Goal: Communication & Community: Answer question/provide support

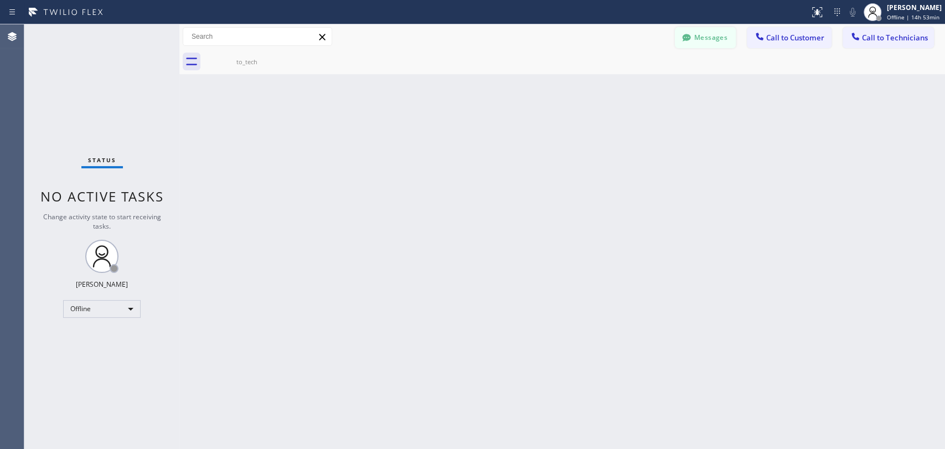
click at [728, 35] on button "Messages" at bounding box center [705, 37] width 61 height 21
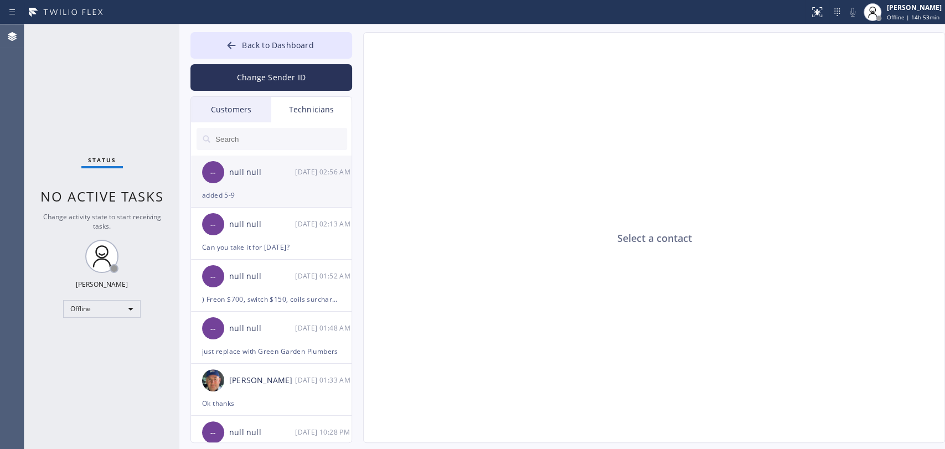
click at [283, 168] on div "null null" at bounding box center [262, 172] width 66 height 13
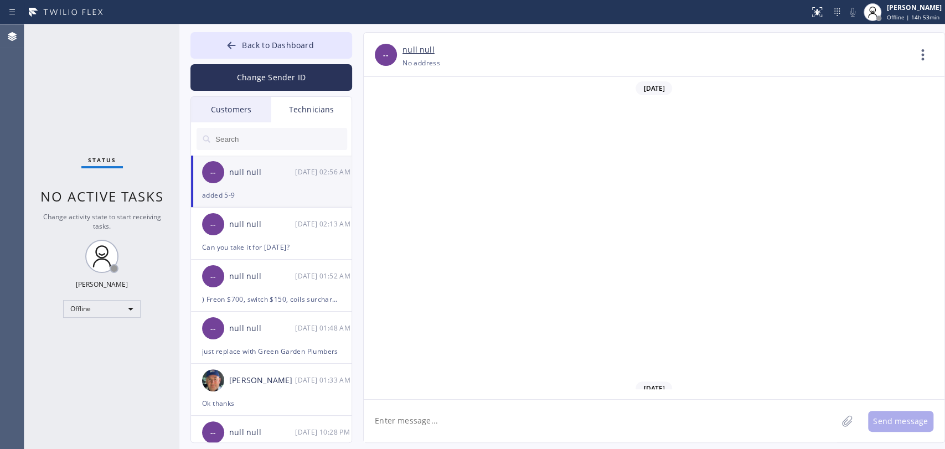
scroll to position [5770, 0]
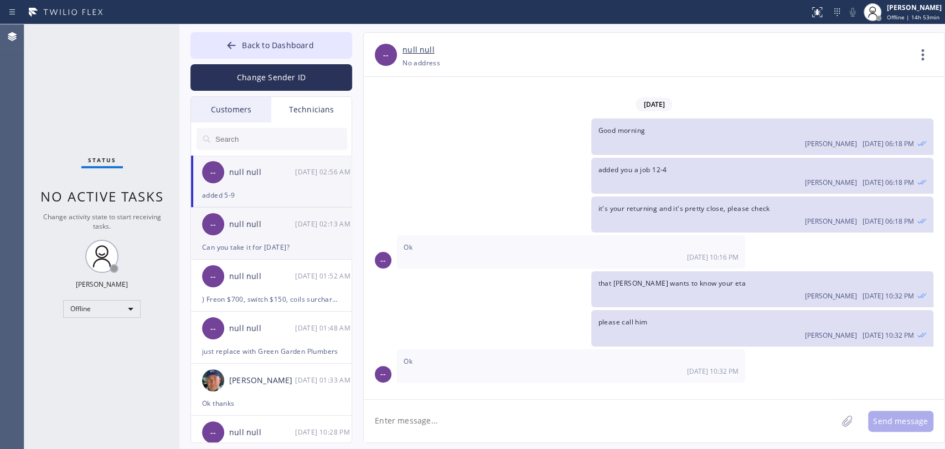
click at [267, 219] on div "null null" at bounding box center [262, 224] width 66 height 13
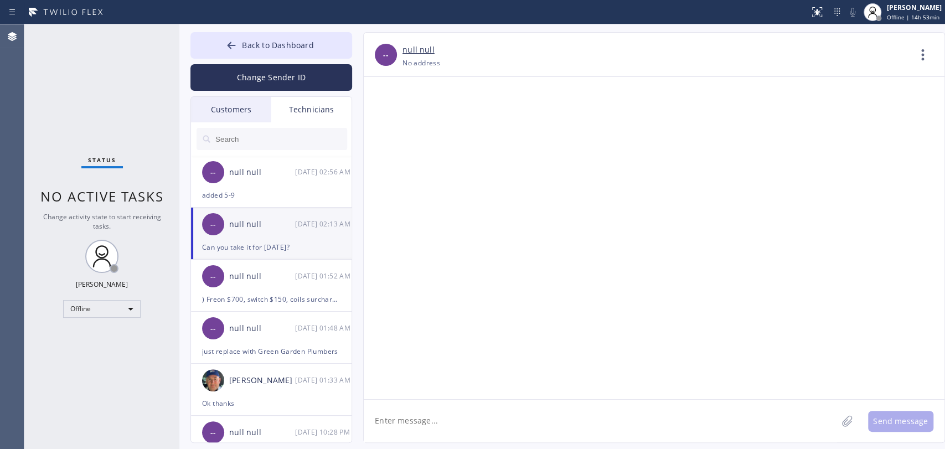
scroll to position [8042, 0]
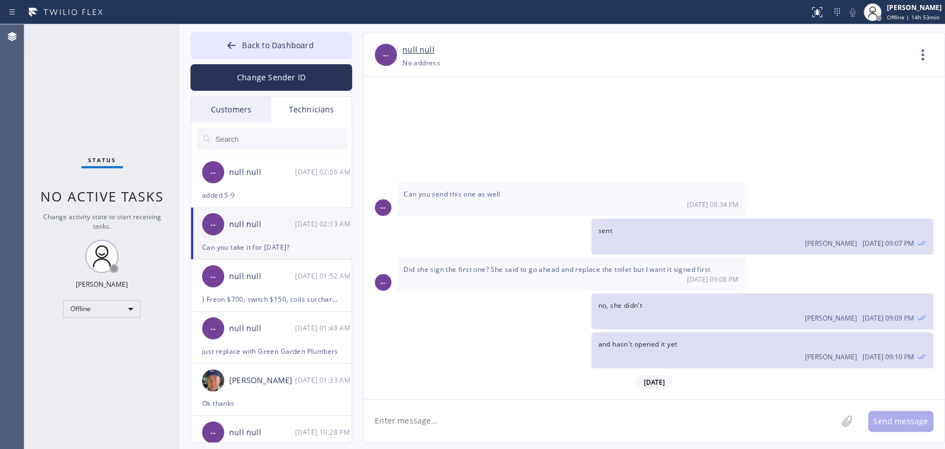
click at [229, 112] on div "Customers" at bounding box center [231, 109] width 80 height 25
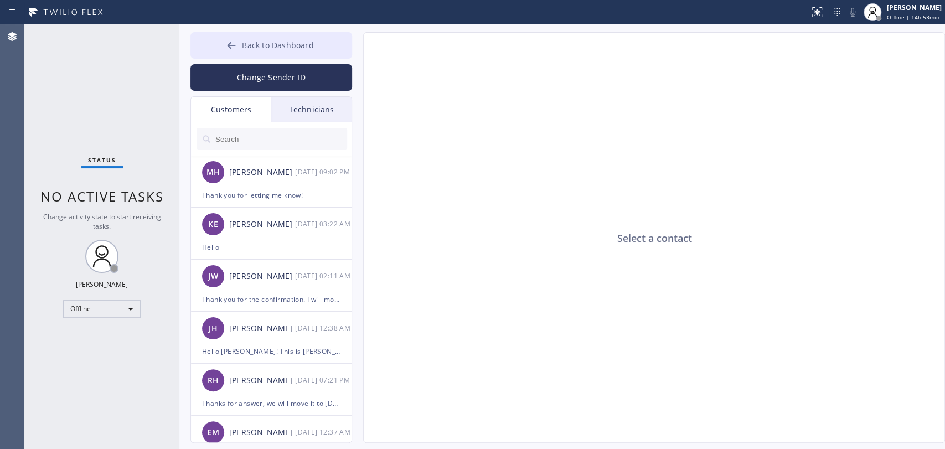
click at [309, 37] on button "Back to Dashboard" at bounding box center [271, 45] width 162 height 27
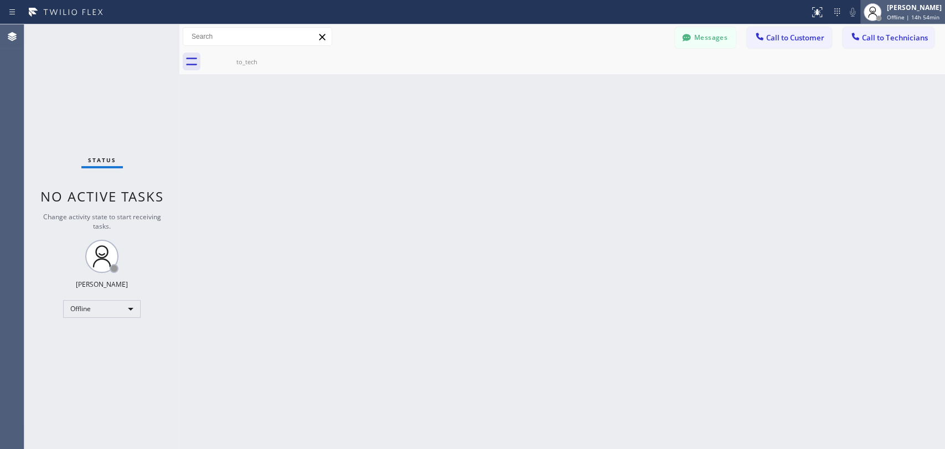
click at [939, 11] on div "[PERSON_NAME]" at bounding box center [914, 7] width 55 height 9
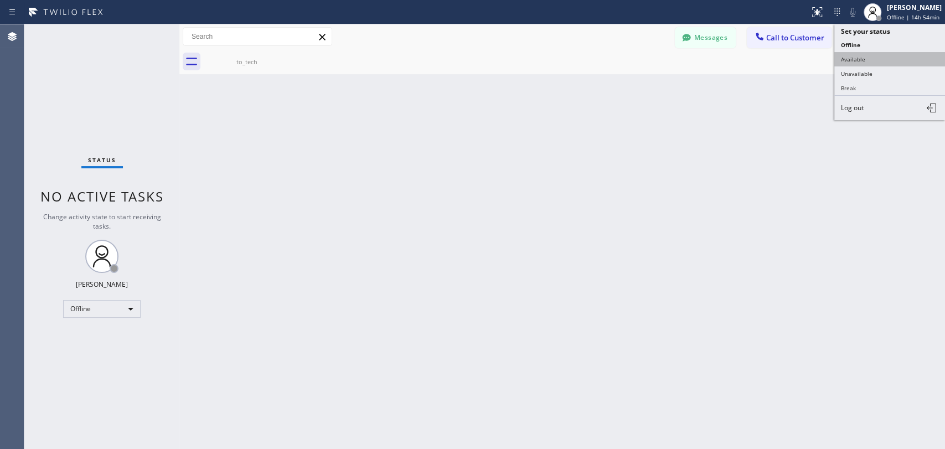
click at [861, 55] on button "Available" at bounding box center [889, 59] width 111 height 14
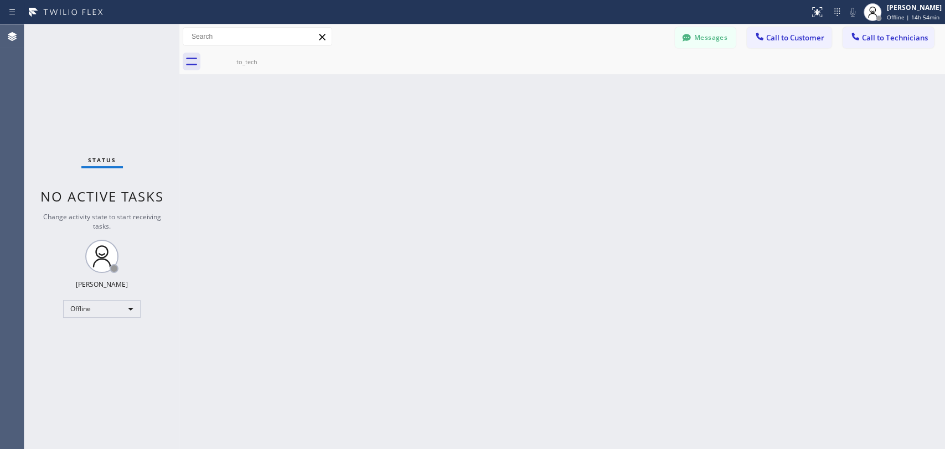
click at [722, 95] on div "Back to Dashboard Change Sender ID Customers Technicians [PERSON_NAME] [DATE] 0…" at bounding box center [562, 236] width 766 height 425
click at [713, 35] on button "Messages" at bounding box center [705, 37] width 61 height 21
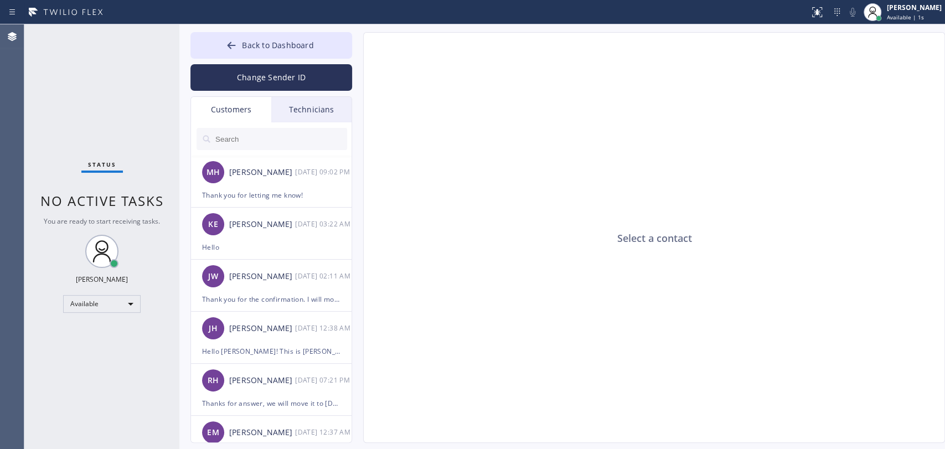
click at [290, 117] on div "Technicians" at bounding box center [311, 109] width 80 height 25
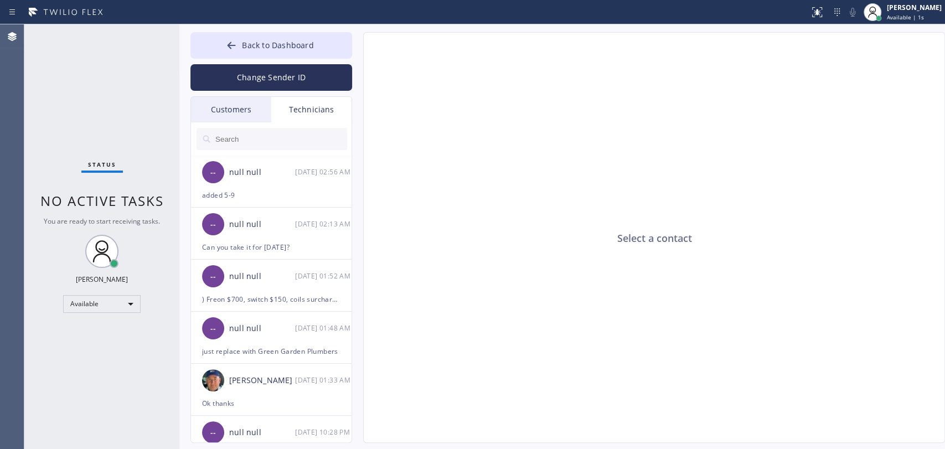
click at [270, 152] on div at bounding box center [272, 138] width 162 height 33
click at [275, 396] on div "Nikolai Suvorov 08/26 01:33 AM" at bounding box center [272, 380] width 162 height 33
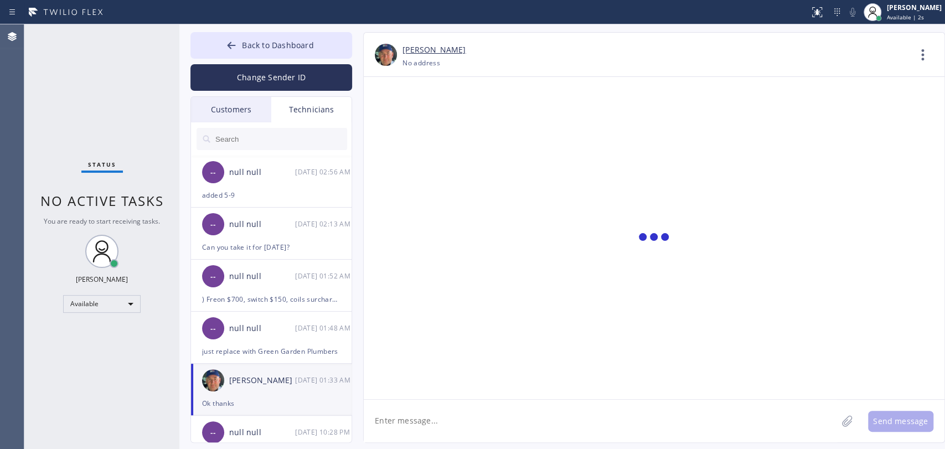
click at [435, 430] on textarea at bounding box center [600, 421] width 473 height 43
paste textarea "4JIVZX"
type textarea "Good morning! what's with this job 4JIVZX ?"
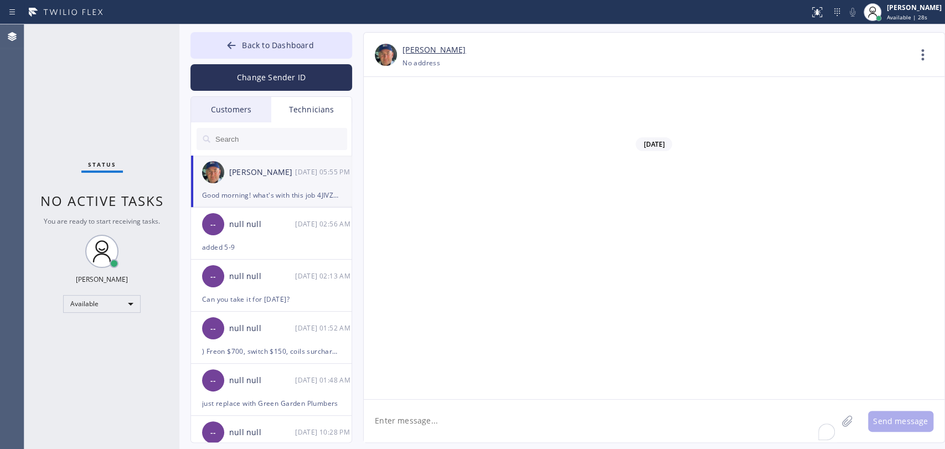
scroll to position [118447, 0]
click at [225, 132] on input "text" at bounding box center [280, 139] width 133 height 22
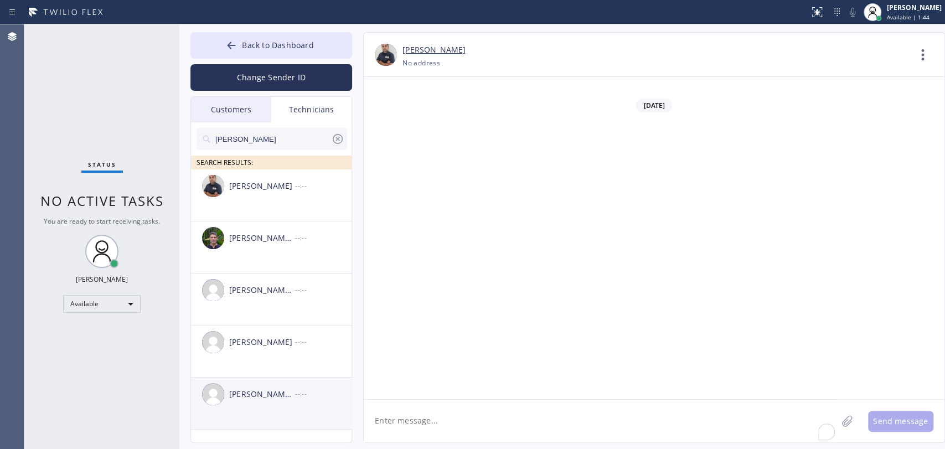
type input "[PERSON_NAME]"
click at [267, 409] on div "[PERSON_NAME] [PERSON_NAME] --:--" at bounding box center [272, 394] width 162 height 33
click at [451, 414] on textarea "To enrich screen reader interactions, please activate Accessibility in Grammarl…" at bounding box center [600, 421] width 473 height 43
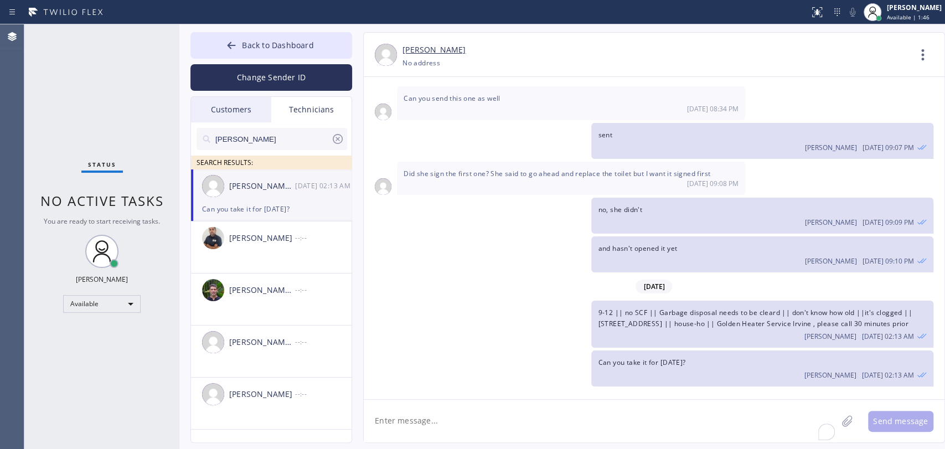
scroll to position [8042, 0]
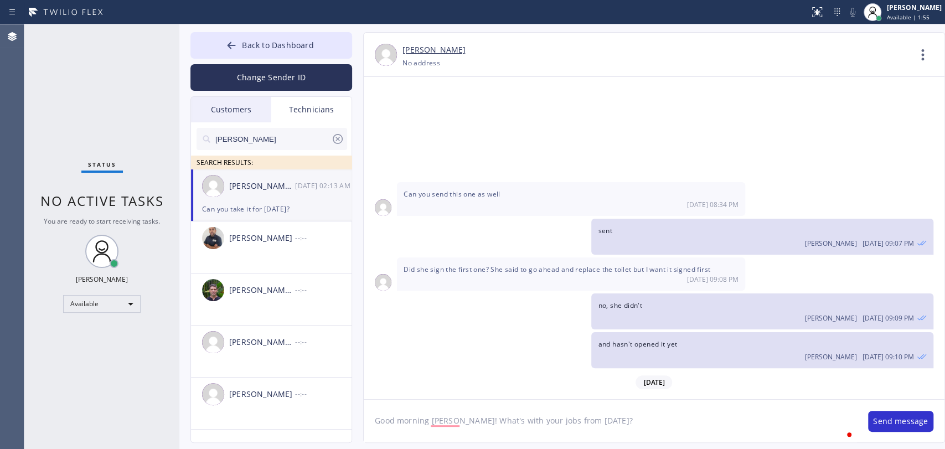
type textarea "Good morning [PERSON_NAME]! What's with your jobs from [DATE]?"
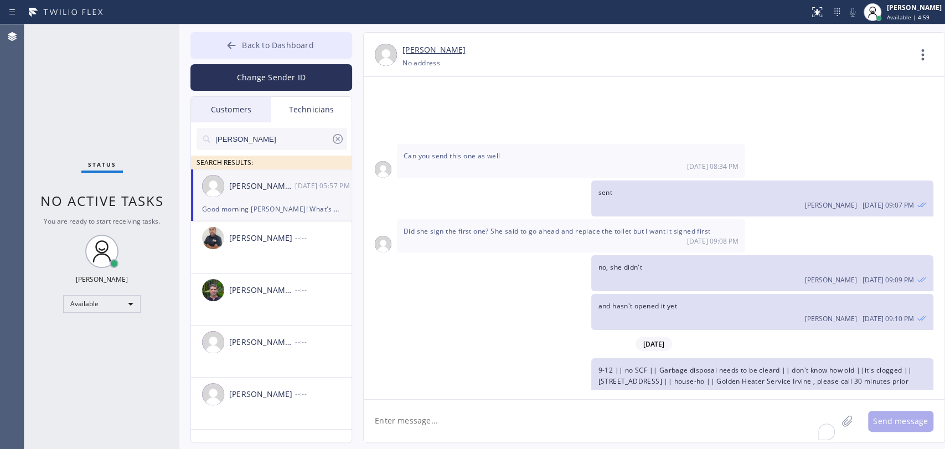
click at [333, 43] on button "Back to Dashboard" at bounding box center [271, 45] width 162 height 27
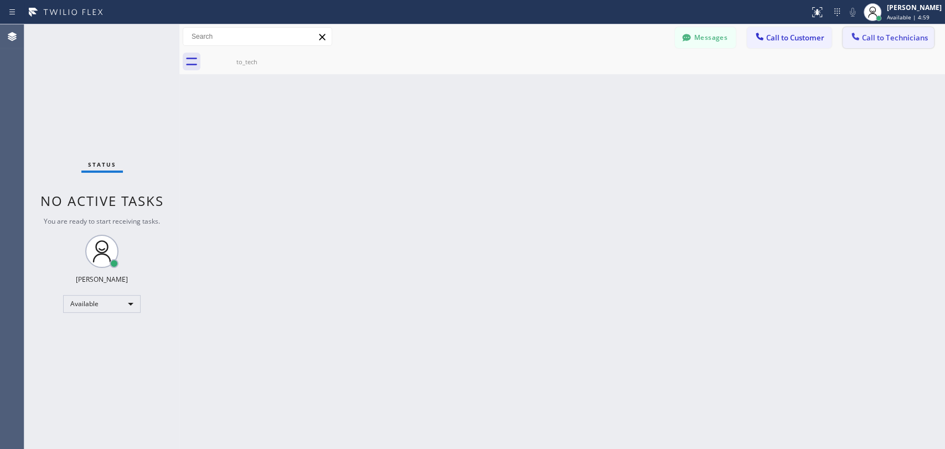
click at [857, 33] on icon at bounding box center [855, 36] width 11 height 11
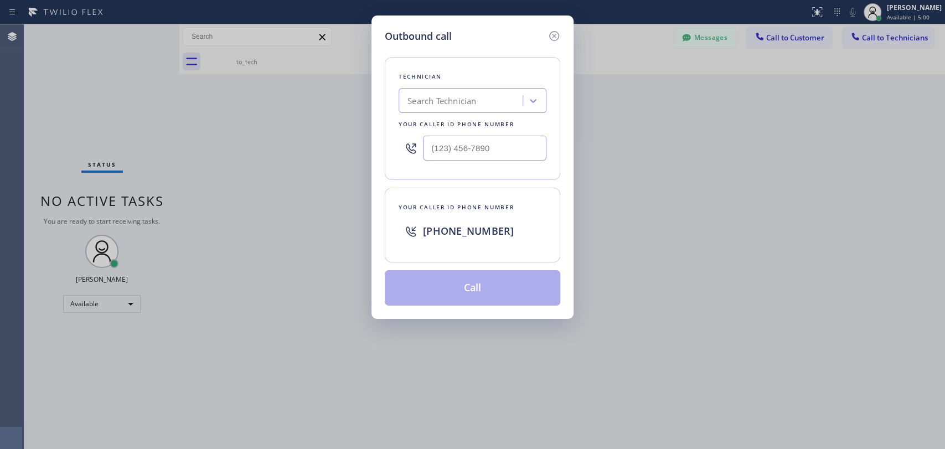
drag, startPoint x: 422, startPoint y: 113, endPoint x: 429, endPoint y: 99, distance: 15.6
click at [424, 112] on div "Technician Search Technician Your caller id phone number" at bounding box center [473, 118] width 176 height 123
click at [433, 96] on div "Search Technician" at bounding box center [441, 101] width 69 height 13
type input "NIck"
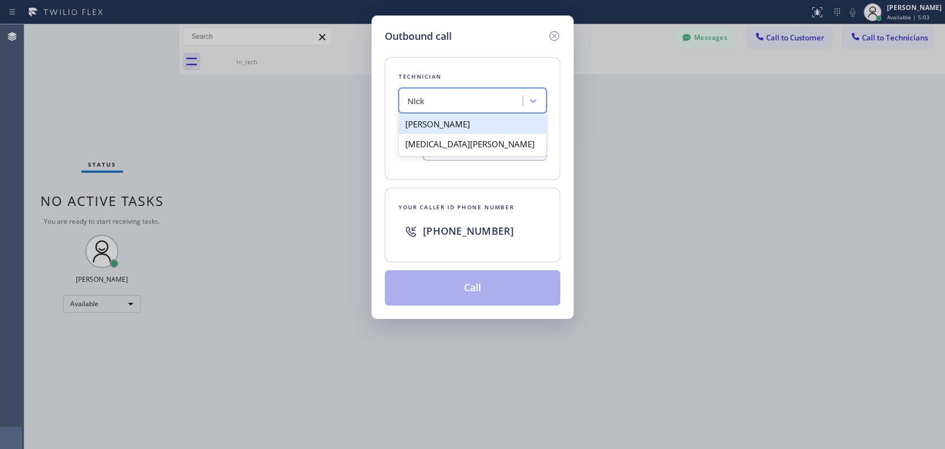
click at [437, 122] on div "[PERSON_NAME]" at bounding box center [473, 124] width 148 height 20
type input "[PHONE_NUMBER]"
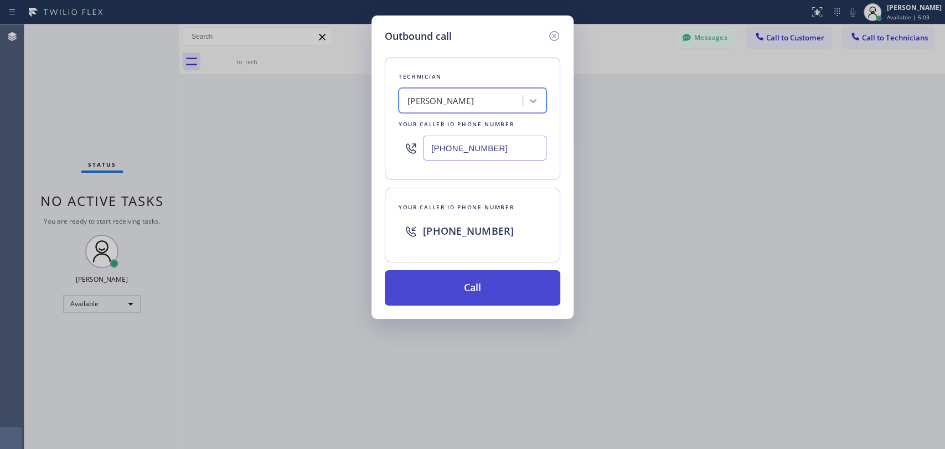
click at [420, 287] on button "Call" at bounding box center [473, 287] width 176 height 35
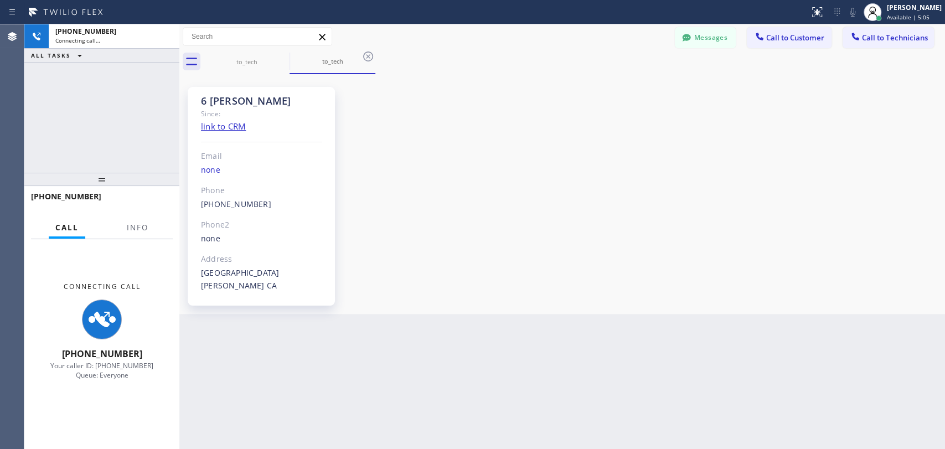
click at [406, 341] on div "Back to Dashboard Change Sender ID Customers Technicians [PERSON_NAME] [DATE] 0…" at bounding box center [562, 236] width 766 height 425
click at [473, 317] on div "Back to Dashboard Change Sender ID Customers Technicians [PERSON_NAME] [DATE] 0…" at bounding box center [562, 236] width 766 height 425
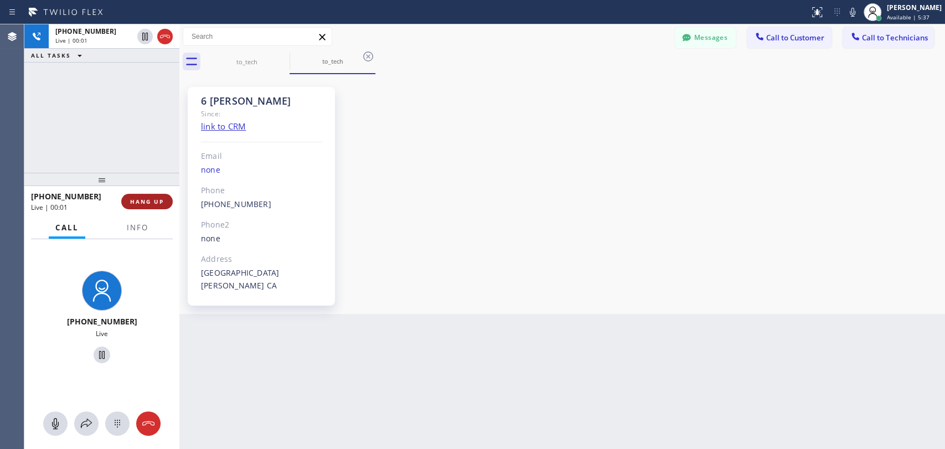
click at [153, 195] on button "HANG UP" at bounding box center [146, 202] width 51 height 16
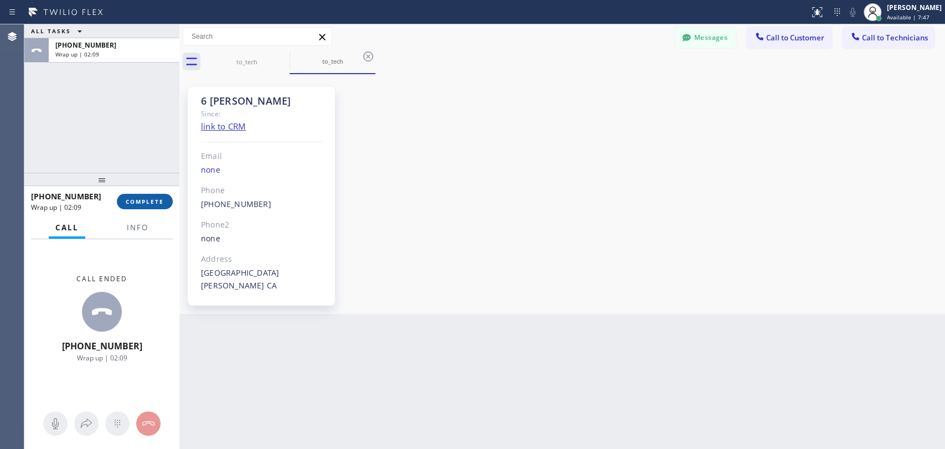
click at [151, 205] on span "COMPLETE" at bounding box center [145, 202] width 38 height 8
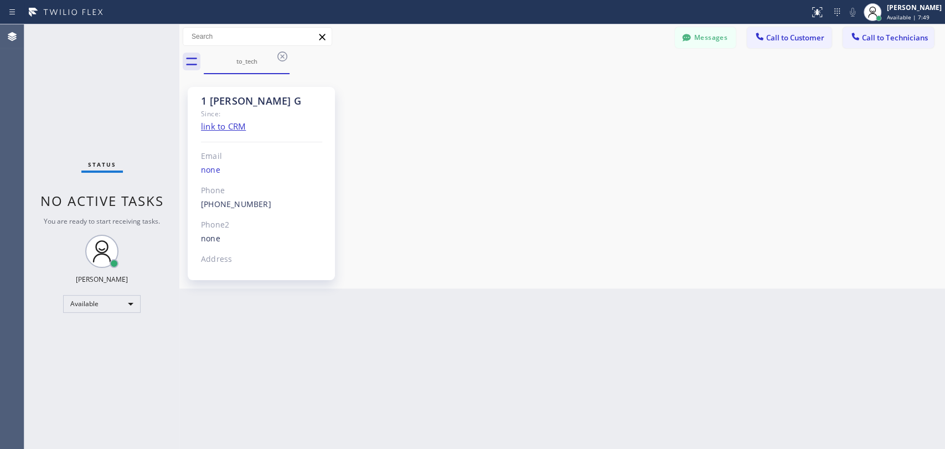
click at [111, 146] on div "Status No active tasks You are ready to start receiving tasks. [PERSON_NAME] Av…" at bounding box center [101, 236] width 155 height 425
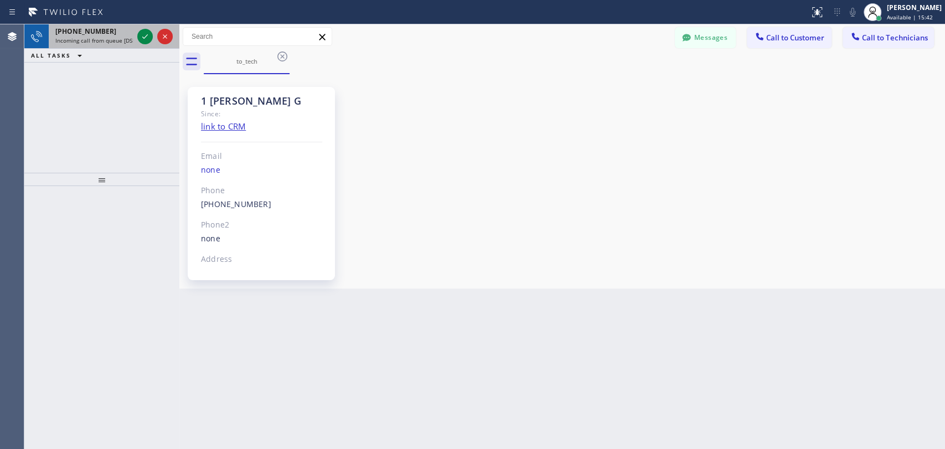
click at [121, 41] on span "Incoming call from queue [DSRs]" at bounding box center [97, 41] width 85 height 8
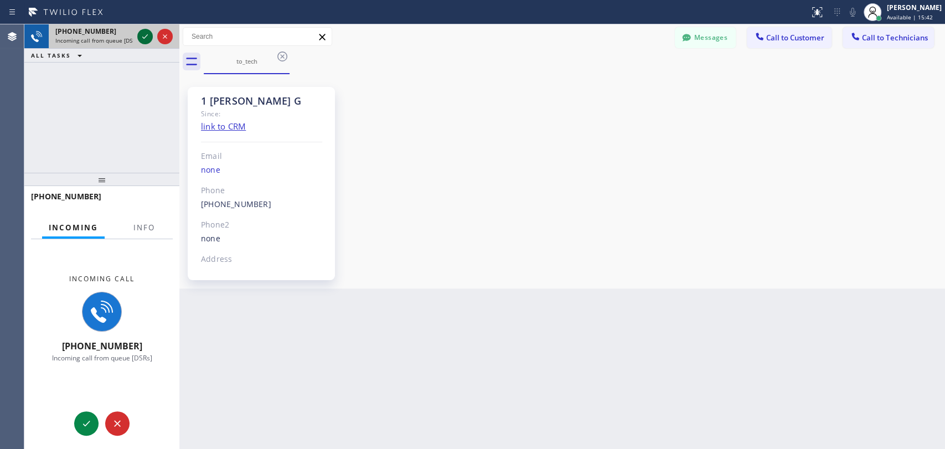
click at [140, 36] on icon at bounding box center [144, 36] width 13 height 13
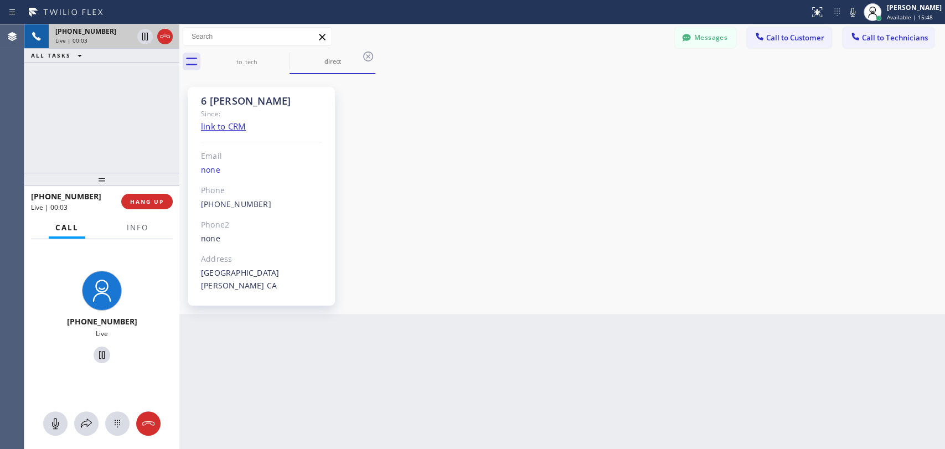
scroll to position [118447, 0]
click at [156, 205] on button "HANG UP" at bounding box center [146, 202] width 51 height 16
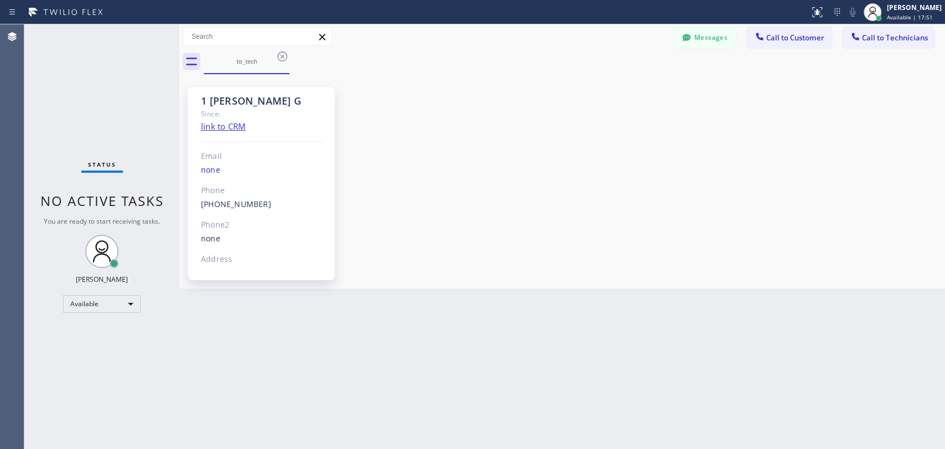
click at [651, 365] on div "Back to Dashboard Change Sender ID Customers Technicians [PERSON_NAME] [DATE] 0…" at bounding box center [562, 236] width 766 height 425
click at [895, 33] on span "Call to Technicians" at bounding box center [895, 38] width 66 height 10
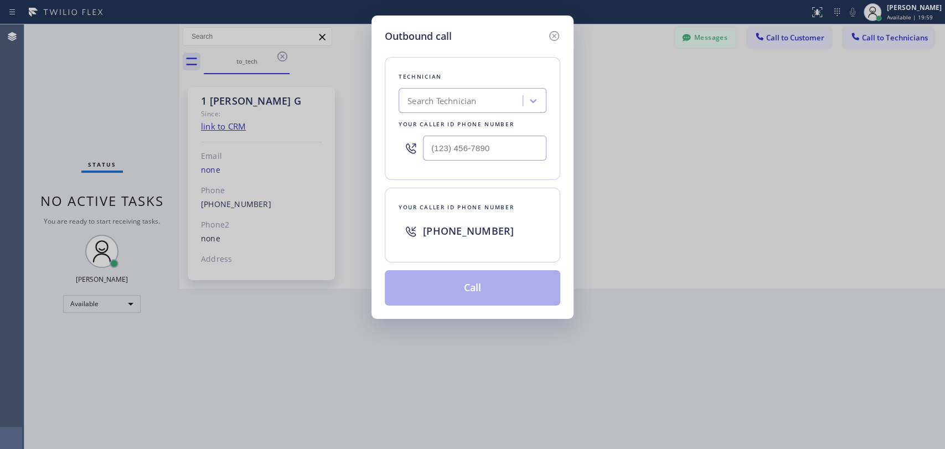
click at [472, 117] on div "Technician Search Technician Your caller id phone number" at bounding box center [473, 118] width 176 height 123
click at [478, 107] on div "Search Technician" at bounding box center [462, 100] width 121 height 19
type input "[PERSON_NAME]"
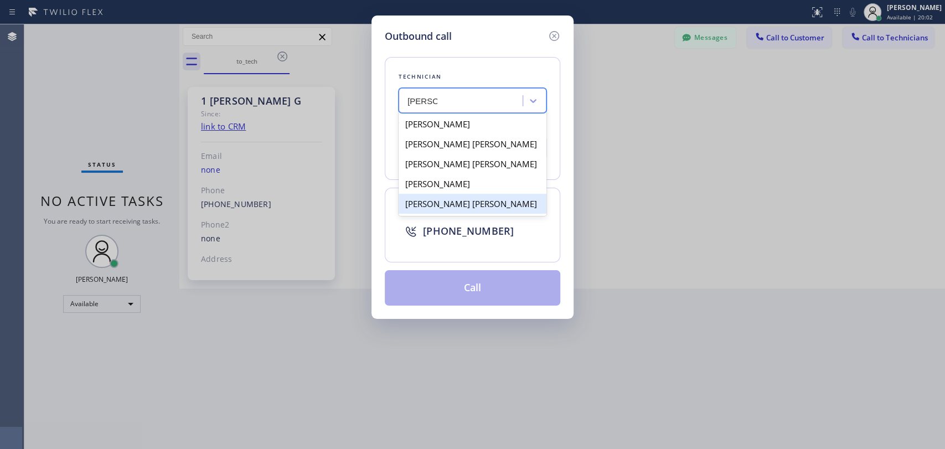
click at [441, 209] on div "[PERSON_NAME] [PERSON_NAME]" at bounding box center [473, 204] width 148 height 20
type input "[PHONE_NUMBER]"
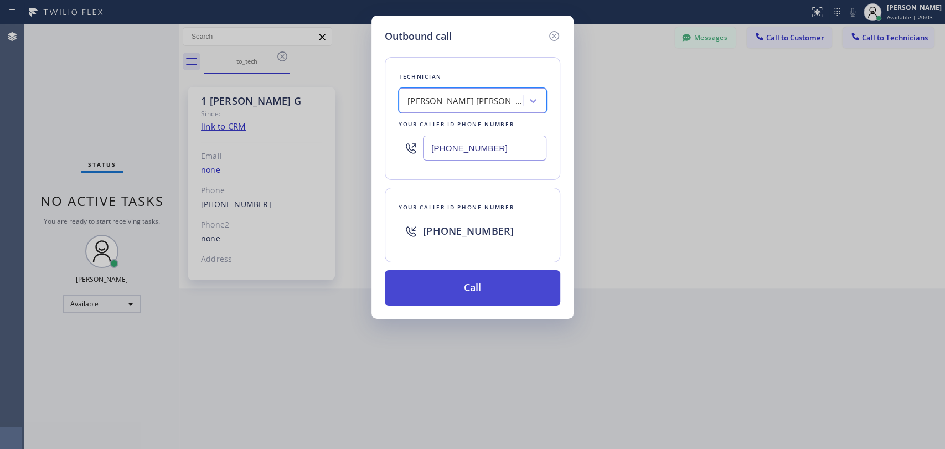
click at [447, 277] on button "Call" at bounding box center [473, 287] width 176 height 35
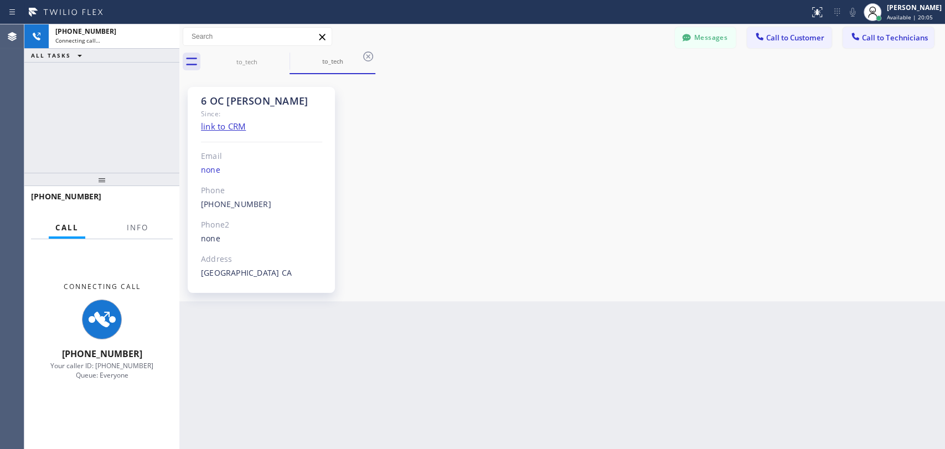
scroll to position [8080, 0]
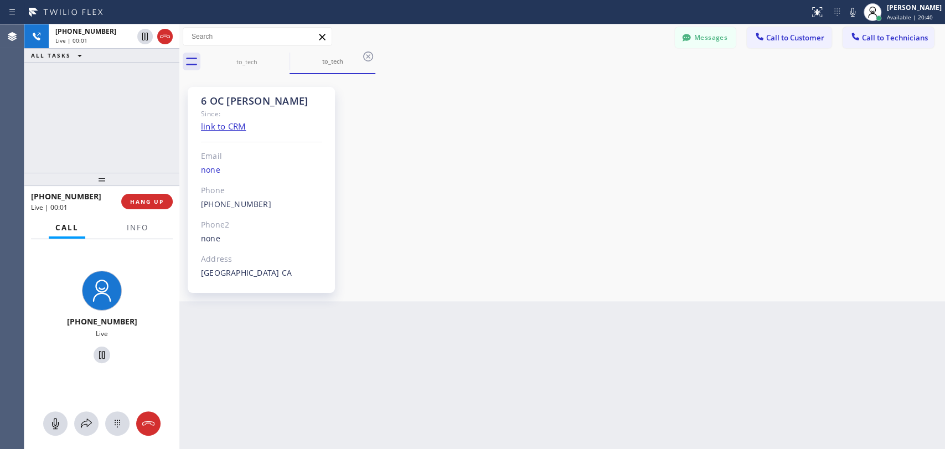
click at [141, 214] on div "+19095347004 Live | 00:01 HANG UP" at bounding box center [102, 201] width 142 height 29
click at [141, 208] on button "HANG UP" at bounding box center [146, 202] width 51 height 16
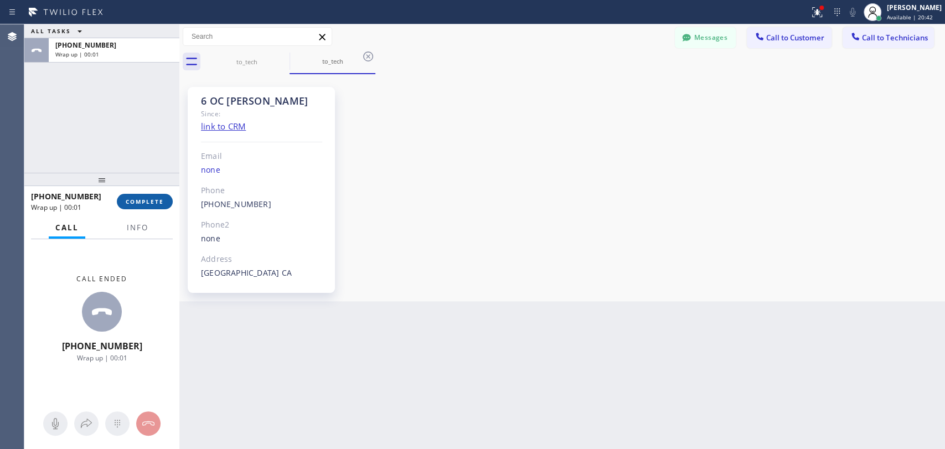
click at [141, 199] on span "COMPLETE" at bounding box center [145, 202] width 38 height 8
click at [120, 118] on div "ALL TASKS ALL TASKS ACTIVE TASKS TASKS IN WRAP UP +19095347004 Wrap up | 00:01" at bounding box center [101, 98] width 155 height 148
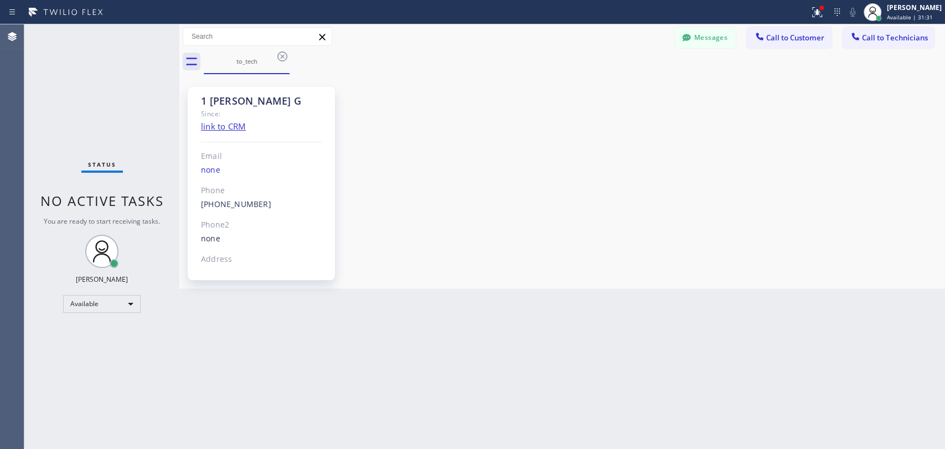
drag, startPoint x: 703, startPoint y: 28, endPoint x: 224, endPoint y: 157, distance: 495.4
click at [703, 28] on button "Messages" at bounding box center [705, 37] width 61 height 21
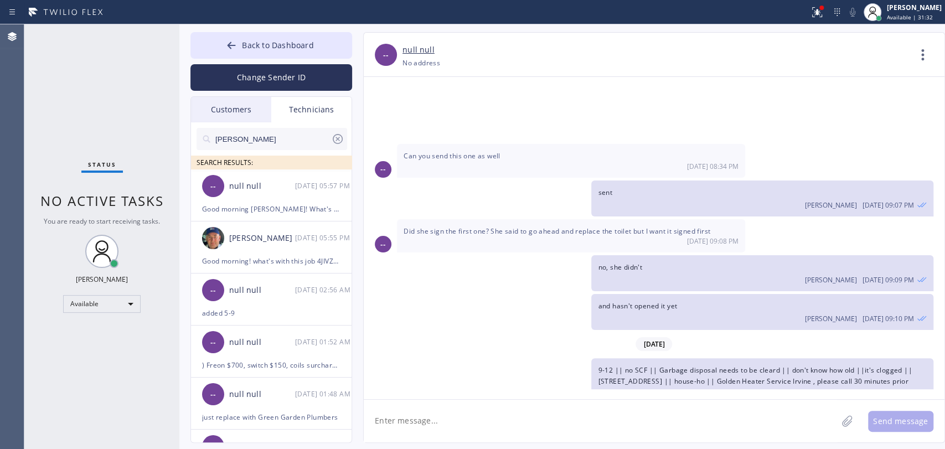
click at [235, 132] on input "[PERSON_NAME]" at bounding box center [272, 139] width 117 height 22
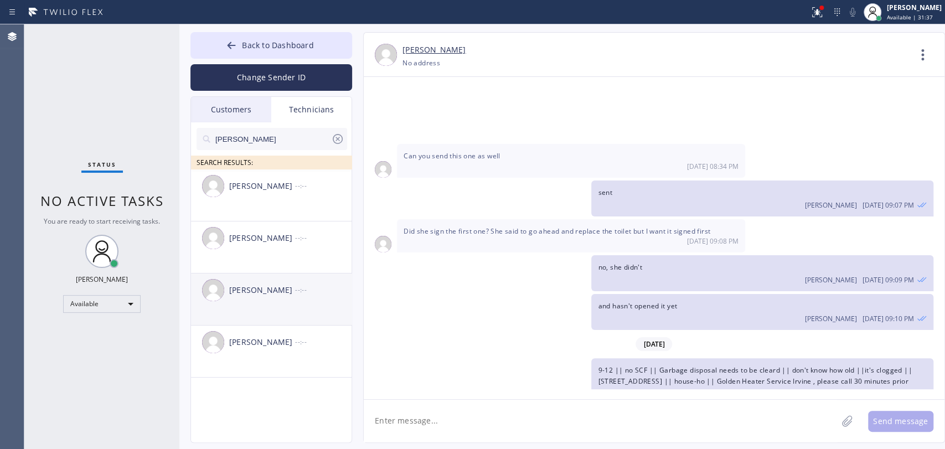
type input "denis"
click at [261, 326] on li "Denis Nikolayevich Bolshunov --:--" at bounding box center [272, 352] width 162 height 52
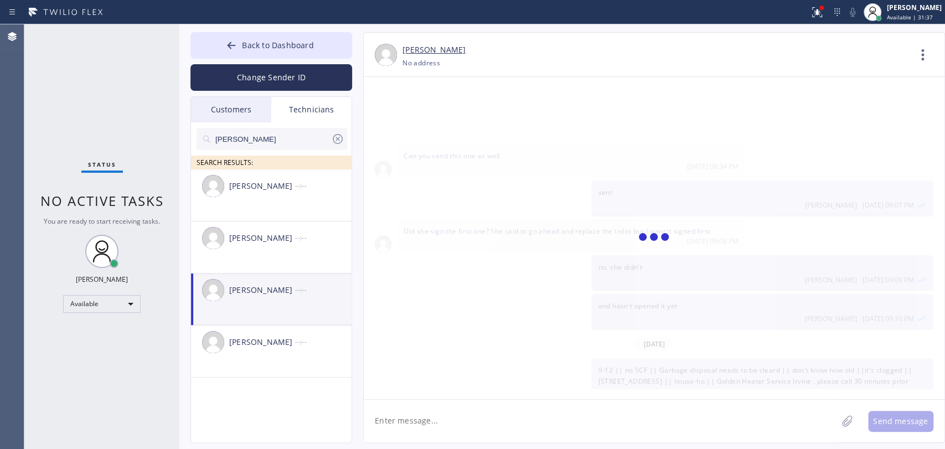
click at [398, 425] on textarea at bounding box center [600, 421] width 473 height 43
paste textarea "Before doing anything to the customer we need to inform them what to expect, wh…"
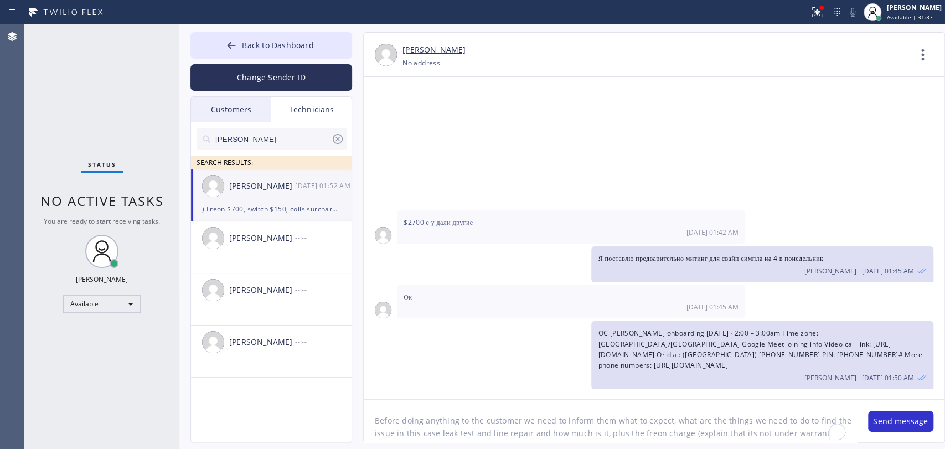
type textarea "Before doing anything to the customer we need to inform them what to expect, wh…"
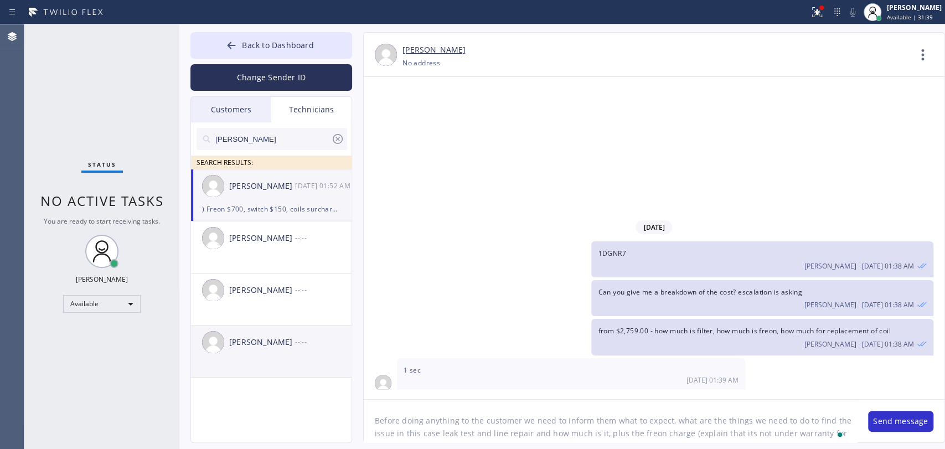
drag, startPoint x: 488, startPoint y: 420, endPoint x: 214, endPoint y: 355, distance: 281.6
click at [214, 355] on div "Back to Dashboard Change Sender ID Customers Technicians [PERSON_NAME] [DATE] 0…" at bounding box center [562, 236] width 766 height 425
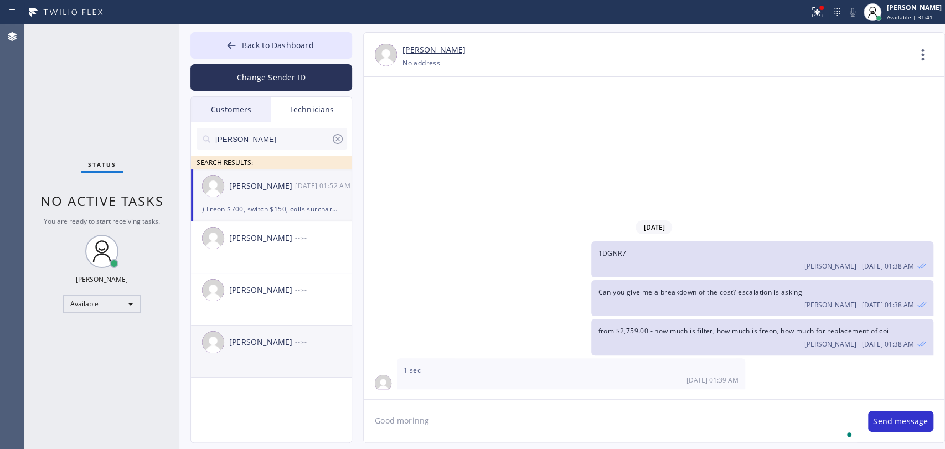
type textarea "Good morinng"
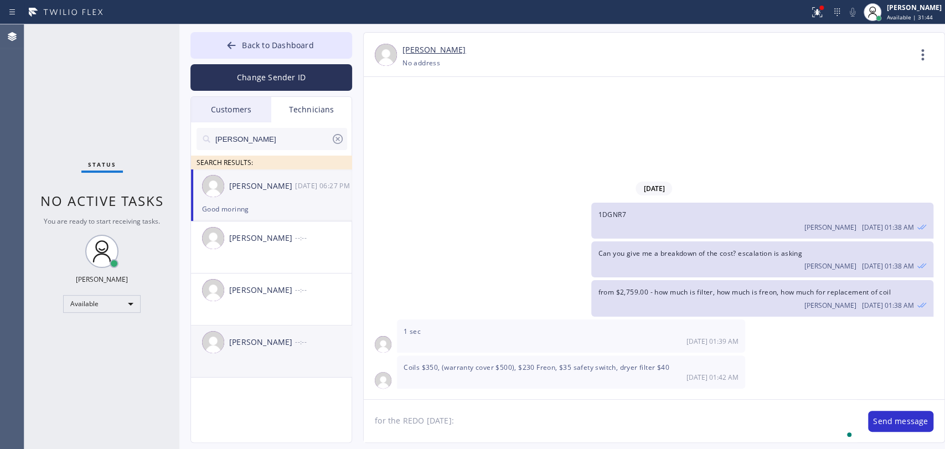
paste textarea "Before doing anything to the customer we need to inform them what to expect, wh…"
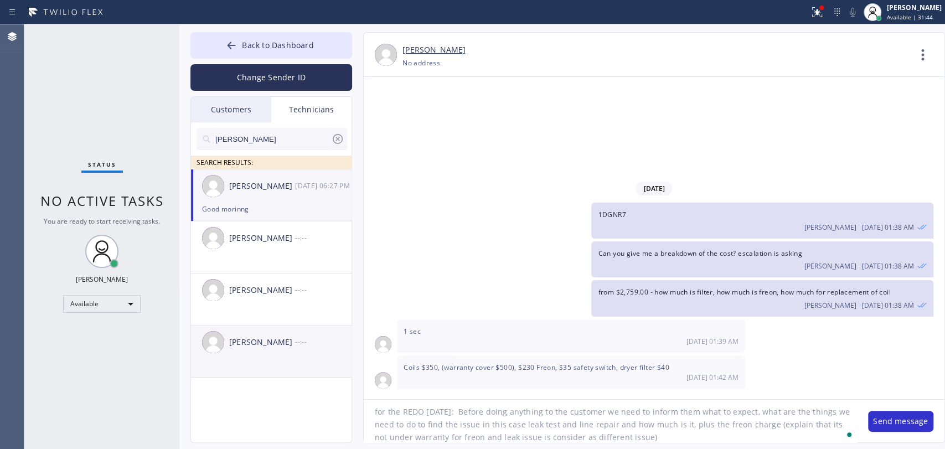
scroll to position [9, 0]
type textarea "for the REDO today: Before doing anything to the customer we need to inform the…"
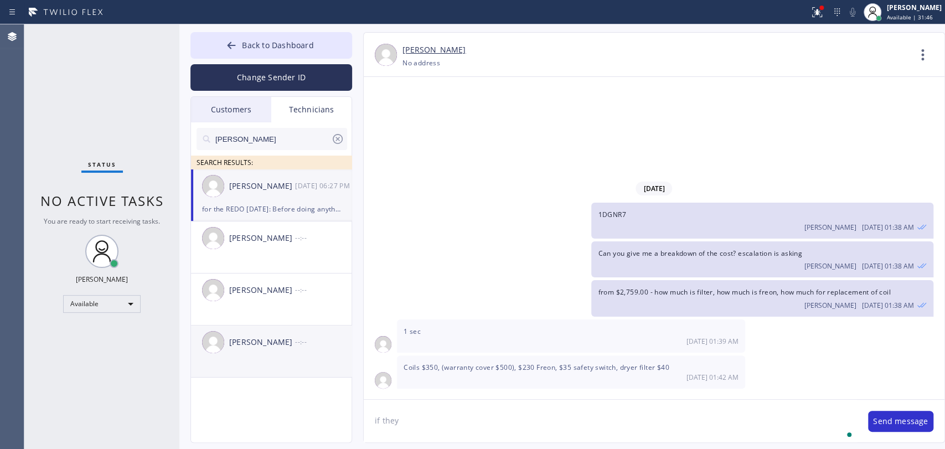
scroll to position [15830, 0]
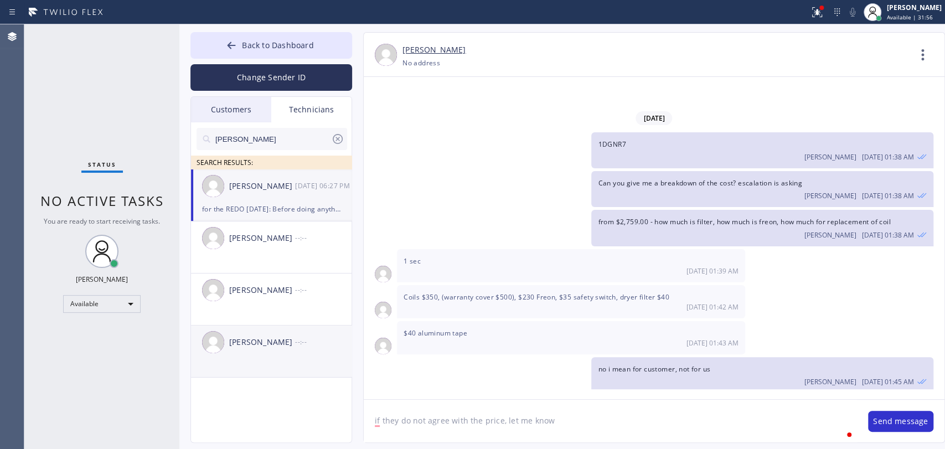
type textarea "if they do not agree with the price, let me know"
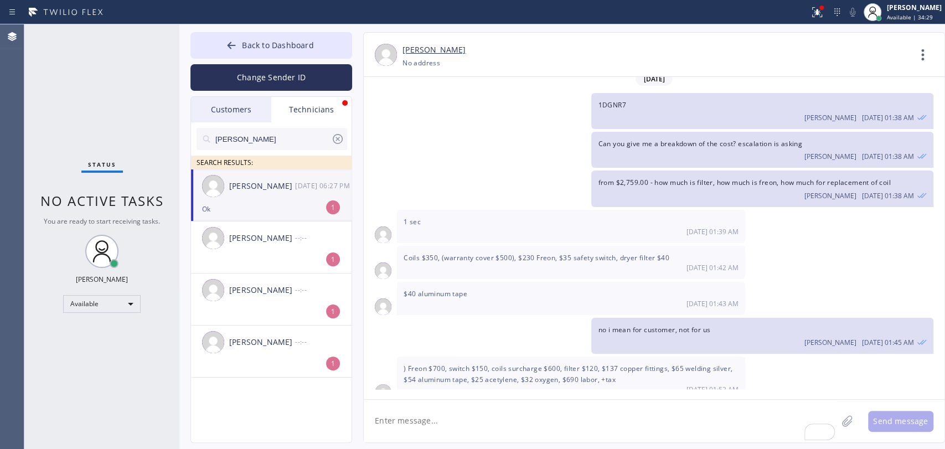
scroll to position [15904, 0]
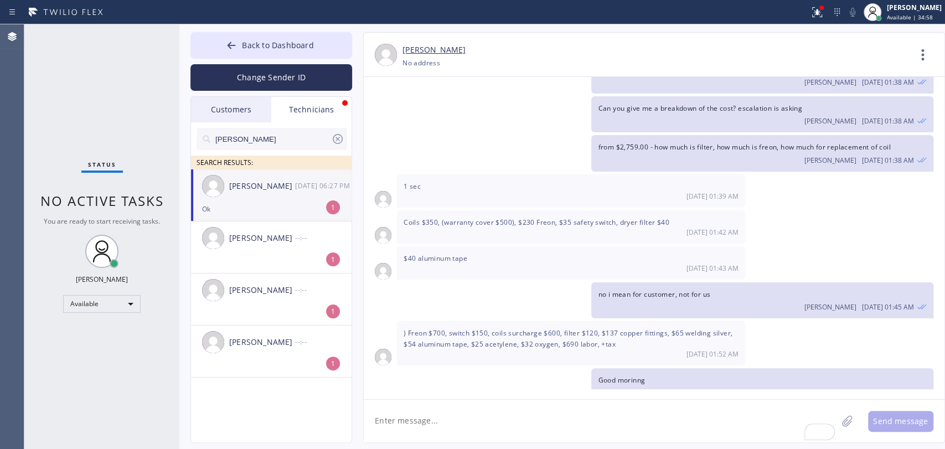
click at [236, 200] on div "Denis Nikolayevich Bolshunov 08/26 06:27 PM" at bounding box center [272, 185] width 162 height 33
click at [339, 137] on icon at bounding box center [338, 139] width 10 height 10
click at [100, 167] on span "Status" at bounding box center [102, 165] width 28 height 8
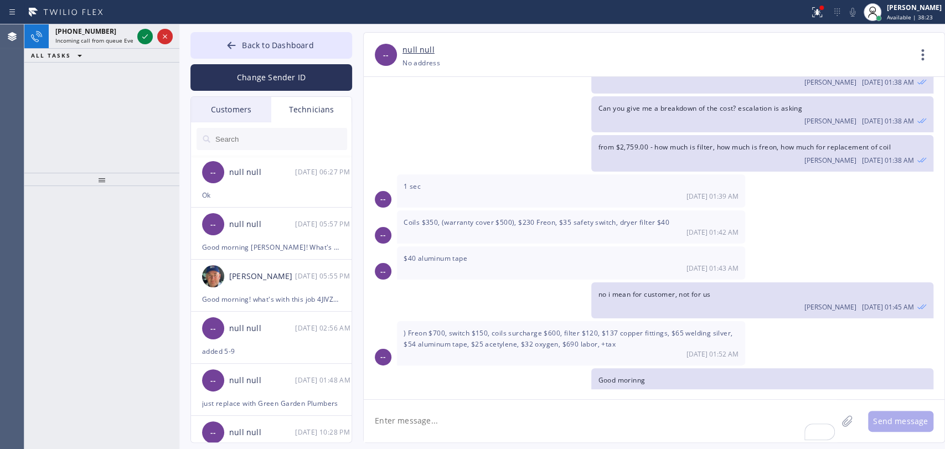
drag, startPoint x: 99, startPoint y: 33, endPoint x: 96, endPoint y: 50, distance: 16.8
click at [97, 36] on div "+13109953213 Incoming call from queue Everybody" at bounding box center [92, 36] width 86 height 24
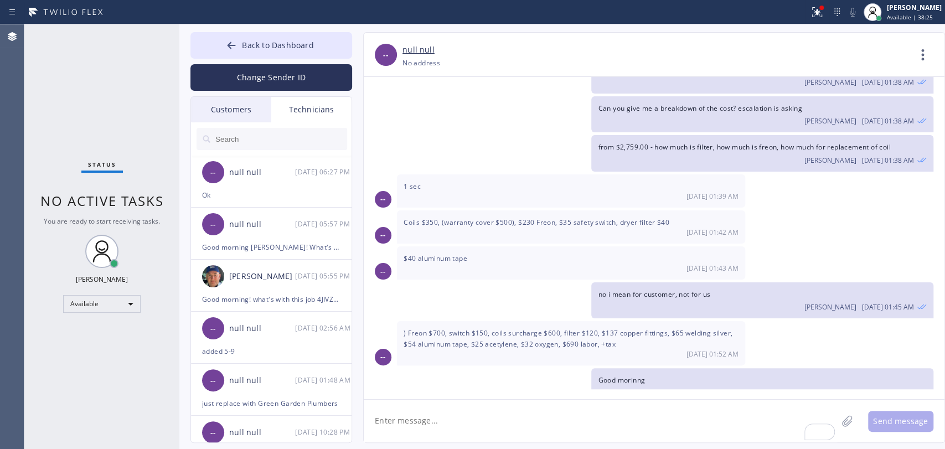
click at [128, 229] on div "Status No active tasks You are ready to start receiving tasks. [PERSON_NAME] Av…" at bounding box center [101, 236] width 155 height 425
click at [300, 45] on span "Back to Dashboard" at bounding box center [277, 45] width 71 height 11
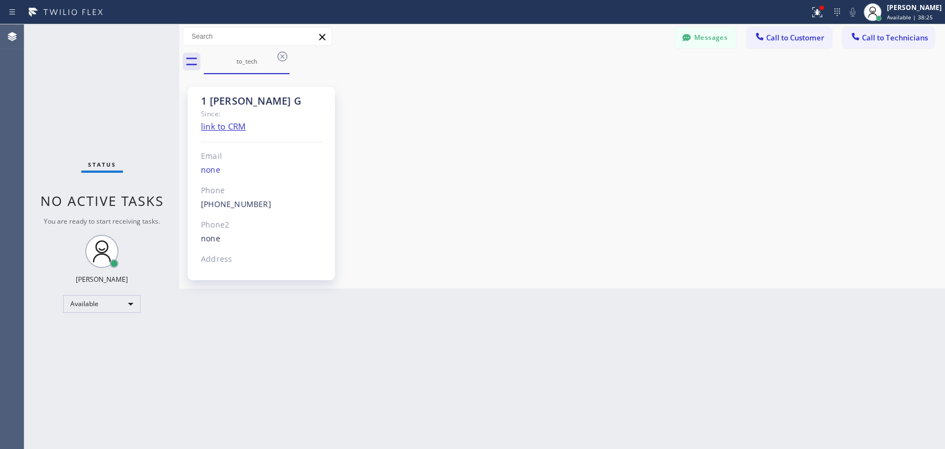
click at [160, 84] on div "Status No active tasks You are ready to start receiving tasks. [PERSON_NAME] Av…" at bounding box center [101, 236] width 155 height 425
click at [719, 42] on button "Messages" at bounding box center [705, 37] width 61 height 21
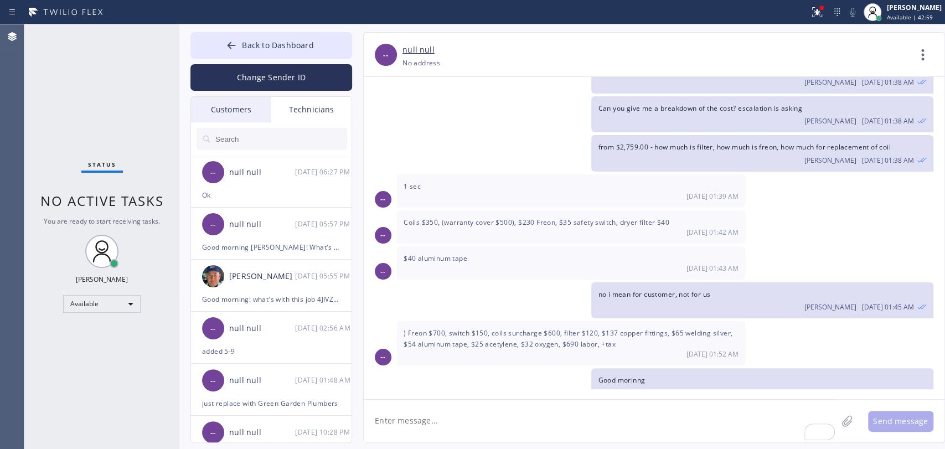
click at [251, 122] on div at bounding box center [272, 138] width 162 height 33
click at [251, 129] on input "text" at bounding box center [280, 139] width 133 height 22
click at [270, 279] on div "[PERSON_NAME]" at bounding box center [262, 276] width 66 height 13
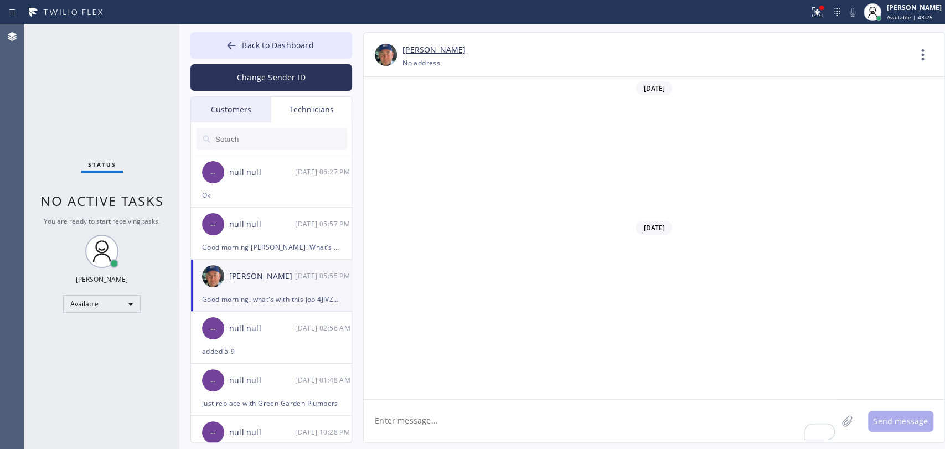
scroll to position [118447, 0]
click at [275, 141] on input "text" at bounding box center [280, 139] width 133 height 22
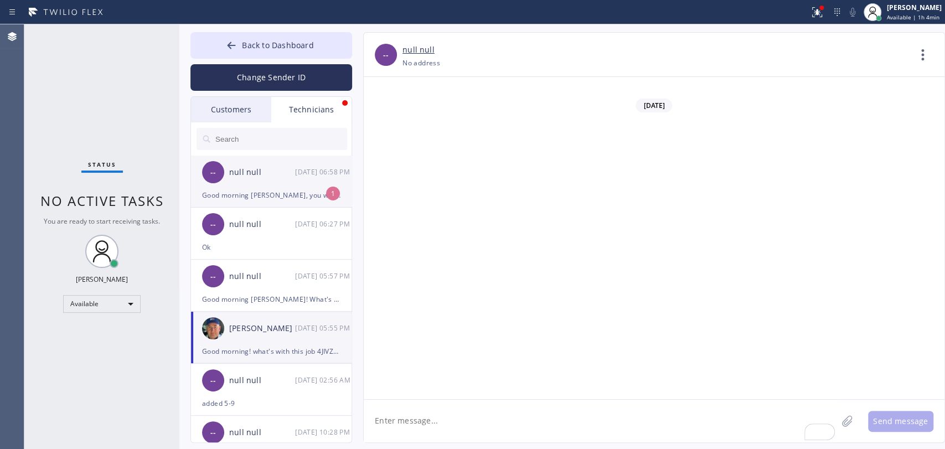
click at [236, 194] on div "Good morning [PERSON_NAME], you working [DATE] ?" at bounding box center [271, 195] width 138 height 13
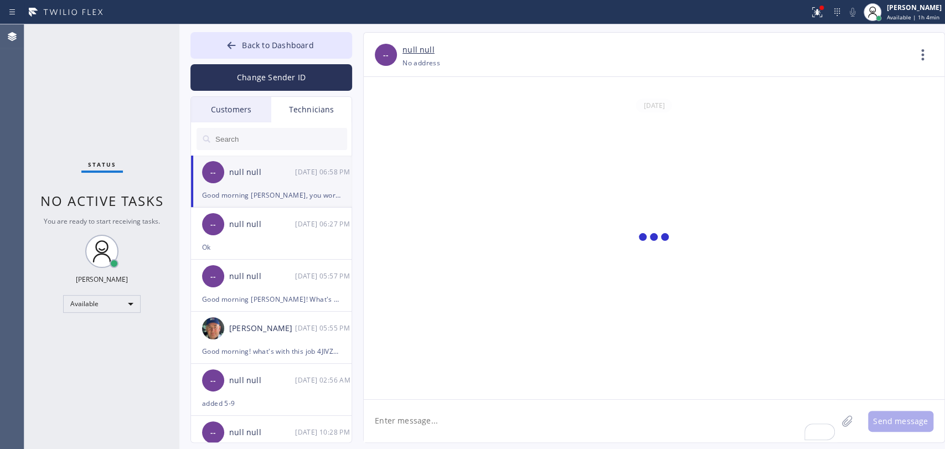
click at [483, 422] on textarea "To enrich screen reader interactions, please activate Accessibility in Grammarl…" at bounding box center [600, 421] width 473 height 43
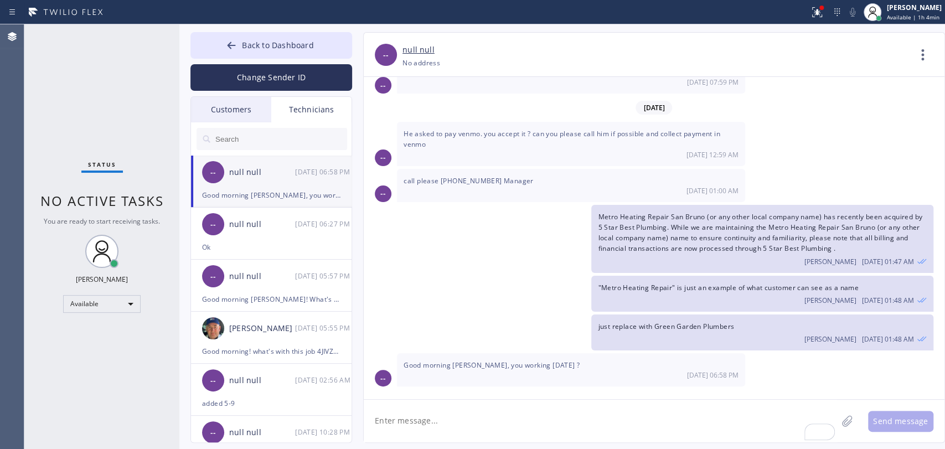
scroll to position [1137, 0]
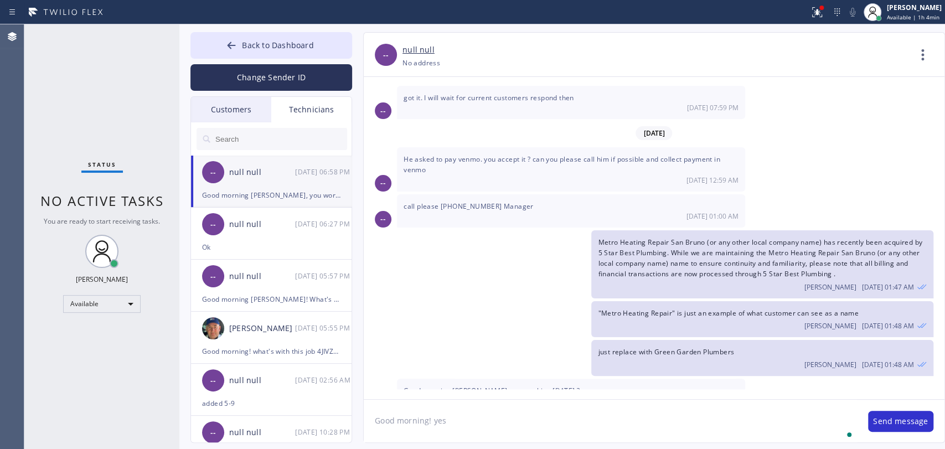
type textarea "Good morning! yes"
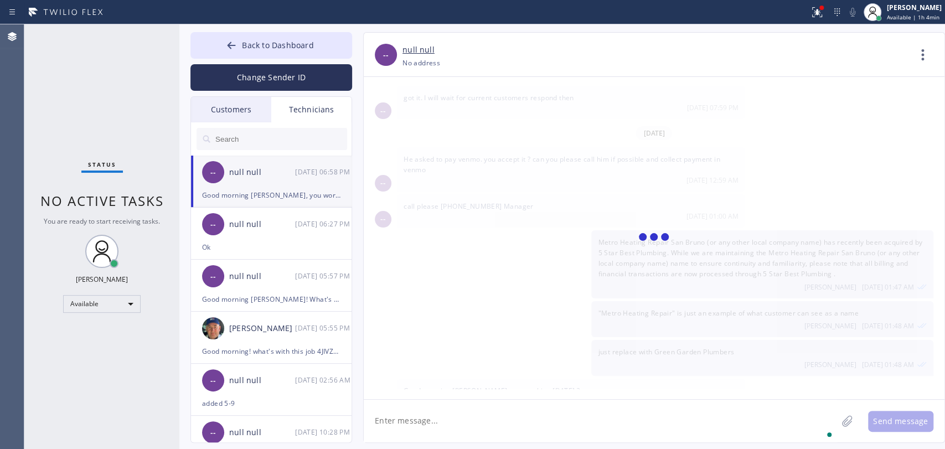
scroll to position [1175, 0]
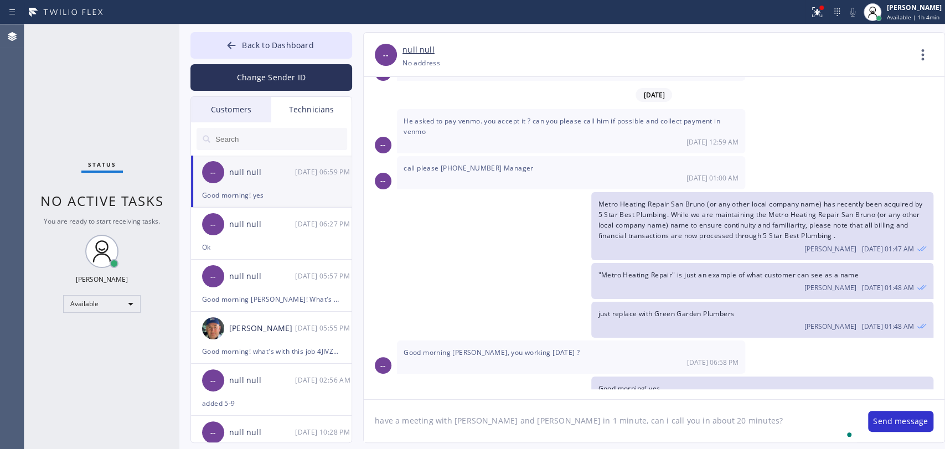
type textarea "have a meeting with [PERSON_NAME] and [PERSON_NAME] in 1 minute, can i call you…"
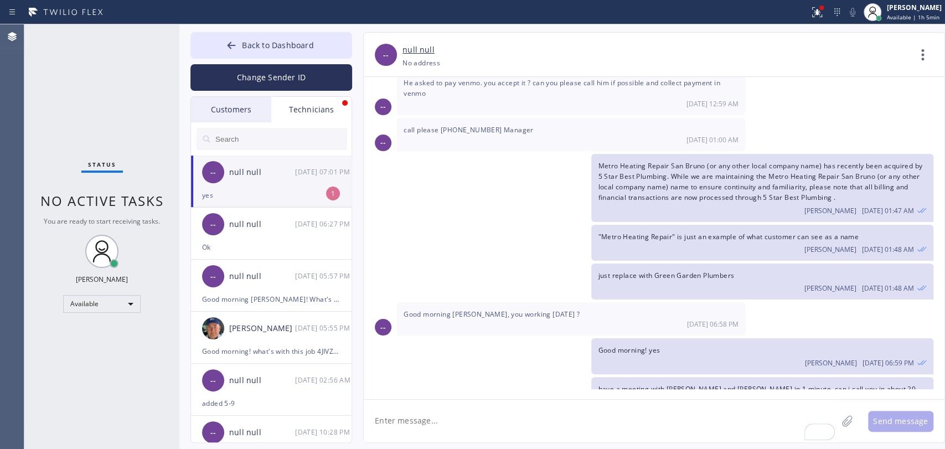
scroll to position [1250, 0]
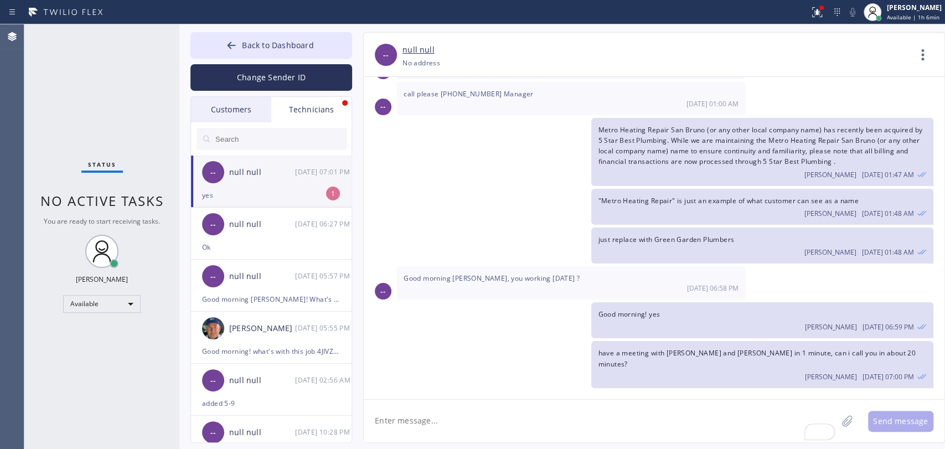
click at [257, 183] on div "-- null null [DATE] 07:01 PM" at bounding box center [272, 172] width 162 height 33
drag, startPoint x: 416, startPoint y: 417, endPoint x: 380, endPoint y: 411, distance: 36.5
click at [416, 417] on textarea "To enrich screen reader interactions, please activate Accessibility in Grammarl…" at bounding box center [600, 421] width 473 height 43
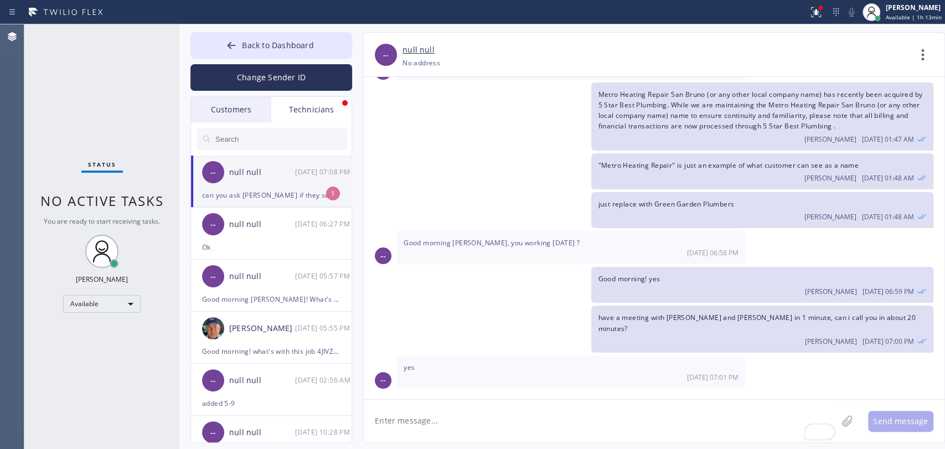
drag, startPoint x: 269, startPoint y: 181, endPoint x: 300, endPoint y: 196, distance: 34.4
click at [269, 181] on div "-- null null [DATE] 07:08 PM" at bounding box center [272, 172] width 162 height 33
click at [449, 426] on textarea "To enrich screen reader interactions, please activate Accessibility in Grammarl…" at bounding box center [600, 421] width 473 height 43
drag, startPoint x: 493, startPoint y: 417, endPoint x: 494, endPoint y: 424, distance: 6.3
click at [494, 422] on textarea "To enrich screen reader interactions, please activate Accessibility in Grammarl…" at bounding box center [600, 421] width 473 height 43
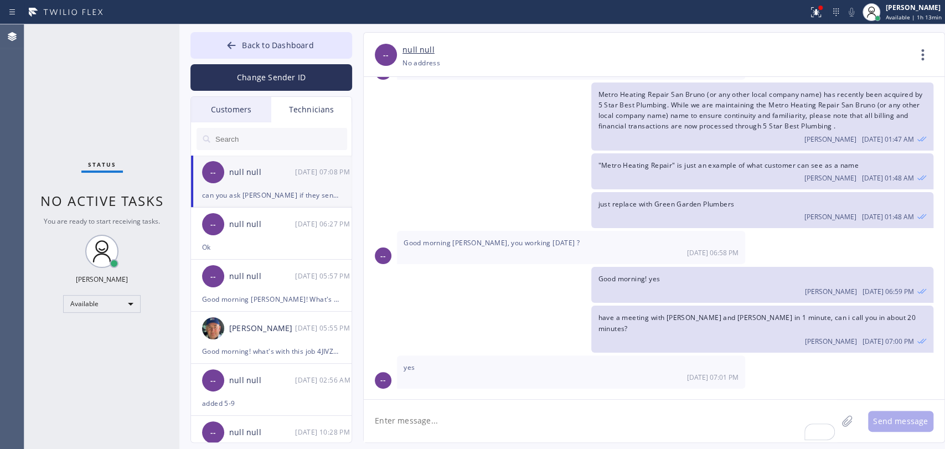
click at [494, 424] on textarea "To enrich screen reader interactions, please activate Accessibility in Grammarl…" at bounding box center [600, 421] width 473 height 43
type textarea "Didn't you receive t"
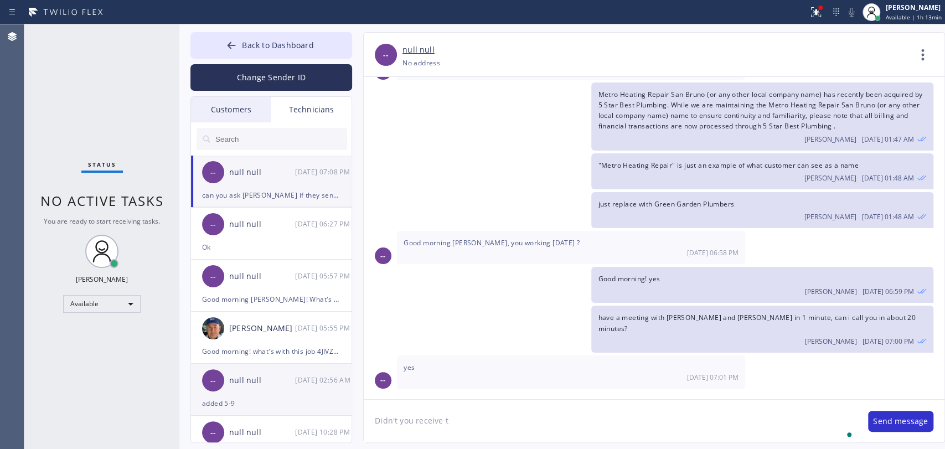
drag, startPoint x: 494, startPoint y: 424, endPoint x: 295, endPoint y: 413, distance: 200.1
click at [299, 414] on div "Back to Dashboard Change Sender ID Customers Technicians [PERSON_NAME] [DATE] 0…" at bounding box center [562, 236] width 766 height 425
type textarea "i asked to resend"
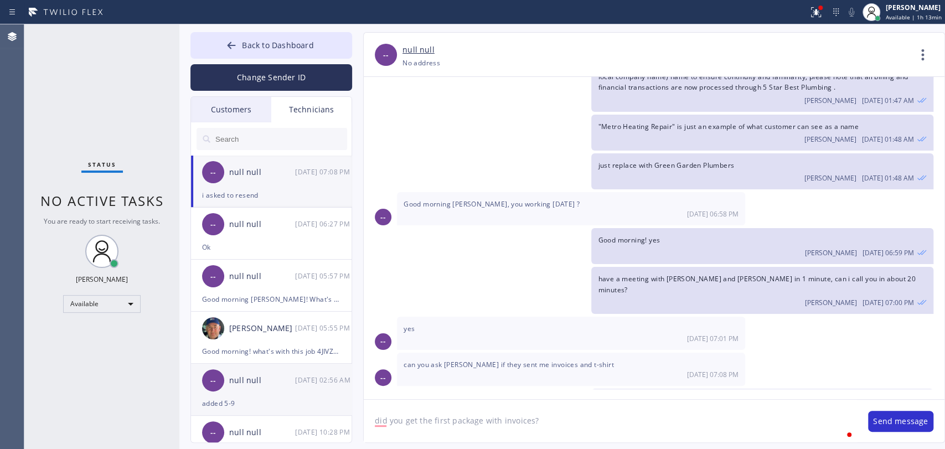
type textarea "did you get the first package with invoices?"
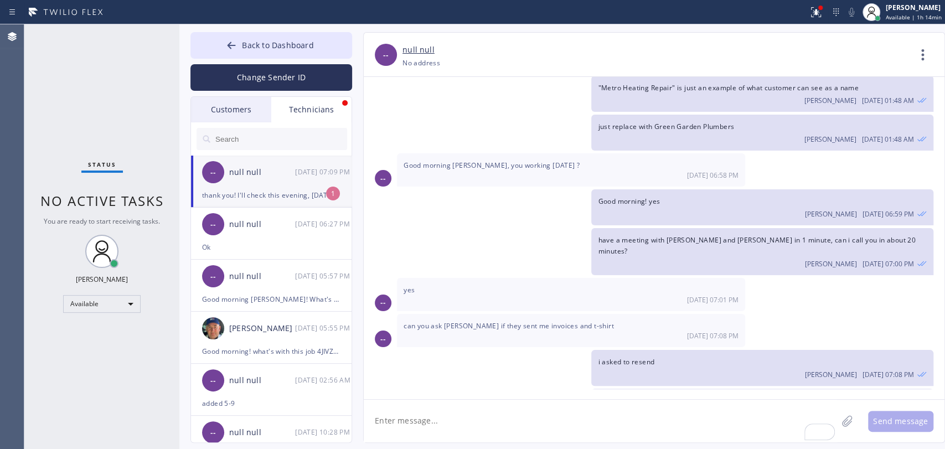
scroll to position [1398, 0]
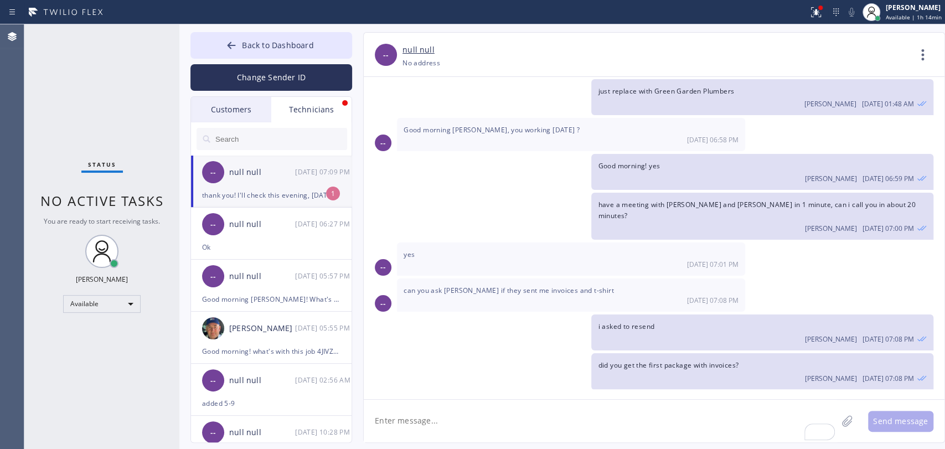
click at [292, 192] on div "thank you! I'll check this evening, [DATE] it was empty" at bounding box center [271, 195] width 138 height 13
click at [321, 37] on button "Back to Dashboard" at bounding box center [271, 45] width 162 height 27
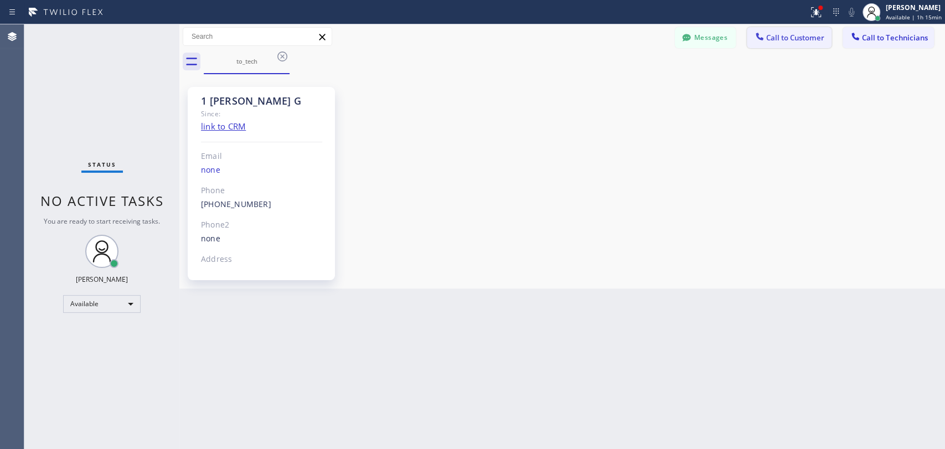
click at [773, 38] on span "Call to Customer" at bounding box center [795, 38] width 58 height 10
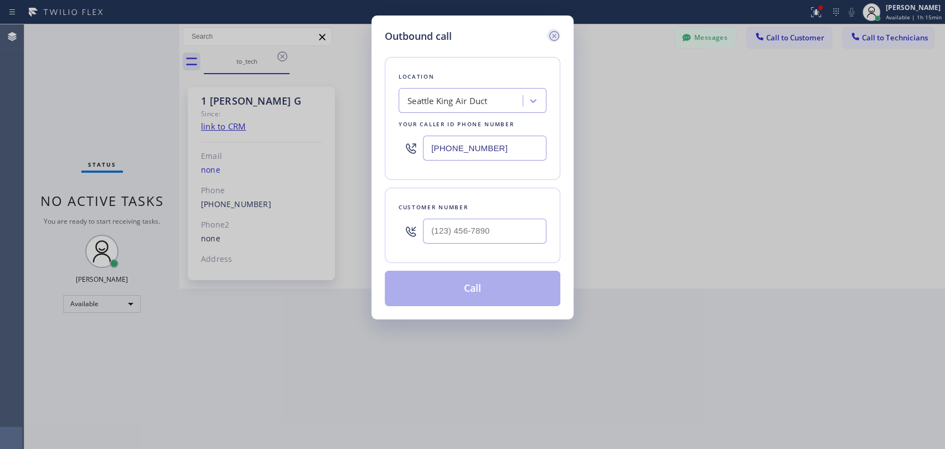
click at [551, 37] on icon at bounding box center [554, 35] width 13 height 13
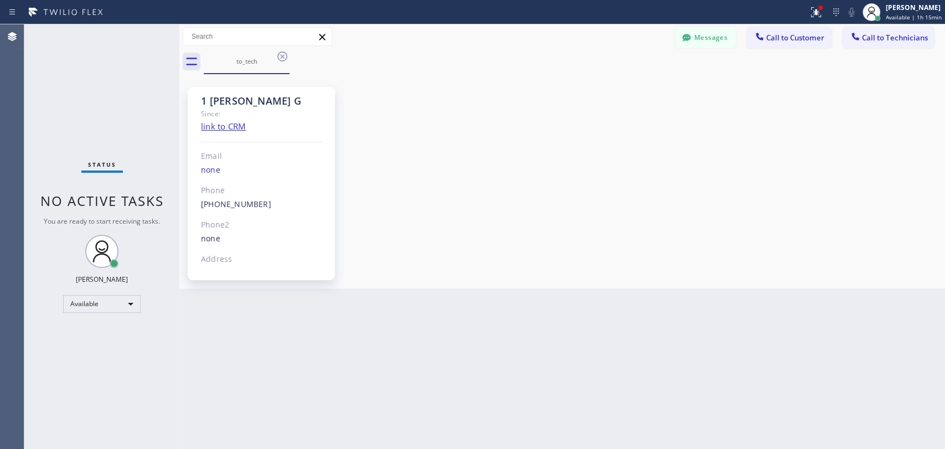
click at [894, 49] on div "to_tech" at bounding box center [574, 61] width 741 height 25
click at [888, 43] on button "Call to Technicians" at bounding box center [888, 37] width 91 height 21
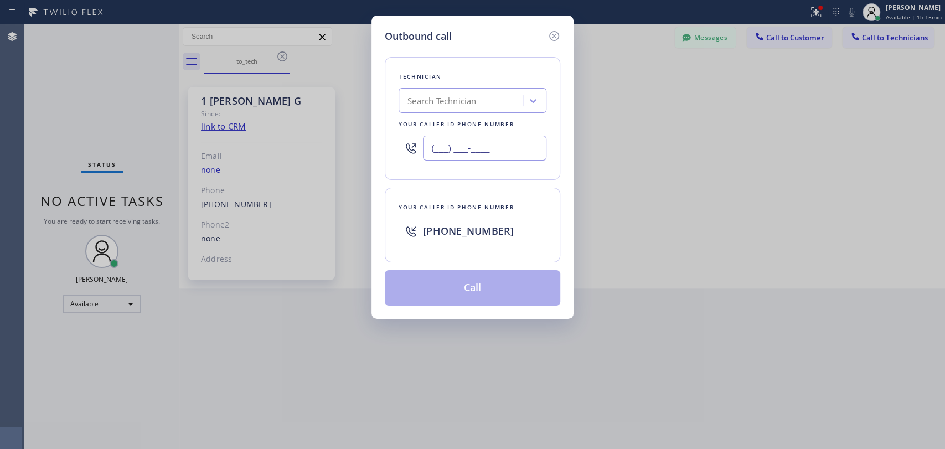
click at [473, 152] on input "(___) ___-____" at bounding box center [484, 148] width 123 height 25
paste input "628) 277-8686"
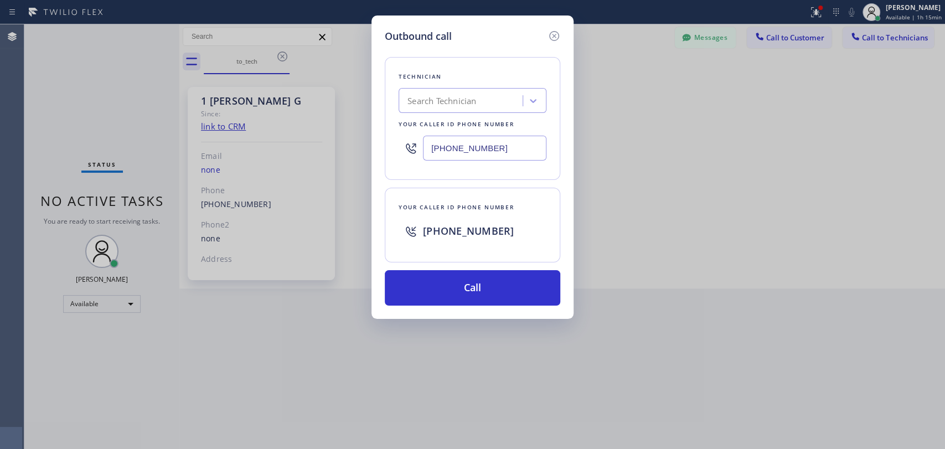
type input "[PHONE_NUMBER]"
click at [465, 228] on span "[PHONE_NUMBER]" at bounding box center [468, 230] width 91 height 13
click at [458, 293] on button "Call" at bounding box center [473, 287] width 176 height 35
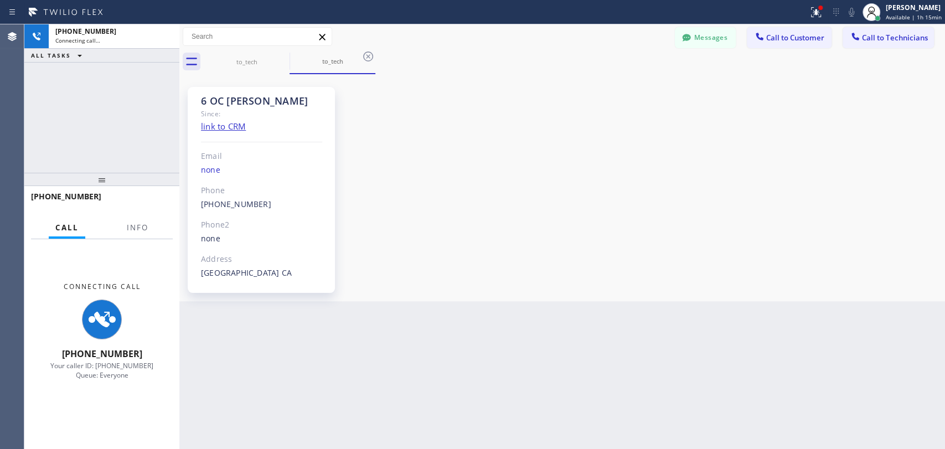
scroll to position [8080, 0]
click at [492, 192] on div "6 OC [PERSON_NAME] Since: link to CRM Email none Phone [PHONE_NUMBER] Outbound …" at bounding box center [562, 187] width 760 height 221
click at [732, 32] on button "Messages" at bounding box center [705, 37] width 61 height 21
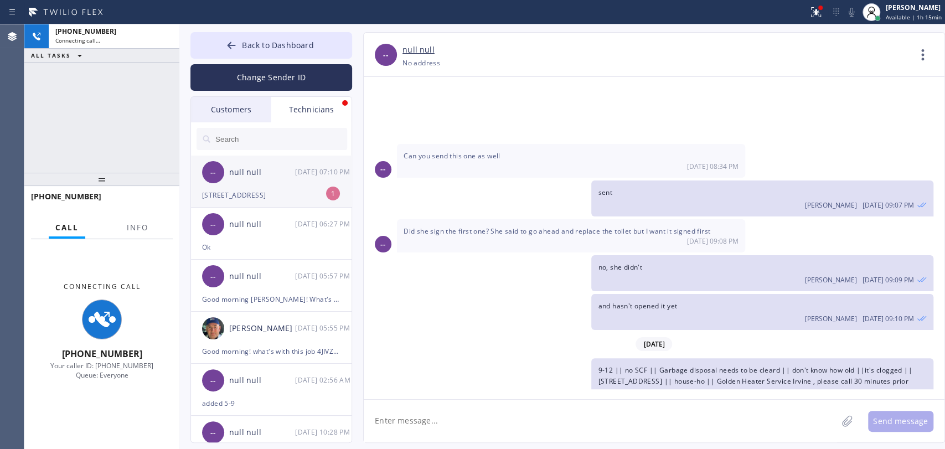
click at [252, 173] on div "null null" at bounding box center [262, 172] width 66 height 13
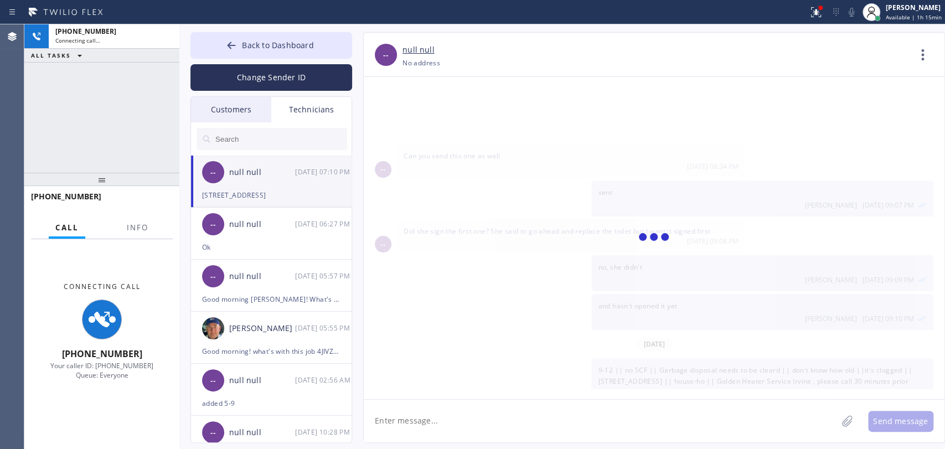
scroll to position [1433, 0]
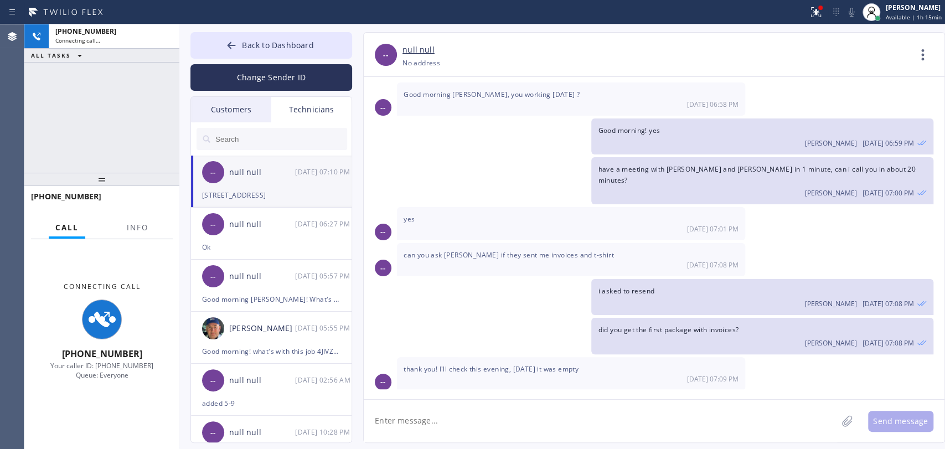
click at [456, 364] on span "thank you! I'll check this evening, [DATE] it was empty" at bounding box center [491, 368] width 175 height 9
click at [450, 400] on span "[STREET_ADDRESS]" at bounding box center [436, 404] width 64 height 9
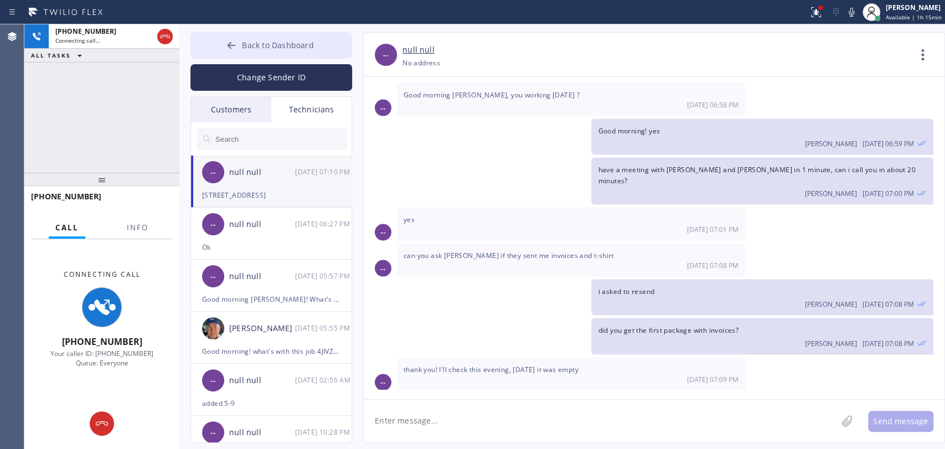
click at [283, 50] on span "Back to Dashboard" at bounding box center [277, 45] width 71 height 11
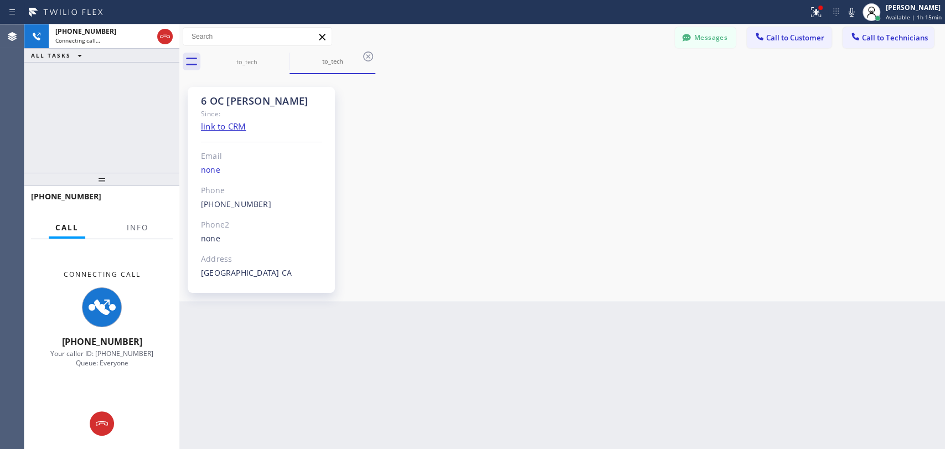
click at [145, 239] on div "Connecting Call [PHONE_NUMBER] Your caller ID: [PHONE_NUMBER] Queue: Everyone" at bounding box center [101, 318] width 155 height 159
click at [144, 231] on span "Info" at bounding box center [138, 228] width 22 height 10
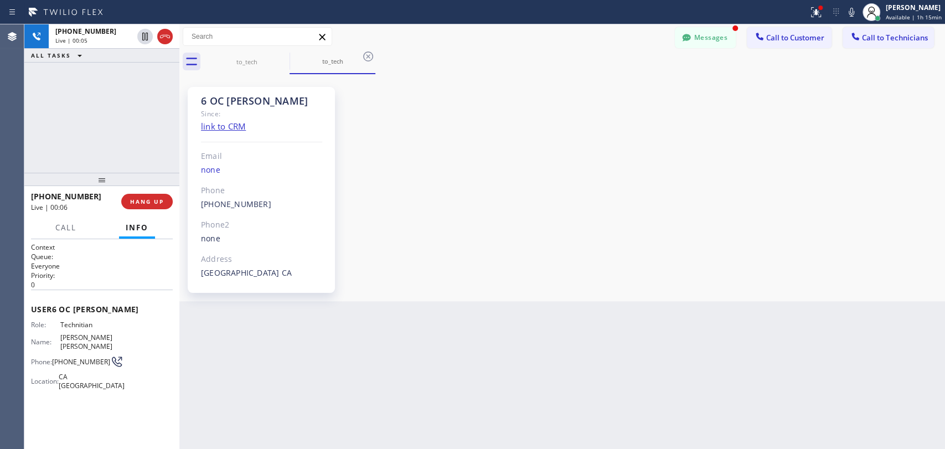
scroll to position [1469, 0]
click at [721, 29] on button "Messages" at bounding box center [705, 37] width 61 height 21
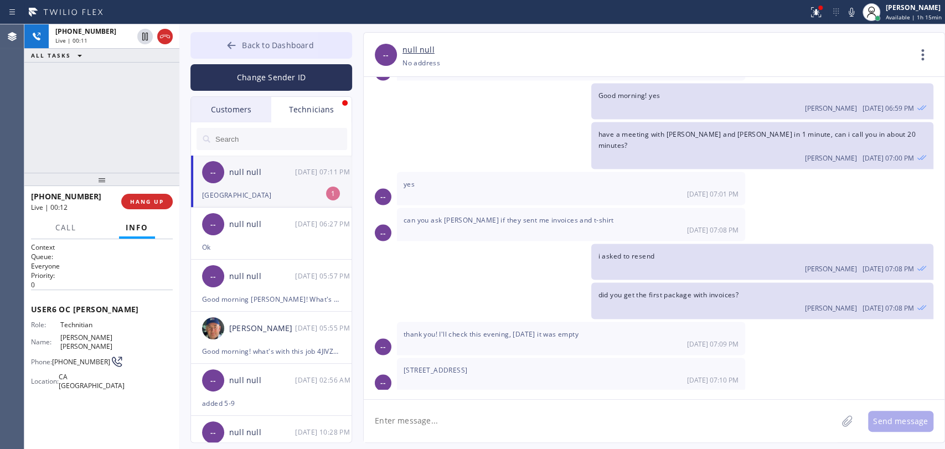
click at [241, 34] on button "Back to Dashboard" at bounding box center [271, 45] width 162 height 27
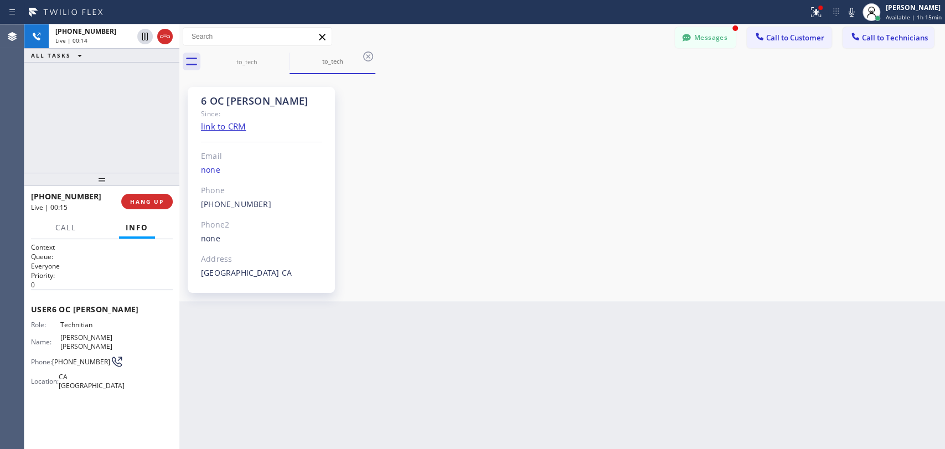
click at [590, 342] on div "Back to Dashboard Change Sender ID Customers Technicians [PERSON_NAME] [DATE] 0…" at bounding box center [562, 236] width 766 height 425
click at [146, 200] on button "HANG UP" at bounding box center [146, 202] width 51 height 16
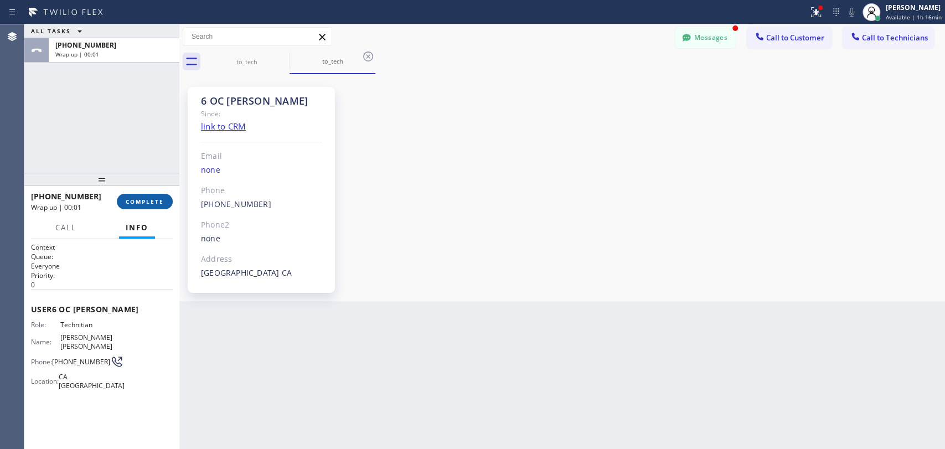
click at [140, 198] on span "COMPLETE" at bounding box center [145, 202] width 38 height 8
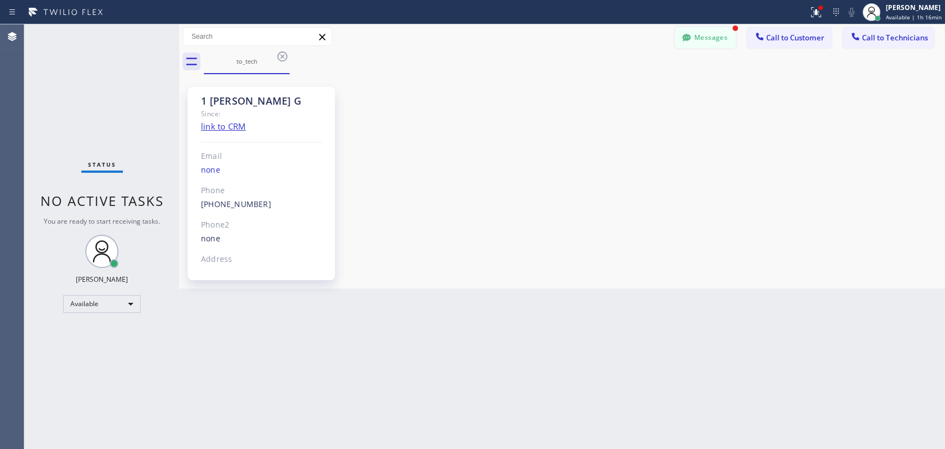
click at [685, 31] on div "Messages Call to Customer Call to Technicians Outbound call Location Search loc…" at bounding box center [562, 36] width 766 height 19
click at [669, 32] on div "Messages Call to Customer Call to Technicians Outbound call Location Search loc…" at bounding box center [562, 36] width 766 height 19
click at [683, 35] on icon at bounding box center [686, 37] width 8 height 7
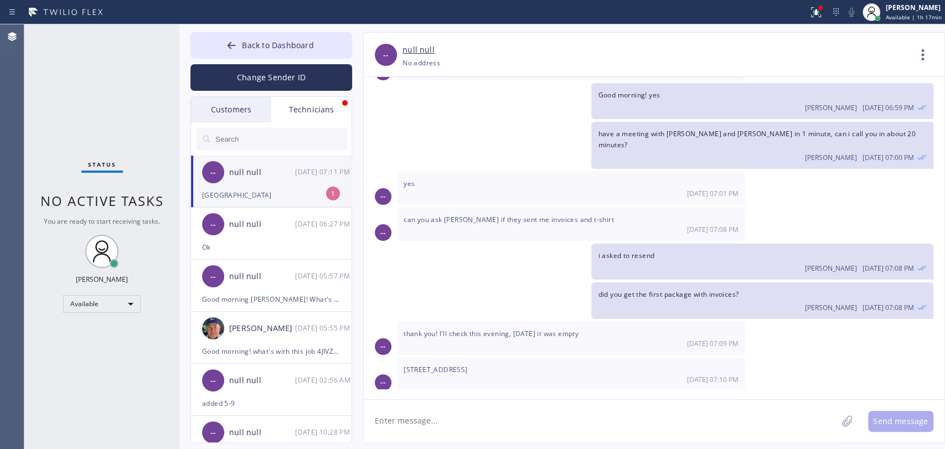
click at [261, 178] on div "null null" at bounding box center [262, 172] width 66 height 13
click at [287, 40] on button "Back to Dashboard" at bounding box center [271, 45] width 162 height 27
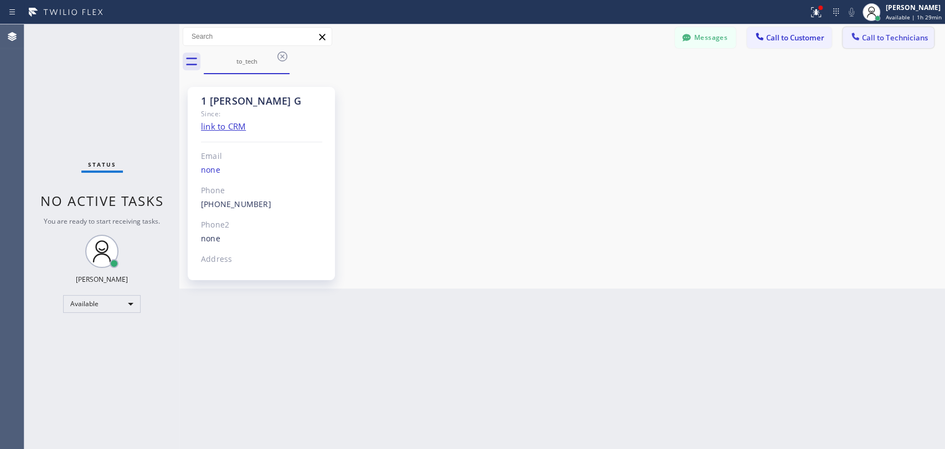
click at [864, 41] on button "Call to Technicians" at bounding box center [888, 37] width 91 height 21
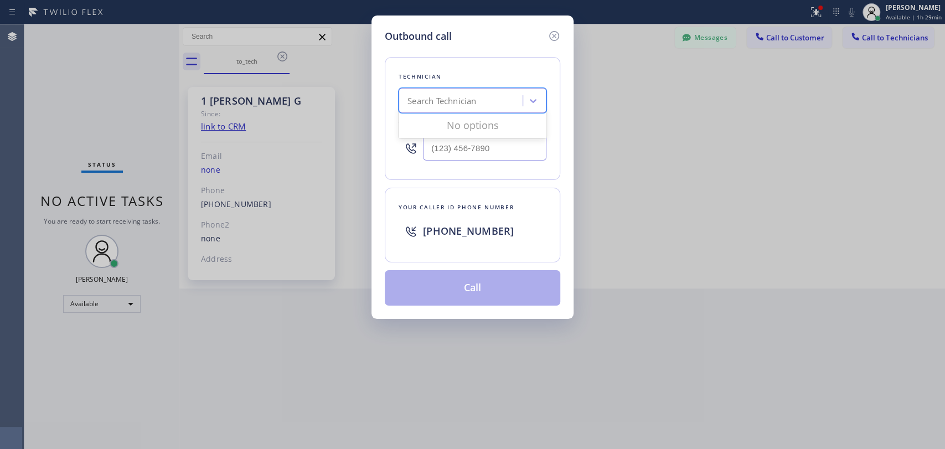
click at [450, 99] on div "Search Technician" at bounding box center [441, 101] width 69 height 13
type input "[PERSON_NAME]"
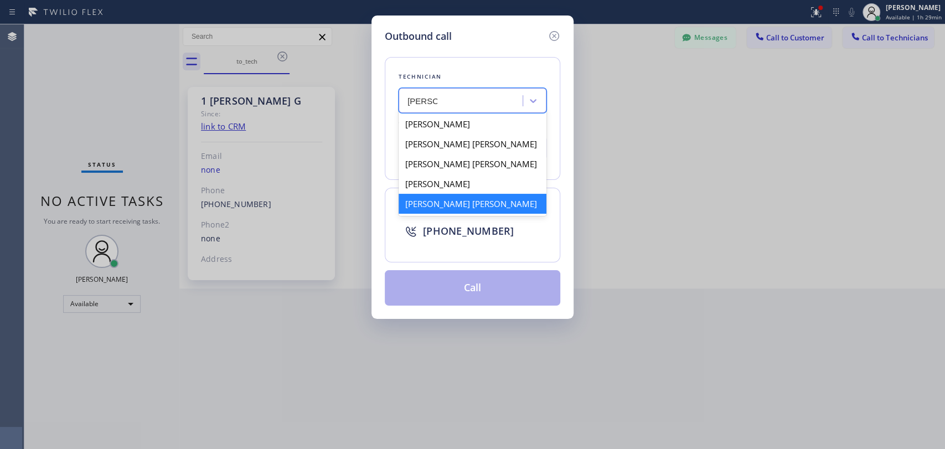
click at [436, 205] on div "[PERSON_NAME] [PERSON_NAME]" at bounding box center [473, 204] width 148 height 20
type input "[PHONE_NUMBER]"
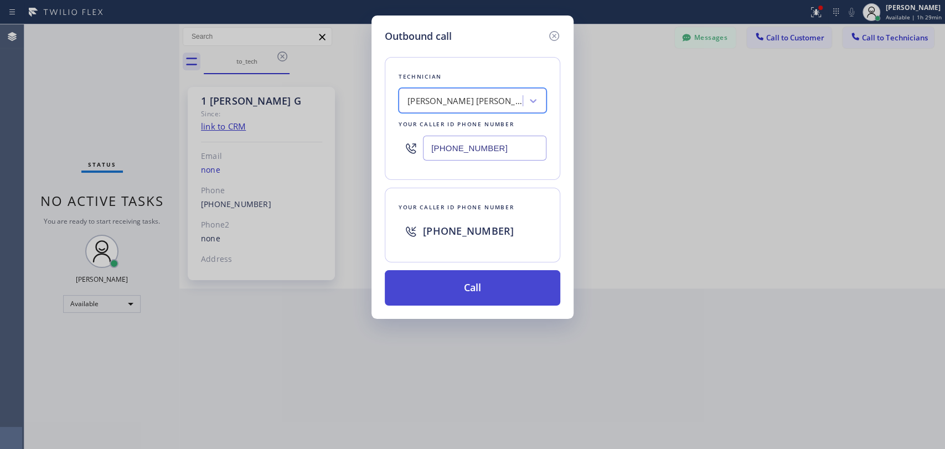
click at [441, 293] on button "Call" at bounding box center [473, 287] width 176 height 35
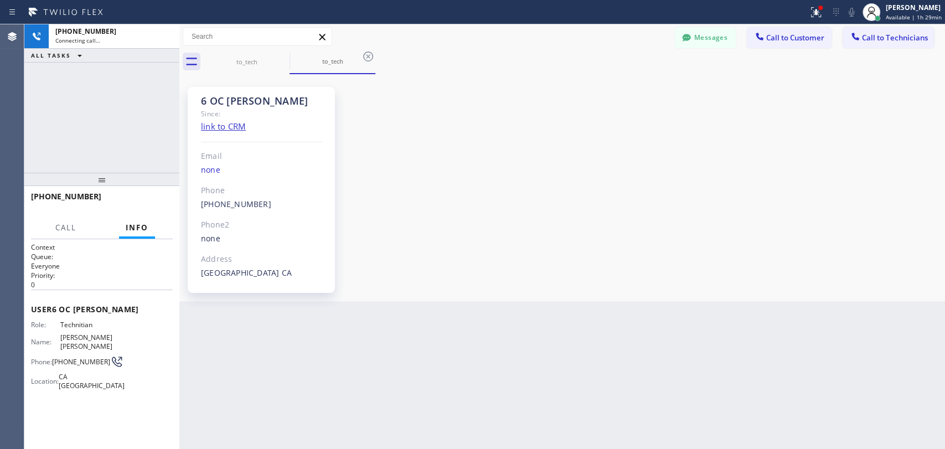
scroll to position [8080, 0]
click at [138, 202] on span "HANG UP" at bounding box center [147, 202] width 34 height 8
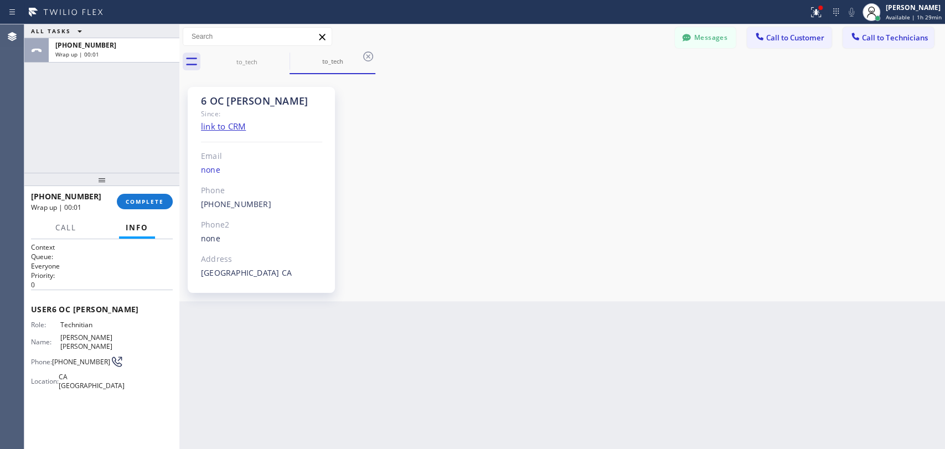
drag, startPoint x: 183, startPoint y: 200, endPoint x: 720, endPoint y: 88, distance: 548.7
click at [205, 200] on div "ALL TASKS ALL TASKS ACTIVE TASKS TASKS IN WRAP UP [PHONE_NUMBER] Wrap up | 00:0…" at bounding box center [484, 236] width 921 height 425
click at [716, 36] on button "Messages" at bounding box center [705, 37] width 61 height 21
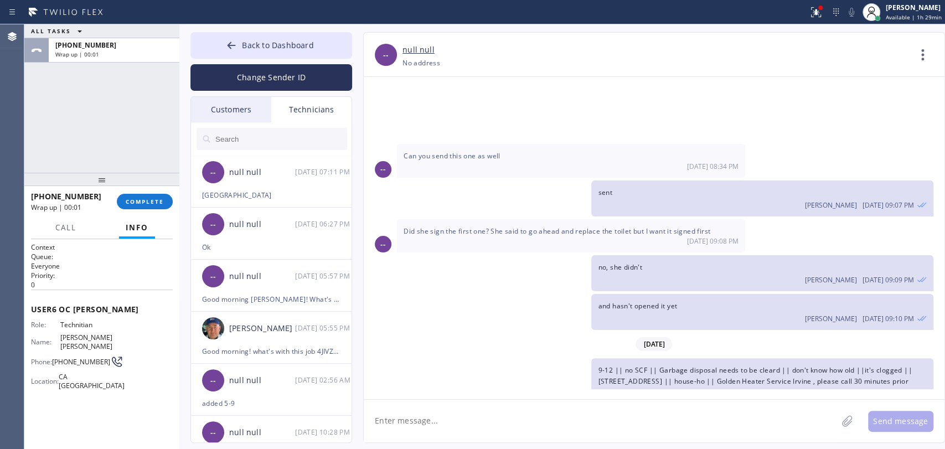
click at [260, 120] on div "Customers" at bounding box center [231, 109] width 80 height 25
click at [0, 0] on input "text" at bounding box center [0, 0] width 0 height 0
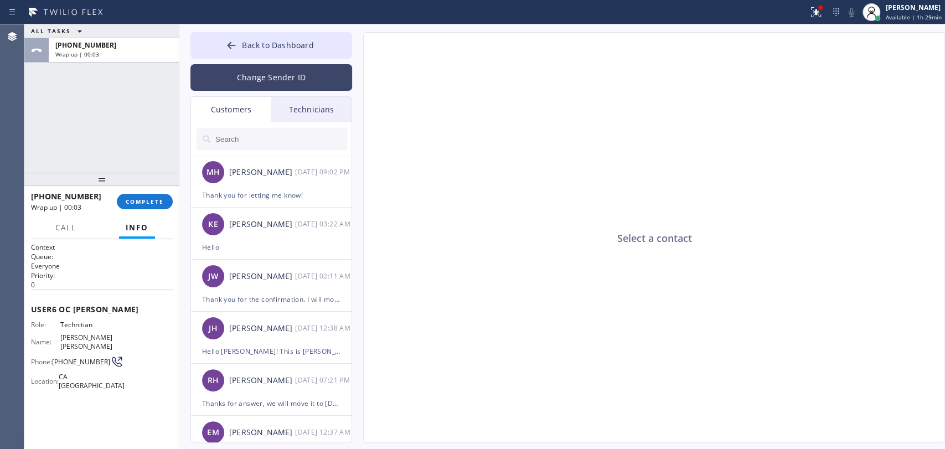
click at [329, 81] on button "Change Sender ID" at bounding box center [271, 77] width 162 height 27
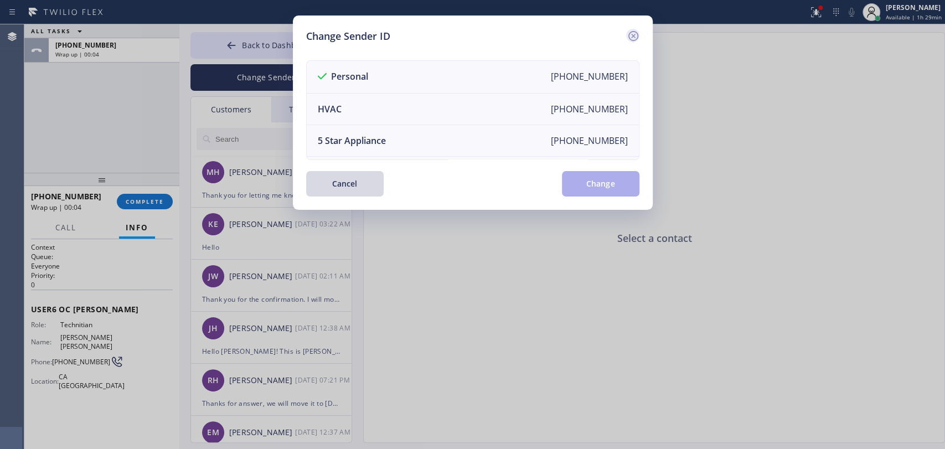
click at [627, 40] on div "Change Sender ID" at bounding box center [472, 36] width 333 height 15
click at [629, 39] on icon at bounding box center [633, 35] width 13 height 13
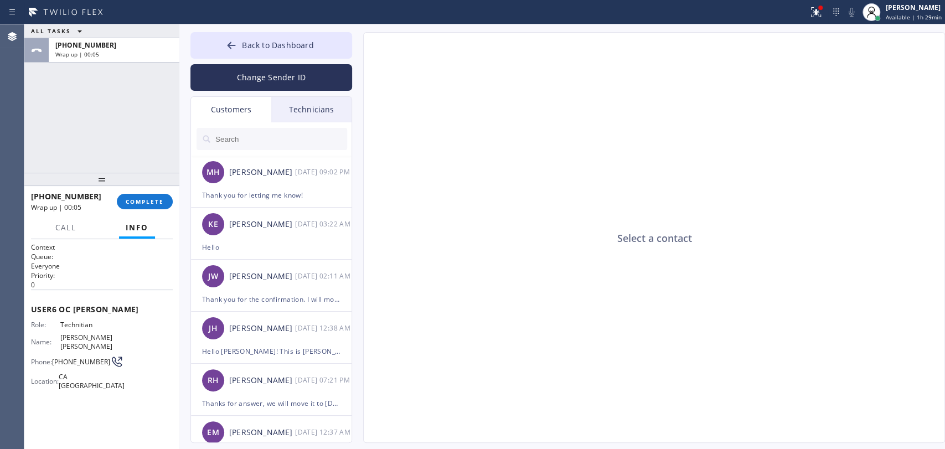
click at [275, 97] on div "Technicians" at bounding box center [311, 109] width 80 height 25
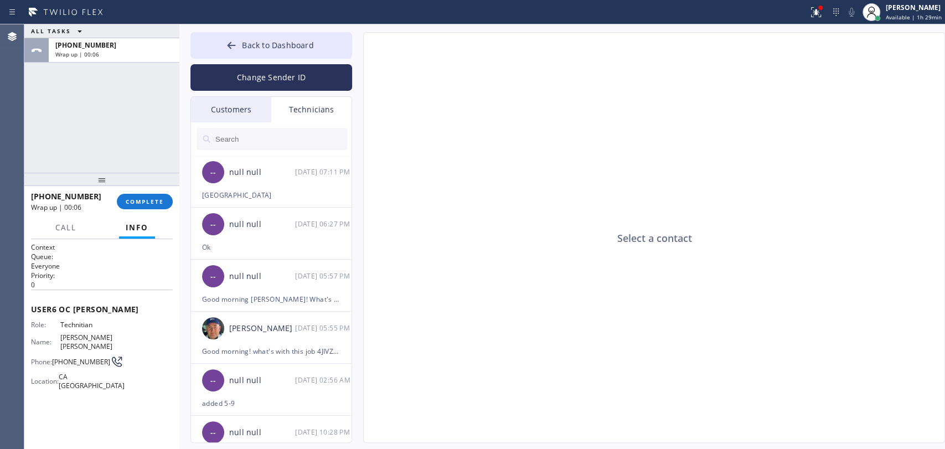
click at [280, 143] on input "text" at bounding box center [280, 139] width 133 height 22
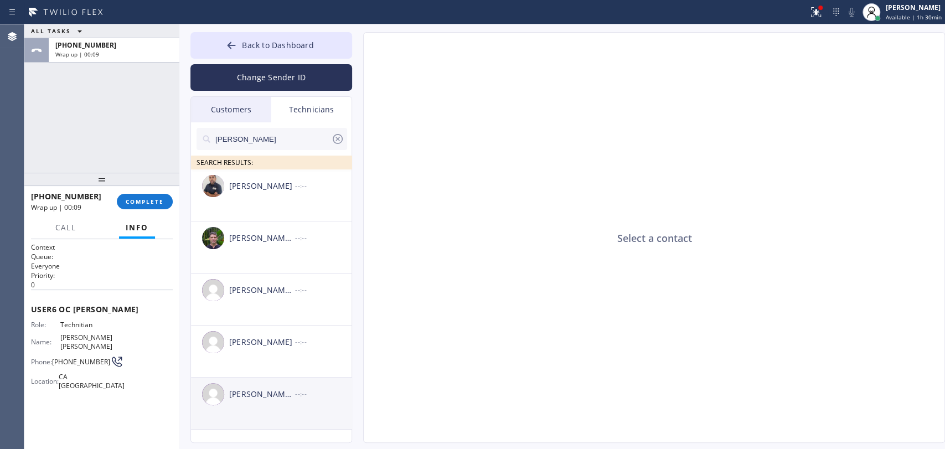
type input "[PERSON_NAME]"
click at [254, 403] on div "[PERSON_NAME] [PERSON_NAME] --:--" at bounding box center [272, 394] width 162 height 33
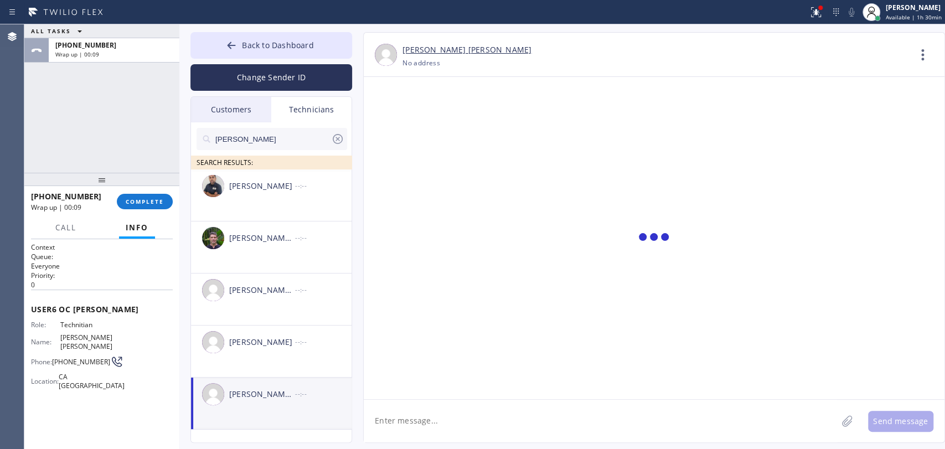
click at [410, 422] on textarea at bounding box center [600, 421] width 473 height 43
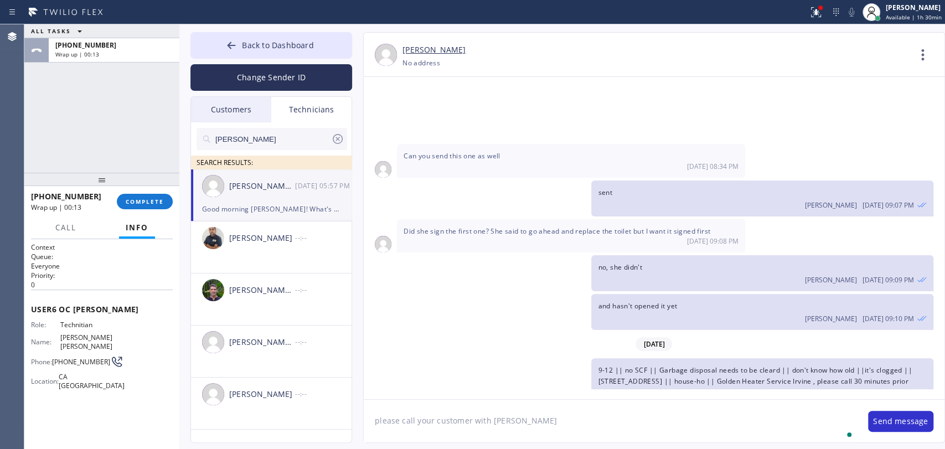
type textarea "please call your customer with [PERSON_NAME]"
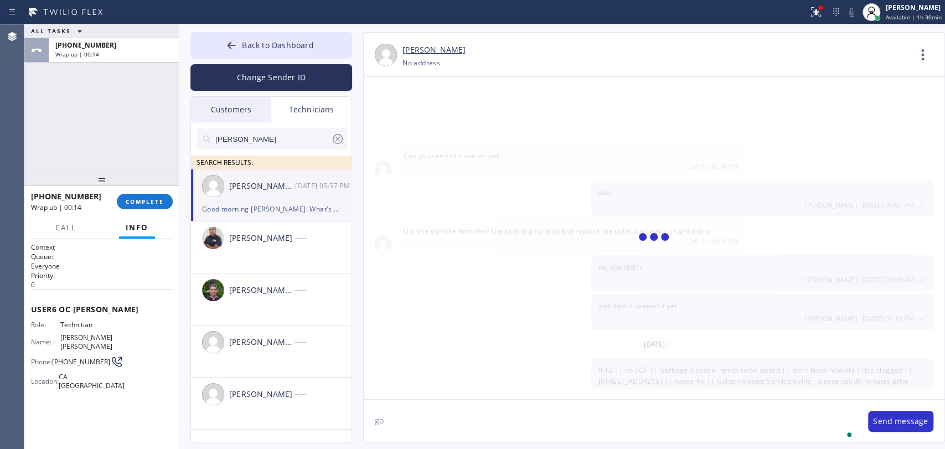
type textarea "g"
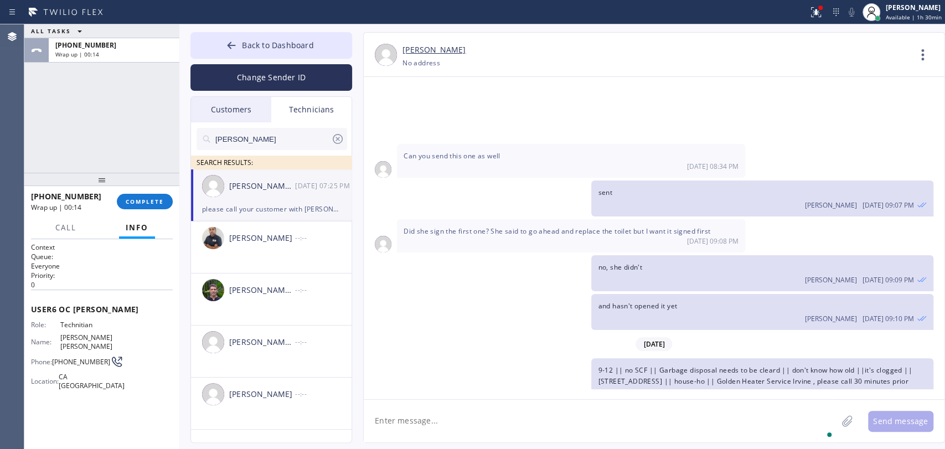
scroll to position [8119, 0]
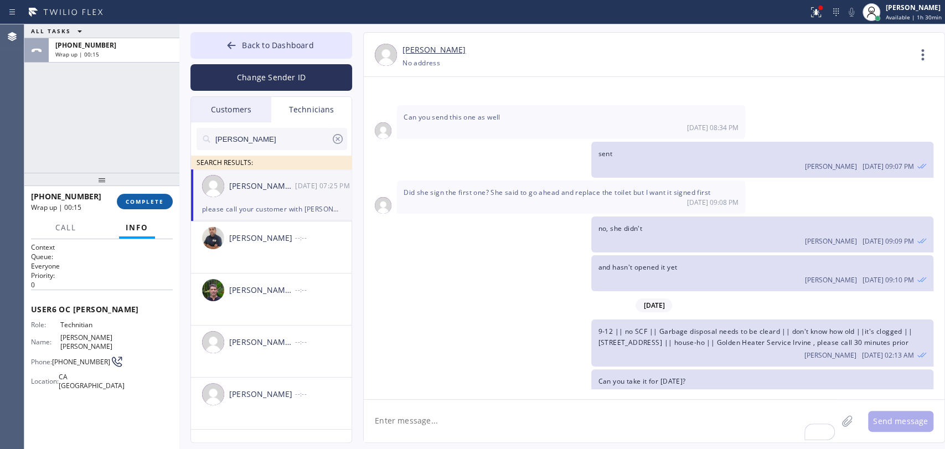
click at [141, 207] on button "COMPLETE" at bounding box center [145, 202] width 56 height 16
click at [132, 156] on div "ALL TASKS ALL TASKS ACTIVE TASKS TASKS IN WRAP UP [PHONE_NUMBER] Wrap up | 00:15" at bounding box center [101, 98] width 155 height 148
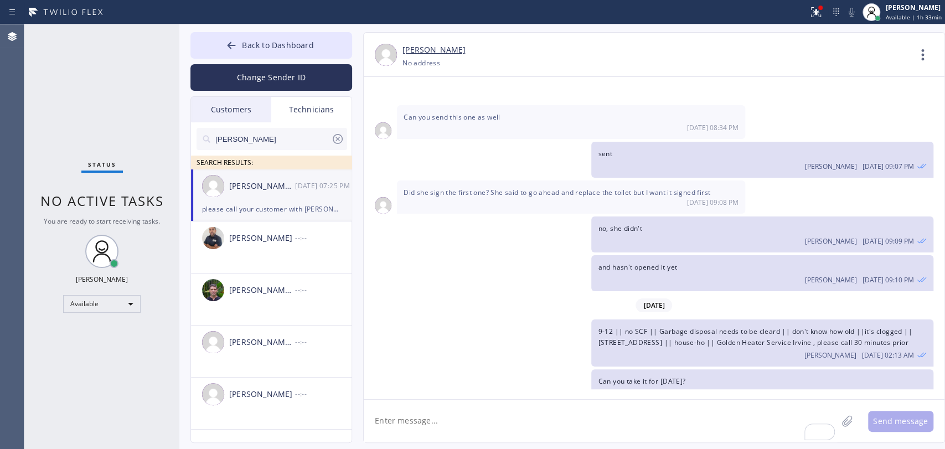
click at [400, 402] on textarea "To enrich screen reader interactions, please activate Accessibility in Grammarl…" at bounding box center [600, 421] width 473 height 43
type textarea "Will you go there? I can't reach you from [DATE]"
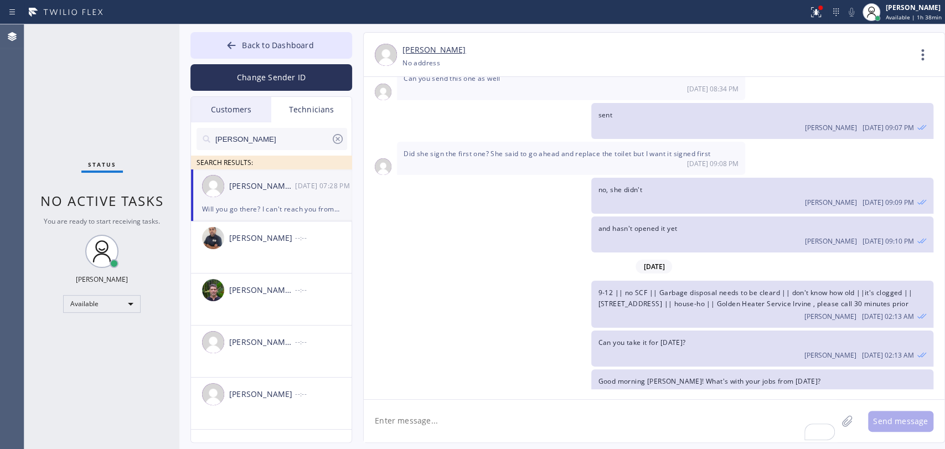
click at [298, 194] on div "[PERSON_NAME] [PERSON_NAME] [DATE] 07:28 PM" at bounding box center [272, 185] width 162 height 33
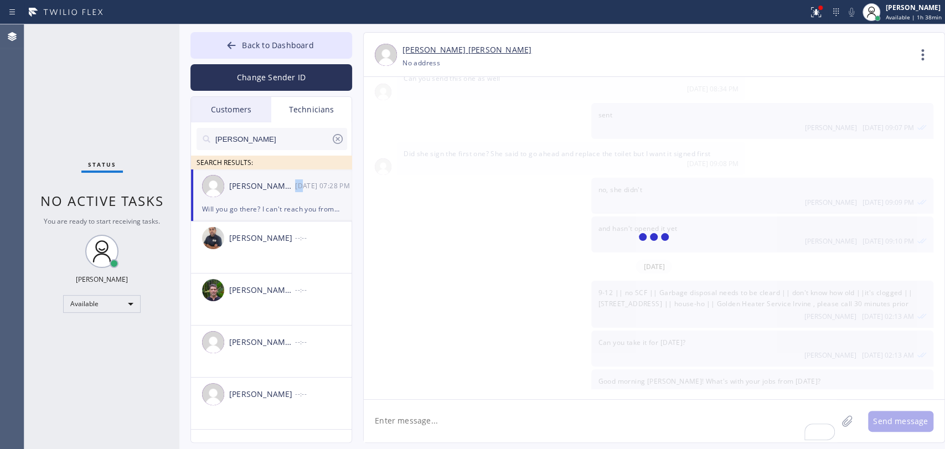
click at [298, 194] on div "[PERSON_NAME] [PERSON_NAME] [DATE] 07:28 PM" at bounding box center [272, 185] width 162 height 33
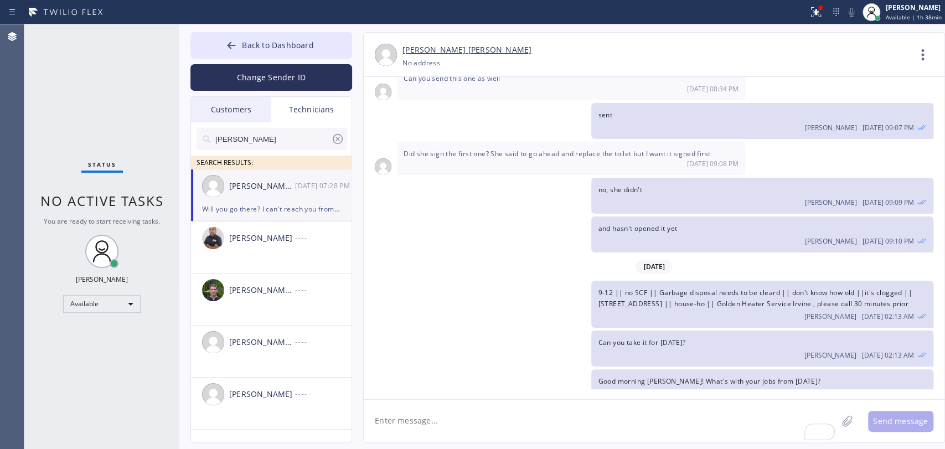
drag, startPoint x: 588, startPoint y: 292, endPoint x: 685, endPoint y: 329, distance: 103.5
click at [589, 369] on div "Good morning [PERSON_NAME]! What's with your jobs from [DATE]? [PERSON_NAME] [D…" at bounding box center [649, 387] width 570 height 36
click at [338, 136] on icon at bounding box center [337, 138] width 13 height 13
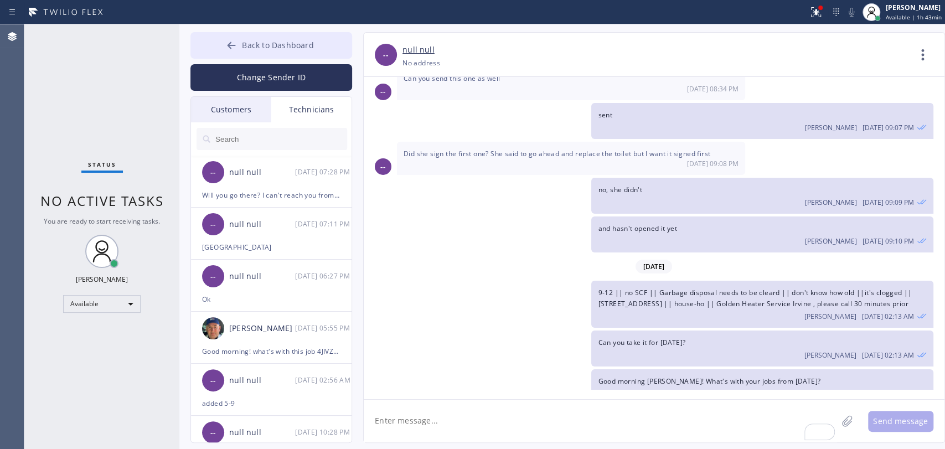
click at [301, 47] on span "Back to Dashboard" at bounding box center [277, 45] width 71 height 11
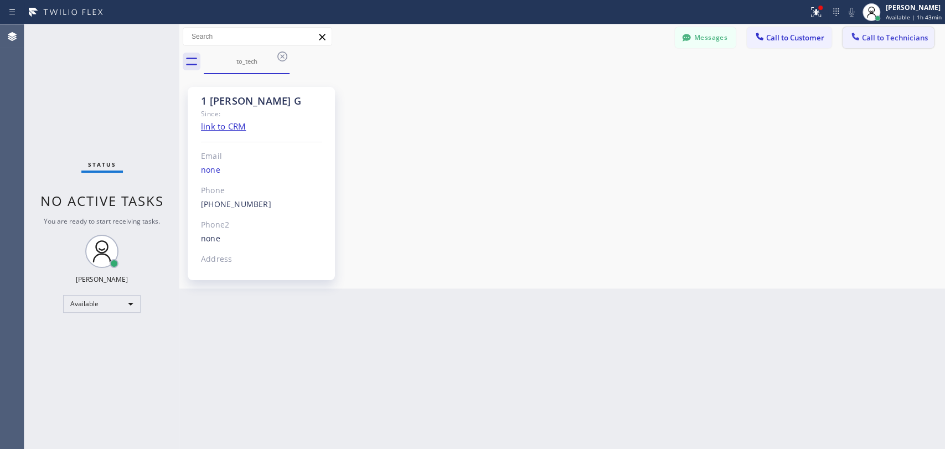
click at [890, 30] on button "Call to Technicians" at bounding box center [888, 37] width 91 height 21
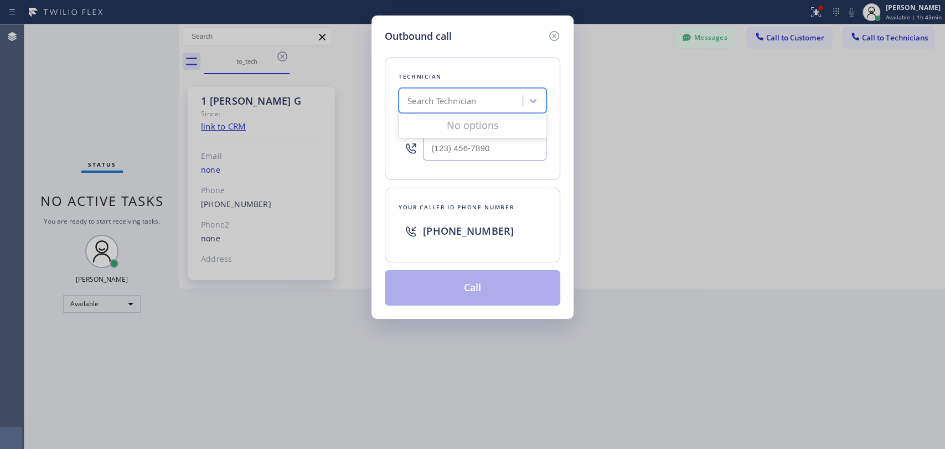
click at [488, 92] on div "Search Technician" at bounding box center [462, 100] width 121 height 19
type input "firu"
click at [465, 124] on div "[PERSON_NAME]" at bounding box center [473, 124] width 148 height 20
type input "[PHONE_NUMBER]"
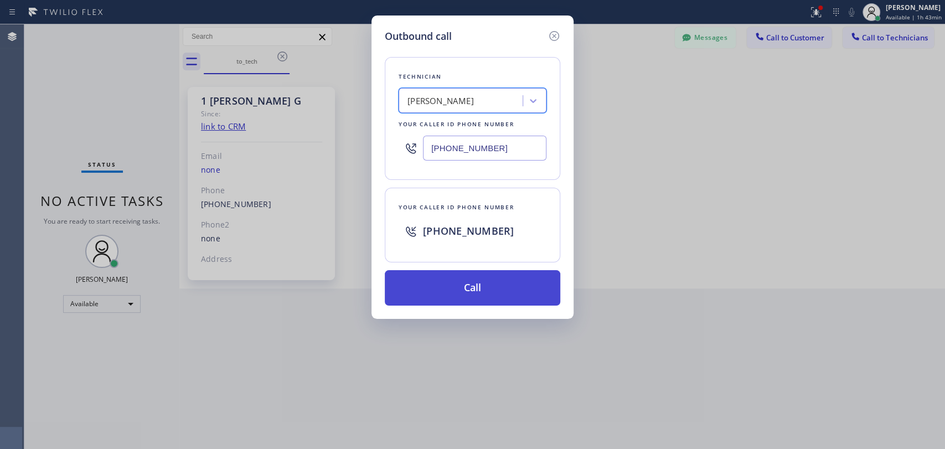
click at [454, 275] on button "Call" at bounding box center [473, 287] width 176 height 35
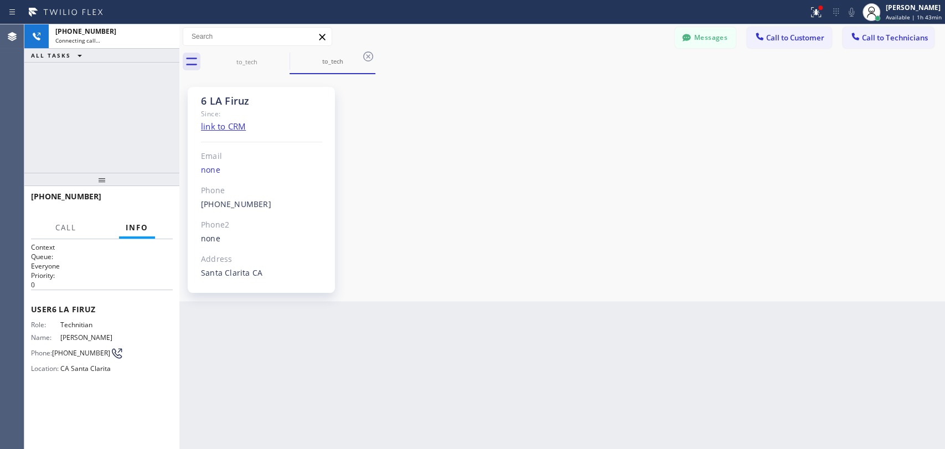
scroll to position [1469, 0]
click at [152, 199] on span "HANG UP" at bounding box center [147, 202] width 34 height 8
click at [152, 198] on span "HANG UP" at bounding box center [147, 202] width 34 height 8
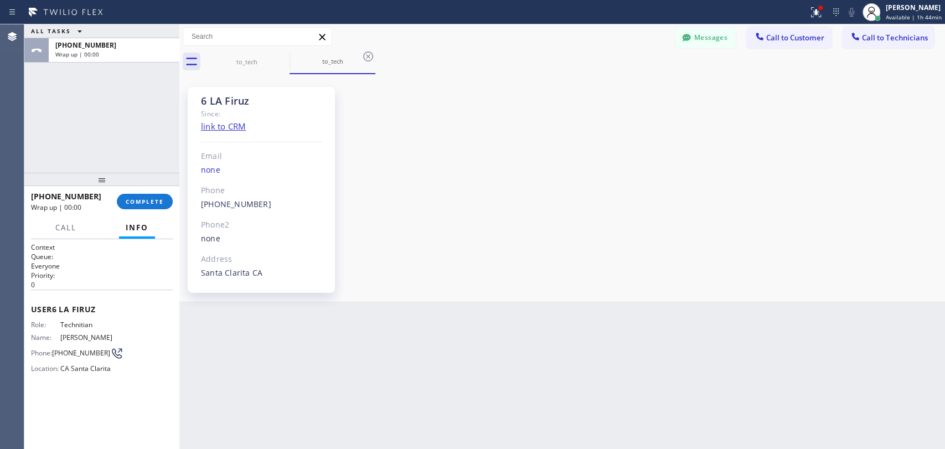
click at [606, 252] on div "6 LA Firuz Since: link to CRM Email none Phone [PHONE_NUMBER] Outbound call Tec…" at bounding box center [562, 187] width 760 height 221
click at [134, 201] on span "COMPLETE" at bounding box center [145, 202] width 38 height 8
click at [133, 135] on div "ALL TASKS ALL TASKS ACTIVE TASKS TASKS IN WRAP UP [PHONE_NUMBER] Wrap up | 00:15" at bounding box center [101, 98] width 155 height 148
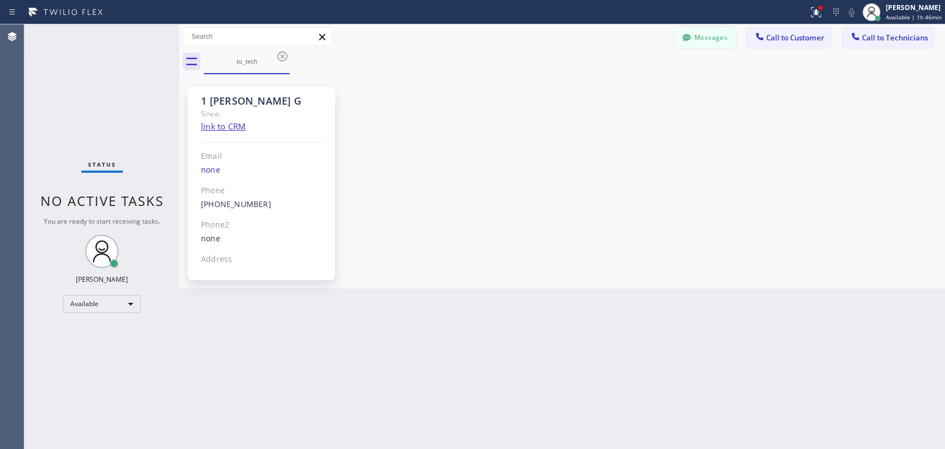
click at [712, 37] on button "Messages" at bounding box center [705, 37] width 61 height 21
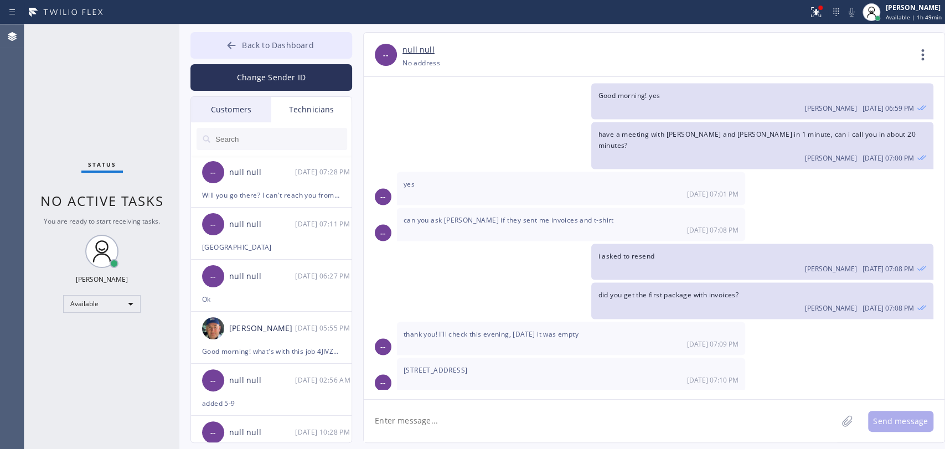
click at [314, 46] on button "Back to Dashboard" at bounding box center [271, 45] width 162 height 27
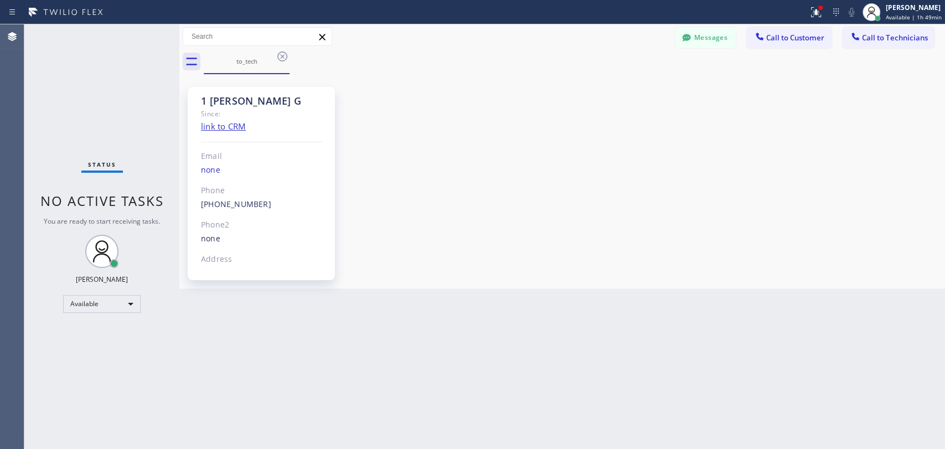
drag, startPoint x: 857, startPoint y: 37, endPoint x: 769, endPoint y: 56, distance: 90.0
click at [858, 37] on icon at bounding box center [855, 36] width 11 height 11
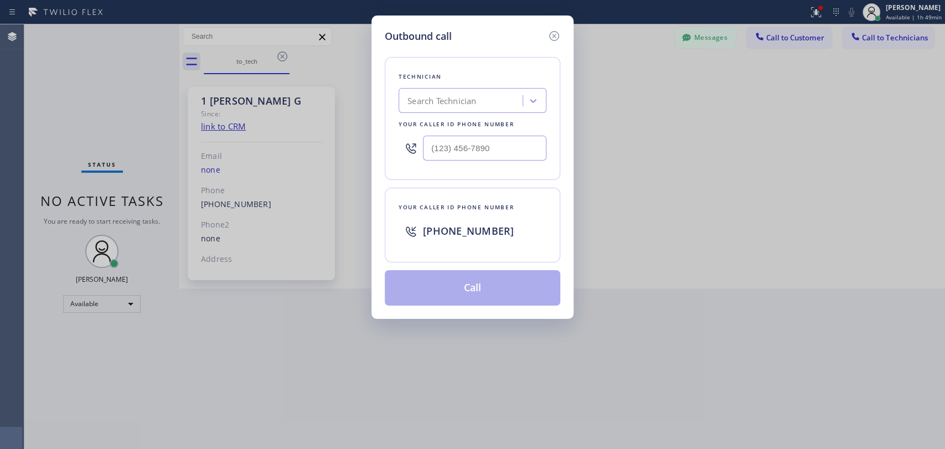
click at [519, 104] on div "Search Technician" at bounding box center [462, 100] width 121 height 19
click at [474, 105] on div "Search Technician" at bounding box center [441, 101] width 69 height 13
type input "vace"
click at [474, 105] on div "vace" at bounding box center [451, 100] width 99 height 19
type input "h"
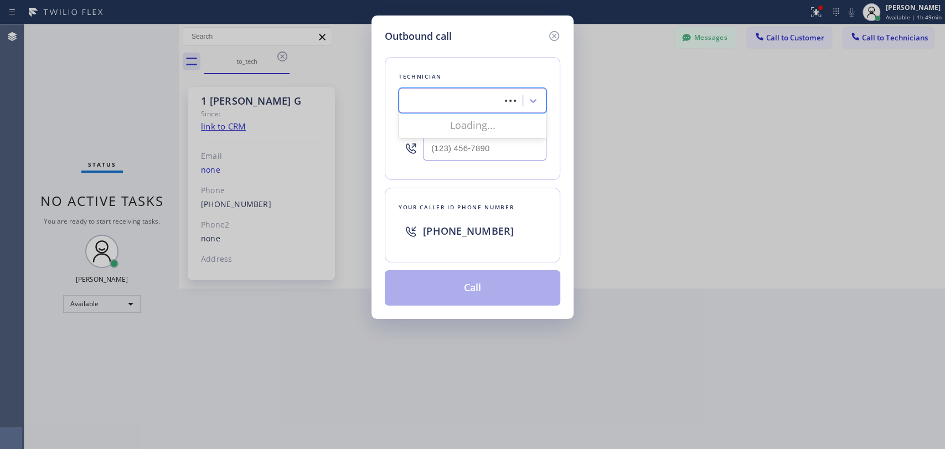
click at [474, 105] on div "h" at bounding box center [451, 100] width 99 height 19
type input "vache"
click at [443, 126] on div "[PERSON_NAME]" at bounding box center [473, 124] width 148 height 20
type input "[PHONE_NUMBER]"
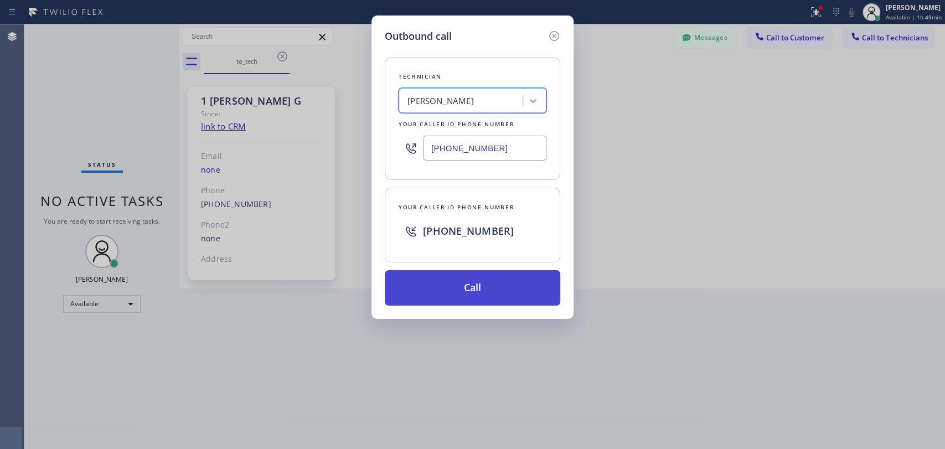
click at [451, 297] on button "Call" at bounding box center [473, 287] width 176 height 35
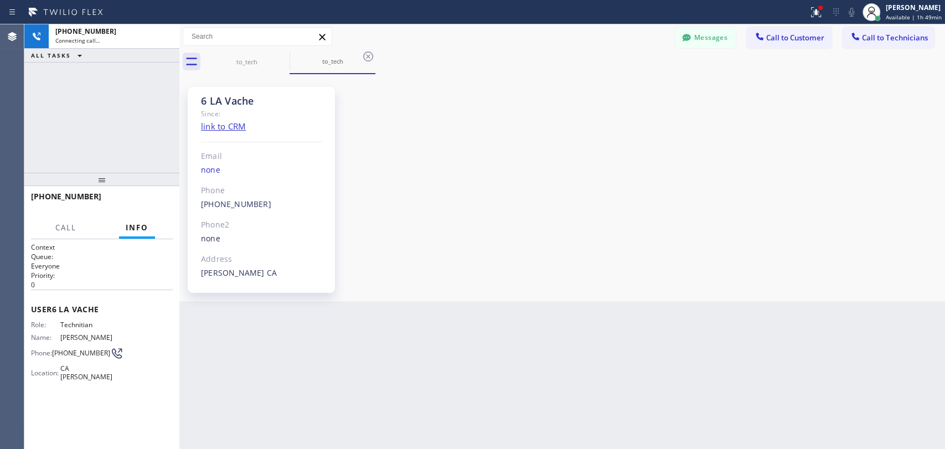
scroll to position [23785, 0]
click at [153, 201] on span "HANG UP" at bounding box center [147, 202] width 34 height 8
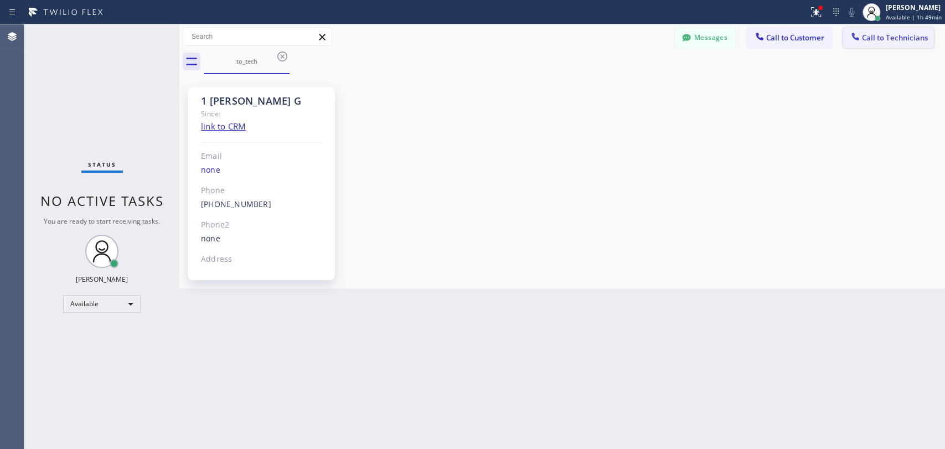
click at [888, 44] on button "Call to Technicians" at bounding box center [888, 37] width 91 height 21
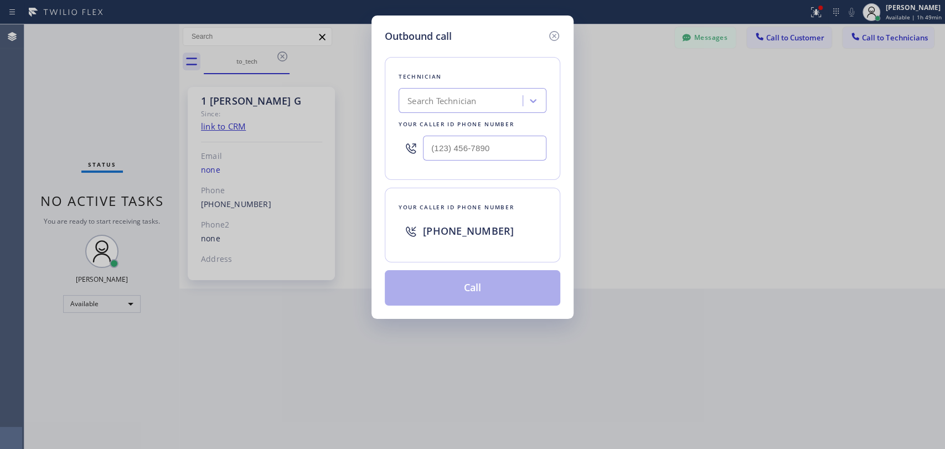
click at [422, 111] on div "Search Technician" at bounding box center [473, 100] width 148 height 25
type input "vache"
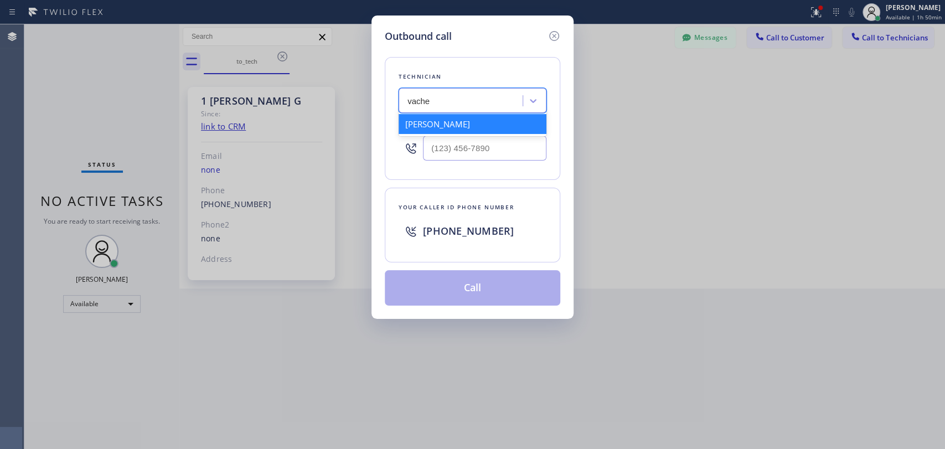
click at [434, 125] on div "[PERSON_NAME]" at bounding box center [473, 124] width 148 height 20
type input "[PHONE_NUMBER]"
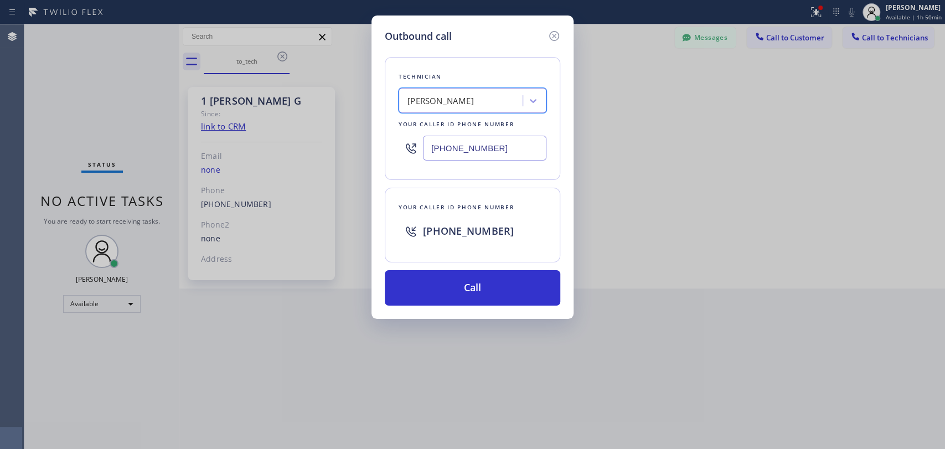
drag, startPoint x: 473, startPoint y: 291, endPoint x: 349, endPoint y: 257, distance: 128.9
click at [472, 290] on button "Call" at bounding box center [473, 287] width 176 height 35
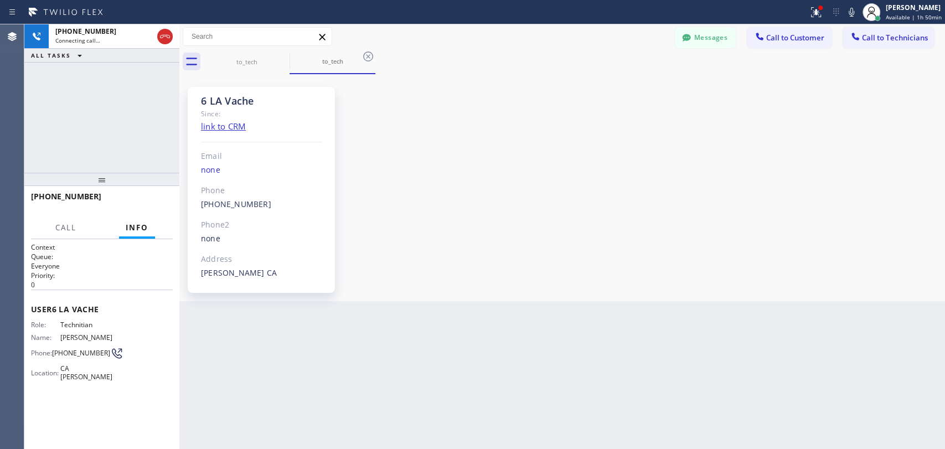
scroll to position [23785, 0]
click at [153, 217] on button "Info" at bounding box center [137, 228] width 36 height 22
click at [151, 208] on button "HANG UP" at bounding box center [146, 202] width 51 height 16
click at [150, 208] on button "HANG UP" at bounding box center [146, 202] width 51 height 16
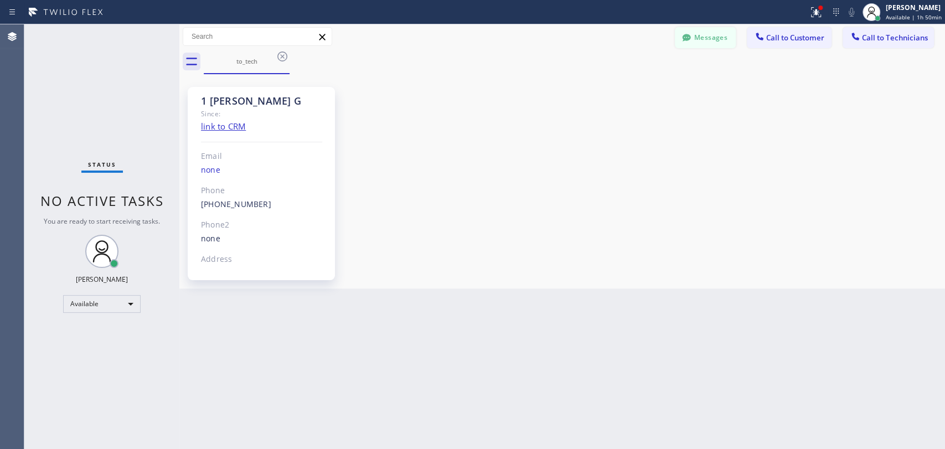
click at [710, 48] on button "Messages" at bounding box center [705, 37] width 61 height 21
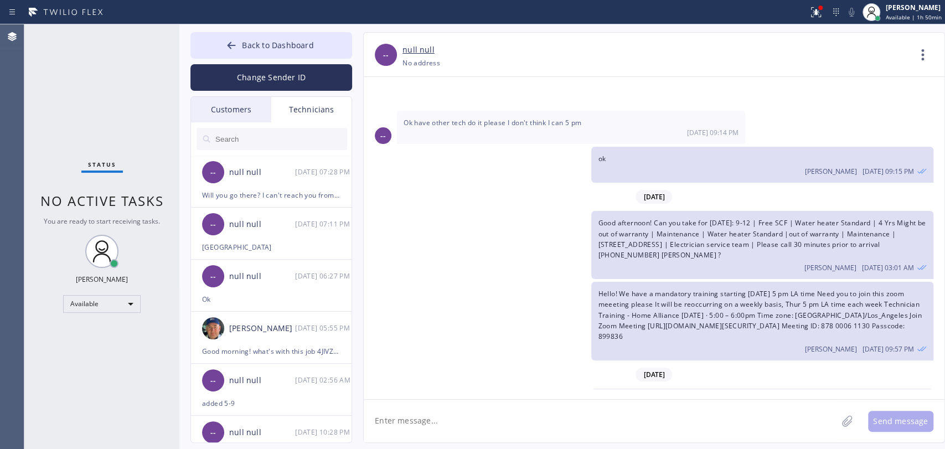
click at [293, 147] on input "text" at bounding box center [280, 139] width 133 height 22
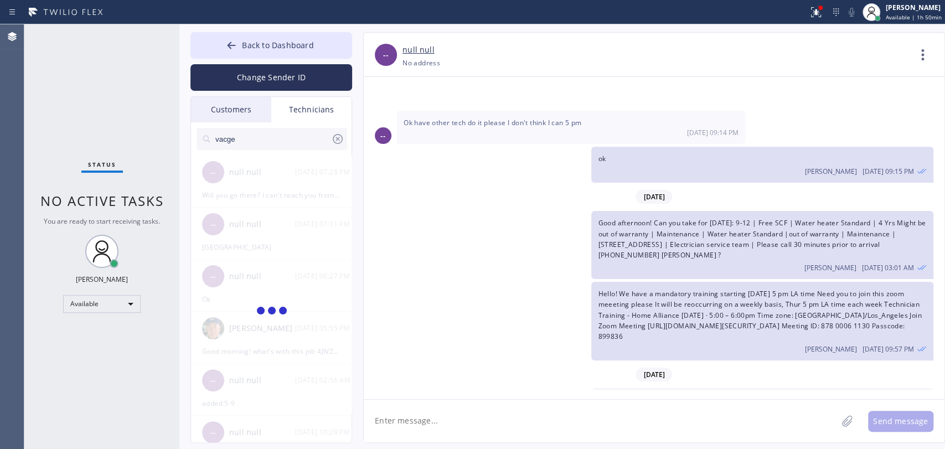
click at [288, 147] on input "vacge" at bounding box center [272, 139] width 117 height 22
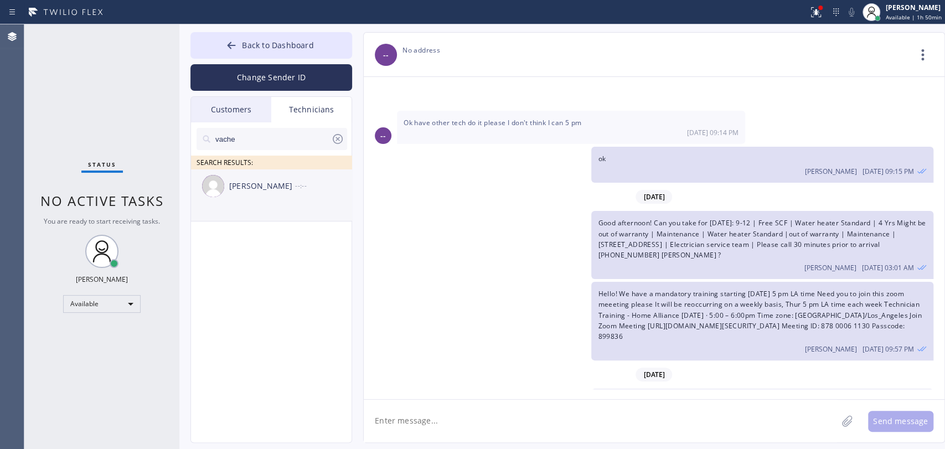
type input "vache"
click at [266, 196] on div "[PERSON_NAME] --:--" at bounding box center [272, 185] width 162 height 33
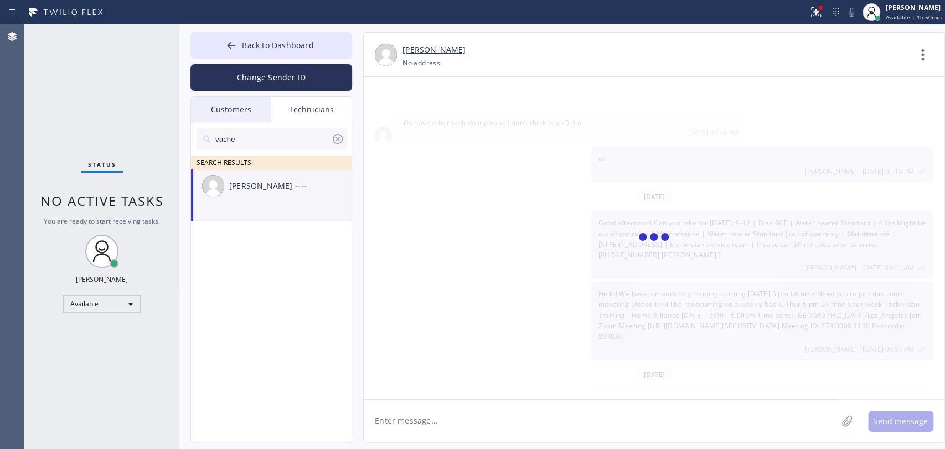
click at [422, 419] on textarea at bounding box center [600, 421] width 473 height 43
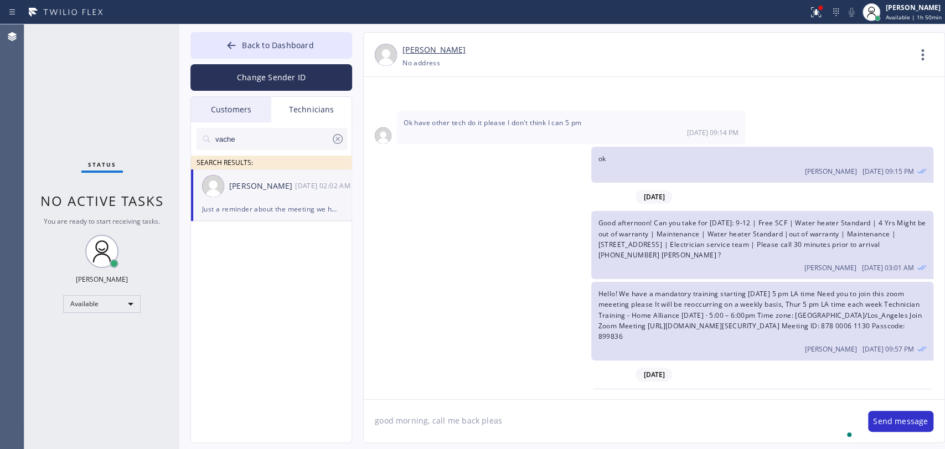
type textarea "good morning, call me back please"
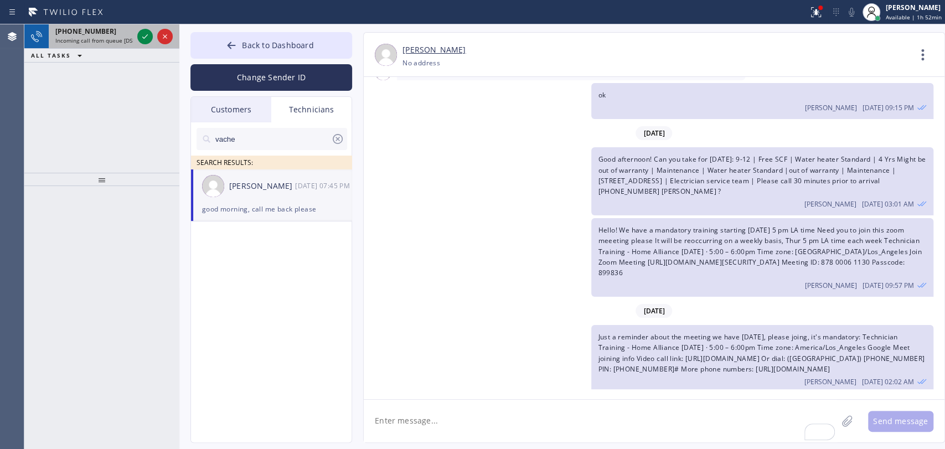
click at [91, 35] on div "[PHONE_NUMBER] Incoming call from queue [DSRs]" at bounding box center [92, 36] width 86 height 24
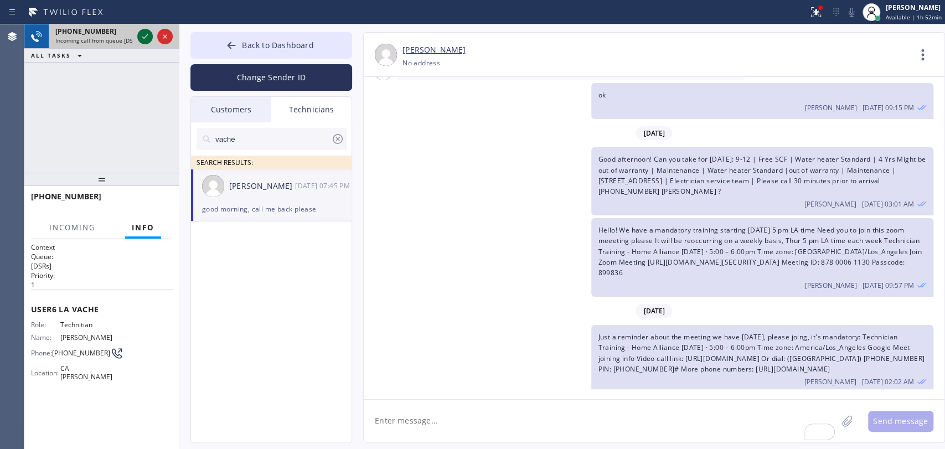
click at [139, 35] on icon at bounding box center [144, 36] width 13 height 13
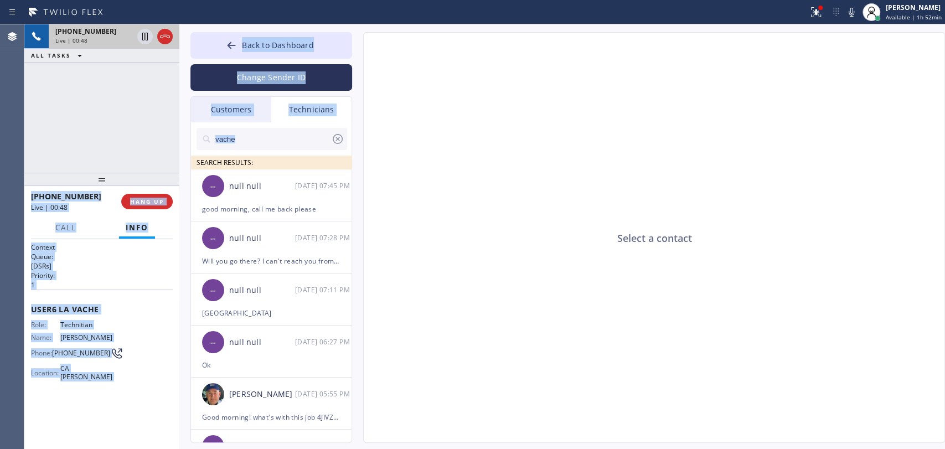
click at [179, 156] on div "[PHONE_NUMBER] Live | 00:48 ALL TASKS ALL TASKS ACTIVE TASKS TASKS IN WRAP UP […" at bounding box center [484, 236] width 921 height 425
click at [142, 156] on div "[PHONE_NUMBER] Live | 00:52 ALL TASKS ALL TASKS ACTIVE TASKS TASKS IN WRAP UP" at bounding box center [101, 98] width 155 height 148
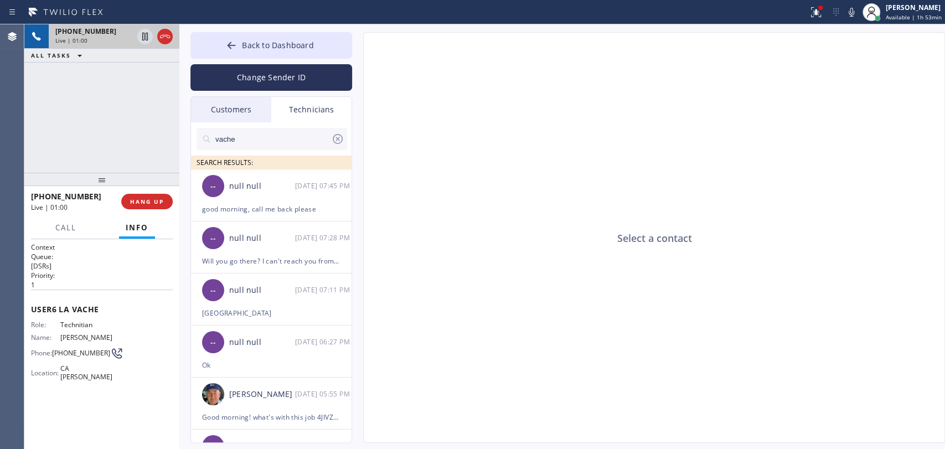
drag, startPoint x: 99, startPoint y: 185, endPoint x: 98, endPoint y: 193, distance: 7.2
click at [98, 186] on div at bounding box center [101, 179] width 155 height 13
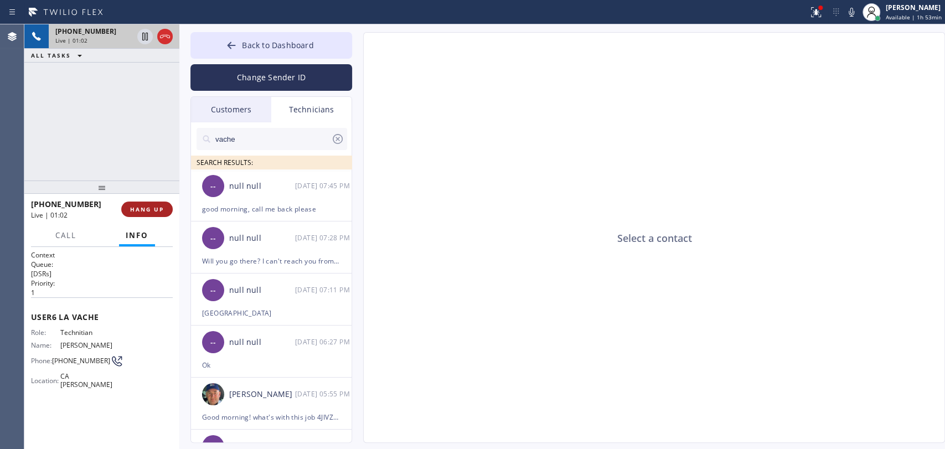
click at [128, 210] on button "HANG UP" at bounding box center [146, 210] width 51 height 16
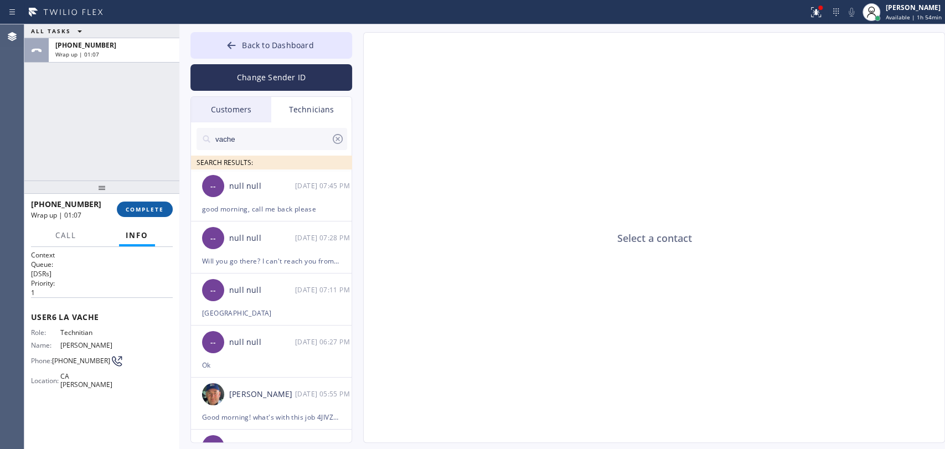
click at [164, 208] on button "COMPLETE" at bounding box center [145, 210] width 56 height 16
drag, startPoint x: 141, startPoint y: 179, endPoint x: 276, endPoint y: 248, distance: 152.3
click at [141, 180] on div at bounding box center [101, 186] width 155 height 13
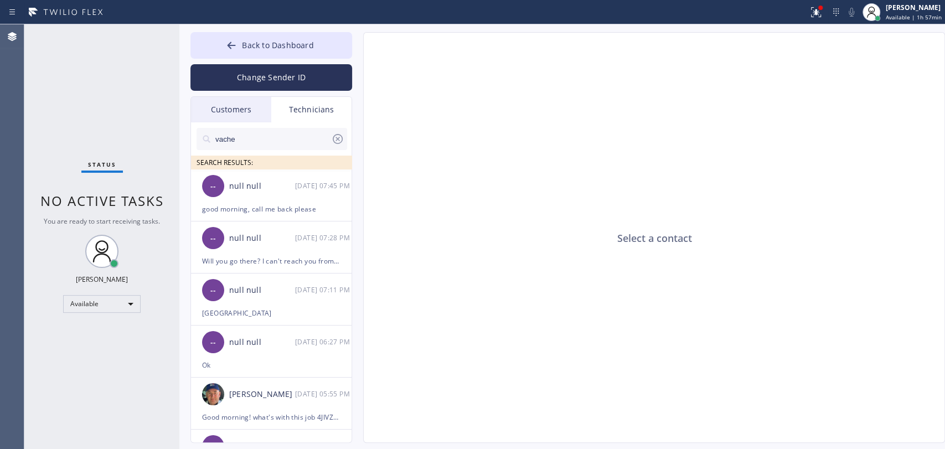
click at [106, 213] on div "Status No active tasks You are ready to start receiving tasks. [PERSON_NAME] Av…" at bounding box center [101, 236] width 155 height 425
click at [248, 35] on button "Back to Dashboard" at bounding box center [271, 45] width 162 height 27
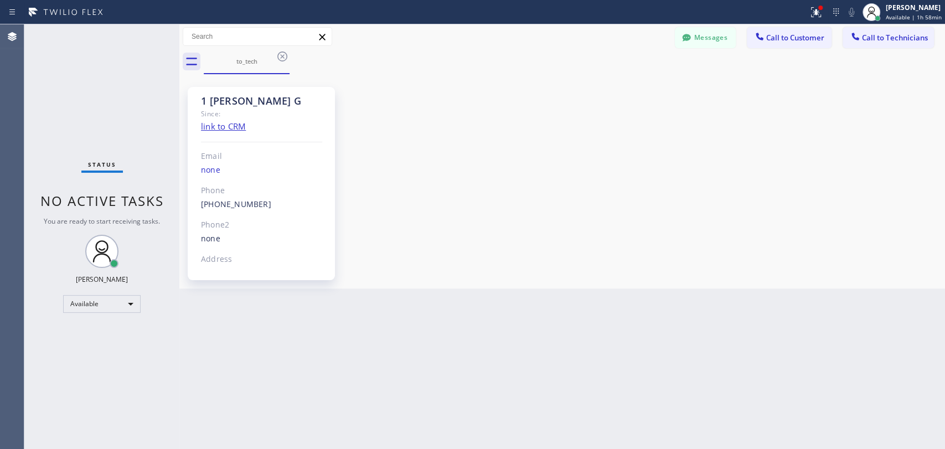
click at [221, 107] on div "Since:" at bounding box center [261, 113] width 121 height 13
click at [221, 102] on div "1 [PERSON_NAME] G" at bounding box center [261, 101] width 121 height 13
click at [899, 40] on span "Call to Technicians" at bounding box center [895, 38] width 66 height 10
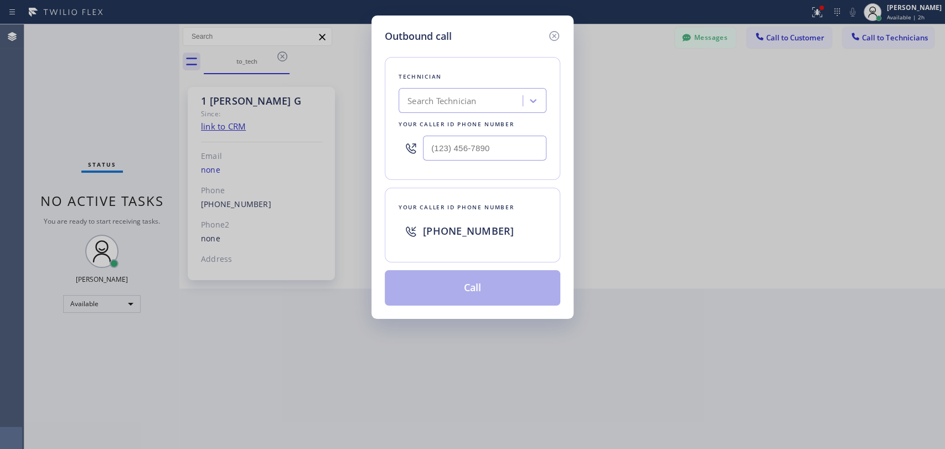
click at [471, 97] on div "Search Technician" at bounding box center [441, 101] width 69 height 13
type input "[PERSON_NAME]"
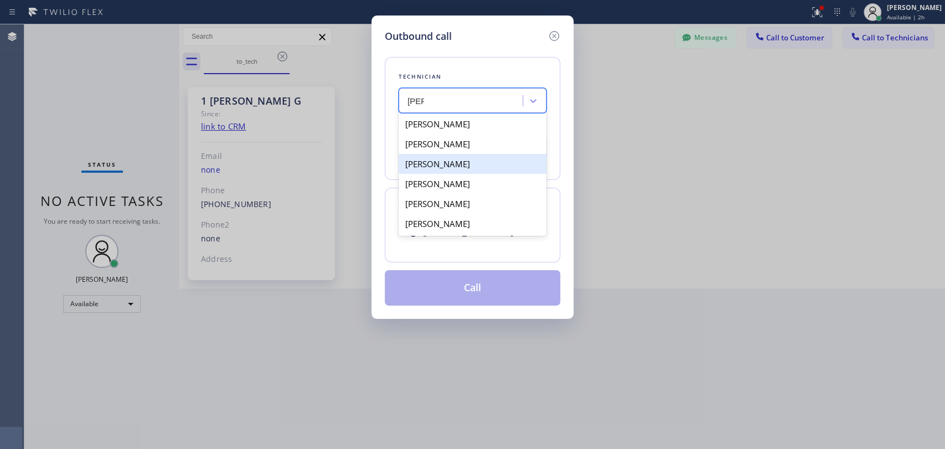
click at [440, 162] on div "[PERSON_NAME]" at bounding box center [473, 164] width 148 height 20
type input "[PHONE_NUMBER]"
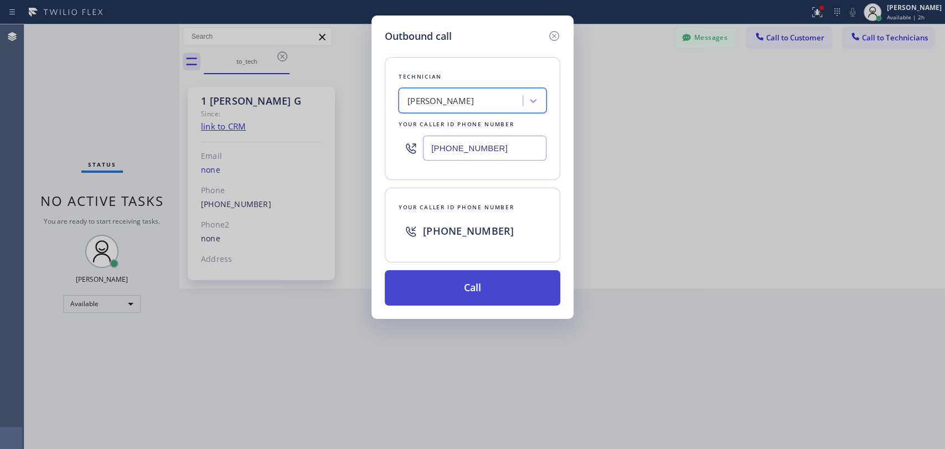
click at [432, 278] on button "Call" at bounding box center [473, 287] width 176 height 35
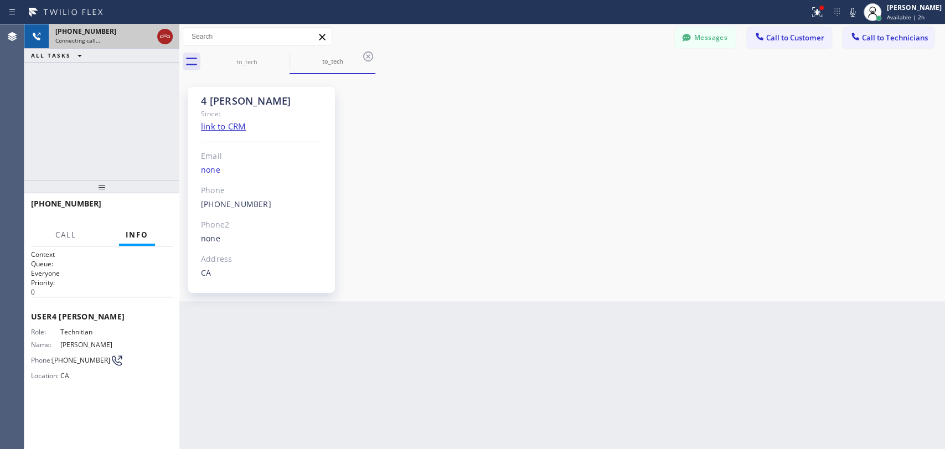
click at [168, 32] on div at bounding box center [165, 36] width 20 height 24
click at [168, 34] on icon at bounding box center [164, 36] width 13 height 13
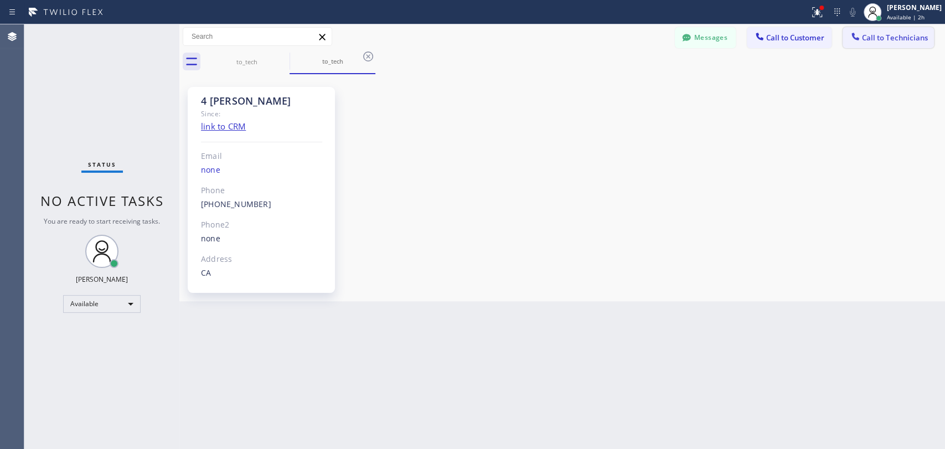
click at [886, 40] on span "Call to Technicians" at bounding box center [895, 38] width 66 height 10
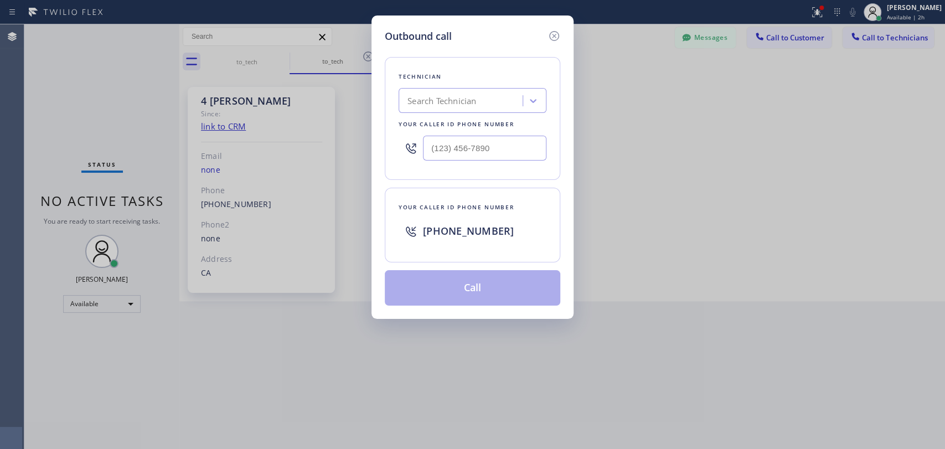
drag, startPoint x: 535, startPoint y: 71, endPoint x: 499, endPoint y: 77, distance: 37.0
click at [528, 71] on div "Technician" at bounding box center [473, 77] width 148 height 12
click at [473, 96] on div "Search Technician" at bounding box center [462, 100] width 121 height 19
type input "[PERSON_NAME]"
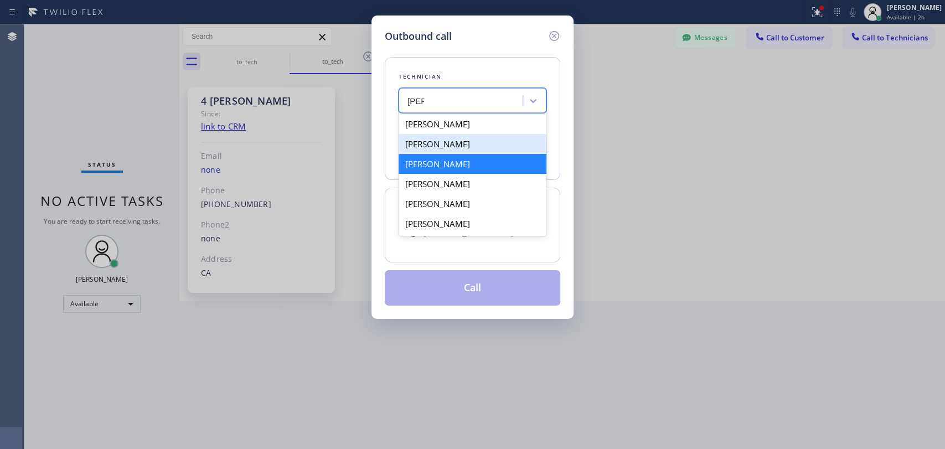
drag, startPoint x: 443, startPoint y: 147, endPoint x: 442, endPoint y: 165, distance: 18.3
click at [443, 147] on div "[PERSON_NAME]" at bounding box center [473, 144] width 148 height 20
type input "[PHONE_NUMBER]"
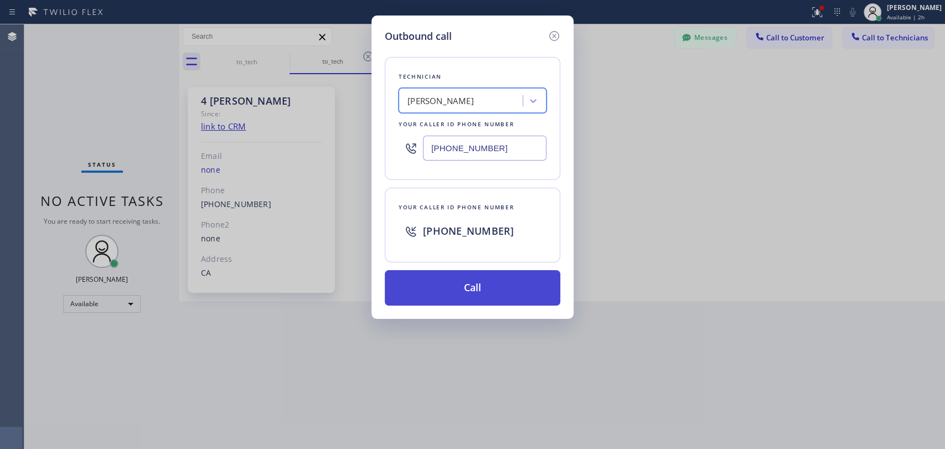
click at [448, 279] on button "Call" at bounding box center [473, 287] width 176 height 35
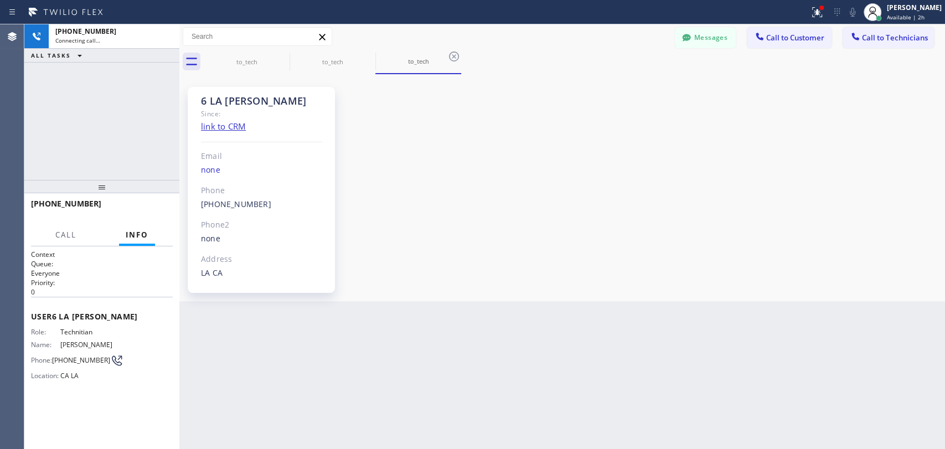
scroll to position [5155, 0]
click at [129, 205] on button "HANG UP" at bounding box center [146, 209] width 51 height 16
click at [142, 208] on span "HANG UP" at bounding box center [147, 209] width 34 height 8
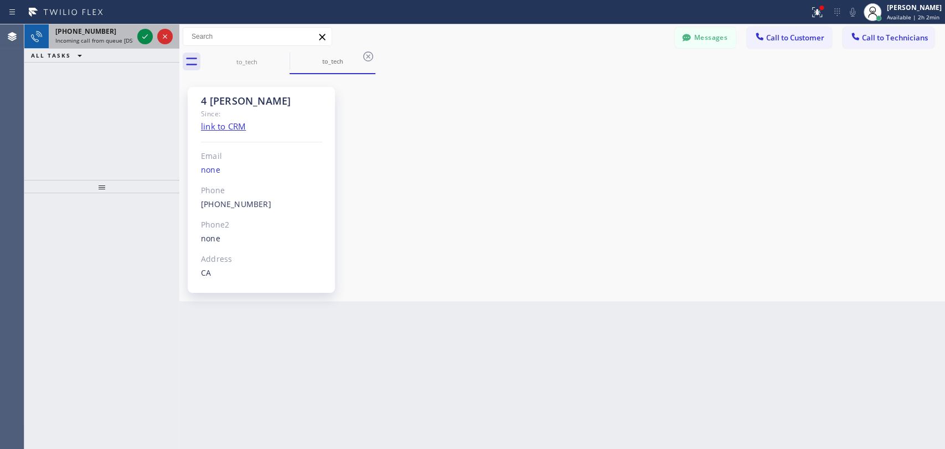
click at [70, 34] on span "[PHONE_NUMBER]" at bounding box center [85, 31] width 61 height 9
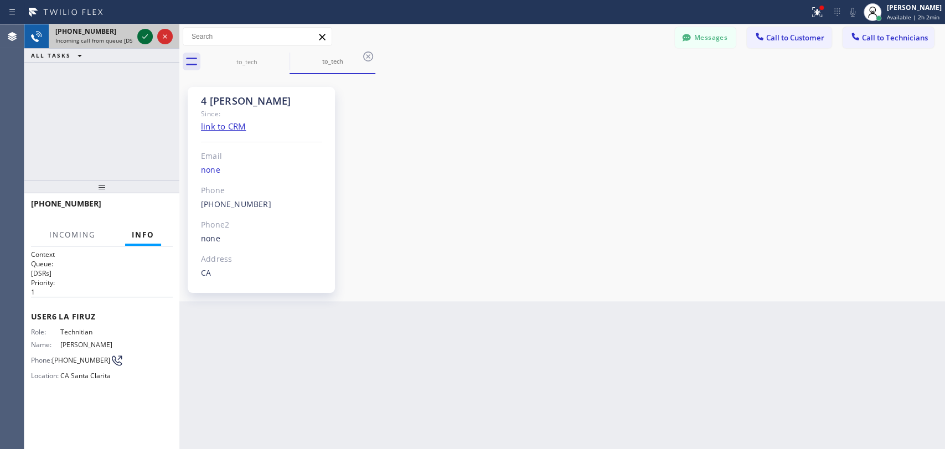
click at [147, 33] on icon at bounding box center [144, 36] width 13 height 13
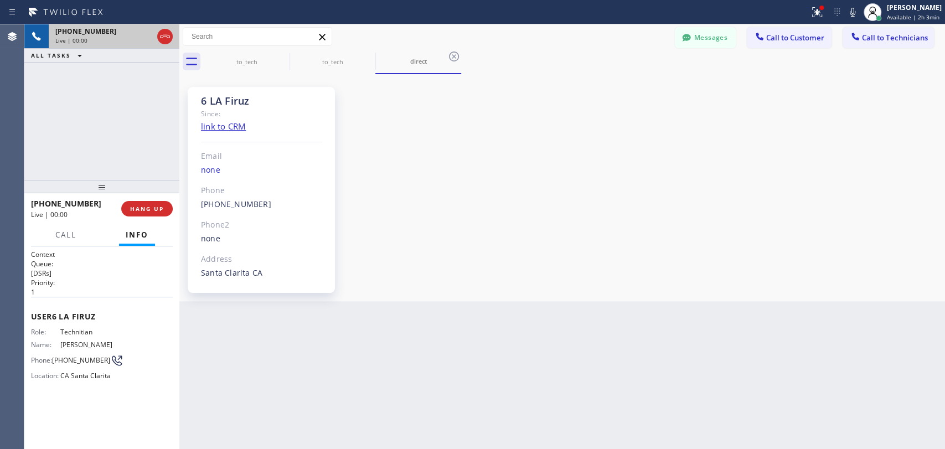
scroll to position [1469, 0]
drag, startPoint x: 106, startPoint y: 184, endPoint x: 102, endPoint y: 197, distance: 13.5
click at [102, 193] on div at bounding box center [101, 186] width 155 height 13
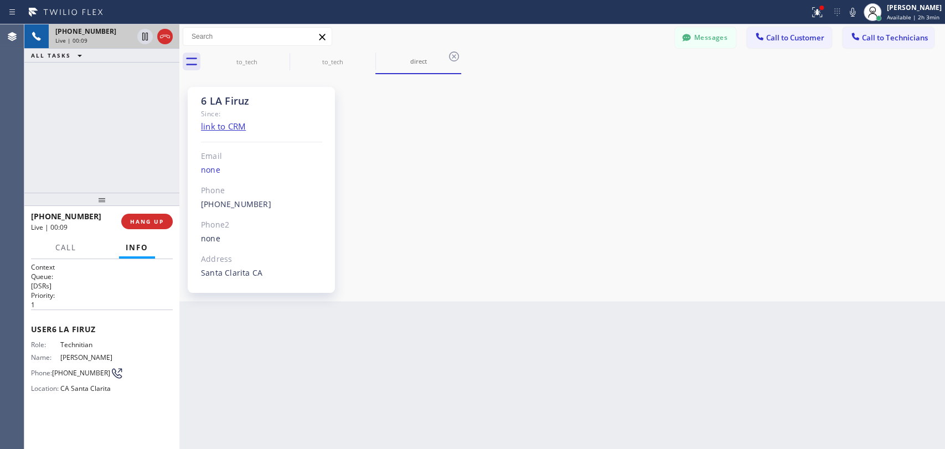
drag, startPoint x: 701, startPoint y: 34, endPoint x: 466, endPoint y: 259, distance: 325.0
click at [701, 34] on button "Messages" at bounding box center [705, 37] width 61 height 21
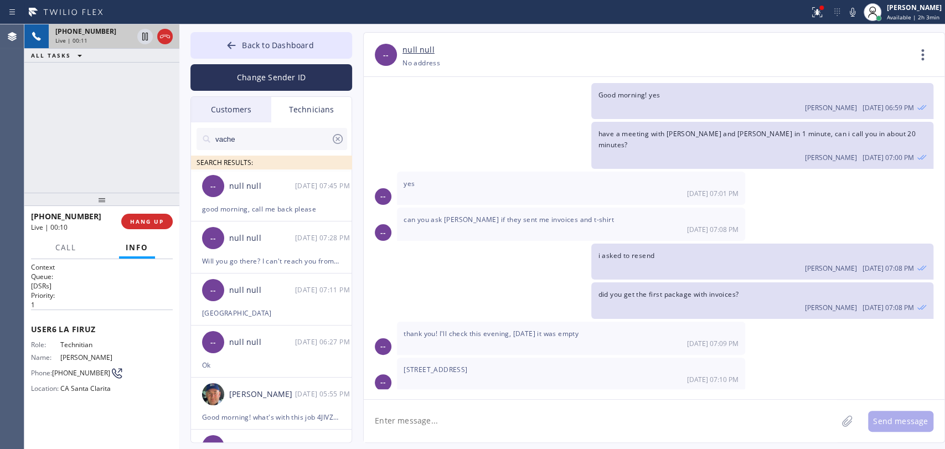
click at [540, 329] on span "thank you! I'll check this evening, [DATE] it was empty" at bounding box center [491, 333] width 175 height 9
click at [519, 322] on div "thank you! I'll check this evening, [DATE] it was empty [DATE] 07:09 PM" at bounding box center [571, 338] width 348 height 33
drag, startPoint x: 607, startPoint y: 262, endPoint x: 637, endPoint y: 233, distance: 41.9
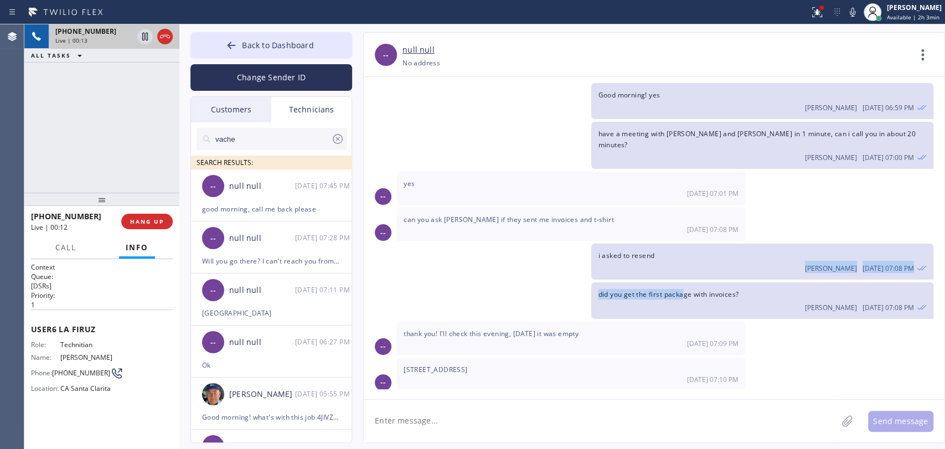
click at [637, 233] on div "[DATE] -- Good morning [PERSON_NAME], you working [DATE] ? I need help with pre…" at bounding box center [654, 233] width 581 height 312
click at [635, 251] on span "i asked to resend" at bounding box center [626, 255] width 56 height 9
click at [632, 251] on span "i asked to resend" at bounding box center [626, 255] width 56 height 9
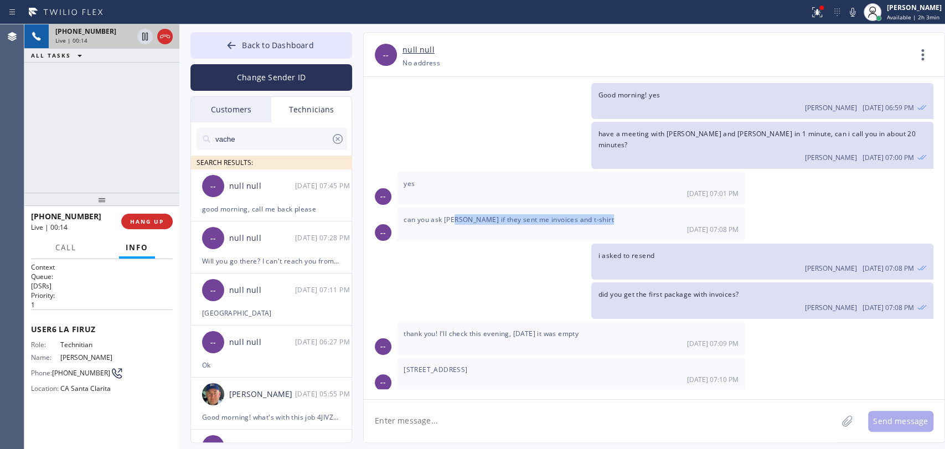
drag, startPoint x: 453, startPoint y: 185, endPoint x: 514, endPoint y: 187, distance: 60.9
click at [511, 208] on div "can you ask [PERSON_NAME] if they sent me invoices and t-shirt [DATE] 07:08 PM" at bounding box center [571, 224] width 348 height 33
click at [514, 225] on div "[DATE] 07:08 PM" at bounding box center [571, 229] width 335 height 9
click at [475, 215] on span "can you ask [PERSON_NAME] if they sent me invoices and t-shirt" at bounding box center [509, 219] width 210 height 9
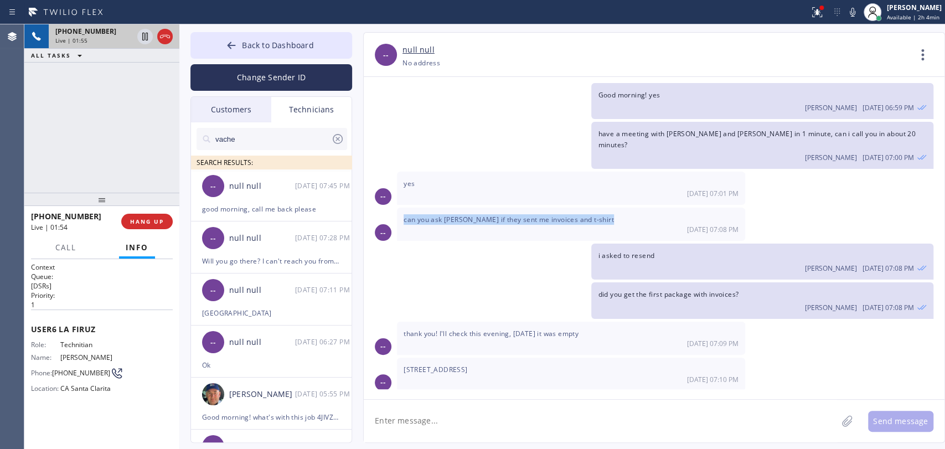
click at [475, 215] on span "can you ask [PERSON_NAME] if they sent me invoices and t-shirt" at bounding box center [509, 219] width 210 height 9
click at [469, 215] on span "can you ask [PERSON_NAME] if they sent me invoices and t-shirt" at bounding box center [509, 219] width 210 height 9
click at [651, 225] on div "[DATE] 07:08 PM" at bounding box center [571, 229] width 335 height 9
click at [638, 261] on div "[PERSON_NAME] [DATE] 07:08 PM" at bounding box center [762, 267] width 328 height 12
click at [612, 251] on span "i asked to resend" at bounding box center [626, 255] width 56 height 9
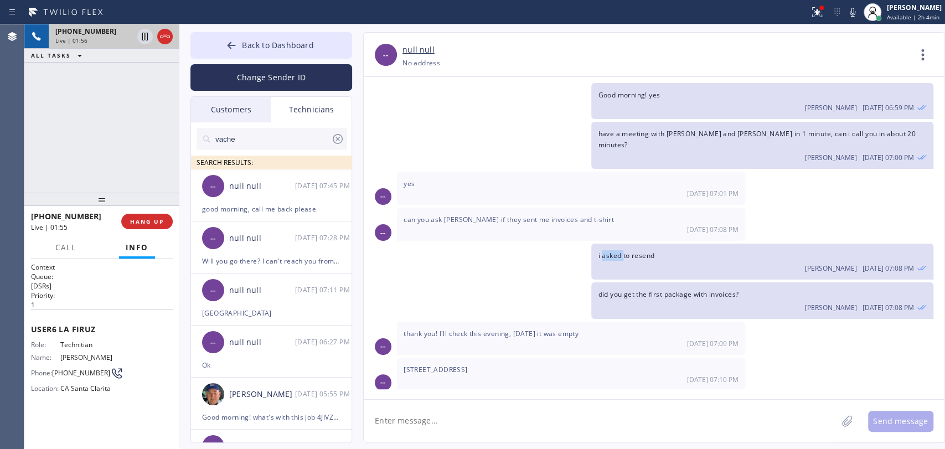
click at [612, 251] on span "i asked to resend" at bounding box center [626, 255] width 56 height 9
click at [468, 208] on div "can you ask [PERSON_NAME] if they sent me invoices and t-shirt [DATE] 07:08 PM" at bounding box center [571, 224] width 348 height 33
drag, startPoint x: 468, startPoint y: 174, endPoint x: 487, endPoint y: 204, distance: 35.5
click at [486, 204] on div "[DATE] -- Good morning [PERSON_NAME], you working [DATE] ? I need help with pre…" at bounding box center [654, 233] width 581 height 312
click at [487, 204] on div "[DATE] -- Good morning [PERSON_NAME], you working [DATE] ? I need help with pre…" at bounding box center [654, 233] width 581 height 312
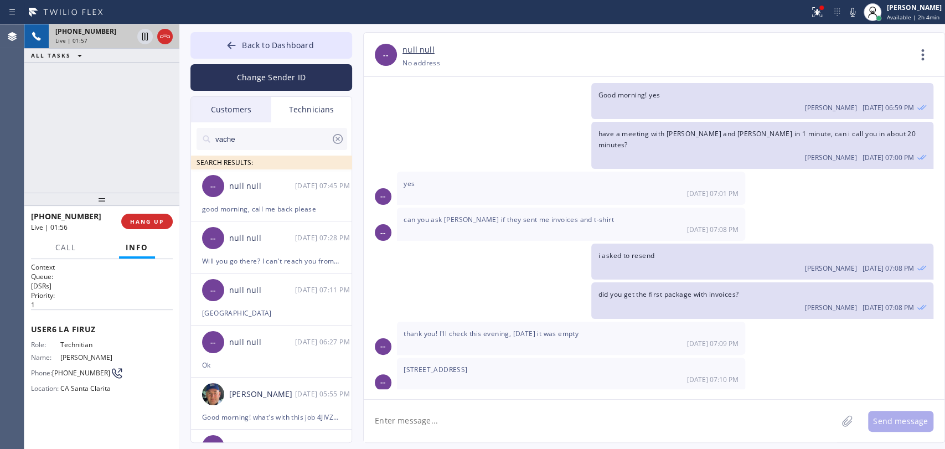
click at [438, 322] on div "thank you! I'll check this evening, [DATE] it was empty [DATE] 07:09 PM" at bounding box center [571, 338] width 348 height 33
click at [438, 329] on span "thank you! I'll check this evening, [DATE] it was empty" at bounding box center [491, 333] width 175 height 9
click at [655, 290] on span "did you get the first package with invoices?" at bounding box center [668, 294] width 141 height 9
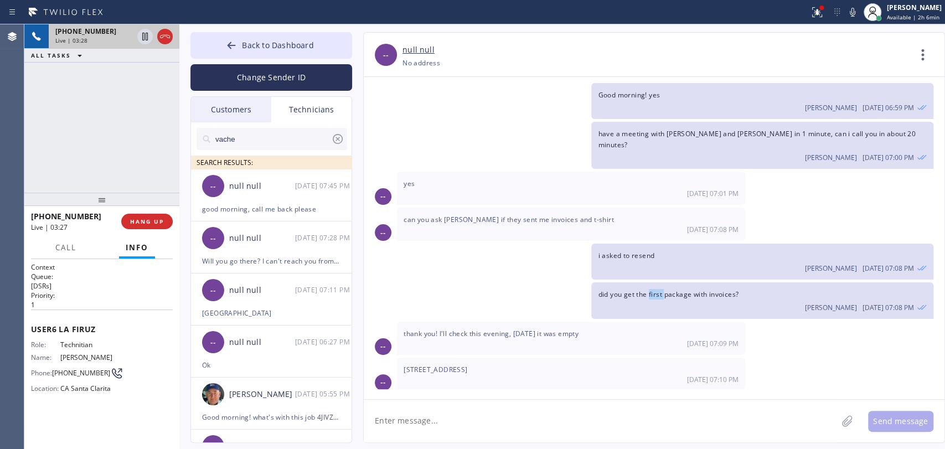
click at [655, 290] on span "did you get the first package with invoices?" at bounding box center [668, 294] width 141 height 9
drag, startPoint x: 550, startPoint y: 303, endPoint x: 570, endPoint y: 303, distance: 19.9
click at [570, 322] on div "thank you! I'll check this evening, [DATE] it was empty [DATE] 07:09 PM" at bounding box center [571, 338] width 348 height 33
click at [467, 365] on span "[STREET_ADDRESS]" at bounding box center [436, 369] width 64 height 9
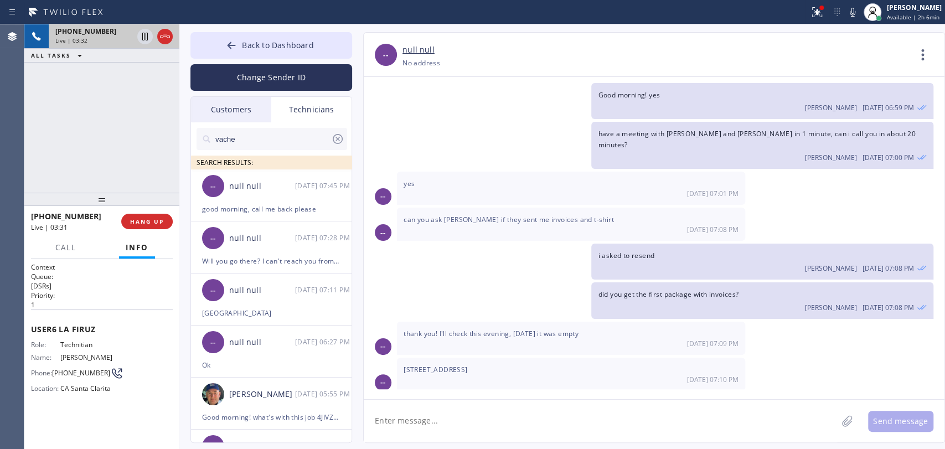
click at [471, 375] on div "[DATE] 07:10 PM" at bounding box center [571, 379] width 335 height 9
click at [469, 375] on div "[DATE] 07:10 PM" at bounding box center [571, 379] width 335 height 9
click at [137, 224] on span "HANG UP" at bounding box center [147, 222] width 34 height 8
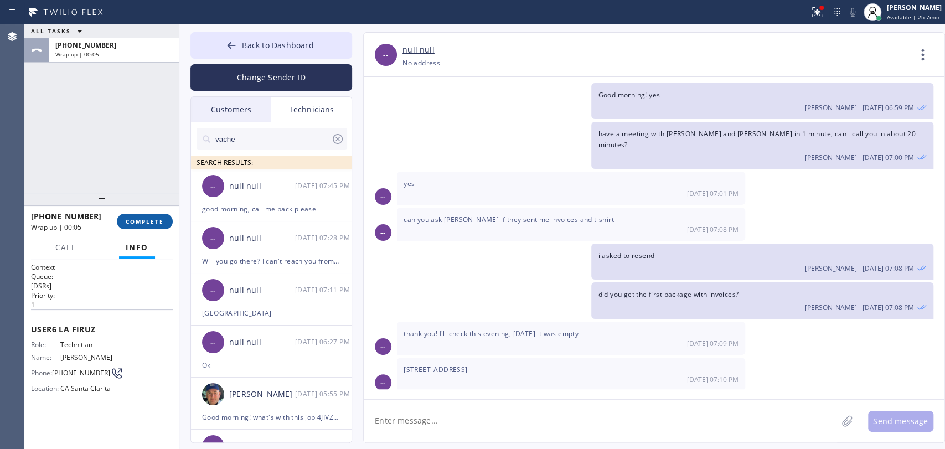
click at [135, 231] on div "[PHONE_NUMBER] Wrap up | 00:05 COMPLETE" at bounding box center [102, 221] width 142 height 29
click at [135, 226] on button "COMPLETE" at bounding box center [145, 222] width 56 height 16
click at [113, 143] on div "ALL TASKS ALL TASKS ACTIVE TASKS TASKS IN WRAP UP [PHONE_NUMBER] Wrap up | 00:05" at bounding box center [101, 108] width 155 height 168
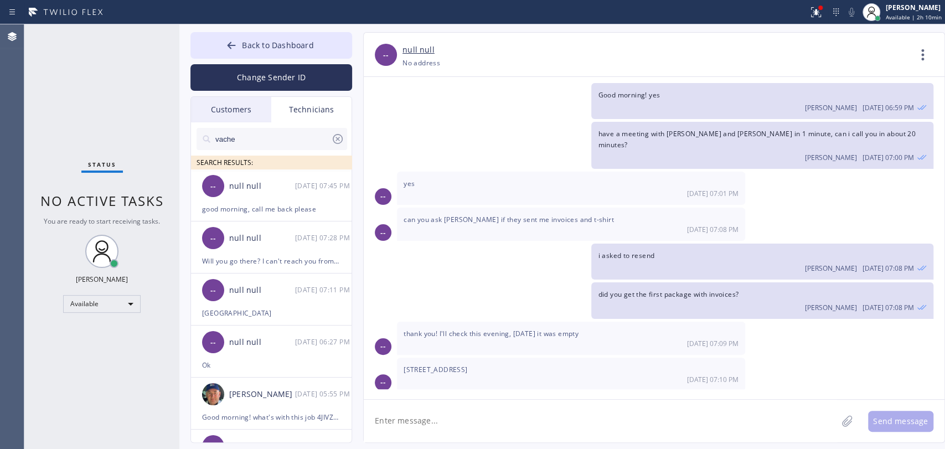
click at [297, 140] on input "vache" at bounding box center [272, 139] width 117 height 22
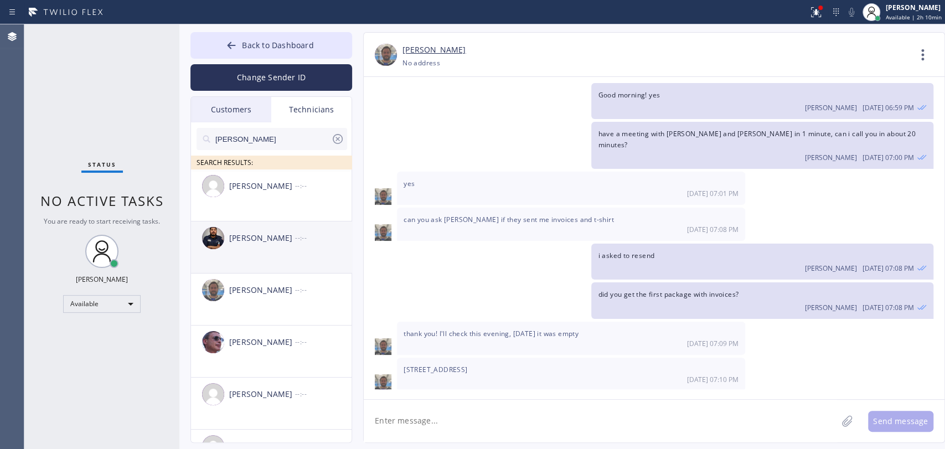
type input "[PERSON_NAME]"
click at [271, 273] on li "[PERSON_NAME] --:--" at bounding box center [272, 299] width 162 height 52
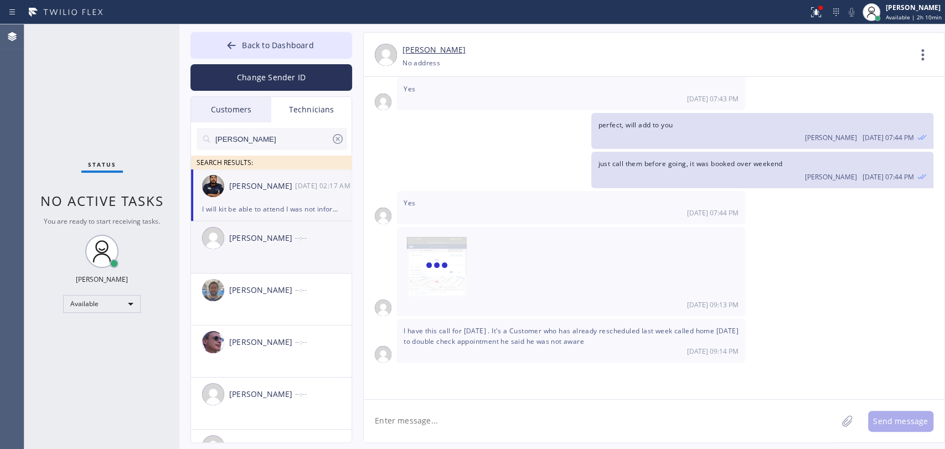
scroll to position [5155, 0]
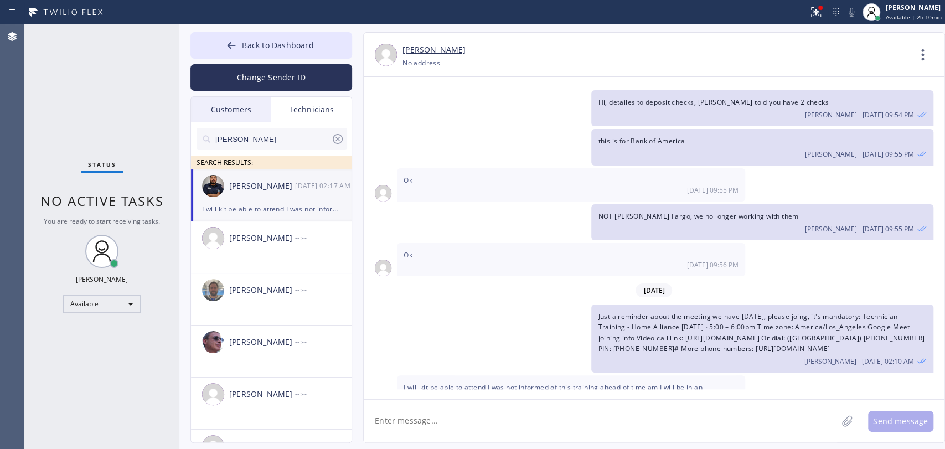
click at [541, 420] on textarea at bounding box center [600, 421] width 473 height 43
type textarea "booked for [PERSON_NAME] 1-4"
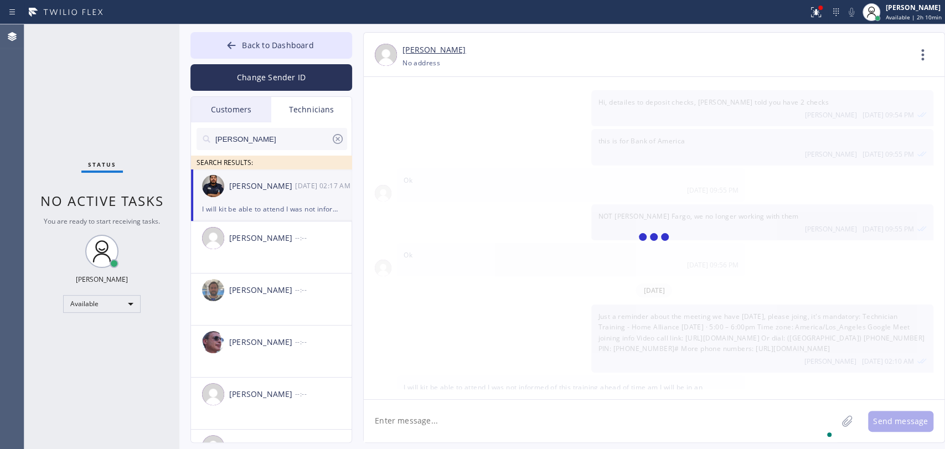
scroll to position [5218, 0]
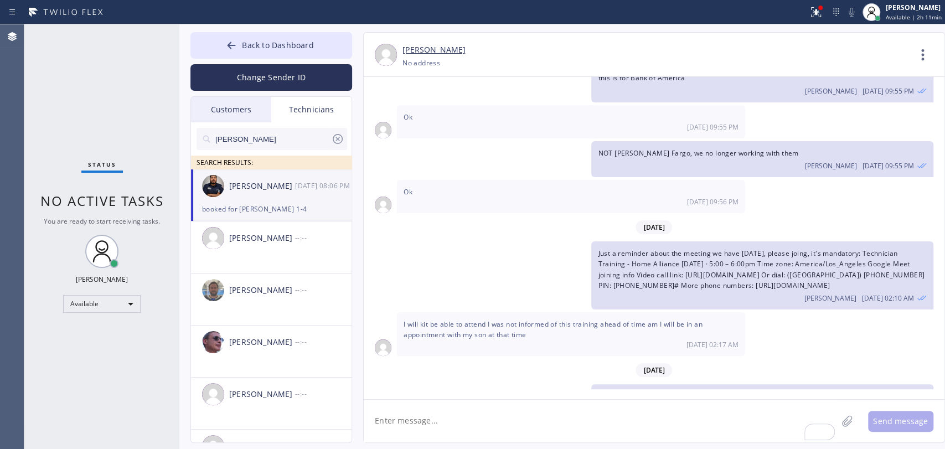
click at [402, 312] on div "I will kit be able to attend I was not informed of this training ahead of time …" at bounding box center [571, 334] width 348 height 44
click at [222, 134] on input "[PERSON_NAME]" at bounding box center [272, 139] width 117 height 22
click at [230, 143] on input "[PERSON_NAME]" at bounding box center [272, 139] width 117 height 22
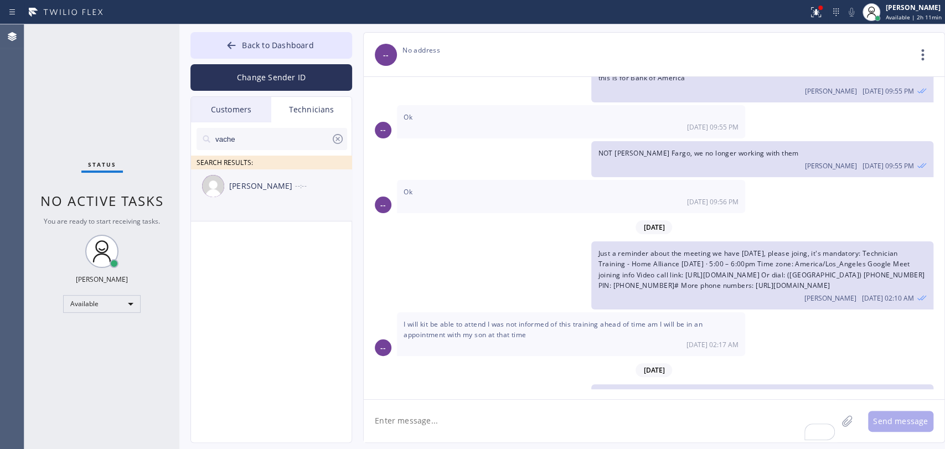
type input "vache"
click at [249, 194] on div "[PERSON_NAME] --:--" at bounding box center [272, 185] width 162 height 33
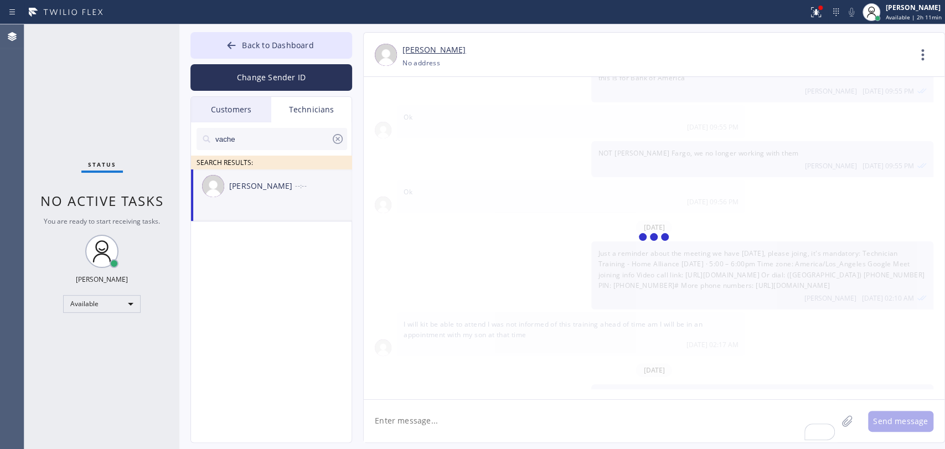
click at [451, 426] on textarea "To enrich screen reader interactions, please activate Accessibility in Grammarl…" at bounding box center [600, 421] width 473 height 43
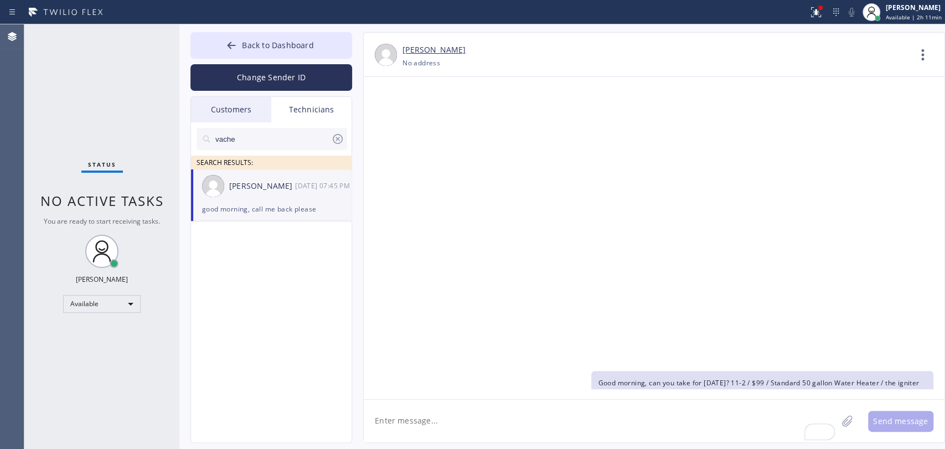
scroll to position [23848, 0]
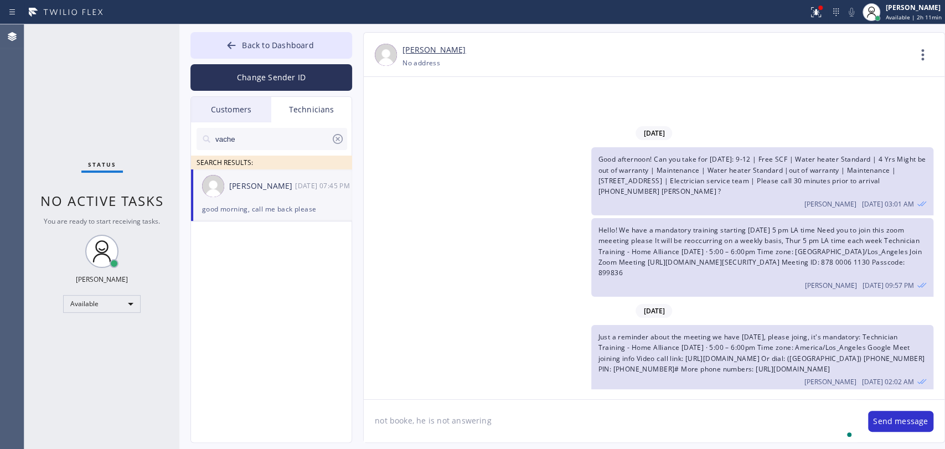
type textarea "not booke, he is not answering"
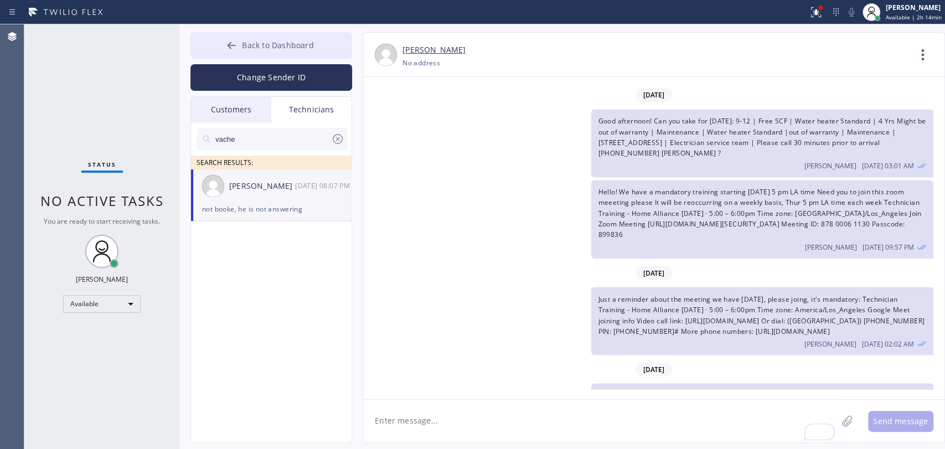
click at [247, 44] on span "Back to Dashboard" at bounding box center [277, 45] width 71 height 11
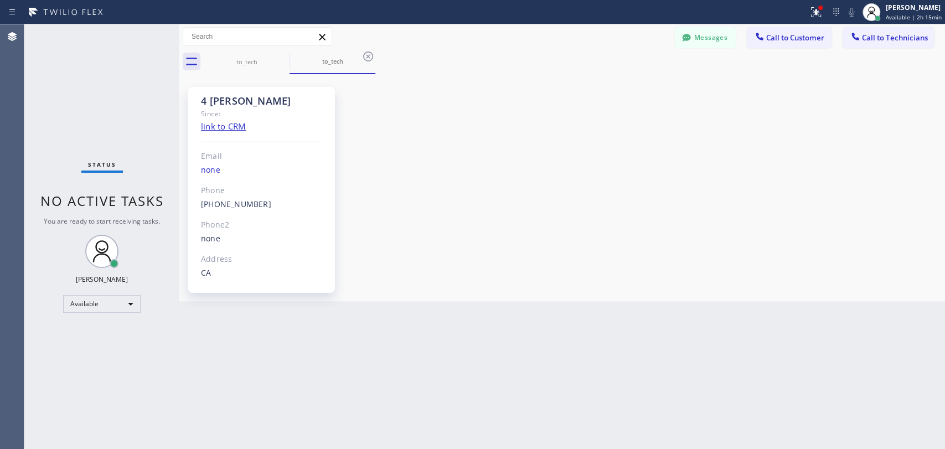
drag, startPoint x: 636, startPoint y: 159, endPoint x: 556, endPoint y: 1, distance: 177.3
click at [636, 159] on div "4 [PERSON_NAME] Since: link to CRM Email none Phone [PHONE_NUMBER] Outbound cal…" at bounding box center [562, 187] width 760 height 221
click at [881, 34] on span "Call to Technicians" at bounding box center [895, 38] width 66 height 10
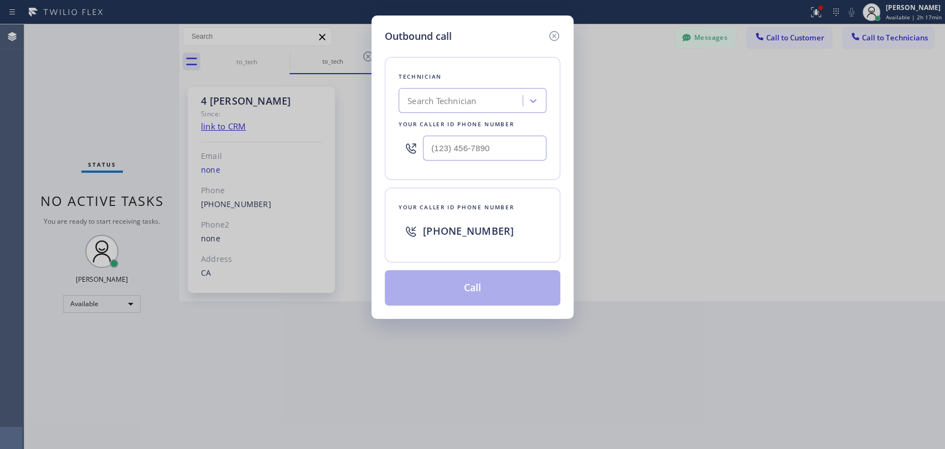
click at [517, 99] on div "Search Technician" at bounding box center [462, 100] width 121 height 19
type input "seva"
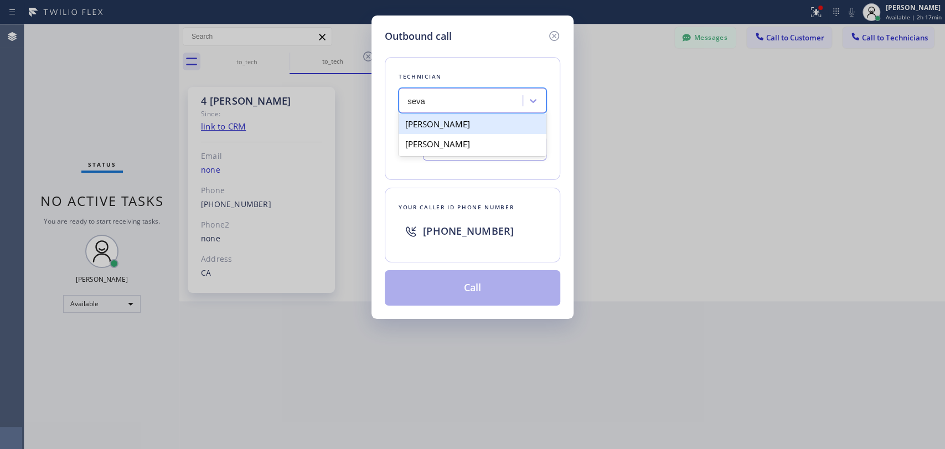
click at [446, 123] on div "[PERSON_NAME]" at bounding box center [473, 124] width 148 height 20
type input "[PHONE_NUMBER]"
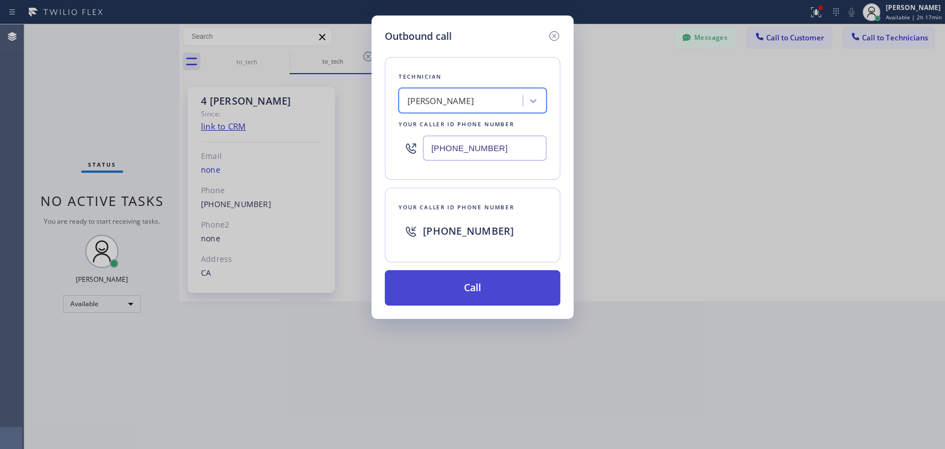
click at [445, 295] on button "Call" at bounding box center [473, 287] width 176 height 35
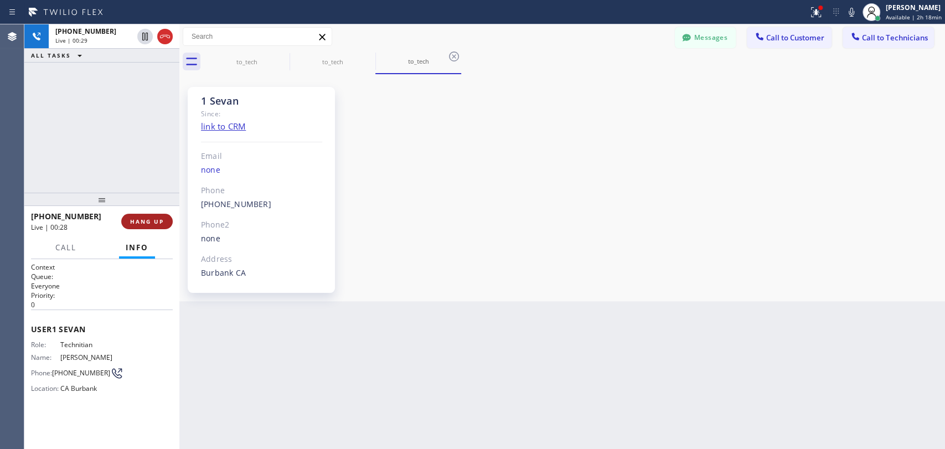
click at [159, 219] on span "HANG UP" at bounding box center [147, 222] width 34 height 8
click at [159, 219] on span "COMPLETE" at bounding box center [145, 222] width 38 height 8
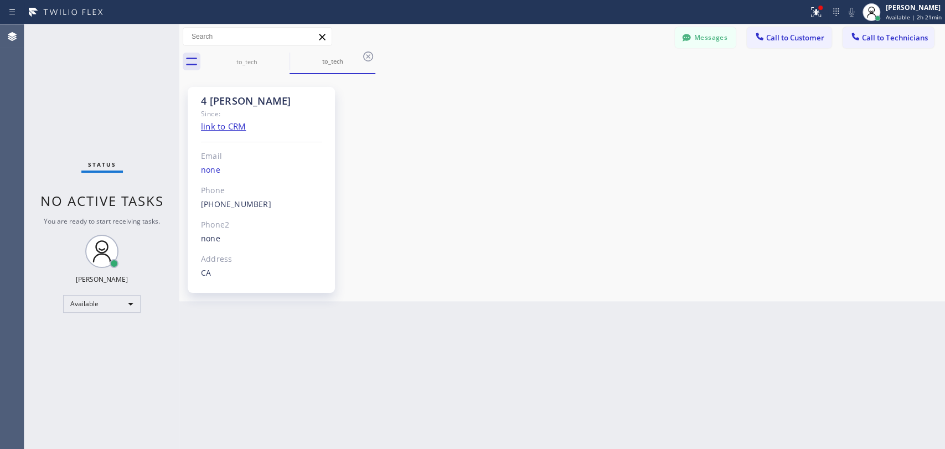
drag, startPoint x: 80, startPoint y: 123, endPoint x: 422, endPoint y: 1, distance: 363.2
click at [80, 123] on div "Status No active tasks You are ready to start receiving tasks. [PERSON_NAME] Av…" at bounding box center [101, 236] width 155 height 425
click at [283, 58] on icon at bounding box center [282, 56] width 13 height 13
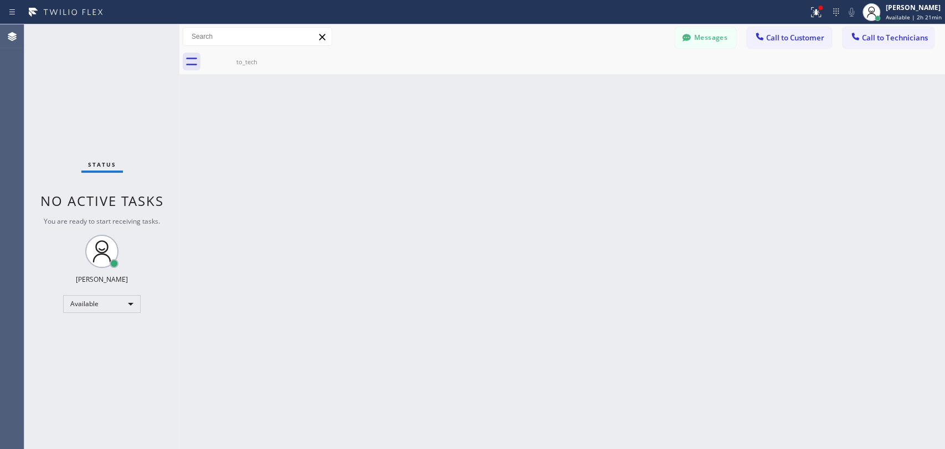
click at [0, 0] on icon at bounding box center [0, 0] width 0 height 0
click at [280, 59] on icon at bounding box center [282, 56] width 13 height 13
click at [485, 136] on div "Back to Dashboard Change Sender ID Customers Technicians [PERSON_NAME] [DATE] 0…" at bounding box center [562, 236] width 766 height 425
click at [184, 65] on icon at bounding box center [192, 62] width 18 height 18
click at [357, 182] on div "Back to Dashboard Change Sender ID Customers Technicians [PERSON_NAME] [DATE] 0…" at bounding box center [562, 236] width 766 height 425
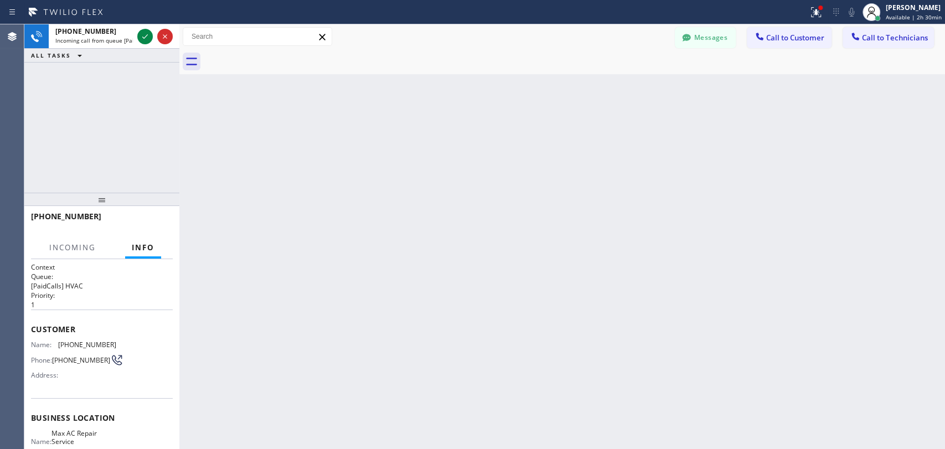
click at [187, 112] on div "Back to Dashboard Change Sender ID Customers Technicians [PERSON_NAME] [DATE] 0…" at bounding box center [562, 236] width 766 height 425
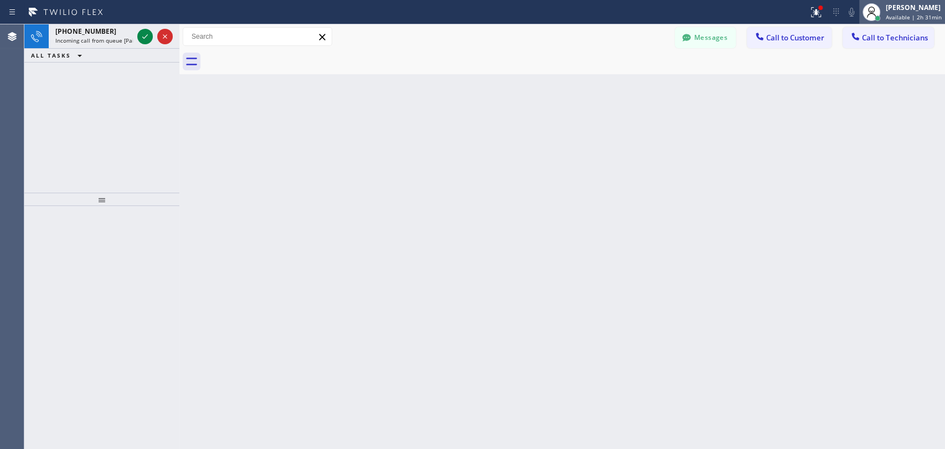
click at [913, 9] on div "[PERSON_NAME]" at bounding box center [914, 7] width 56 height 9
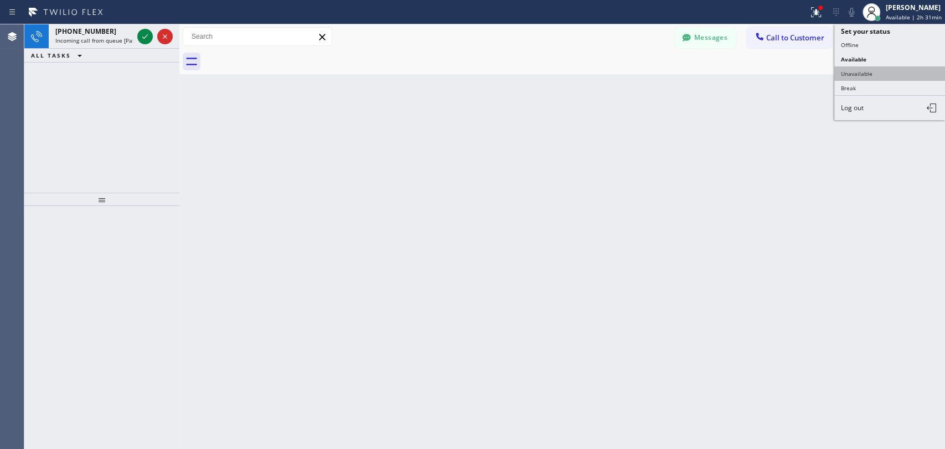
click at [875, 66] on button "Unavailable" at bounding box center [889, 73] width 111 height 14
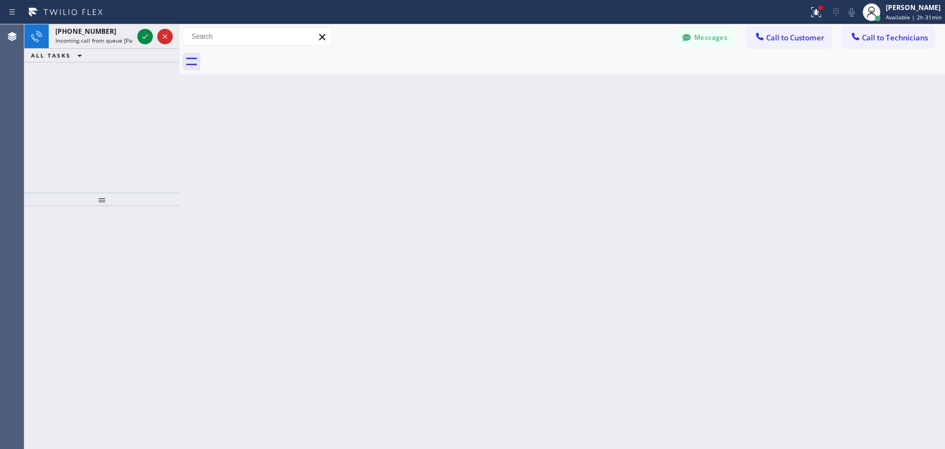
click at [724, 177] on div "Back to Dashboard Change Sender ID Customers Technicians [PERSON_NAME] [DATE] 0…" at bounding box center [562, 236] width 766 height 425
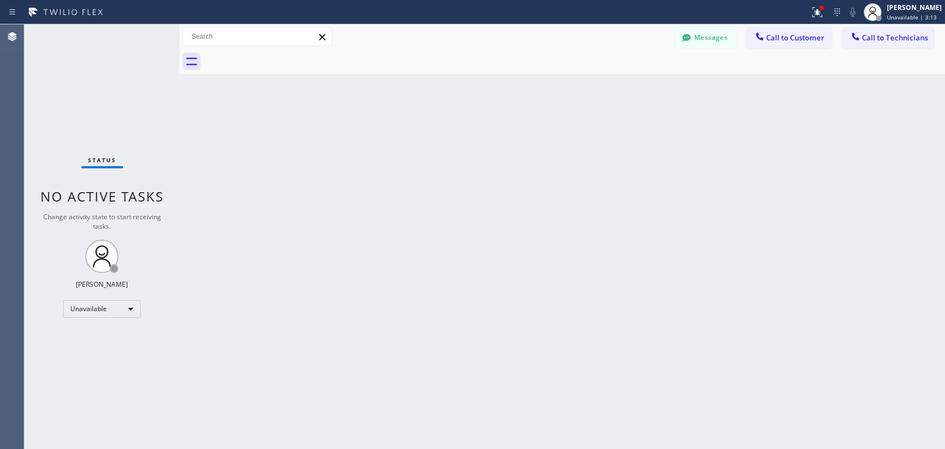
click at [284, 184] on div "Back to Dashboard Change Sender ID Customers Technicians [PERSON_NAME] [DATE] 0…" at bounding box center [562, 236] width 766 height 425
click at [411, 351] on div "Back to Dashboard Change Sender ID Customers Technicians [PERSON_NAME] [DATE] 0…" at bounding box center [562, 236] width 766 height 425
drag, startPoint x: 115, startPoint y: 215, endPoint x: 43, endPoint y: 199, distance: 73.7
click at [43, 199] on div "Status No active tasks Change activity state to start receiving tasks. [PERSON_…" at bounding box center [101, 236] width 155 height 425
click at [42, 198] on span "No active tasks" at bounding box center [101, 196] width 123 height 18
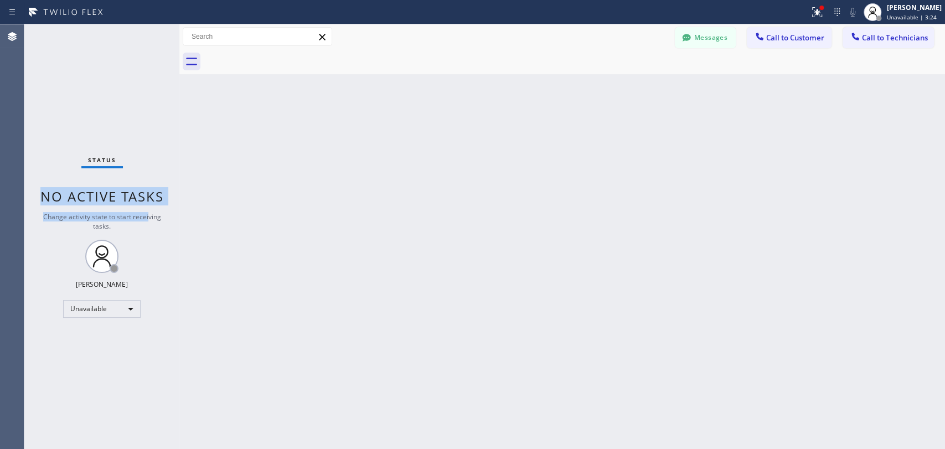
drag, startPoint x: 40, startPoint y: 196, endPoint x: 148, endPoint y: 218, distance: 110.7
click at [148, 218] on div "Status No active tasks Change activity state to start receiving tasks. [PERSON_…" at bounding box center [101, 236] width 155 height 425
click at [148, 218] on span "Change activity state to start receiving tasks." at bounding box center [102, 221] width 118 height 19
drag, startPoint x: 123, startPoint y: 224, endPoint x: 45, endPoint y: 200, distance: 82.1
click at [45, 200] on div "Status No active tasks Change activity state to start receiving tasks. [PERSON_…" at bounding box center [101, 236] width 155 height 425
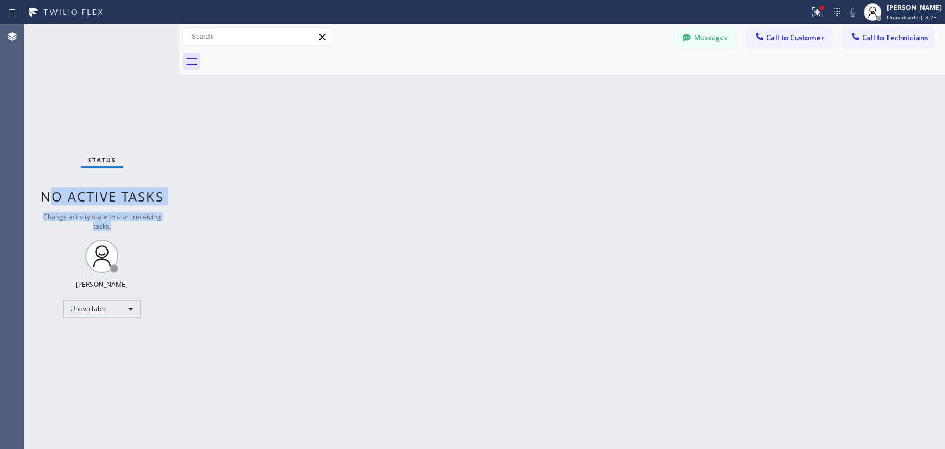
click at [45, 200] on span "No active tasks" at bounding box center [101, 196] width 123 height 18
drag, startPoint x: 42, startPoint y: 199, endPoint x: 120, endPoint y: 216, distance: 79.4
click at [120, 216] on div "Status No active tasks Change activity state to start receiving tasks. [PERSON_…" at bounding box center [101, 236] width 155 height 425
click at [120, 216] on span "Change activity state to start receiving tasks." at bounding box center [102, 221] width 118 height 19
drag, startPoint x: 120, startPoint y: 217, endPoint x: 118, endPoint y: 223, distance: 6.0
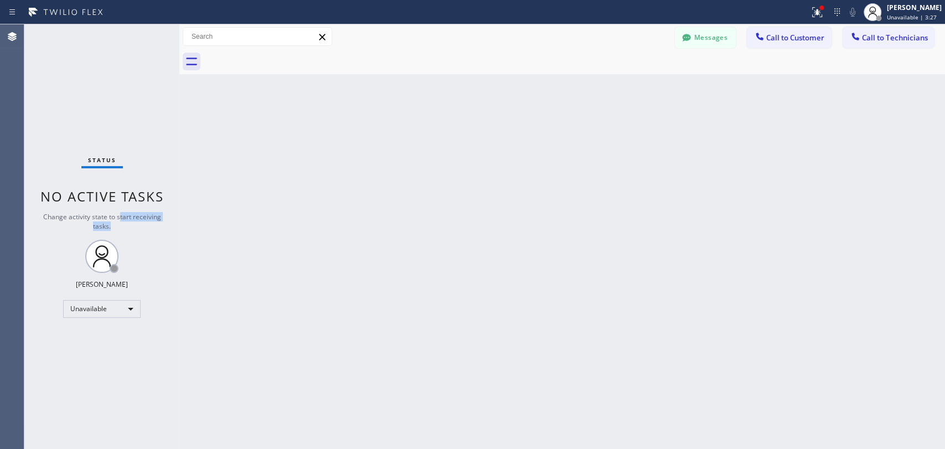
click at [118, 223] on div "Change activity state to start receiving tasks." at bounding box center [101, 221] width 133 height 19
drag, startPoint x: 118, startPoint y: 223, endPoint x: 47, endPoint y: 195, distance: 75.9
click at [47, 195] on div "Status No active tasks Change activity state to start receiving tasks. [PERSON_…" at bounding box center [101, 236] width 155 height 425
click at [47, 195] on span "No active tasks" at bounding box center [101, 196] width 123 height 18
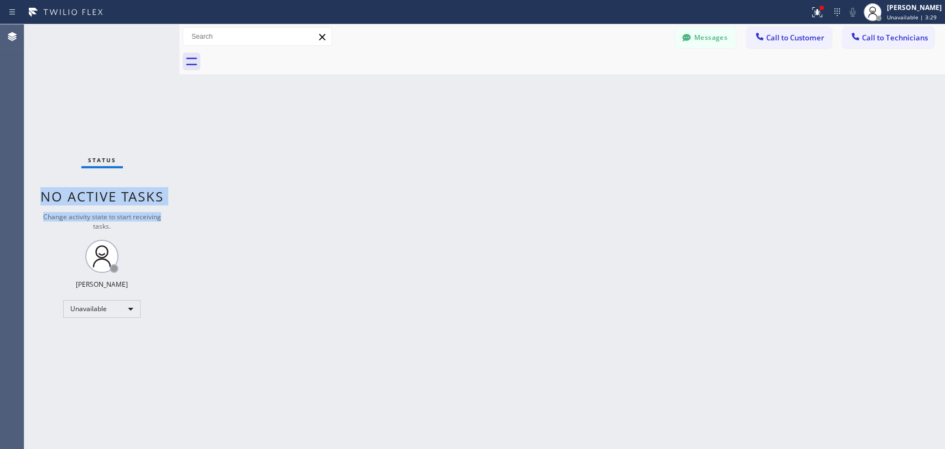
drag, startPoint x: 47, startPoint y: 195, endPoint x: 135, endPoint y: 210, distance: 89.2
click at [135, 210] on div "Status No active tasks Change activity state to start receiving tasks. [PERSON_…" at bounding box center [101, 236] width 155 height 425
click at [134, 212] on span "Change activity state to start receiving tasks." at bounding box center [102, 221] width 118 height 19
click at [873, 39] on span "Call to Technicians" at bounding box center [895, 38] width 66 height 10
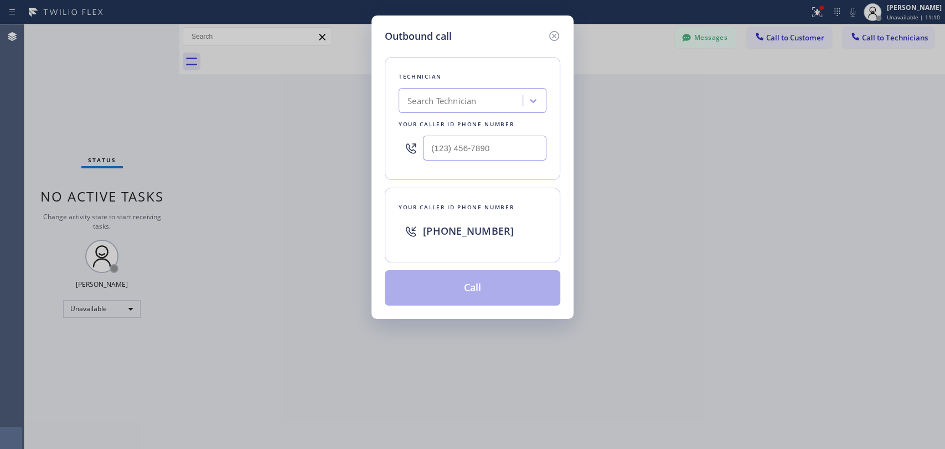
click at [363, 81] on div "Outbound call Technician Search Technician Your caller id phone number Your cal…" at bounding box center [472, 224] width 945 height 449
click at [462, 106] on div "Search Technician" at bounding box center [441, 101] width 69 height 13
type input "sham"
click at [439, 125] on div "[PERSON_NAME]" at bounding box center [473, 124] width 148 height 20
type input "[PHONE_NUMBER]"
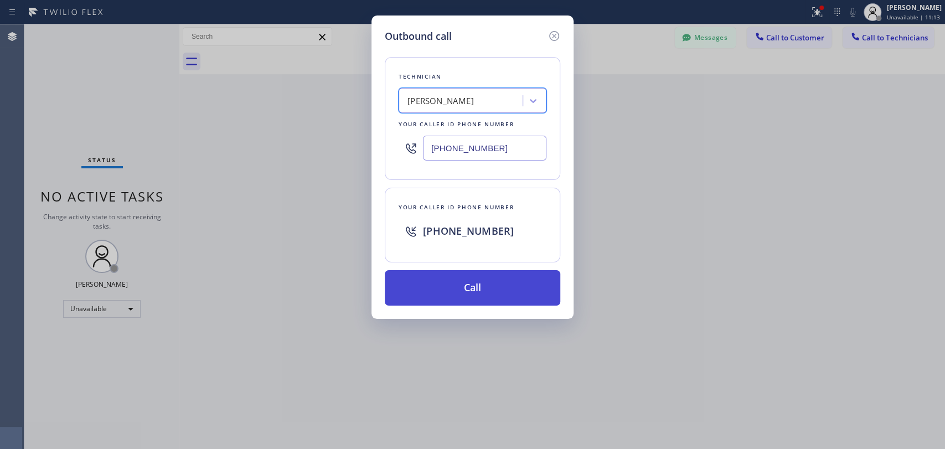
click at [446, 284] on button "Call" at bounding box center [473, 287] width 176 height 35
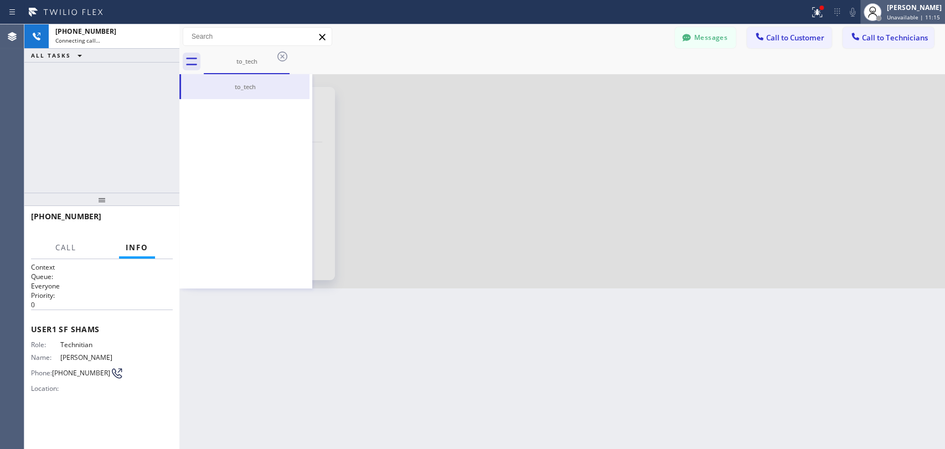
click at [900, 14] on span "Unavailable | 11:15" at bounding box center [913, 17] width 53 height 8
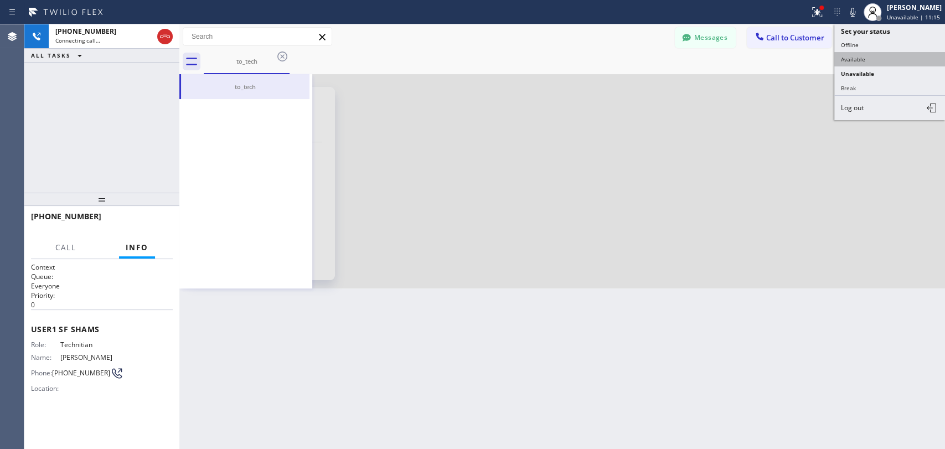
click at [868, 57] on button "Available" at bounding box center [889, 59] width 111 height 14
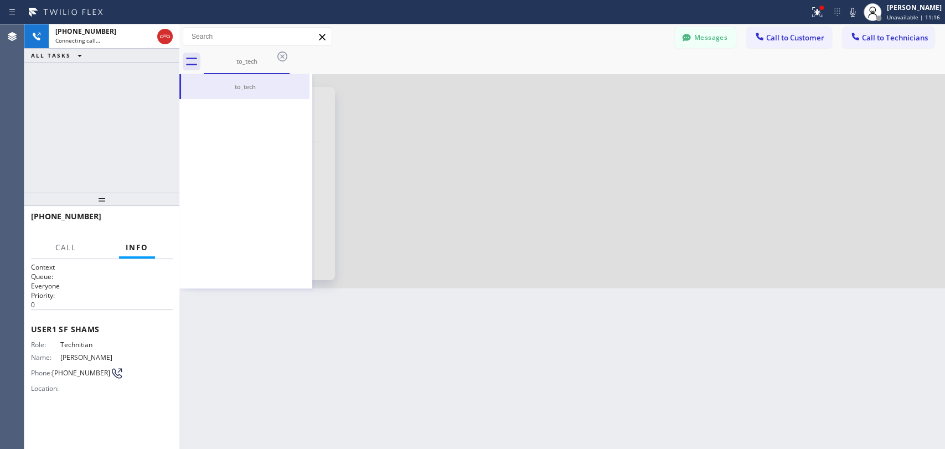
drag, startPoint x: 653, startPoint y: 271, endPoint x: 689, endPoint y: 380, distance: 115.2
click at [647, 285] on div at bounding box center [562, 181] width 766 height 214
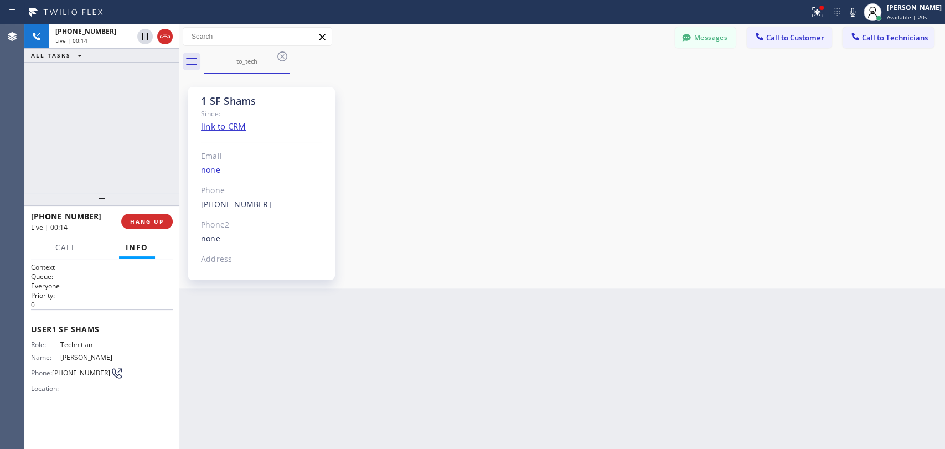
drag, startPoint x: 146, startPoint y: 221, endPoint x: 415, endPoint y: 183, distance: 271.3
click at [146, 221] on span "HANG UP" at bounding box center [147, 222] width 34 height 8
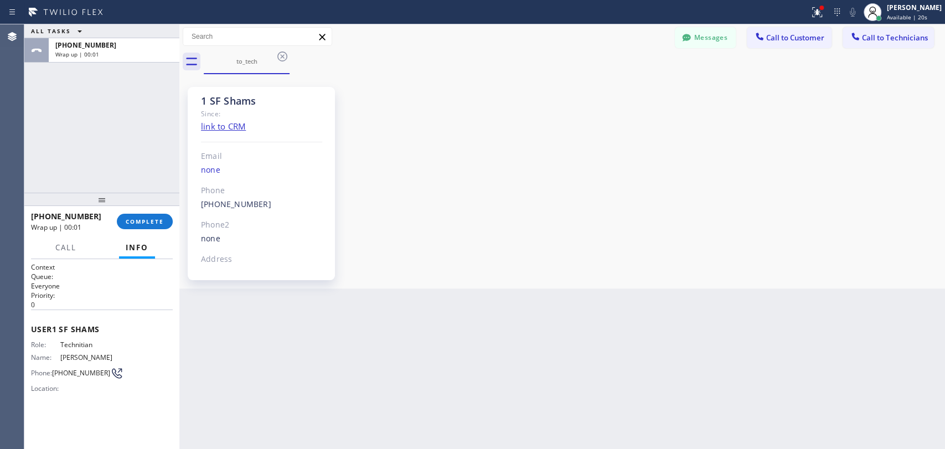
click at [881, 35] on button "Call to Technicians" at bounding box center [888, 37] width 91 height 21
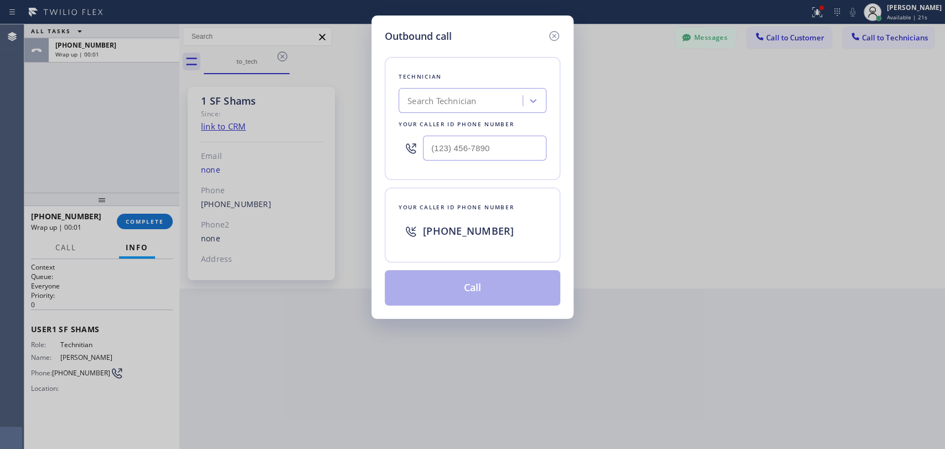
click at [375, 86] on div "Outbound call Technician Search Technician Your caller id phone number Your cal…" at bounding box center [472, 167] width 202 height 303
click at [456, 104] on div "Search Technician" at bounding box center [441, 101] width 69 height 13
type input "sham"
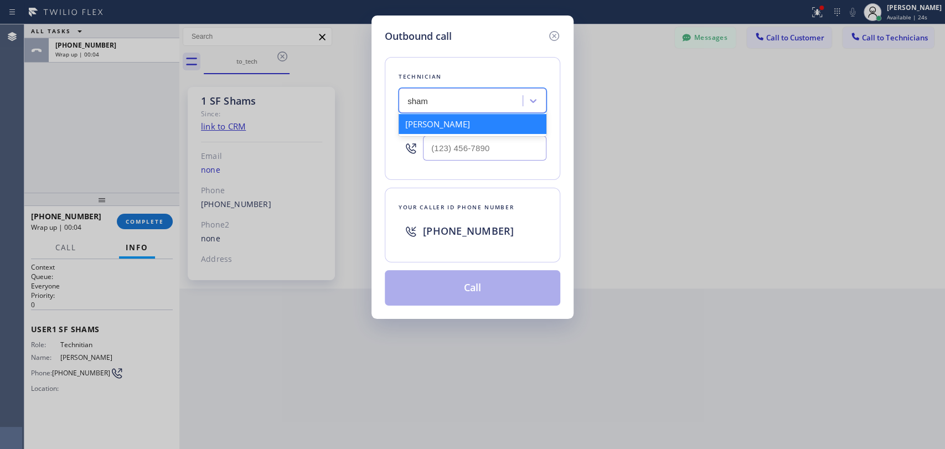
click at [443, 118] on div "[PERSON_NAME]" at bounding box center [473, 124] width 148 height 20
type input "[PHONE_NUMBER]"
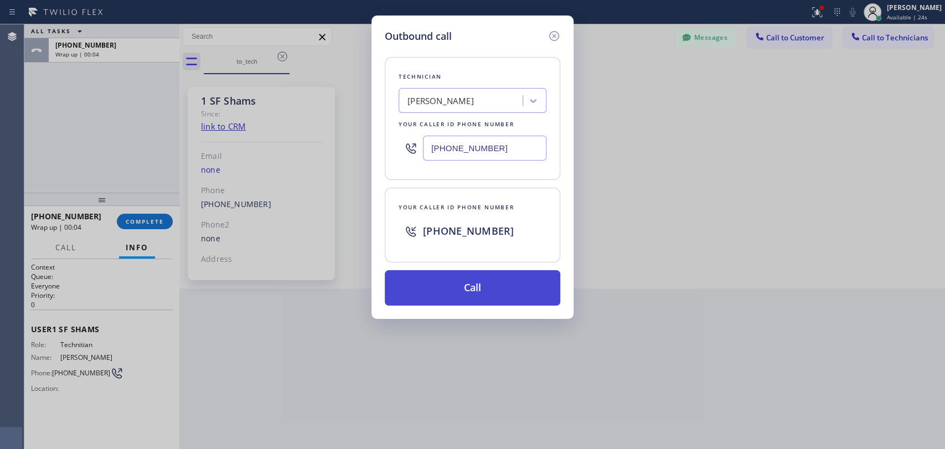
click at [438, 290] on button "Call" at bounding box center [473, 287] width 176 height 35
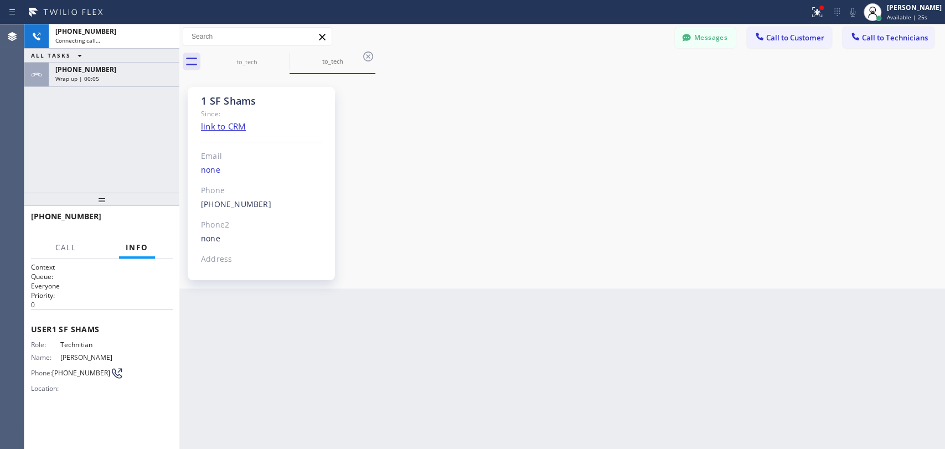
scroll to position [1267, 0]
click at [127, 80] on div "[PHONE_NUMBER] Wrap up | 00:56" at bounding box center [112, 75] width 126 height 24
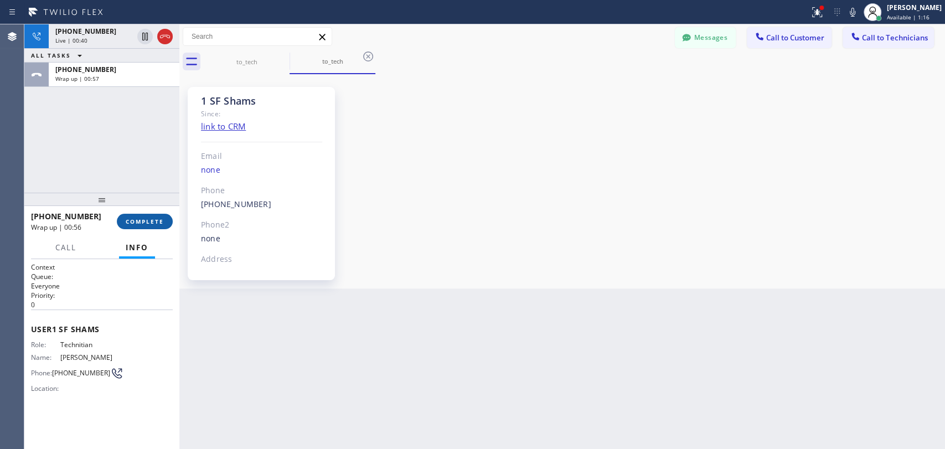
click at [153, 223] on span "COMPLETE" at bounding box center [145, 222] width 38 height 8
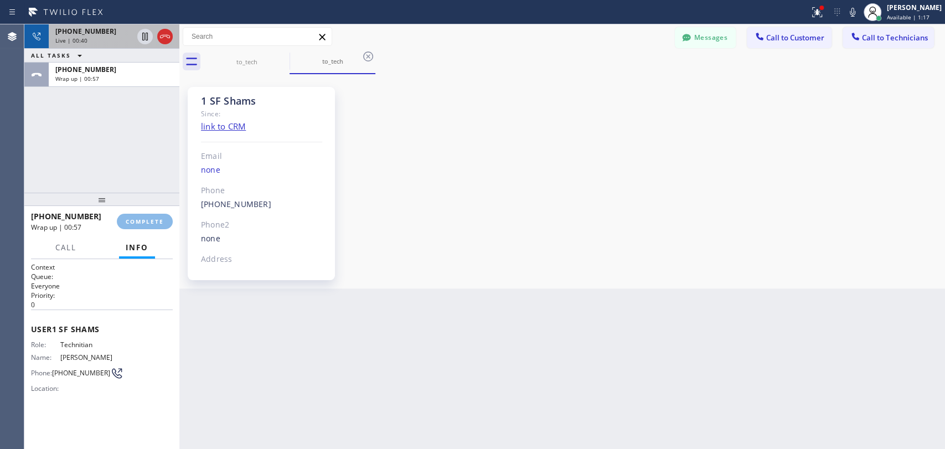
click at [79, 30] on span "[PHONE_NUMBER]" at bounding box center [85, 31] width 61 height 9
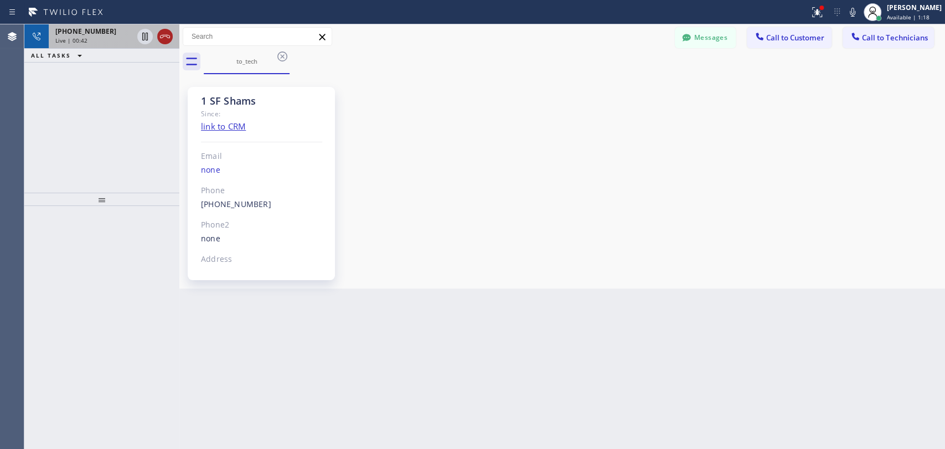
click at [163, 35] on icon at bounding box center [164, 36] width 13 height 13
click at [133, 35] on div "[PHONE_NUMBER]" at bounding box center [94, 31] width 78 height 9
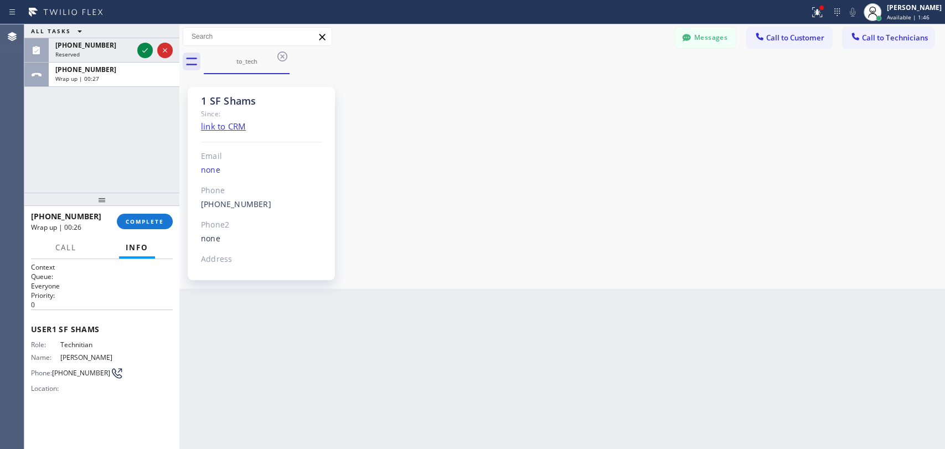
drag, startPoint x: 160, startPoint y: 219, endPoint x: 106, endPoint y: 112, distance: 119.6
click at [159, 219] on span "COMPLETE" at bounding box center [145, 222] width 38 height 8
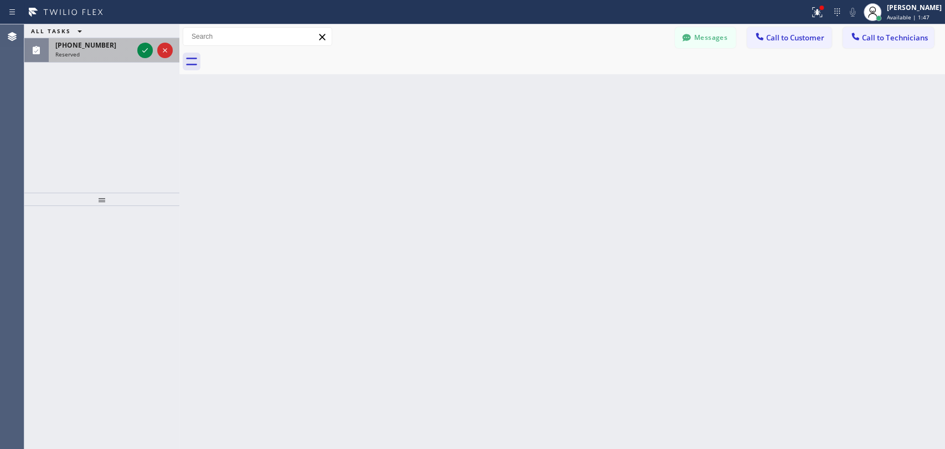
click at [91, 56] on div "Reserved" at bounding box center [94, 54] width 78 height 8
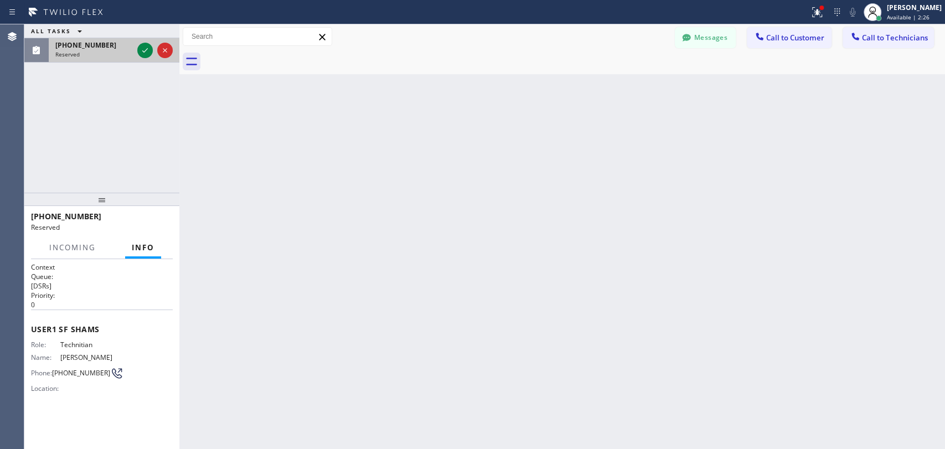
click at [86, 56] on div "Reserved" at bounding box center [94, 54] width 78 height 8
click at [148, 51] on icon at bounding box center [144, 50] width 13 height 13
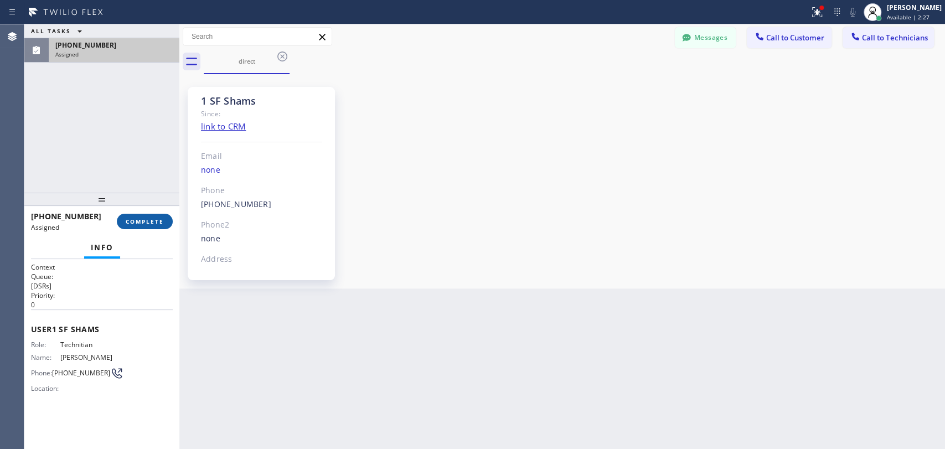
click at [136, 233] on div "[PHONE_NUMBER] Assigned COMPLETE" at bounding box center [102, 221] width 142 height 29
click at [137, 217] on button "COMPLETE" at bounding box center [145, 222] width 56 height 16
click at [112, 121] on div "ALL TASKS ALL TASKS ACTIVE TASKS TASKS IN WRAP UP [PHONE_NUMBER] Assigned" at bounding box center [101, 108] width 155 height 168
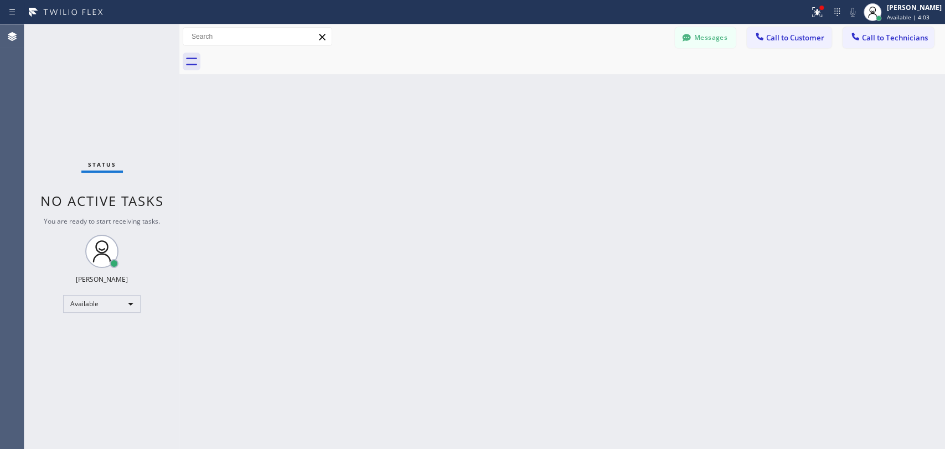
click at [600, 340] on div "Back to Dashboard Change Sender ID Customers Technicians [PERSON_NAME] [DATE] 0…" at bounding box center [562, 236] width 766 height 425
click at [332, 362] on div "Back to Dashboard Change Sender ID Customers Technicians [PERSON_NAME] [DATE] 0…" at bounding box center [562, 236] width 766 height 425
click at [869, 41] on span "Call to Technicians" at bounding box center [895, 38] width 66 height 10
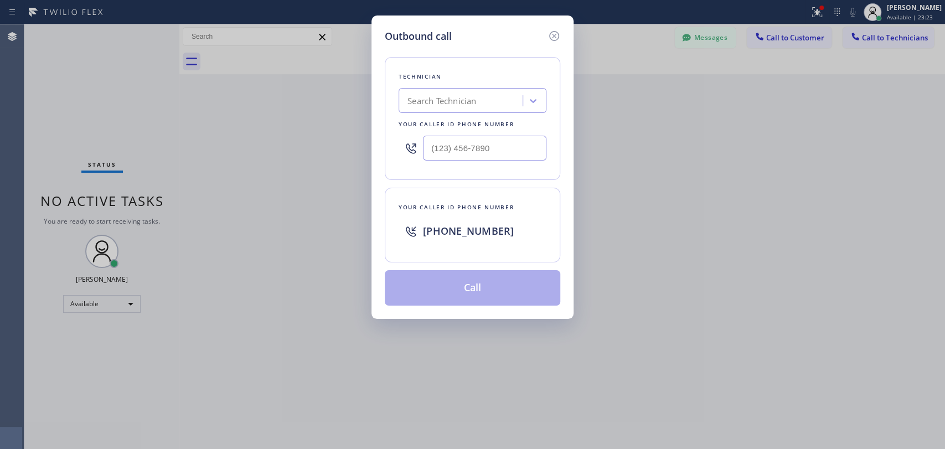
click at [396, 122] on div "Technician Search Technician Your caller id phone number" at bounding box center [473, 118] width 176 height 123
click at [448, 97] on div "Search Technician" at bounding box center [441, 101] width 69 height 13
click at [431, 94] on div "Search Technician" at bounding box center [462, 100] width 121 height 19
type input "vache"
click at [425, 120] on div "[PERSON_NAME]" at bounding box center [473, 124] width 148 height 20
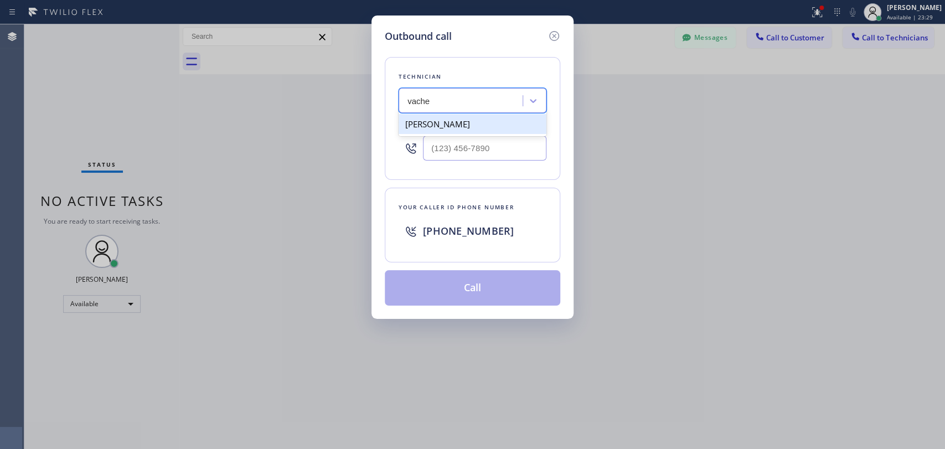
type input "[PHONE_NUMBER]"
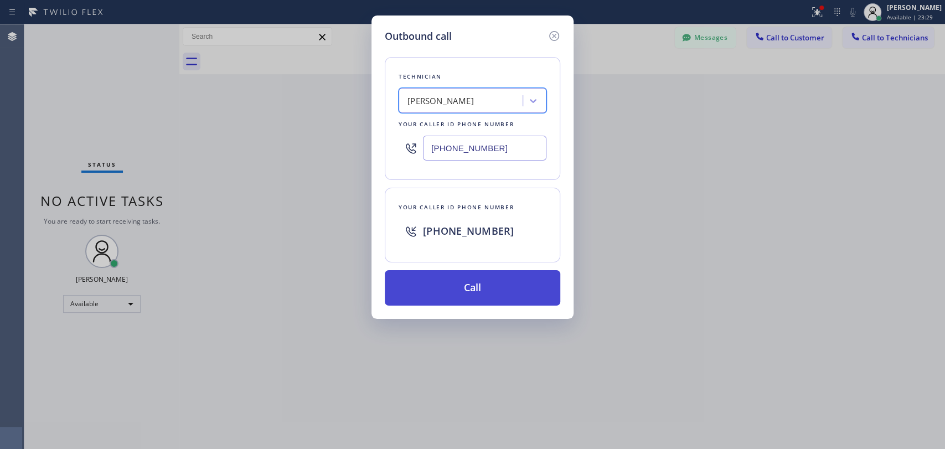
click at [448, 283] on button "Call" at bounding box center [473, 287] width 176 height 35
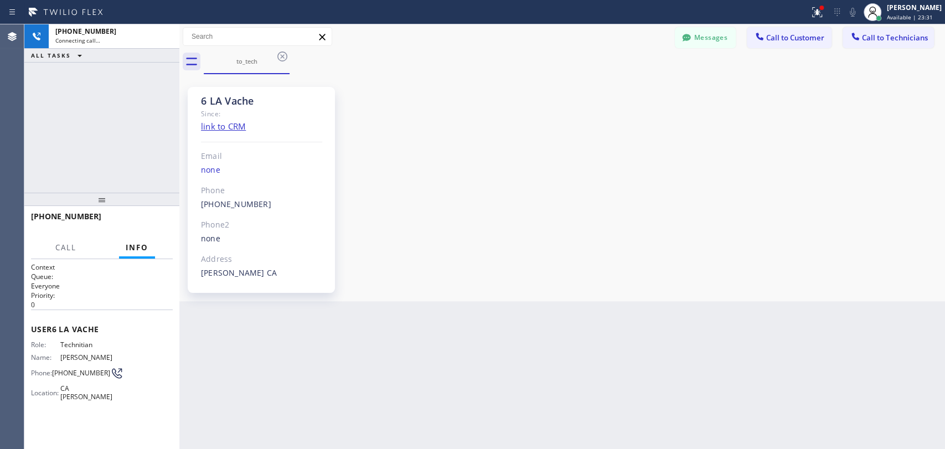
scroll to position [23887, 0]
click at [256, 96] on div "6 LA Vache" at bounding box center [261, 101] width 121 height 13
click at [251, 103] on div "6 LA Vache" at bounding box center [261, 101] width 121 height 13
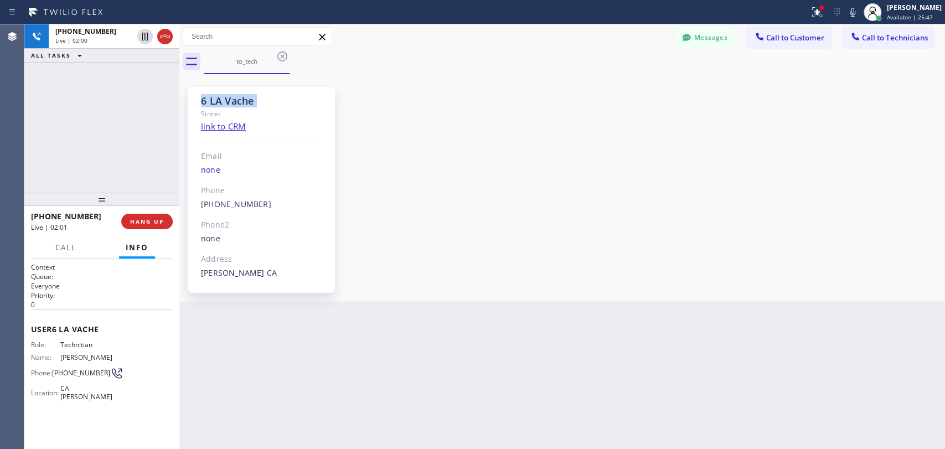
click at [153, 113] on div "[PHONE_NUMBER] Live | 02:00 ALL TASKS ALL TASKS ACTIVE TASKS TASKS IN WRAP UP" at bounding box center [101, 108] width 155 height 168
click at [82, 252] on button "Call" at bounding box center [66, 248] width 34 height 22
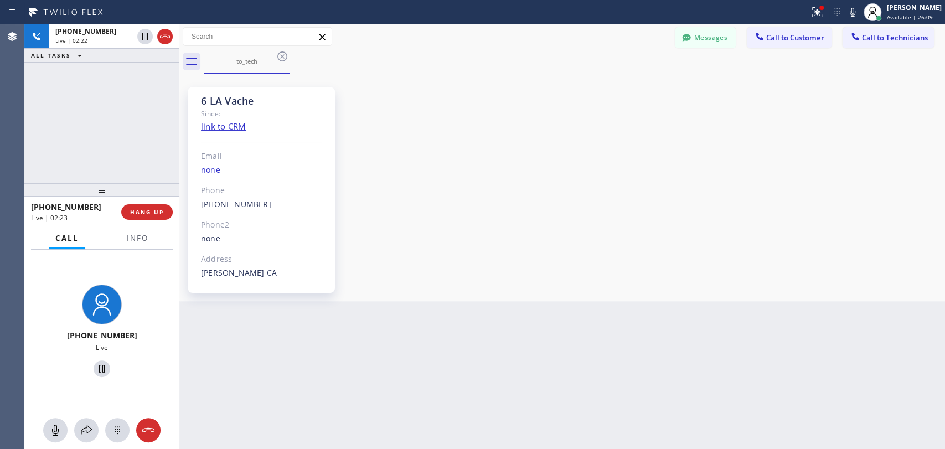
drag, startPoint x: 86, startPoint y: 199, endPoint x: 90, endPoint y: 189, distance: 10.4
click at [90, 189] on div at bounding box center [101, 189] width 155 height 13
click at [147, 216] on button "HANG UP" at bounding box center [146, 212] width 51 height 16
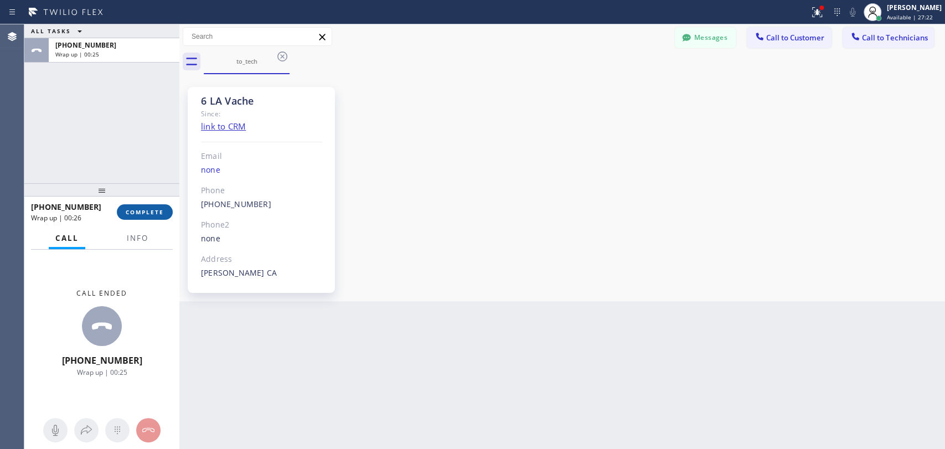
click at [162, 206] on button "COMPLETE" at bounding box center [145, 212] width 56 height 16
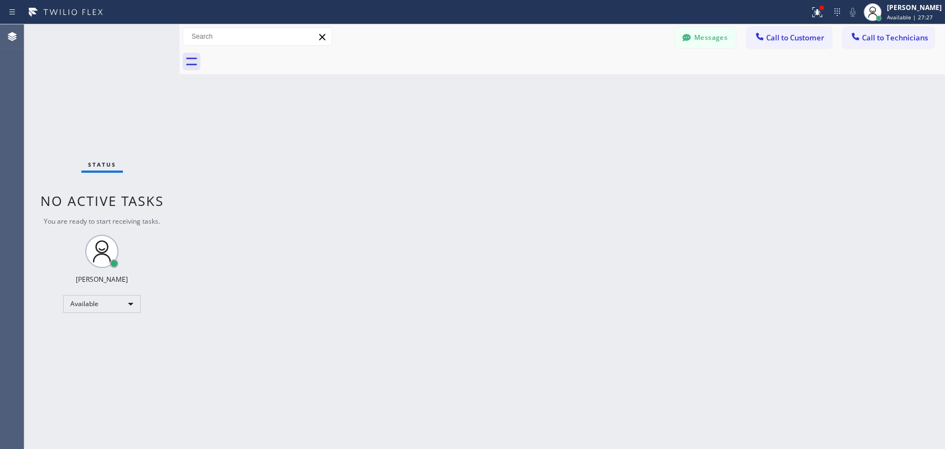
click at [726, 48] on button "Messages" at bounding box center [705, 37] width 61 height 21
click at [723, 38] on div "-- null null [PHONE_NUMBER] Choose phone number [PHONE_NUMBER] No address Conta…" at bounding box center [654, 55] width 581 height 44
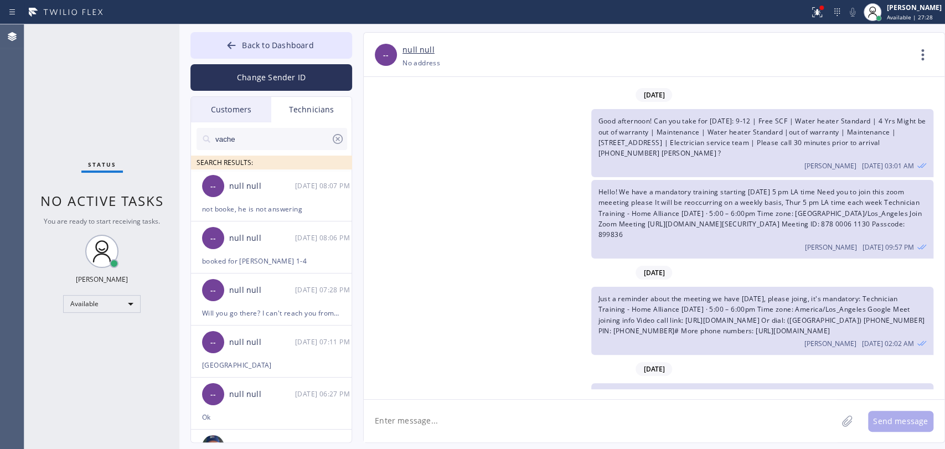
click at [261, 141] on input "vache" at bounding box center [272, 139] width 117 height 22
click at [235, 285] on div "null null" at bounding box center [262, 290] width 66 height 13
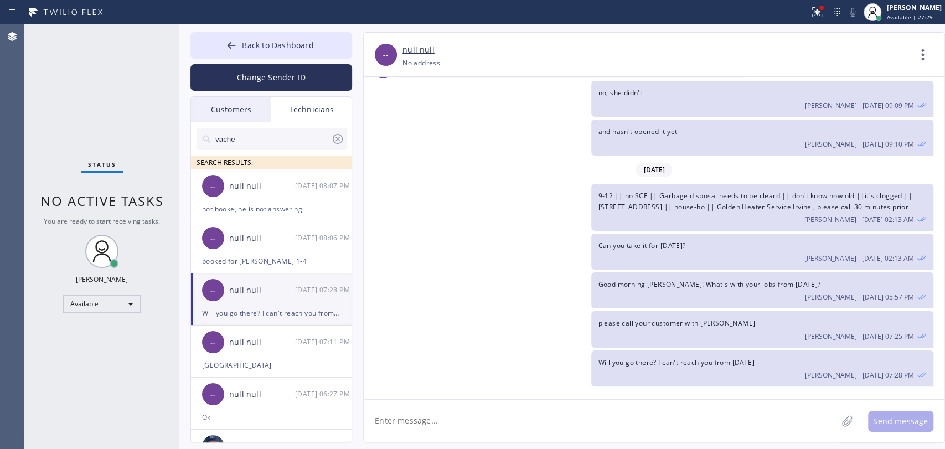
scroll to position [8158, 0]
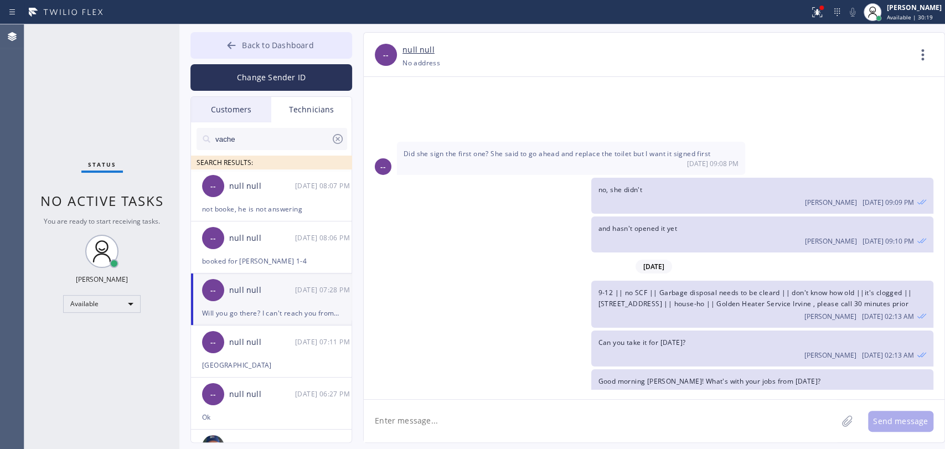
click at [290, 50] on span "Back to Dashboard" at bounding box center [277, 45] width 71 height 11
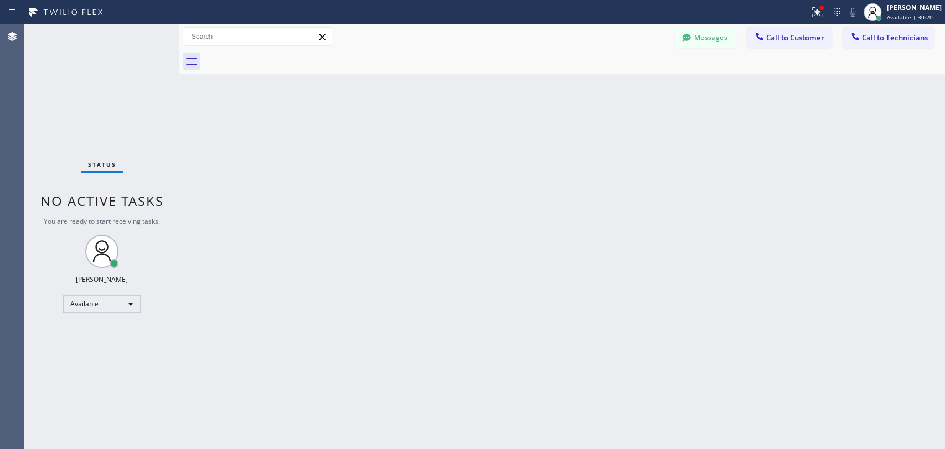
click at [879, 46] on button "Call to Technicians" at bounding box center [888, 37] width 91 height 21
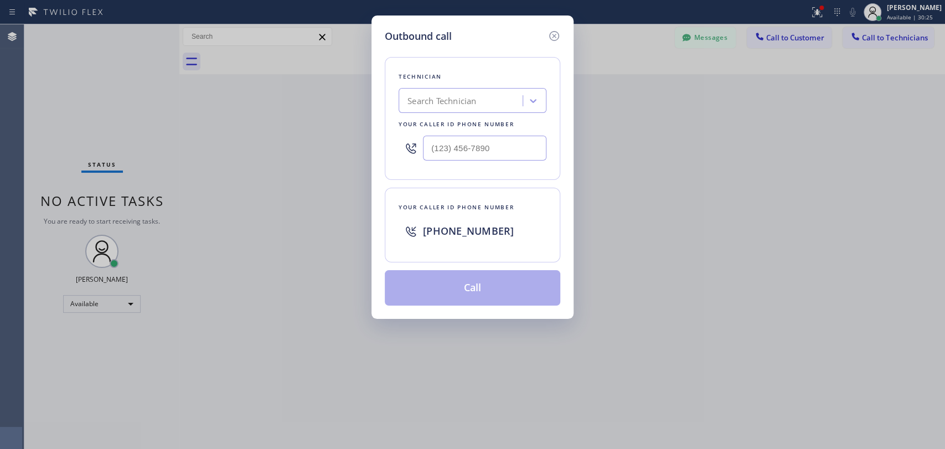
click at [452, 79] on div "Technician" at bounding box center [473, 77] width 148 height 12
click at [444, 106] on div "Search Technician" at bounding box center [441, 101] width 69 height 13
type input "serg"
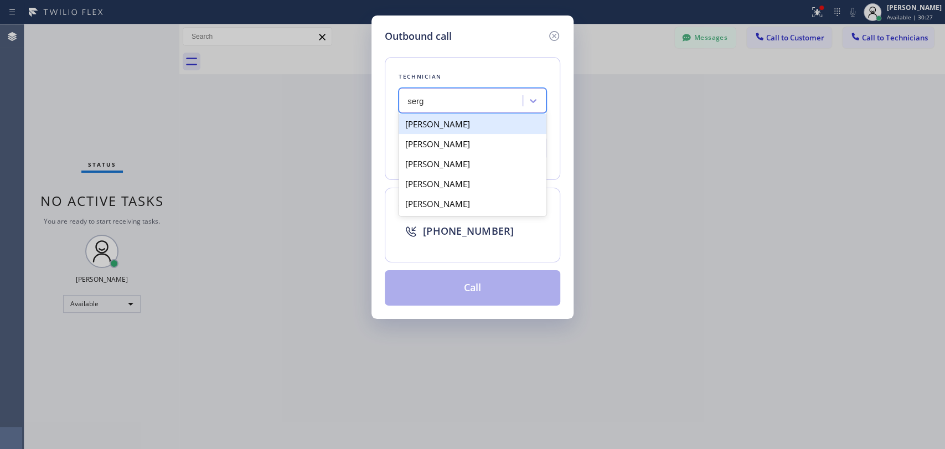
click at [436, 121] on div "[PERSON_NAME]" at bounding box center [473, 124] width 148 height 20
type input "[PHONE_NUMBER]"
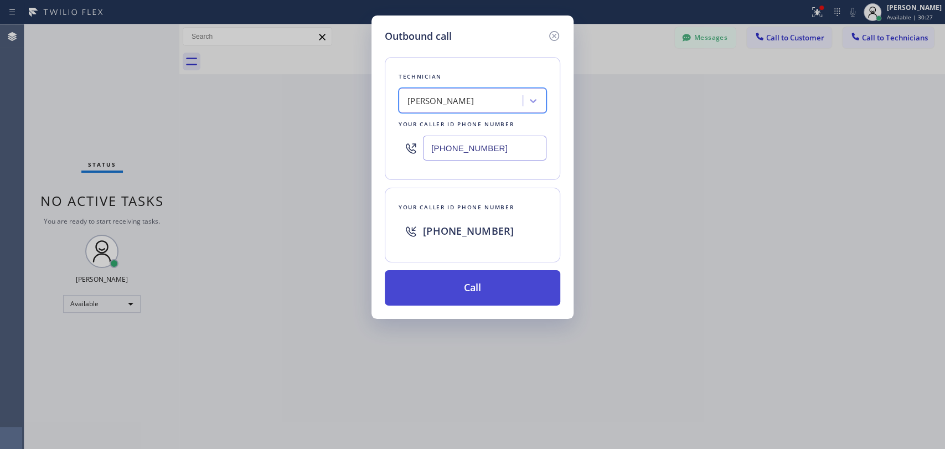
click at [438, 280] on button "Call" at bounding box center [473, 287] width 176 height 35
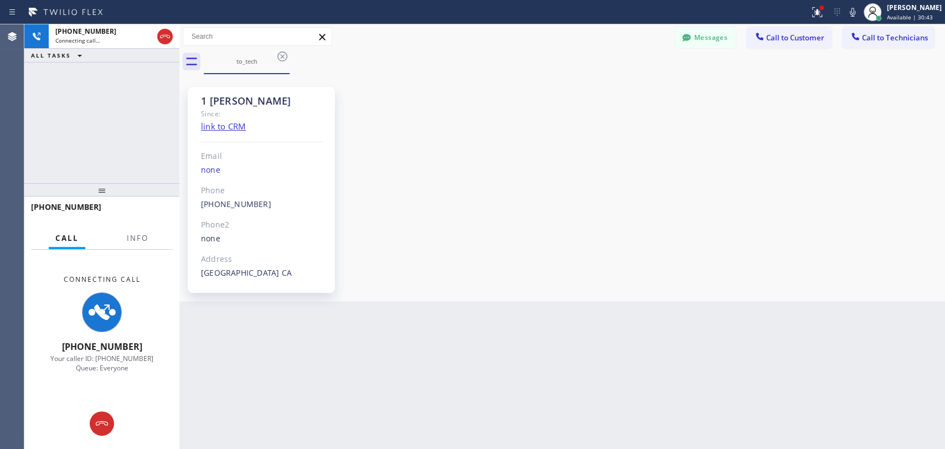
scroll to position [1188, 0]
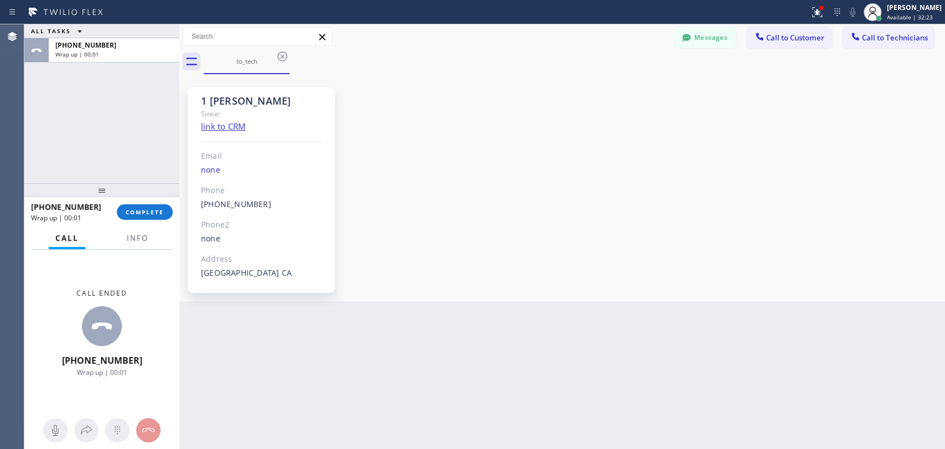
click at [137, 224] on div "[PHONE_NUMBER] Wrap up | 00:01 COMPLETE" at bounding box center [102, 212] width 142 height 29
click at [138, 221] on div "[PHONE_NUMBER] Wrap up | 00:01 COMPLETE" at bounding box center [102, 212] width 142 height 29
click at [140, 218] on button "COMPLETE" at bounding box center [145, 212] width 56 height 16
click at [142, 140] on div "ALL TASKS ALL TASKS ACTIVE TASKS TASKS IN WRAP UP [PHONE_NUMBER] Wrap up | 00:02" at bounding box center [101, 103] width 155 height 159
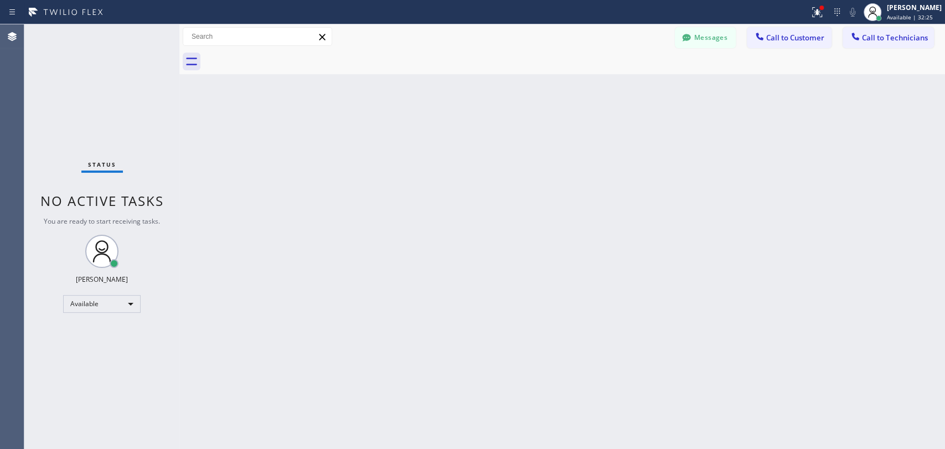
click at [571, 236] on div "Back to Dashboard Change Sender ID Customers Technicians [PERSON_NAME] [DATE] 0…" at bounding box center [562, 236] width 766 height 425
click at [868, 43] on button "Call to Technicians" at bounding box center [888, 37] width 91 height 21
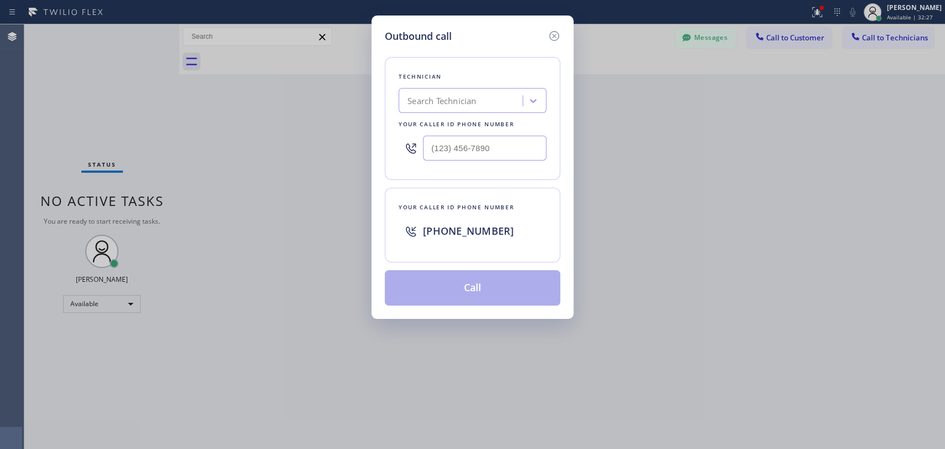
click at [504, 103] on div "Search Technician" at bounding box center [462, 100] width 121 height 19
type input "[PERSON_NAME]"
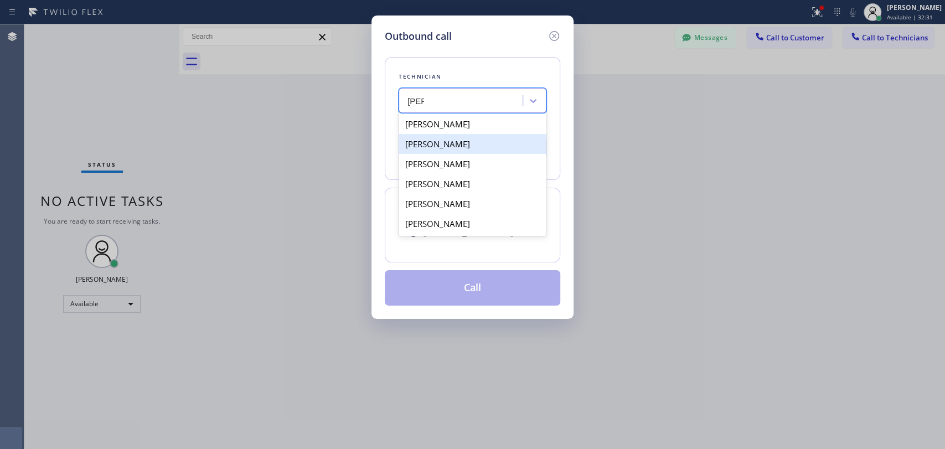
click at [442, 147] on div "[PERSON_NAME]" at bounding box center [473, 144] width 148 height 20
type input "[PHONE_NUMBER]"
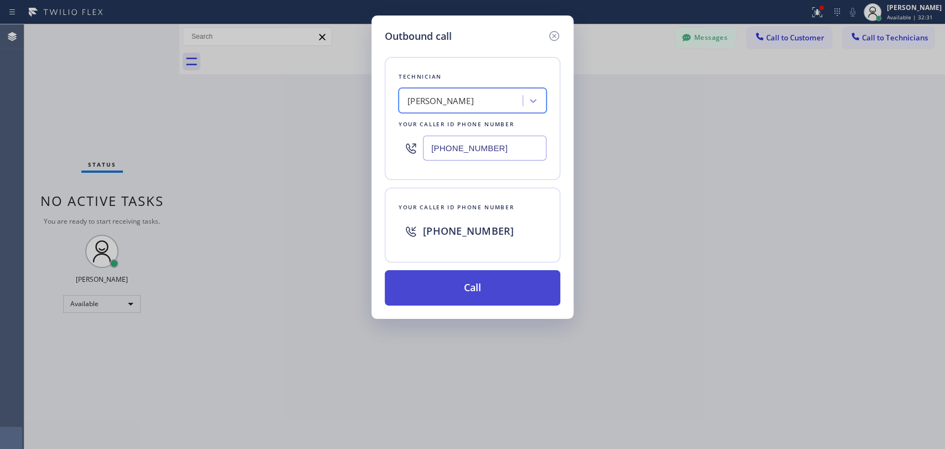
click at [440, 270] on button "Call" at bounding box center [473, 287] width 176 height 35
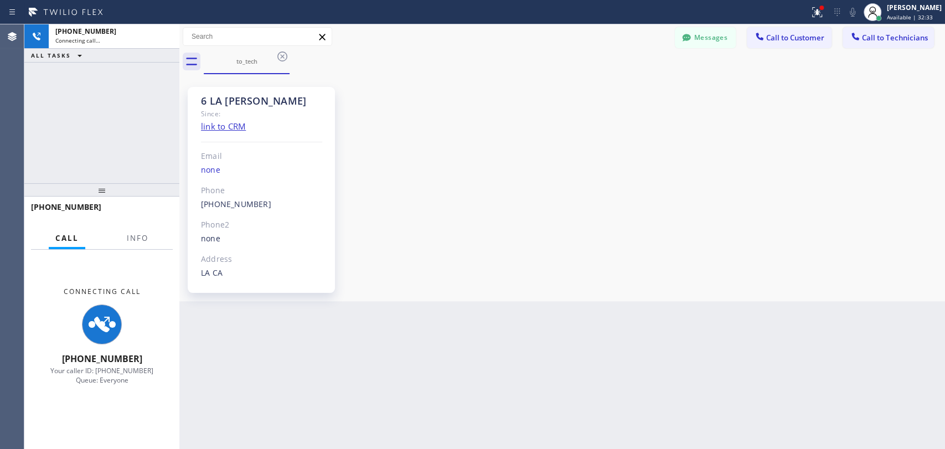
scroll to position [5218, 0]
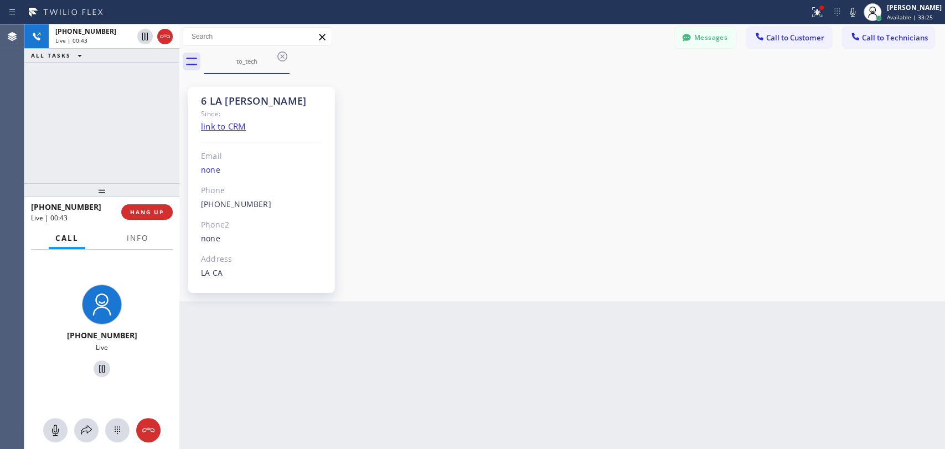
click at [138, 215] on span "HANG UP" at bounding box center [147, 212] width 34 height 8
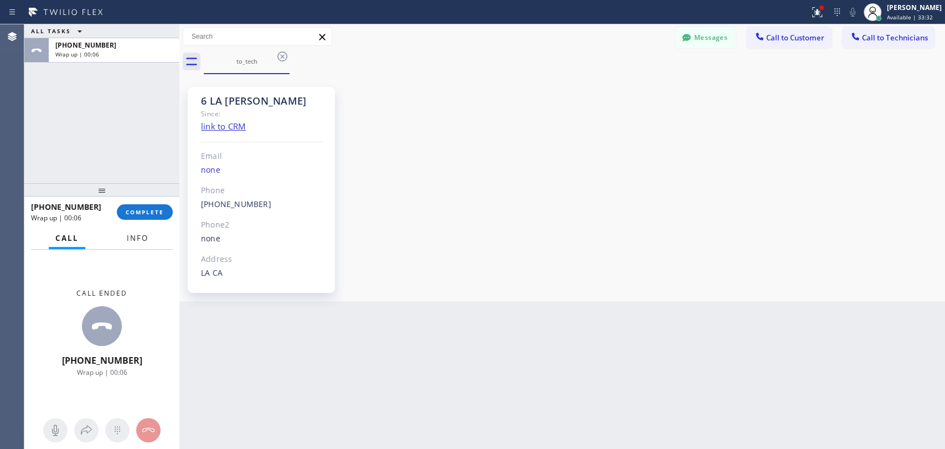
click at [132, 229] on button "Info" at bounding box center [137, 239] width 35 height 22
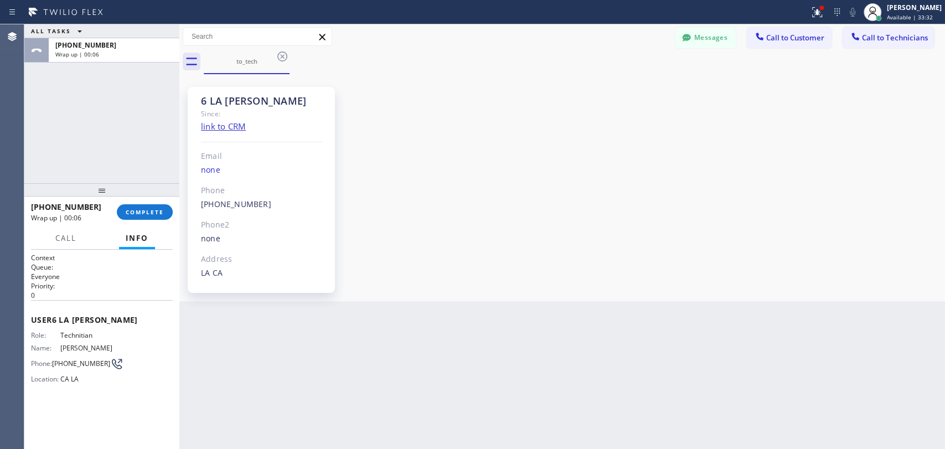
click at [136, 222] on div "[PHONE_NUMBER] Wrap up | 00:06 COMPLETE" at bounding box center [102, 212] width 142 height 29
click at [113, 211] on div "[PHONE_NUMBER] Wrap up | 00:07" at bounding box center [74, 212] width 86 height 29
click at [167, 208] on button "COMPLETE" at bounding box center [145, 212] width 56 height 16
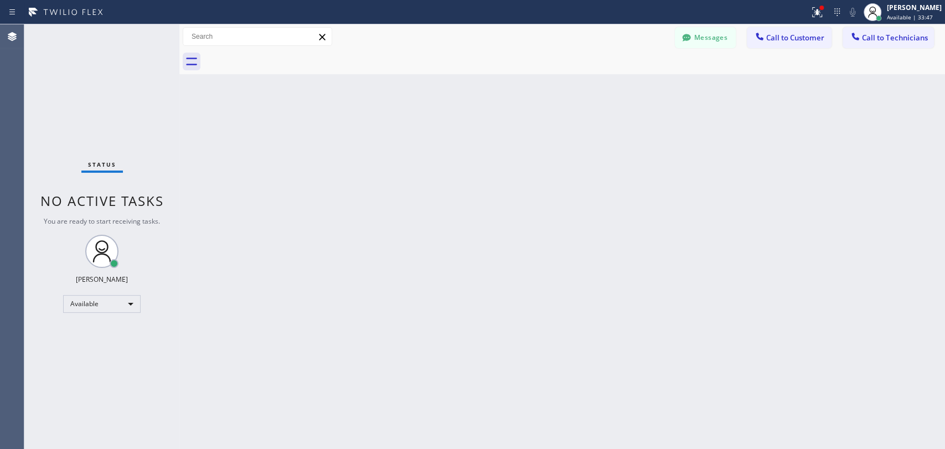
scroll to position [5218, 0]
drag, startPoint x: 562, startPoint y: 66, endPoint x: 581, endPoint y: 3, distance: 65.9
click at [562, 66] on div at bounding box center [574, 61] width 741 height 25
click at [912, 38] on span "Call to Technicians" at bounding box center [895, 38] width 66 height 10
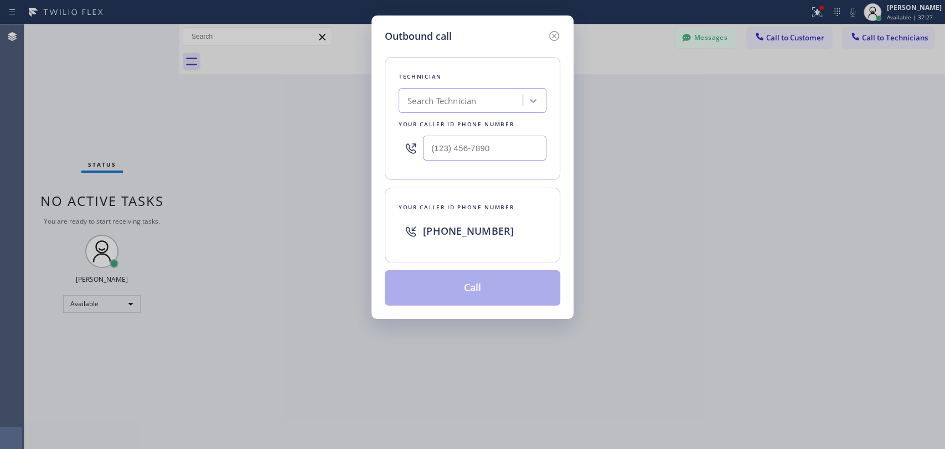
click at [458, 119] on div "Your caller id phone number" at bounding box center [473, 124] width 148 height 12
click at [469, 99] on div "Search Technician" at bounding box center [441, 101] width 69 height 13
type input "sham"
click at [445, 125] on div "[PERSON_NAME]" at bounding box center [473, 124] width 148 height 20
type input "[PHONE_NUMBER]"
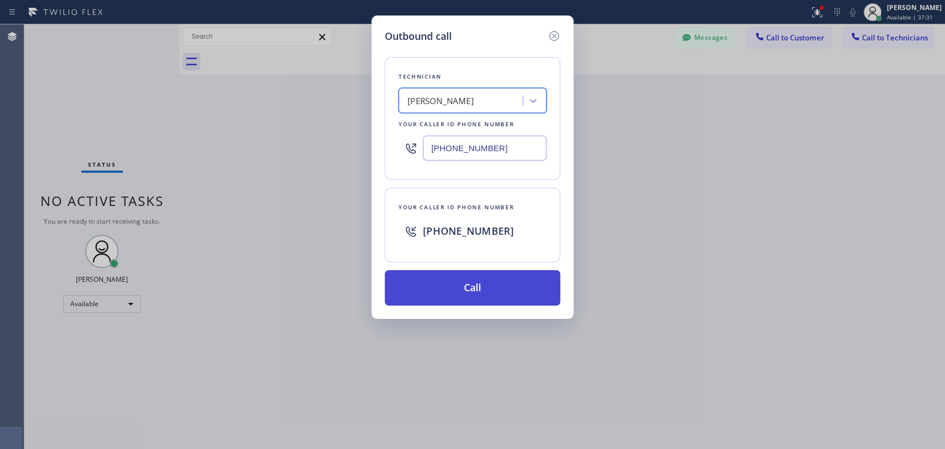
click at [414, 285] on button "Call" at bounding box center [473, 287] width 176 height 35
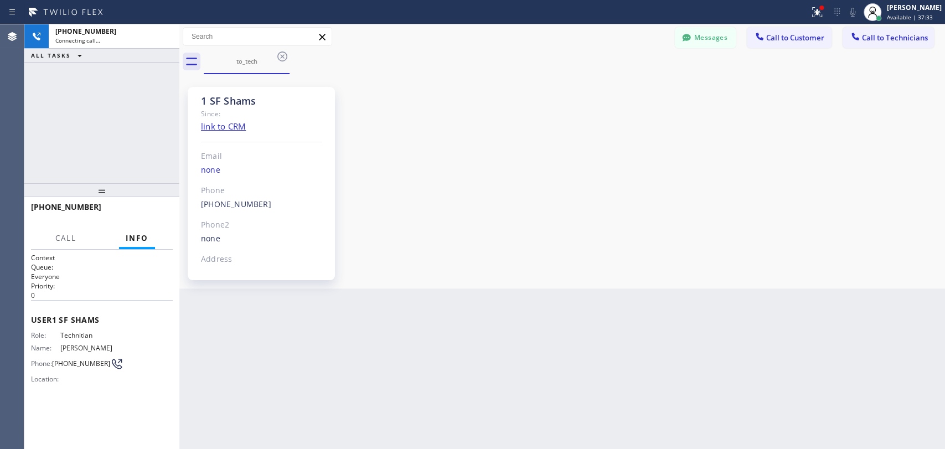
scroll to position [1267, 0]
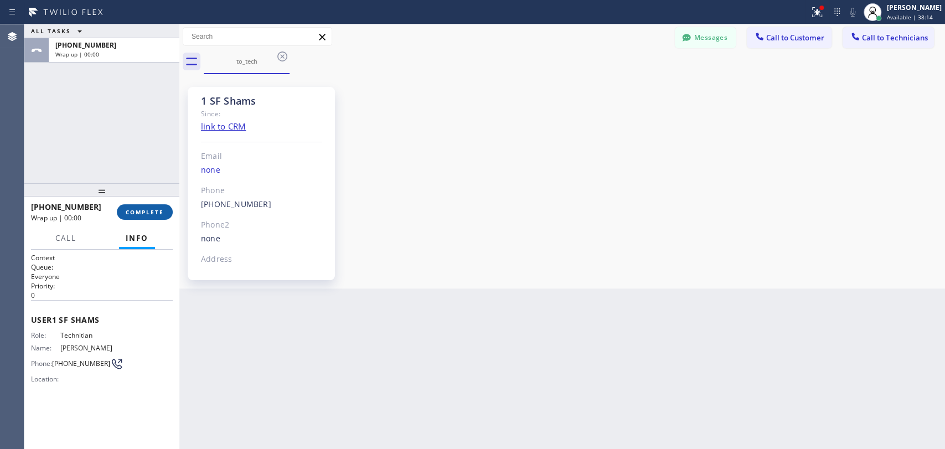
click at [146, 213] on span "COMPLETE" at bounding box center [145, 212] width 38 height 8
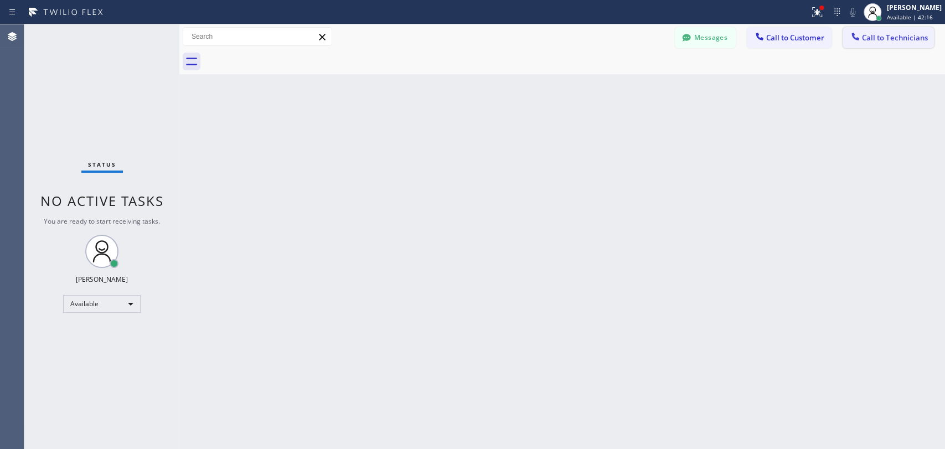
click at [915, 39] on span "Call to Technicians" at bounding box center [895, 38] width 66 height 10
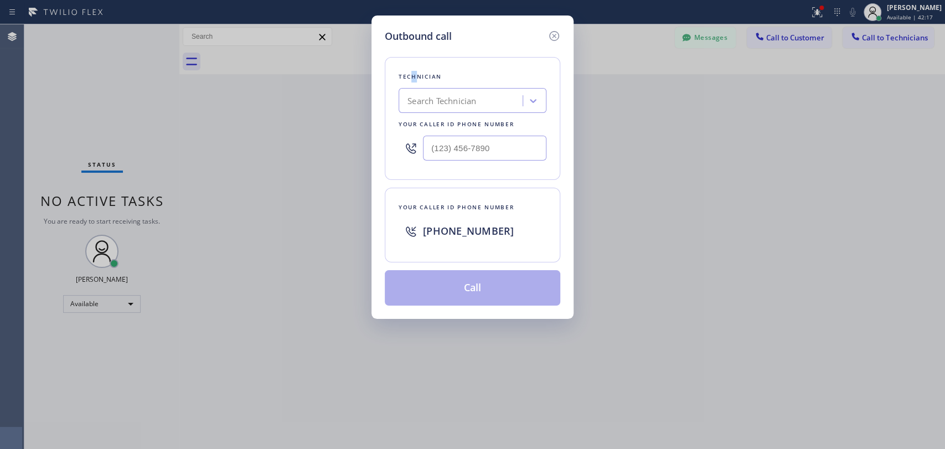
click at [413, 57] on div "Technician Search Technician Your caller id phone number" at bounding box center [473, 118] width 176 height 123
click at [436, 83] on div "Technician Search Technician Your caller id phone number" at bounding box center [473, 118] width 176 height 123
click at [447, 104] on div "Search Technician" at bounding box center [441, 101] width 69 height 13
click at [447, 104] on div at bounding box center [451, 100] width 99 height 19
type input "seva"
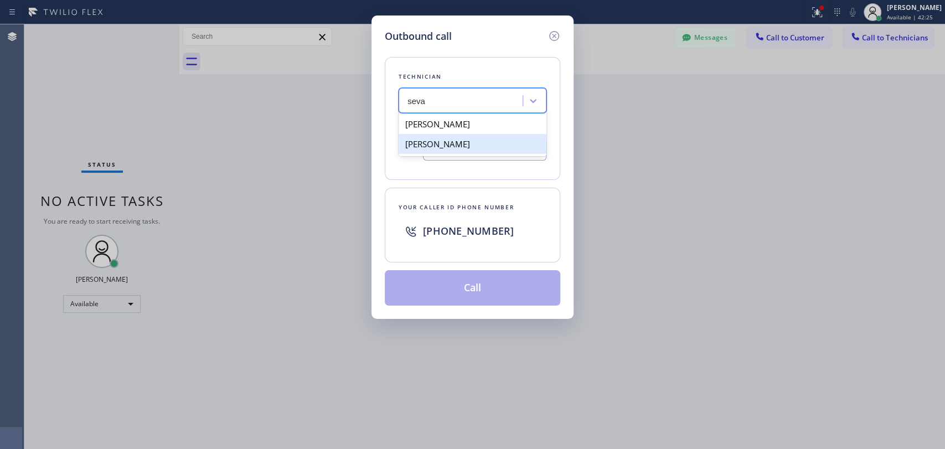
click at [448, 145] on div "[PERSON_NAME]" at bounding box center [473, 144] width 148 height 20
type input "(818) 625-1094"
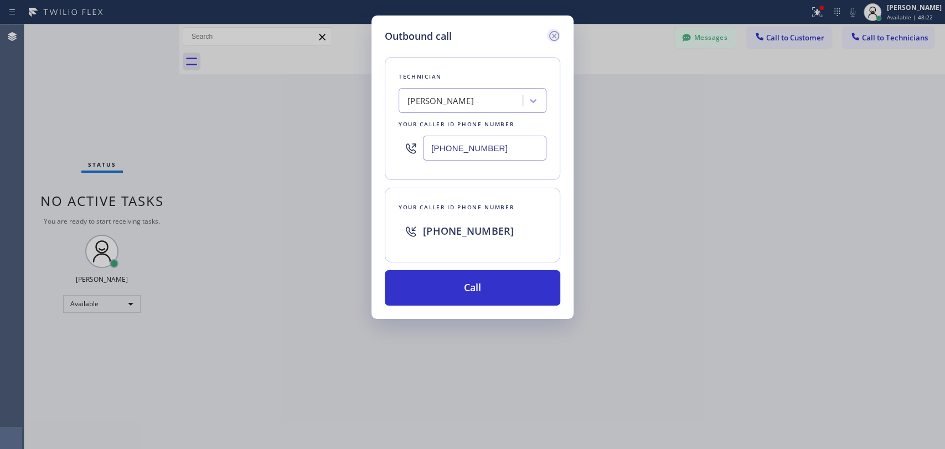
click at [551, 31] on icon at bounding box center [554, 35] width 13 height 13
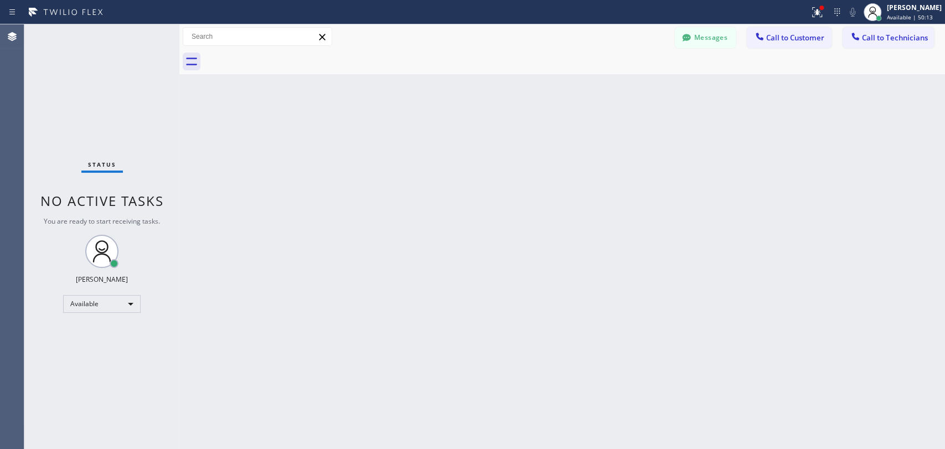
drag, startPoint x: 849, startPoint y: 32, endPoint x: 830, endPoint y: 36, distance: 18.7
click at [850, 32] on icon at bounding box center [855, 36] width 11 height 11
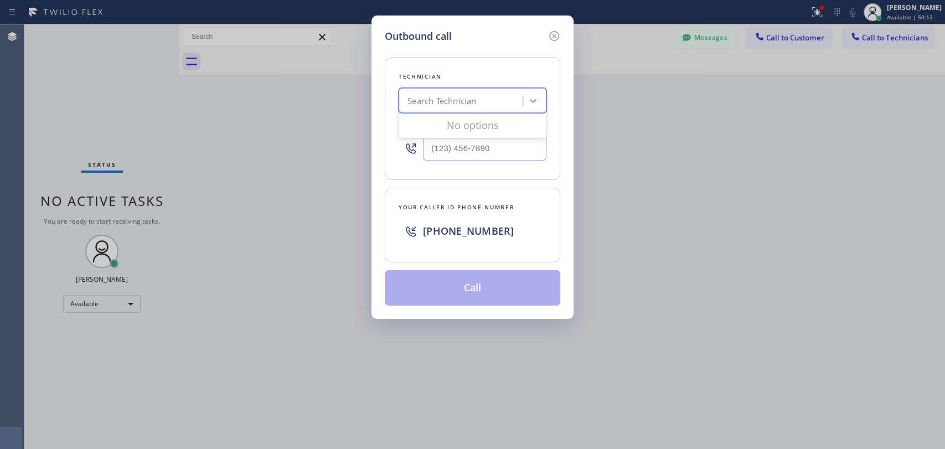
click at [447, 96] on div "Search Technician" at bounding box center [441, 101] width 69 height 13
type input "seva"
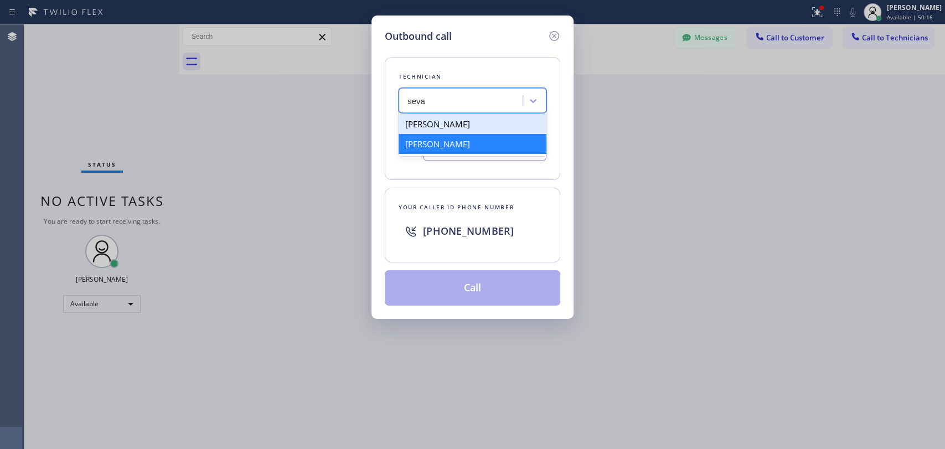
click at [430, 146] on div "[PERSON_NAME]" at bounding box center [473, 144] width 148 height 20
type input "(818) 625-1094"
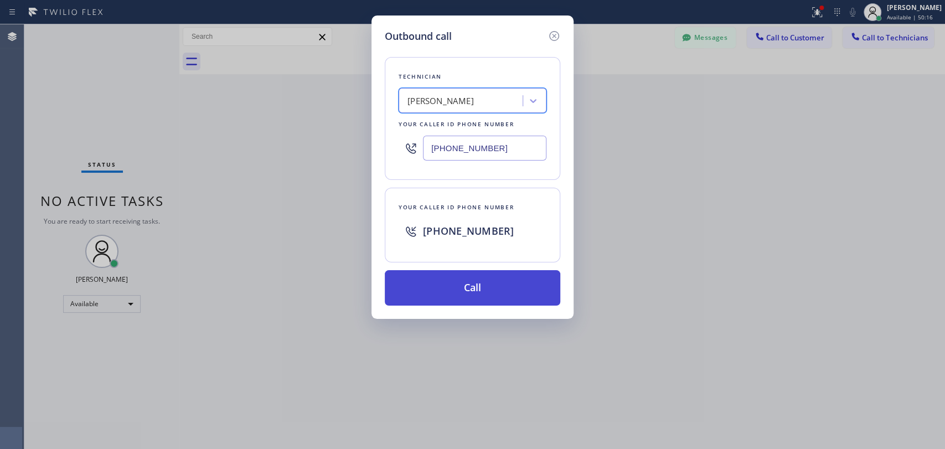
click at [452, 287] on button "Call" at bounding box center [473, 287] width 176 height 35
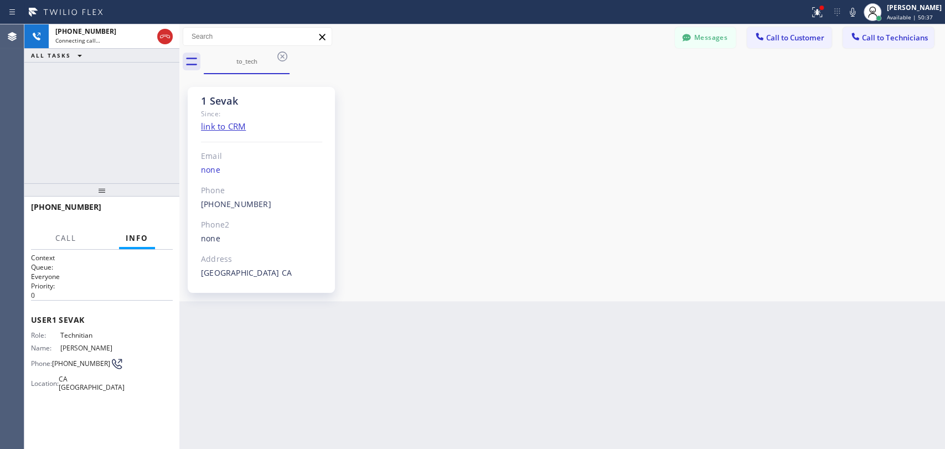
scroll to position [5770, 0]
drag, startPoint x: 154, startPoint y: 209, endPoint x: 13, endPoint y: 220, distance: 141.6
click at [153, 209] on span "HANG UP" at bounding box center [147, 212] width 34 height 8
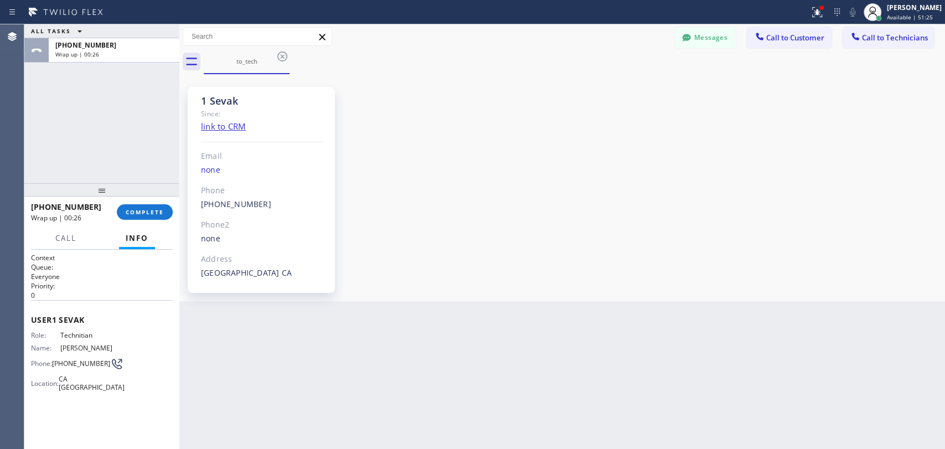
click at [126, 197] on div at bounding box center [101, 189] width 155 height 13
click at [133, 214] on span "COMPLETE" at bounding box center [145, 214] width 38 height 8
drag, startPoint x: 125, startPoint y: 192, endPoint x: 101, endPoint y: 189, distance: 24.0
click at [125, 192] on div at bounding box center [101, 191] width 155 height 13
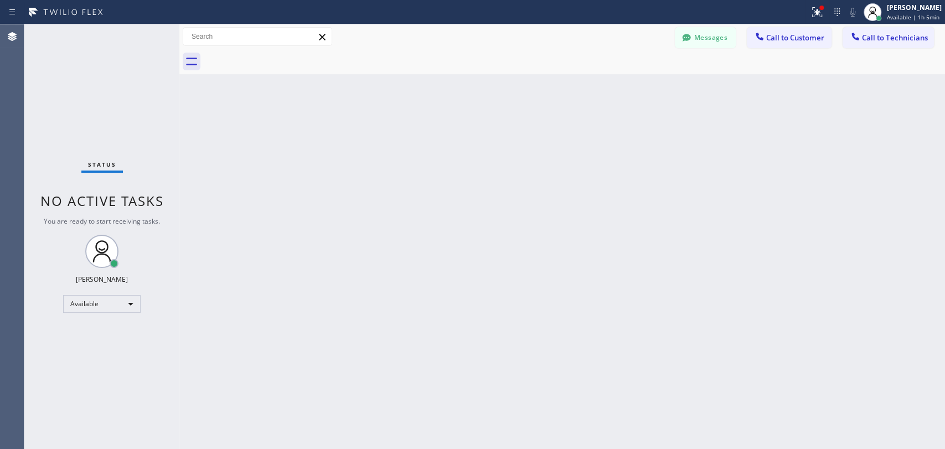
click at [892, 31] on button "Call to Technicians" at bounding box center [888, 37] width 91 height 21
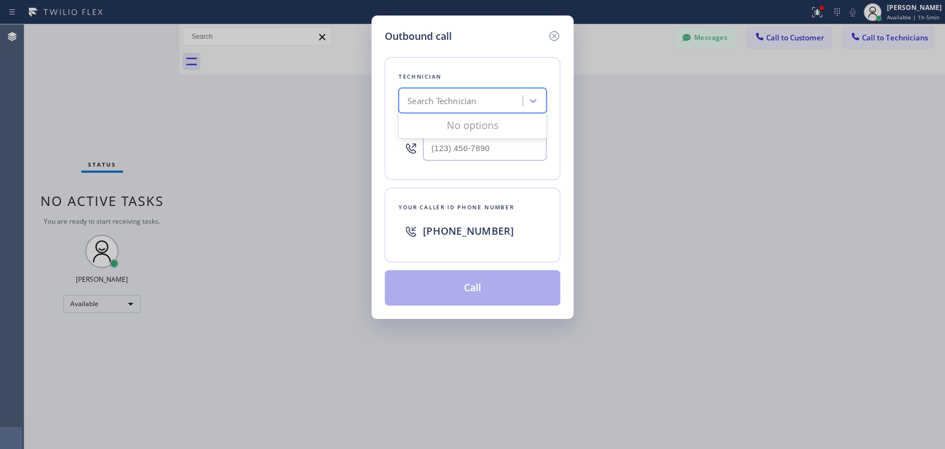
click at [506, 100] on div "Search Technician" at bounding box center [462, 100] width 121 height 19
type input "ivan"
click at [427, 127] on div "Ivan Pleshakov" at bounding box center [473, 124] width 148 height 20
type input "(619) 332-9051"
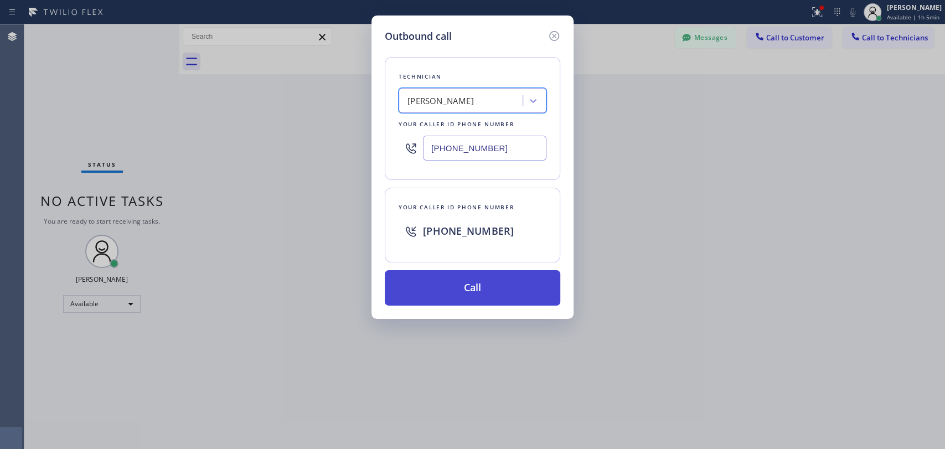
click at [453, 279] on button "Call" at bounding box center [473, 287] width 176 height 35
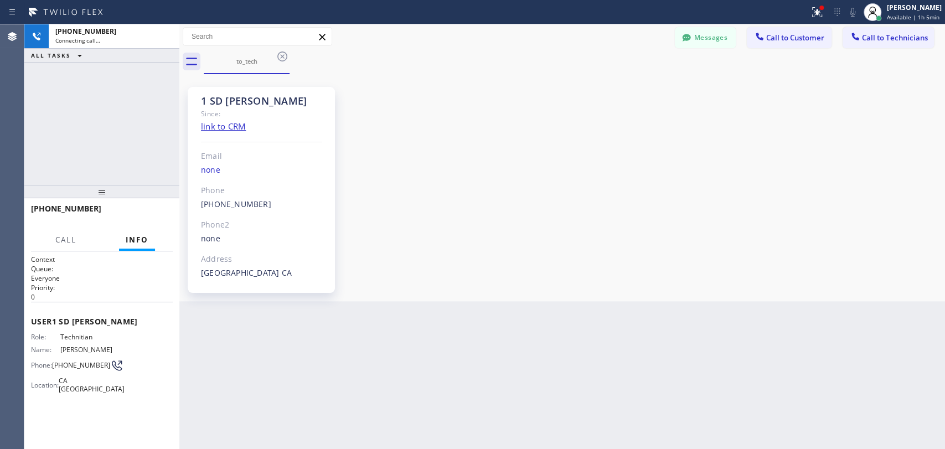
scroll to position [1036, 0]
click at [168, 213] on button "HANG UP" at bounding box center [146, 214] width 51 height 16
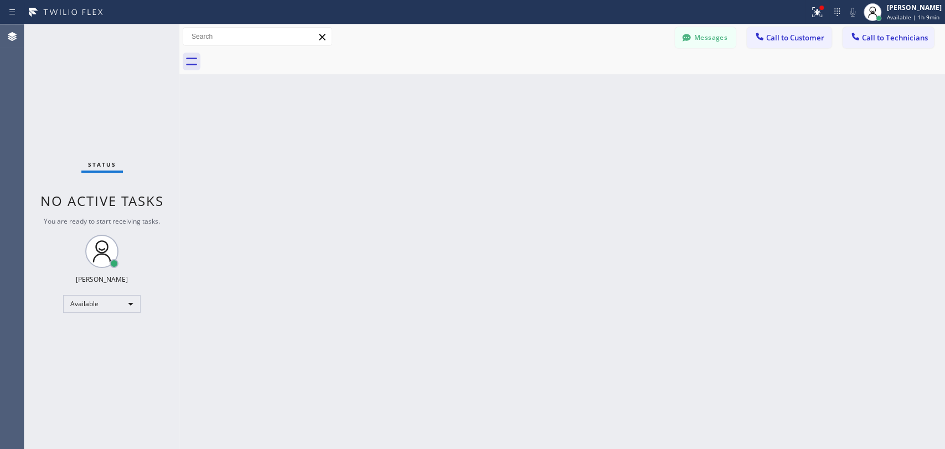
drag, startPoint x: 718, startPoint y: 37, endPoint x: 537, endPoint y: 84, distance: 186.5
click at [717, 37] on button "Messages" at bounding box center [705, 37] width 61 height 21
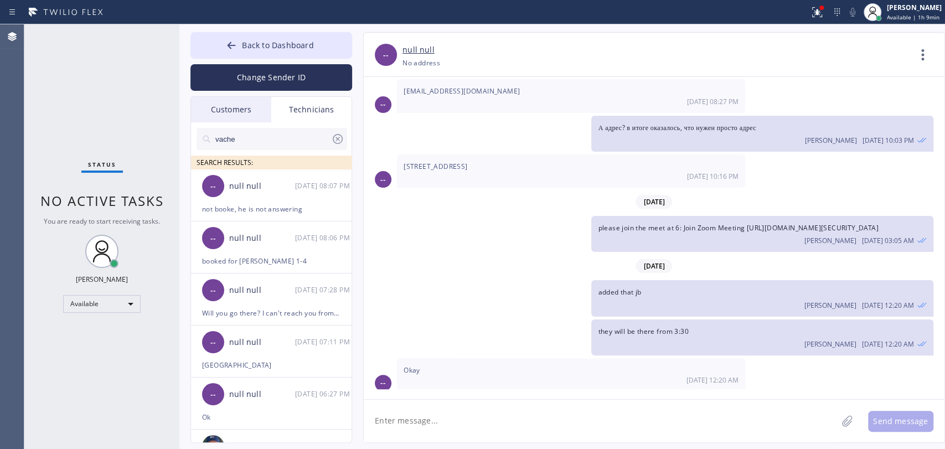
click at [281, 140] on input "vache" at bounding box center [272, 139] width 117 height 22
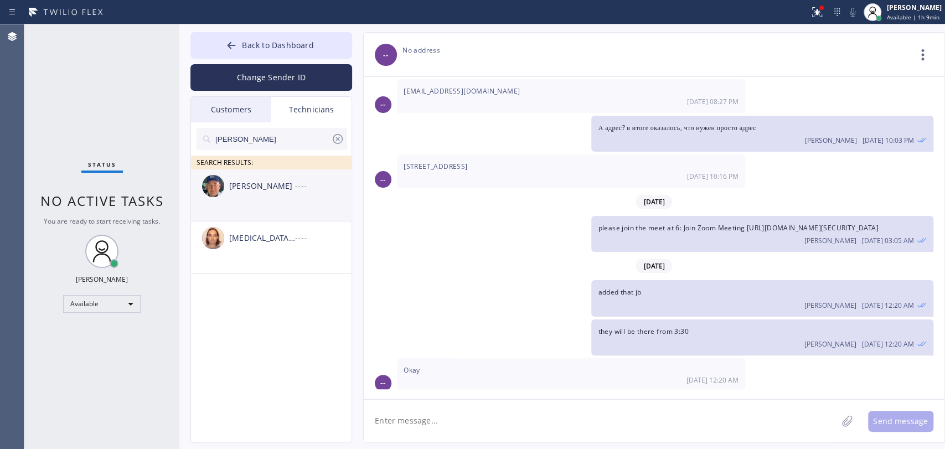
type input "Nick"
click at [255, 221] on li "Nikolai Suvorov --:--" at bounding box center [272, 247] width 162 height 52
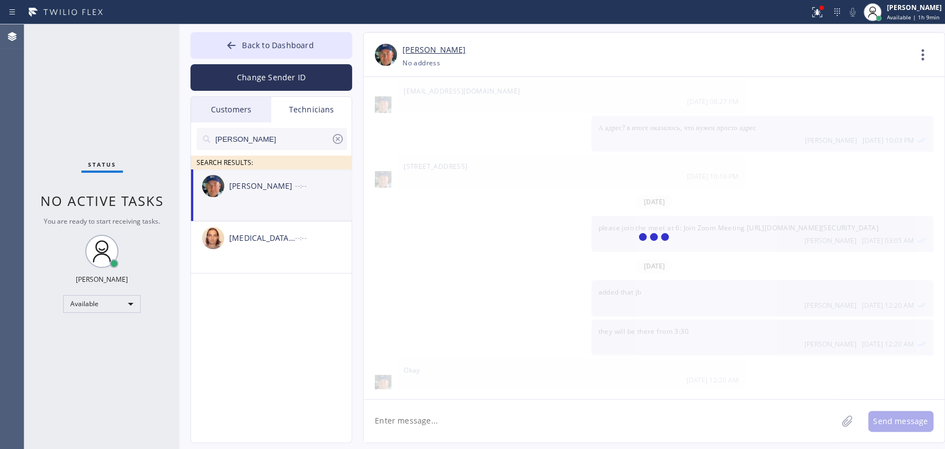
click at [417, 433] on textarea at bounding box center [600, 421] width 473 height 43
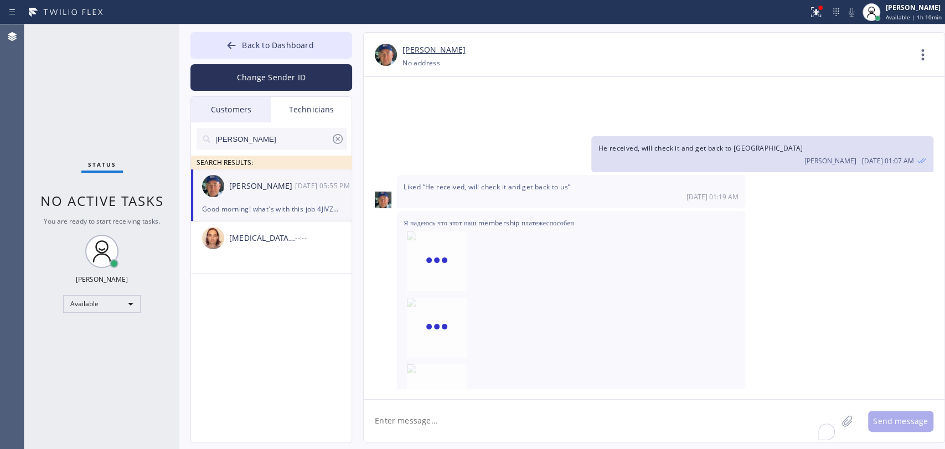
scroll to position [118447, 0]
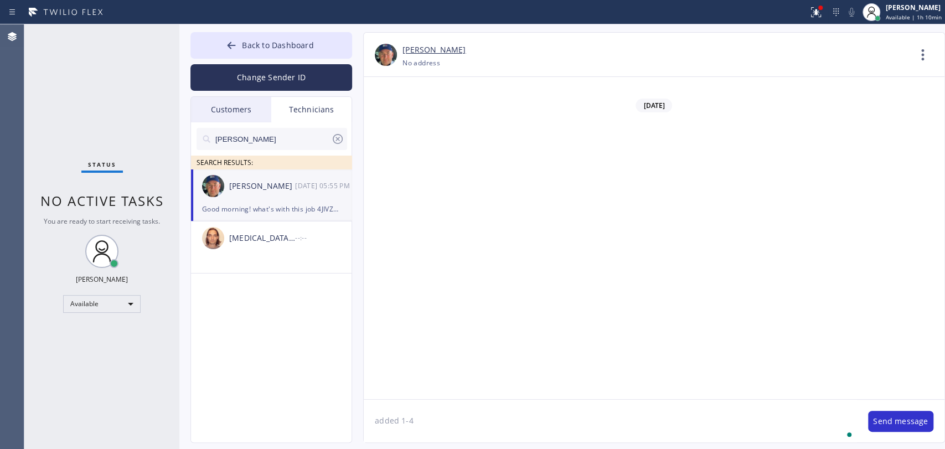
type textarea "added 1-4"
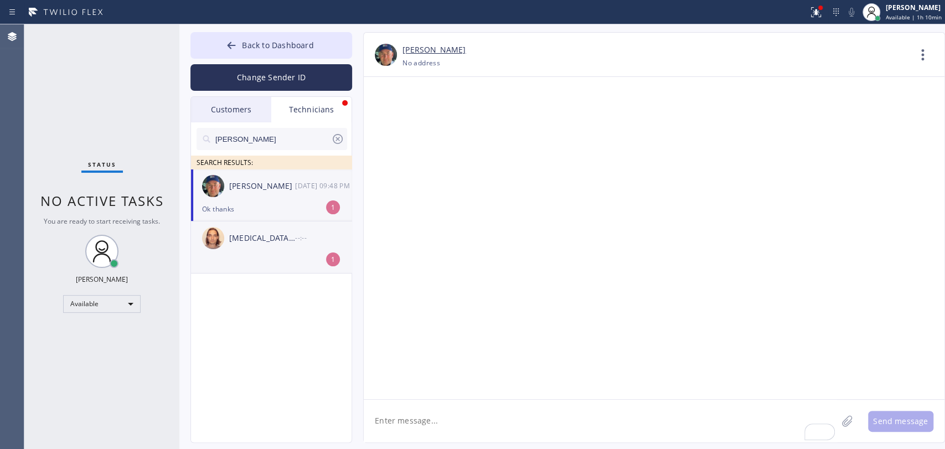
click at [205, 221] on div "Nikita Belousov --:--" at bounding box center [272, 237] width 162 height 33
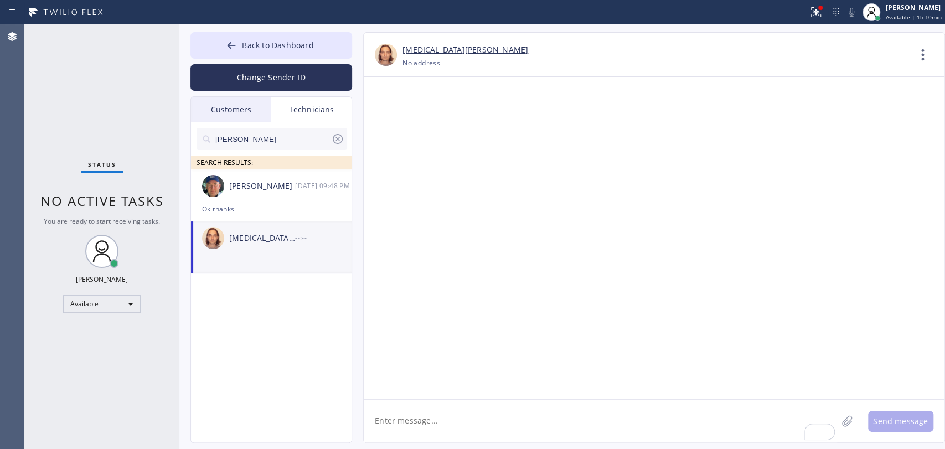
scroll to position [0, 0]
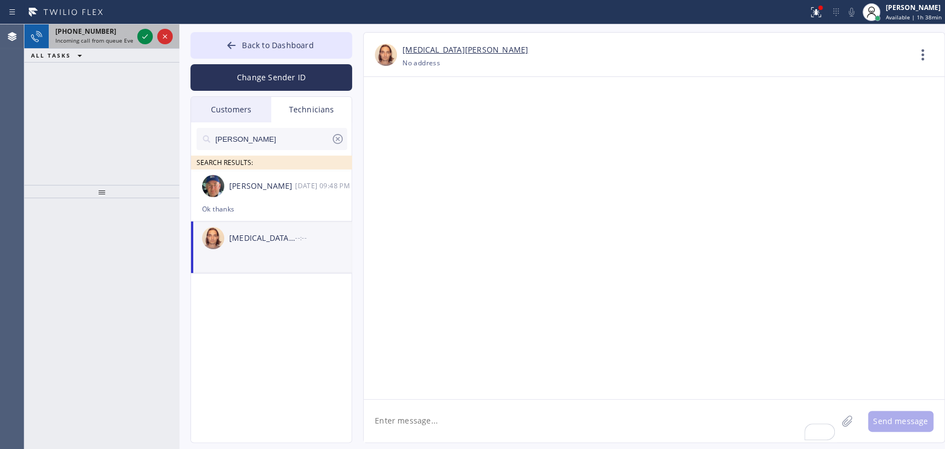
click at [110, 37] on span "Incoming call from queue Everybody" at bounding box center [103, 41] width 96 height 8
click at [81, 27] on span "[PHONE_NUMBER]" at bounding box center [85, 31] width 61 height 9
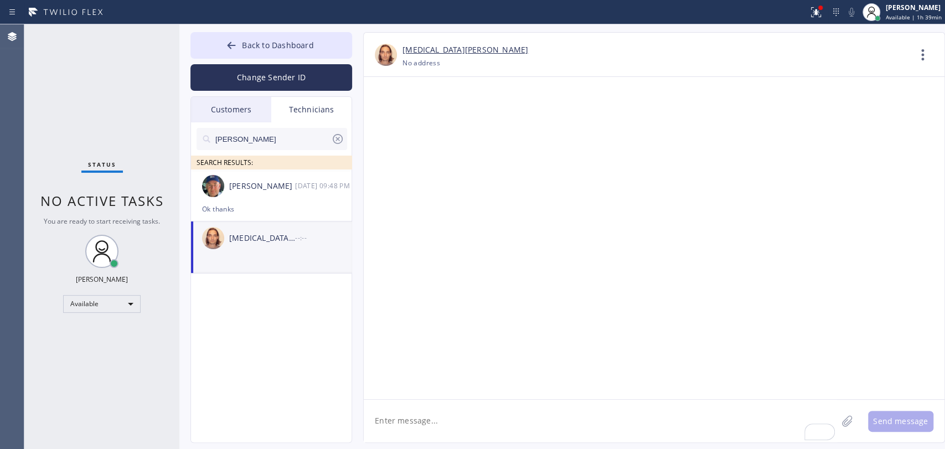
click at [334, 139] on icon at bounding box center [337, 138] width 13 height 13
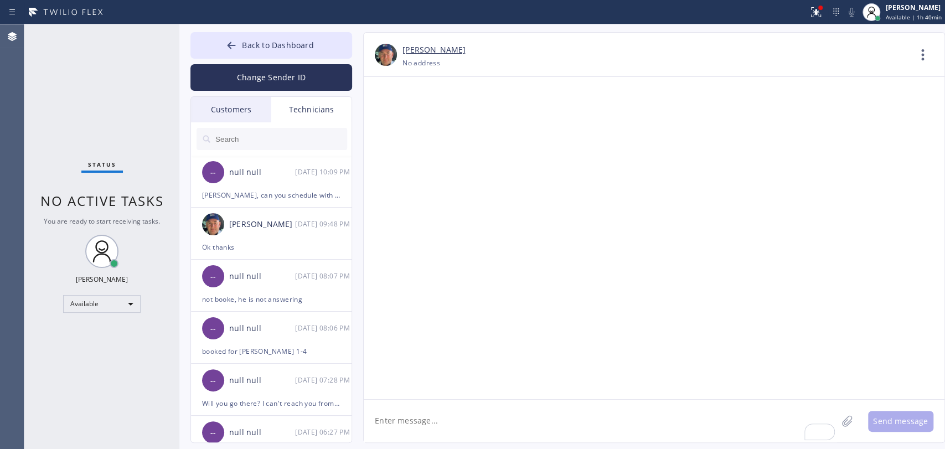
click at [384, 30] on div "Back to Dashboard Change Sender ID Customers Technicians [PERSON_NAME] [DATE] 0…" at bounding box center [562, 236] width 766 height 425
drag, startPoint x: 332, startPoint y: 58, endPoint x: 329, endPoint y: 45, distance: 13.0
click at [332, 57] on div "Back to Dashboard Change Sender ID Customers Technicians [PERSON_NAME] [DATE] 0…" at bounding box center [271, 237] width 162 height 411
click at [329, 45] on button "Back to Dashboard" at bounding box center [271, 45] width 162 height 27
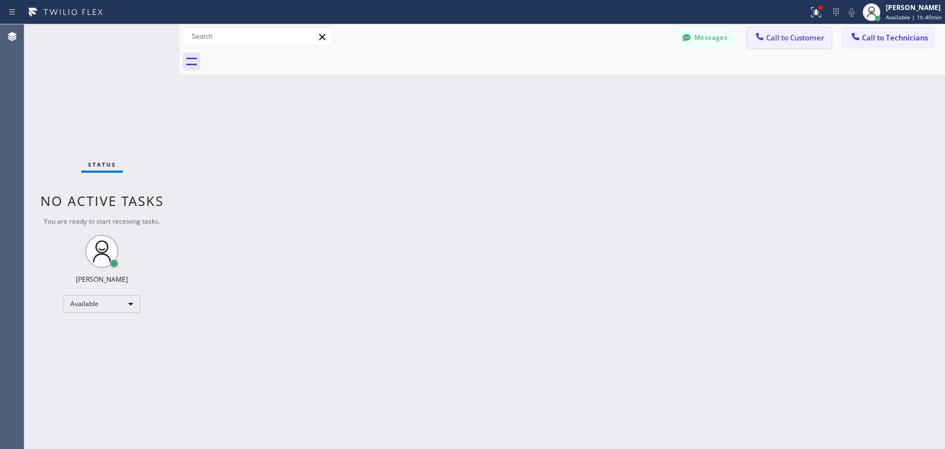
click at [794, 34] on span "Call to Customer" at bounding box center [795, 38] width 58 height 10
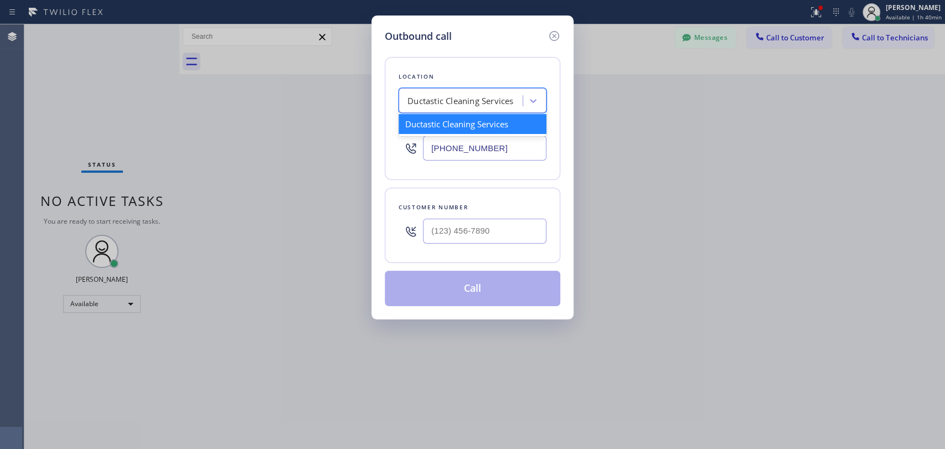
click at [414, 91] on div "Ductastic Cleaning Services" at bounding box center [473, 100] width 148 height 25
paste input "The Top HVAC Services"
type input "The Top HVAC Services"
click at [441, 123] on div "The Top HVAC Services" at bounding box center [473, 124] width 148 height 20
type input "(305) 901-5761"
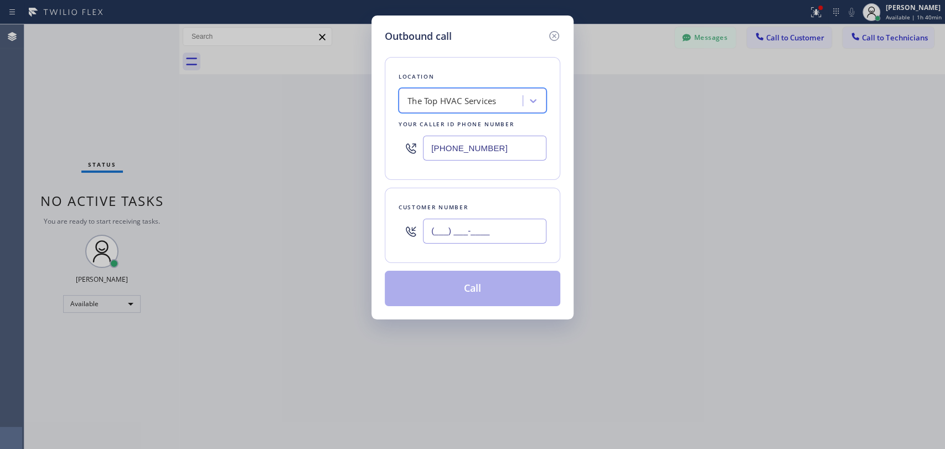
click at [468, 238] on input "(___) ___-____" at bounding box center [484, 231] width 123 height 25
paste input "786) 719-9811"
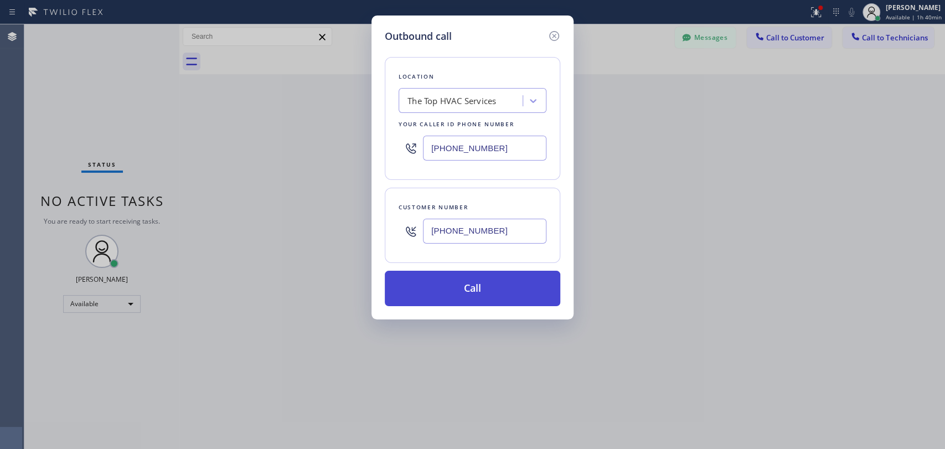
type input "(786) 719-9811"
click at [446, 296] on button "Call" at bounding box center [473, 288] width 176 height 35
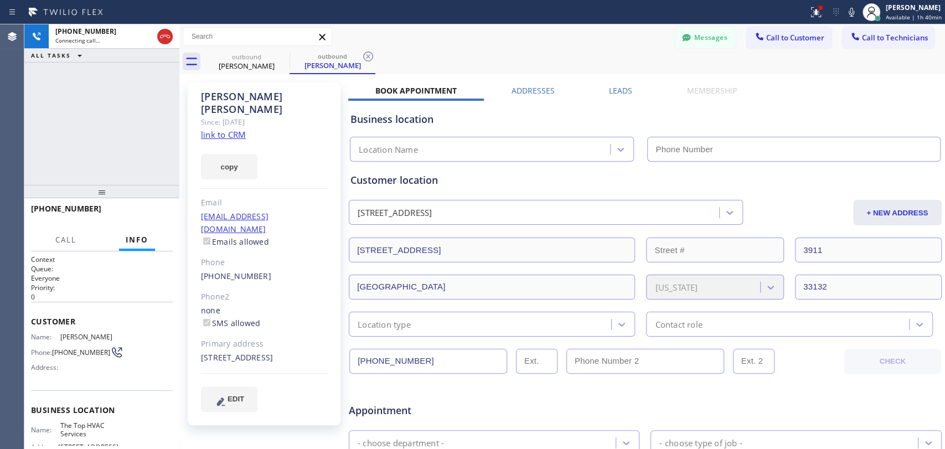
type input "(305) 901-5761"
click at [270, 116] on div "Since: 20 may 2020" at bounding box center [264, 122] width 127 height 13
click at [266, 102] on div "Alex Murray" at bounding box center [264, 102] width 127 height 25
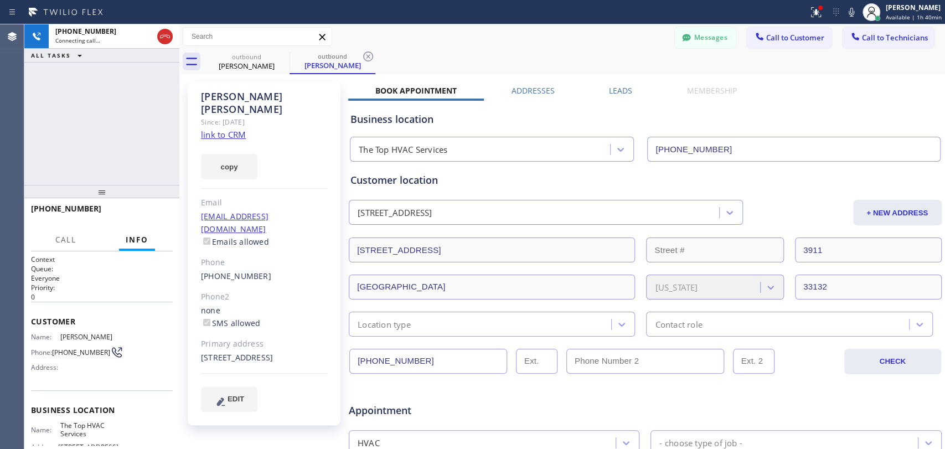
scroll to position [184, 0]
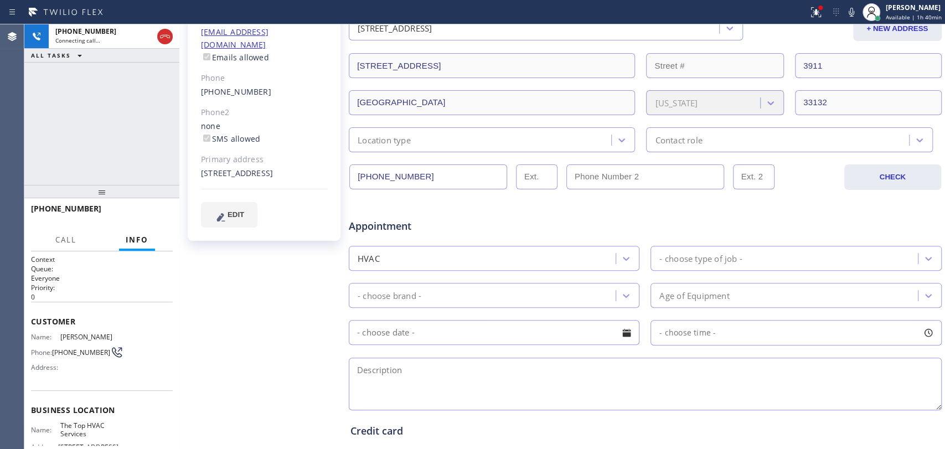
click at [421, 349] on div "Appointment HVAC - choose type of job - - choose brand - Age of Equipment - cho…" at bounding box center [645, 308] width 590 height 207
click at [425, 367] on textarea at bounding box center [645, 384] width 593 height 53
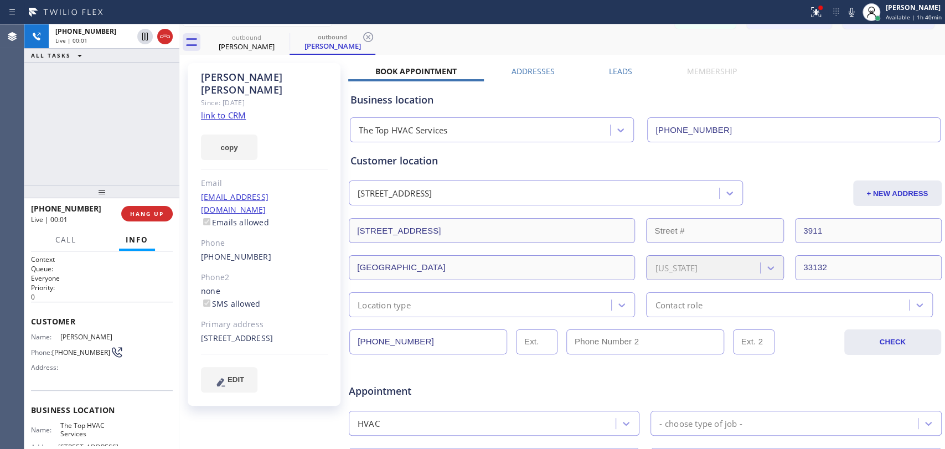
scroll to position [0, 0]
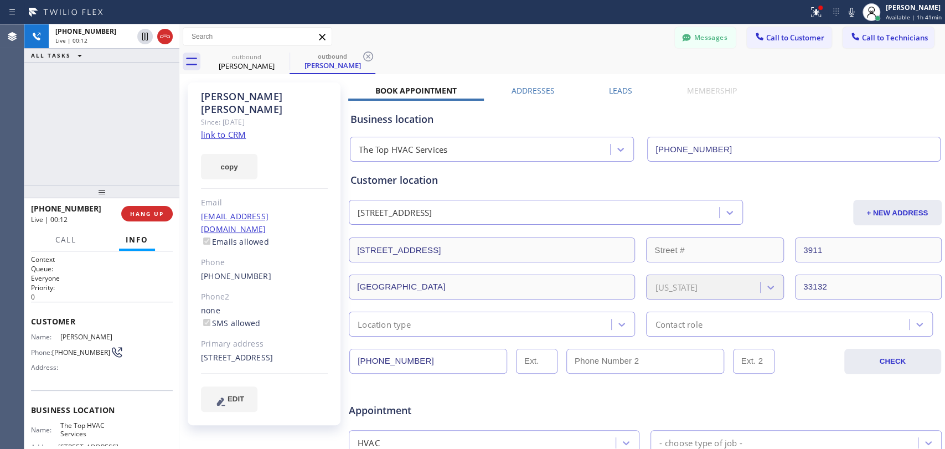
type textarea "has a doctor's appointmet in the moring so he won't be able to come, i wanted to"
drag, startPoint x: 215, startPoint y: 86, endPoint x: 247, endPoint y: 97, distance: 34.0
click at [247, 97] on div "Alex Murray Since: 20 may 2020 link to CRM copy Email murrayperu@me.com Emails …" at bounding box center [264, 253] width 153 height 343
click at [247, 97] on div "Alex Murray" at bounding box center [264, 102] width 127 height 25
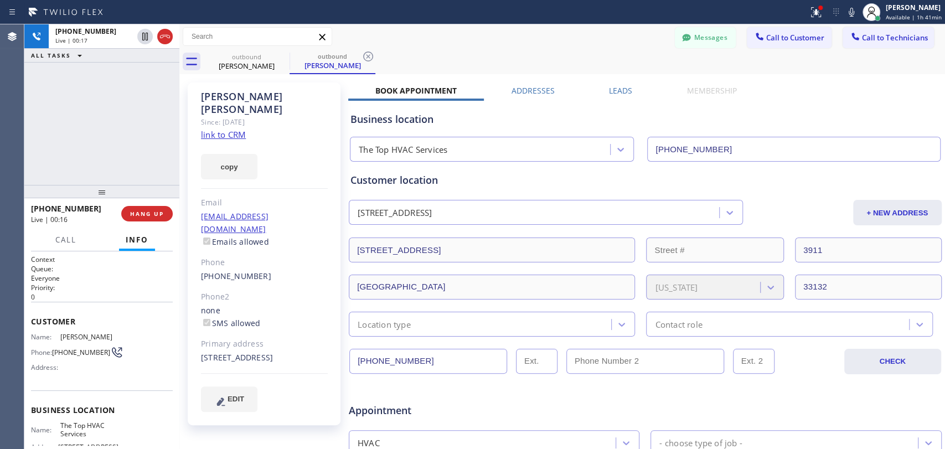
click at [199, 97] on div "Alex Murray Since: 20 may 2020 link to CRM copy Email murrayperu@me.com Emails …" at bounding box center [264, 253] width 153 height 343
click at [236, 96] on div "Alex Murray" at bounding box center [264, 102] width 127 height 25
click at [146, 213] on span "HANG UP" at bounding box center [147, 214] width 34 height 8
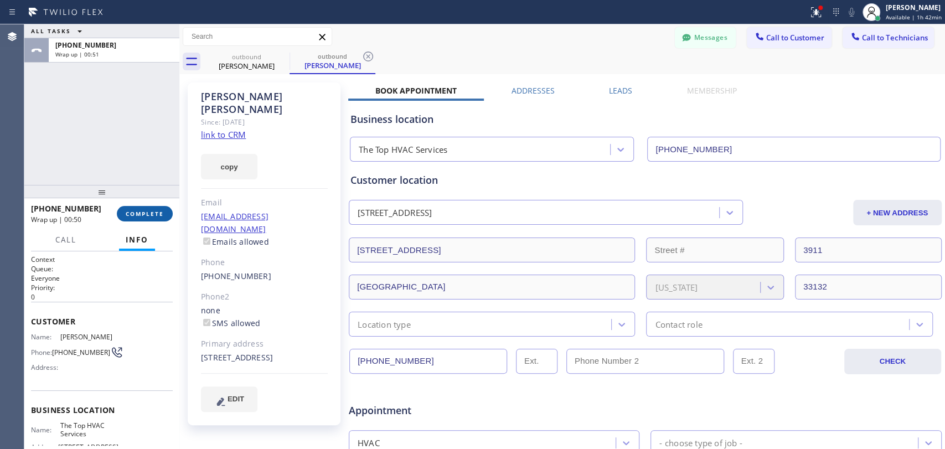
click at [140, 209] on button "COMPLETE" at bounding box center [145, 214] width 56 height 16
click at [131, 181] on div "ALL TASKS ALL TASKS ACTIVE TASKS TASKS IN WRAP UP +17867199811 Wrap up | 00:51" at bounding box center [101, 104] width 155 height 161
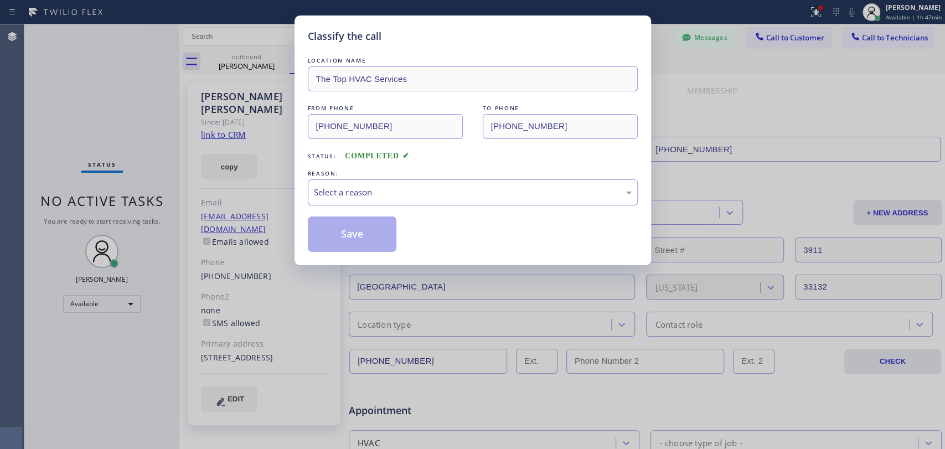
click at [331, 190] on div "Select a reason" at bounding box center [473, 192] width 318 height 13
click at [345, 234] on button "Save" at bounding box center [352, 233] width 89 height 35
click at [860, 44] on div "Classify the call LOCATION NAME The Top HVAC Services FROM PHONE (305) 901-5761…" at bounding box center [472, 224] width 945 height 449
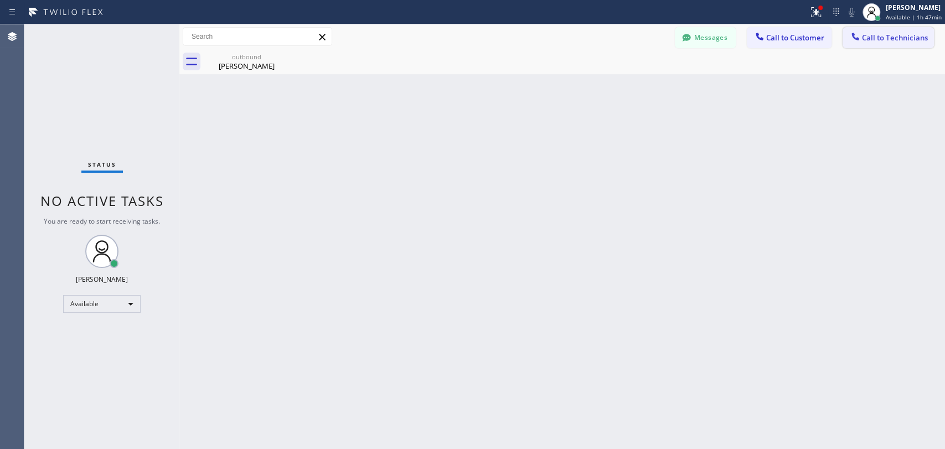
click at [850, 34] on icon at bounding box center [855, 36] width 11 height 11
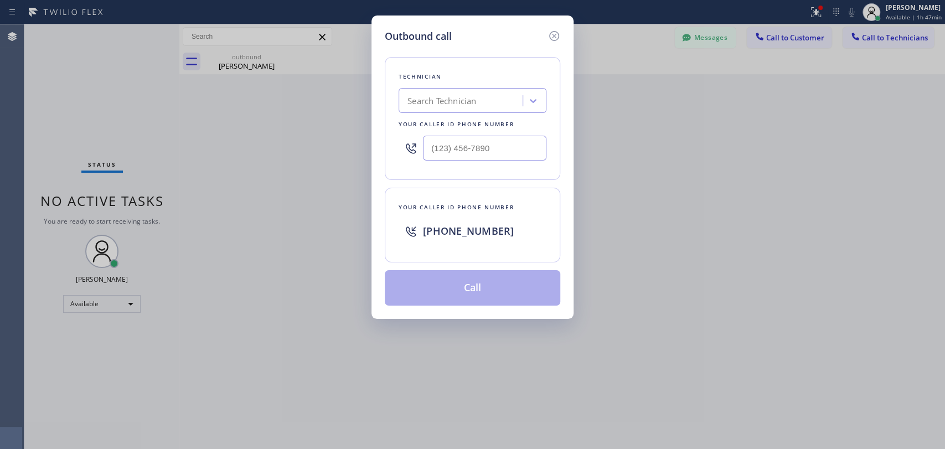
click at [385, 117] on div "Technician Search Technician Your caller id phone number" at bounding box center [473, 118] width 176 height 123
click at [418, 93] on div "Search Technician" at bounding box center [462, 100] width 121 height 19
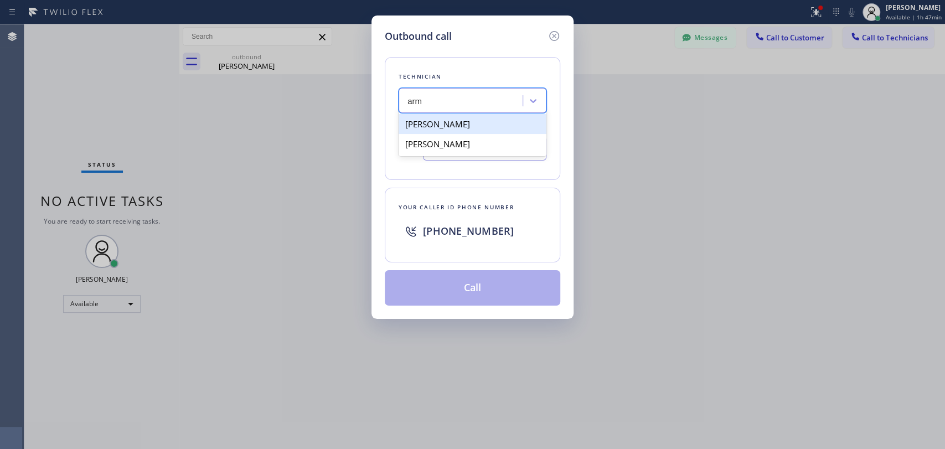
type input "arm"
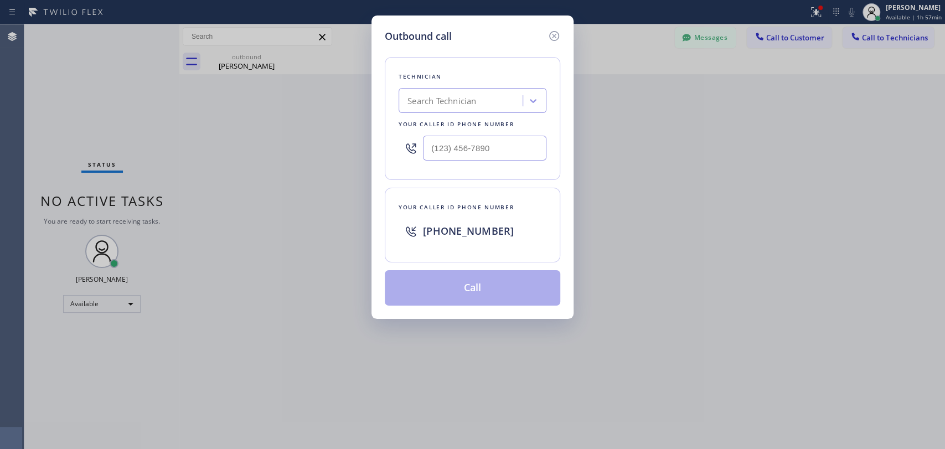
click at [555, 39] on icon at bounding box center [554, 35] width 13 height 13
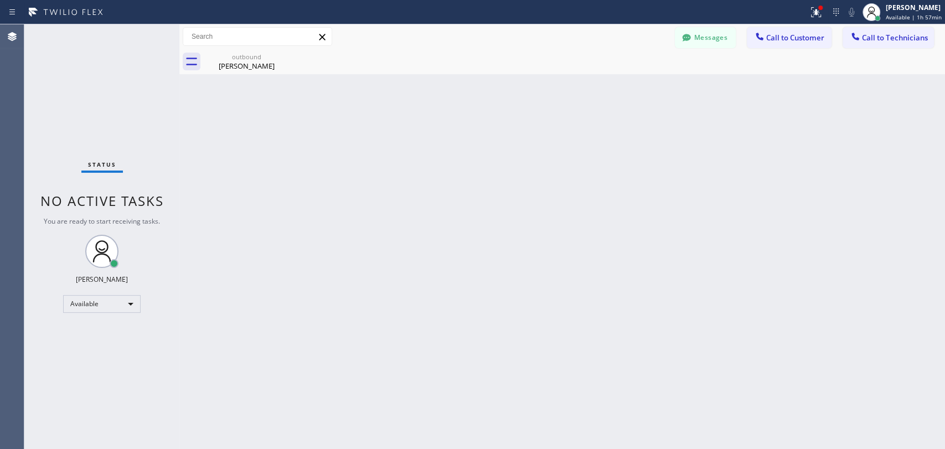
click at [293, 75] on div "Back to Dashboard Change Sender ID Customers Technicians [PERSON_NAME] [DATE] 0…" at bounding box center [562, 236] width 766 height 425
click at [245, 63] on div "Alex Murray" at bounding box center [247, 66] width 84 height 10
click at [275, 54] on div "outbound" at bounding box center [247, 57] width 84 height 8
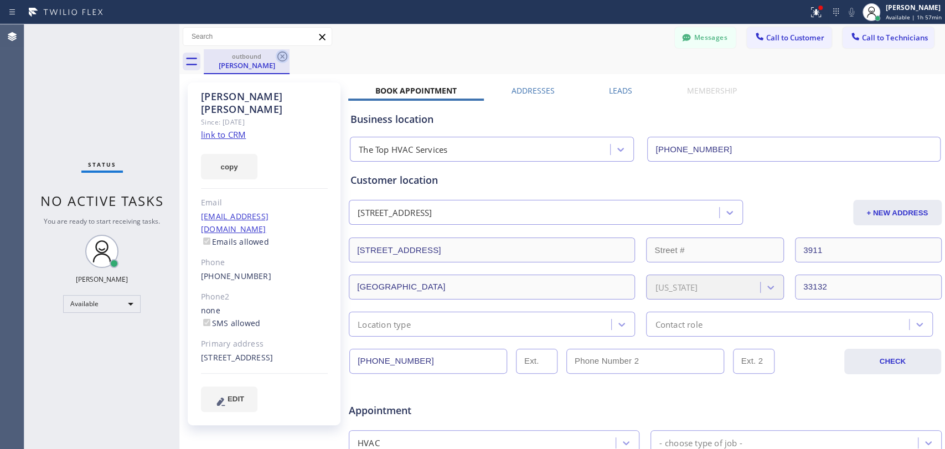
click at [281, 54] on icon at bounding box center [282, 56] width 13 height 13
click at [281, 54] on div "outbound Alex Murray" at bounding box center [574, 61] width 741 height 25
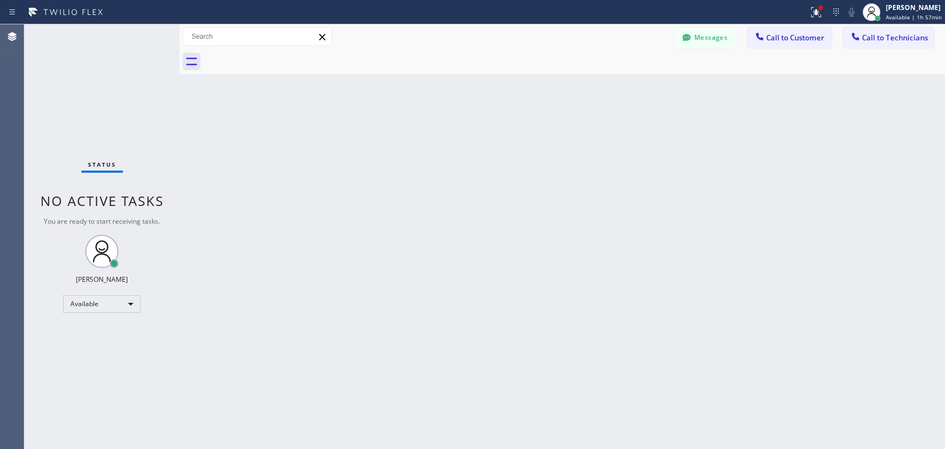
click at [294, 69] on div at bounding box center [574, 61] width 741 height 25
click at [280, 87] on div "Back to Dashboard Change Sender ID Customers Technicians [PERSON_NAME] [DATE] 0…" at bounding box center [562, 236] width 766 height 425
click at [861, 38] on div at bounding box center [855, 37] width 13 height 13
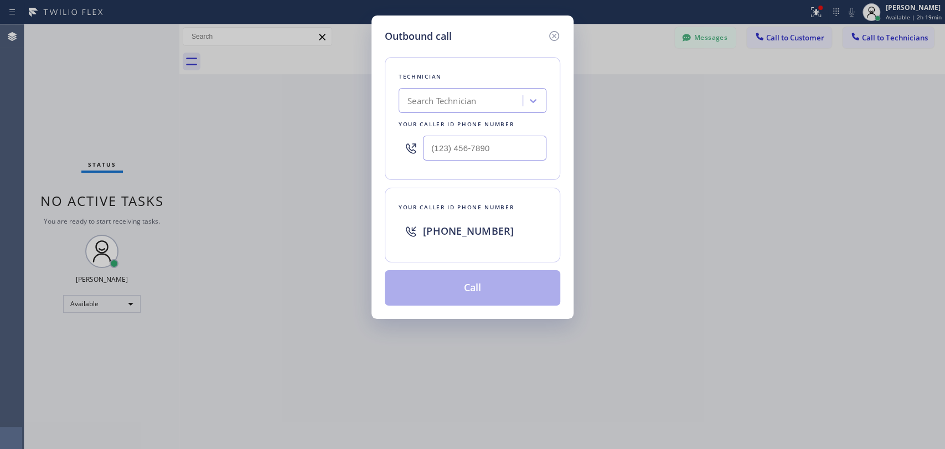
drag, startPoint x: 360, startPoint y: 111, endPoint x: 461, endPoint y: 96, distance: 101.3
click at [363, 110] on div "Outbound call Technician Search Technician Your caller id phone number Your cal…" at bounding box center [472, 224] width 945 height 449
click at [461, 96] on div "Search Technician" at bounding box center [441, 101] width 69 height 13
type input "ser"
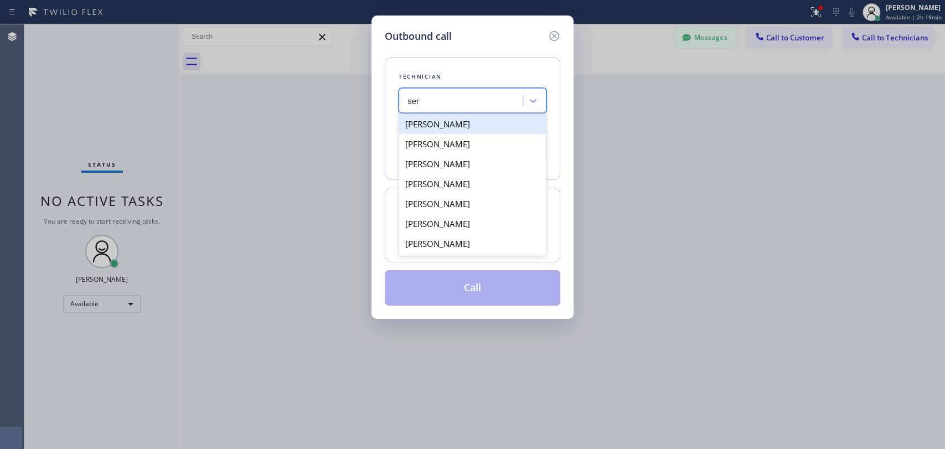
click at [448, 118] on div "[PERSON_NAME]" at bounding box center [473, 124] width 148 height 20
type input "[PHONE_NUMBER]"
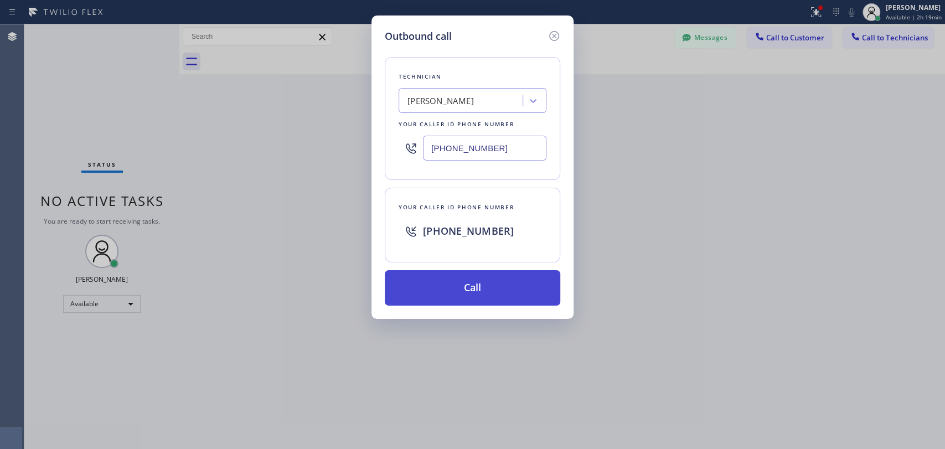
click at [438, 298] on button "Call" at bounding box center [473, 287] width 176 height 35
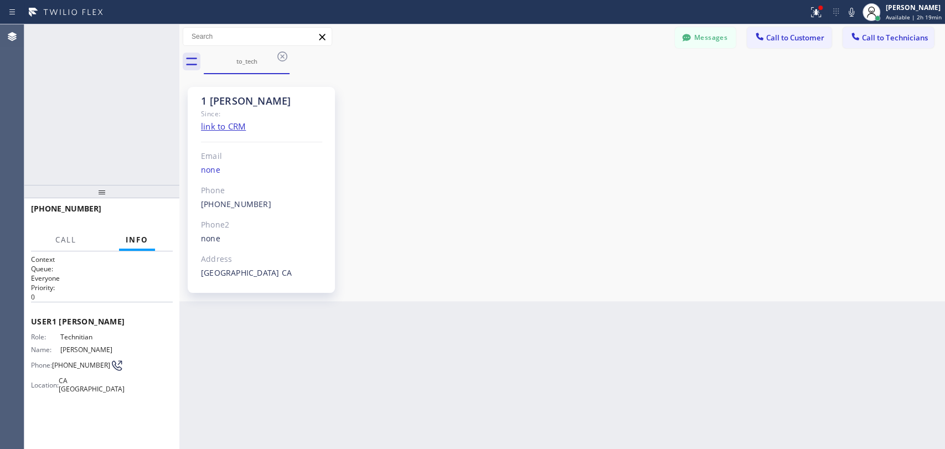
scroll to position [1188, 0]
click at [149, 213] on span "HANG UP" at bounding box center [147, 214] width 34 height 8
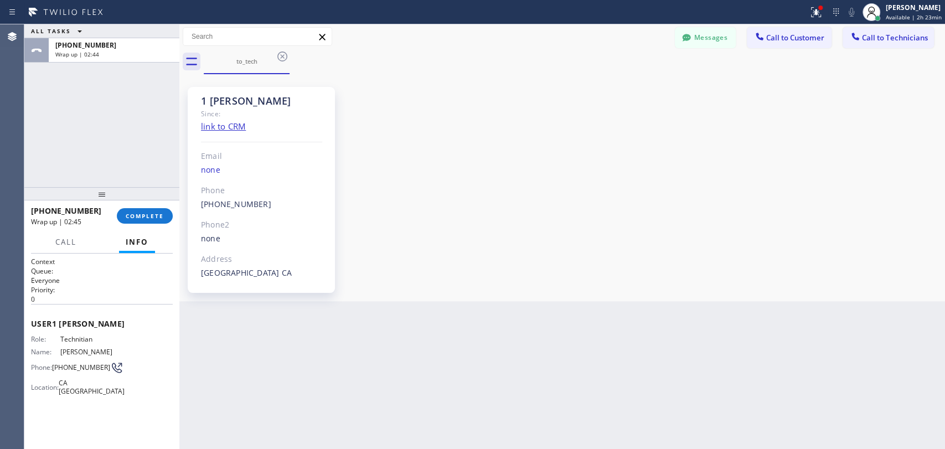
click at [140, 200] on div at bounding box center [101, 193] width 155 height 13
click at [141, 207] on div "+13233041325 Wrap up | 02:45 COMPLETE" at bounding box center [102, 216] width 142 height 29
click at [138, 209] on div "+13233041325 Wrap up | 02:45 COMPLETE" at bounding box center [102, 216] width 142 height 29
click at [138, 209] on button "COMPLETE" at bounding box center [145, 216] width 56 height 16
